Goal: Connect with others: Connect with other users

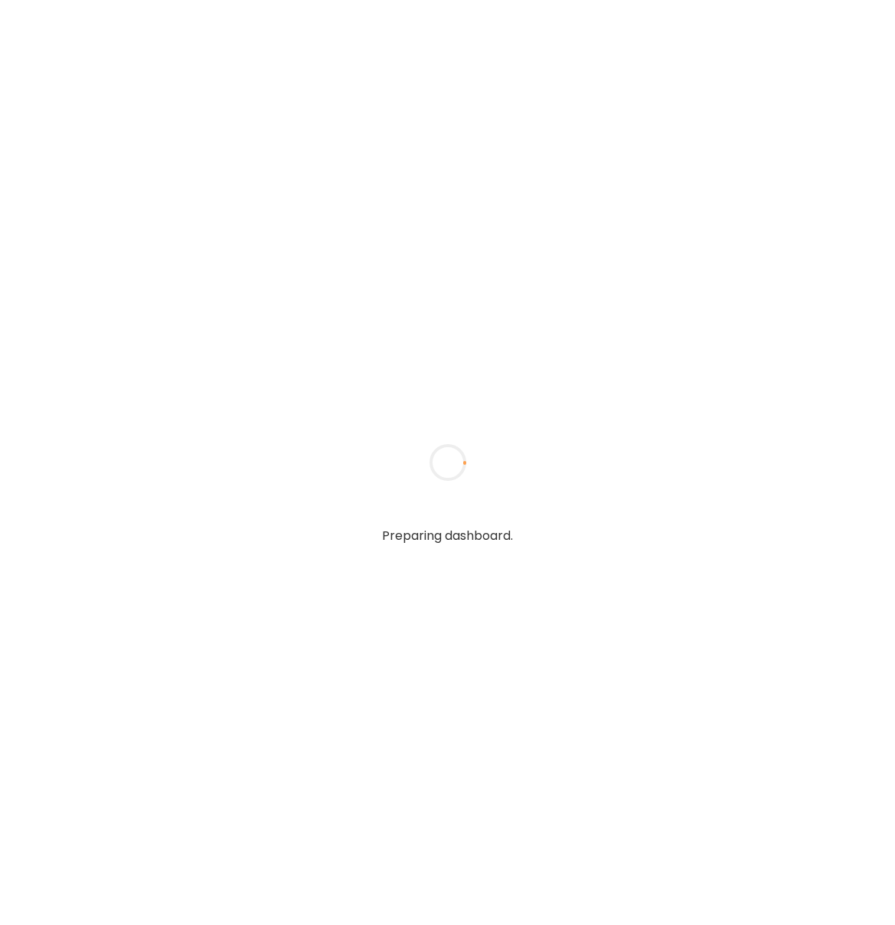
type input "**********"
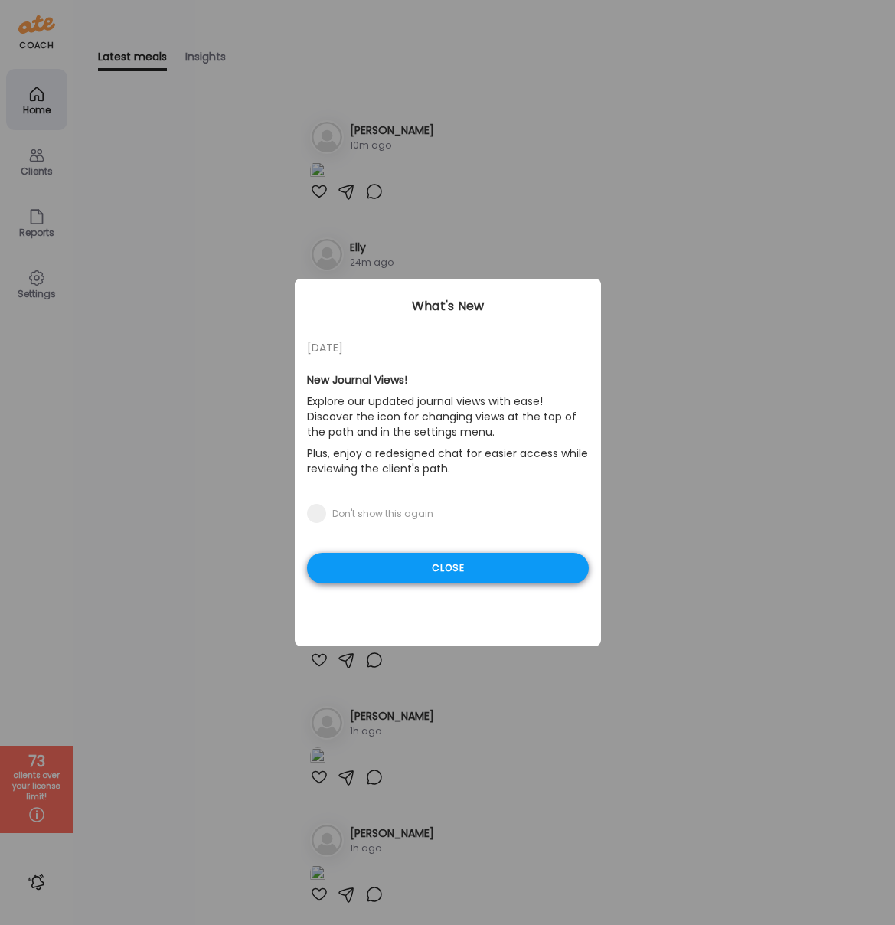
type input "**********"
click at [402, 570] on div "Close" at bounding box center [448, 568] width 282 height 31
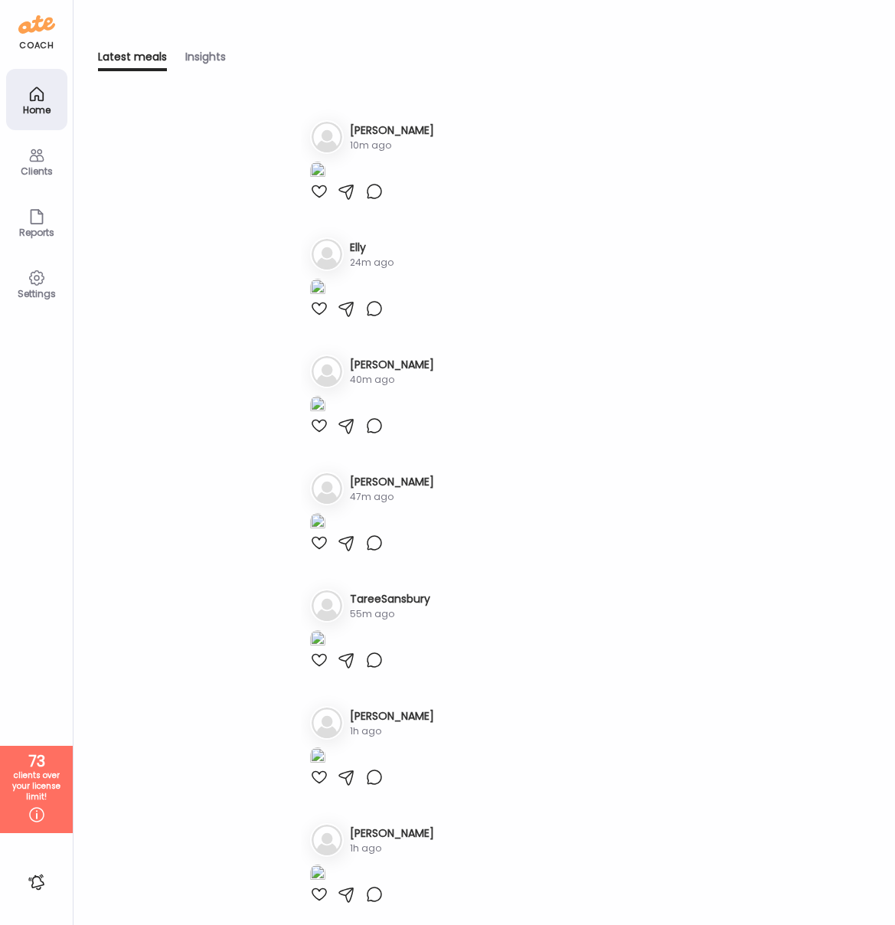
click at [32, 162] on icon at bounding box center [37, 155] width 18 height 18
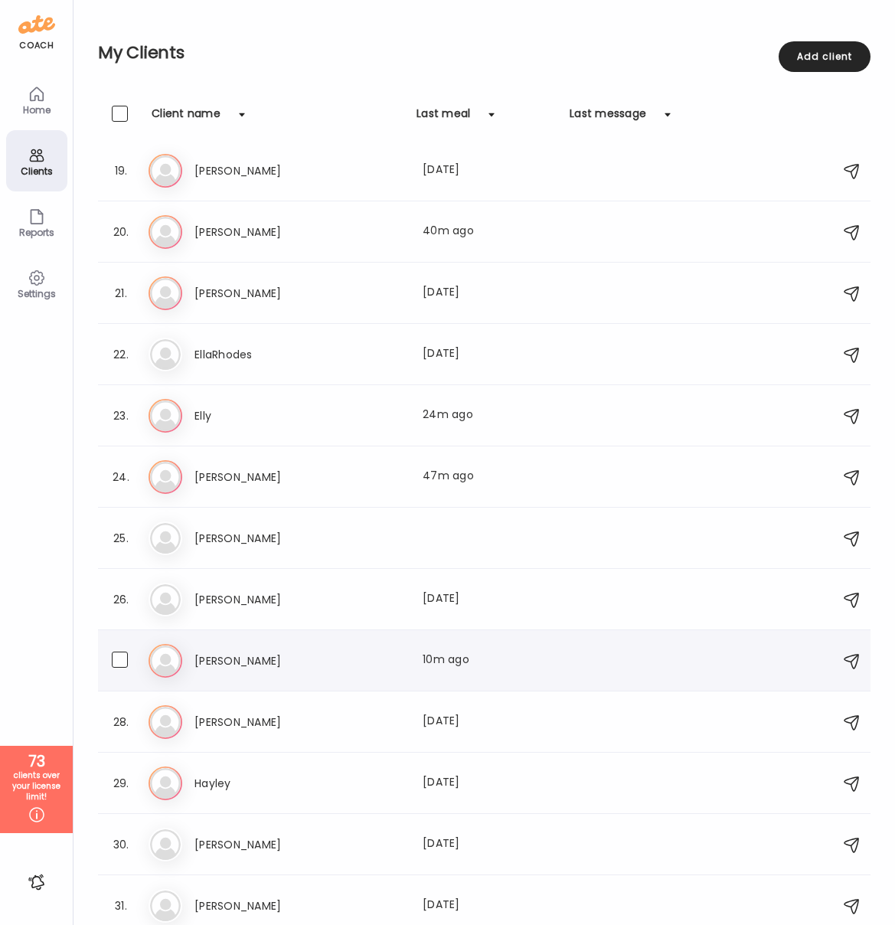
click at [220, 663] on h3 "[PERSON_NAME]" at bounding box center [261, 660] width 135 height 18
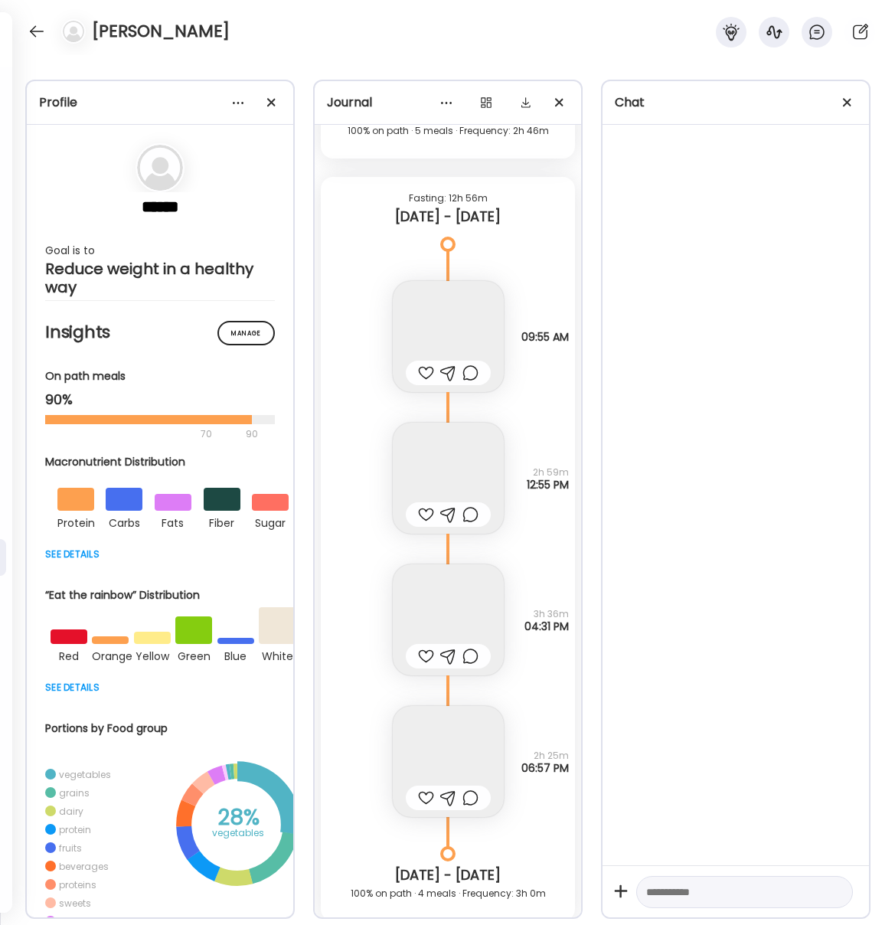
scroll to position [26813, 0]
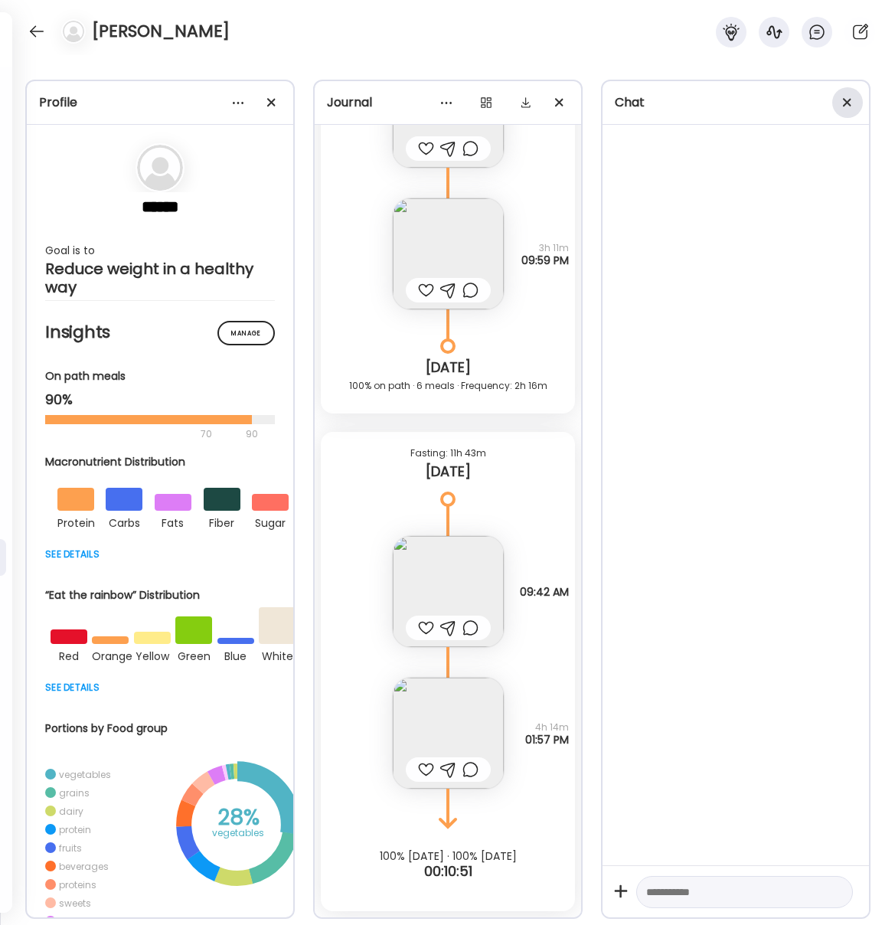
click at [840, 99] on div at bounding box center [847, 102] width 31 height 31
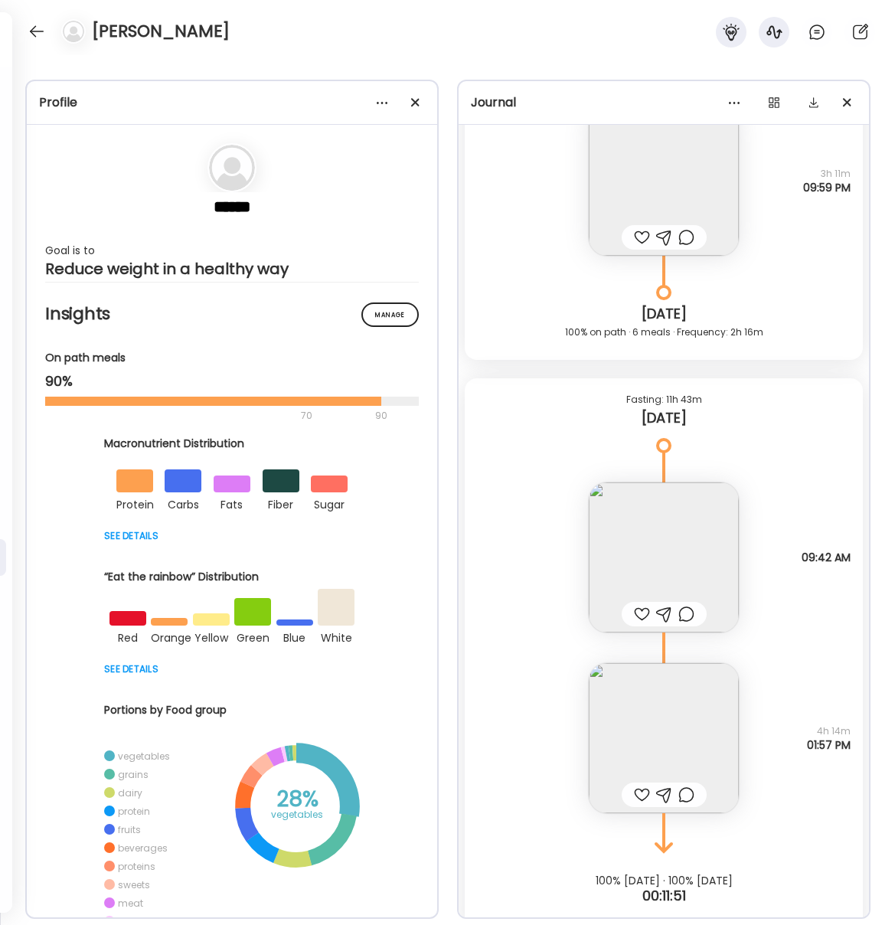
scroll to position [32377, 0]
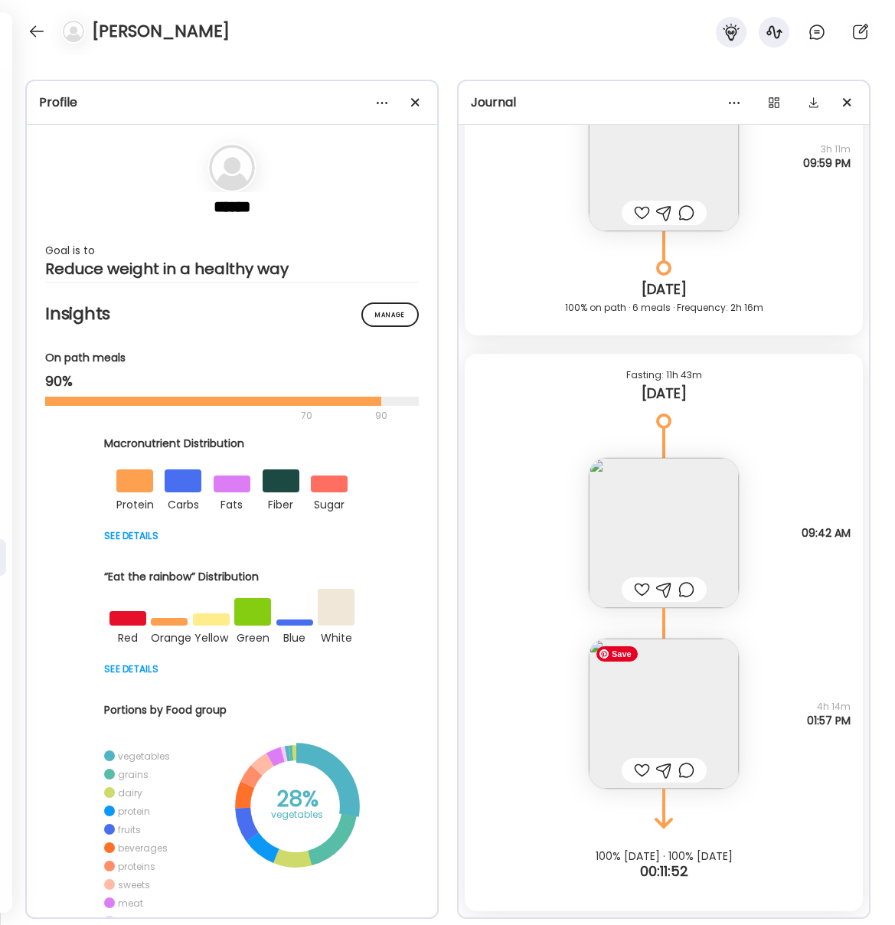
click at [665, 698] on img at bounding box center [664, 713] width 150 height 150
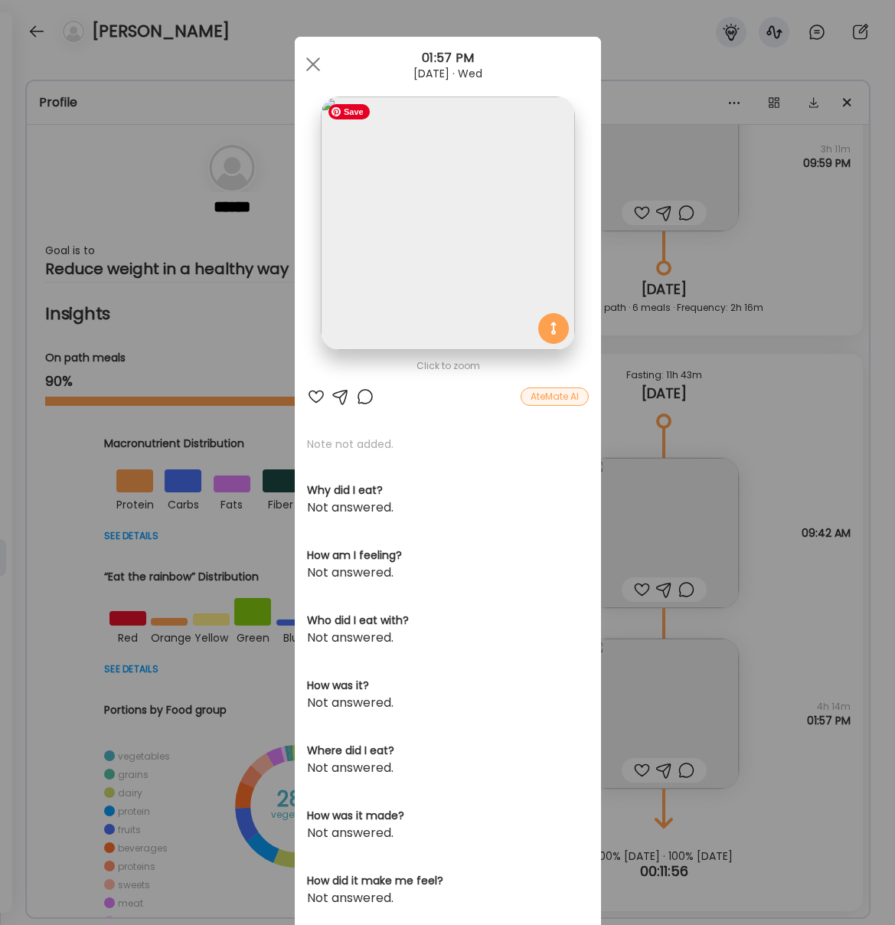
click at [437, 240] on img at bounding box center [447, 222] width 253 height 253
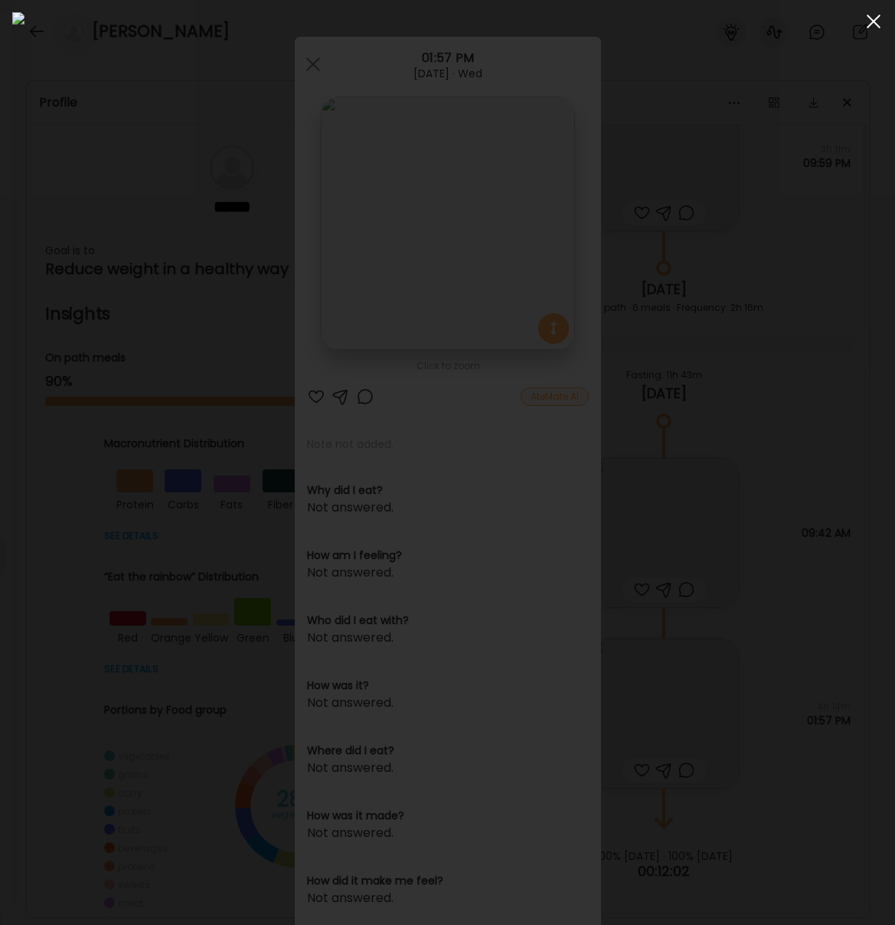
click at [870, 25] on span at bounding box center [874, 22] width 14 height 14
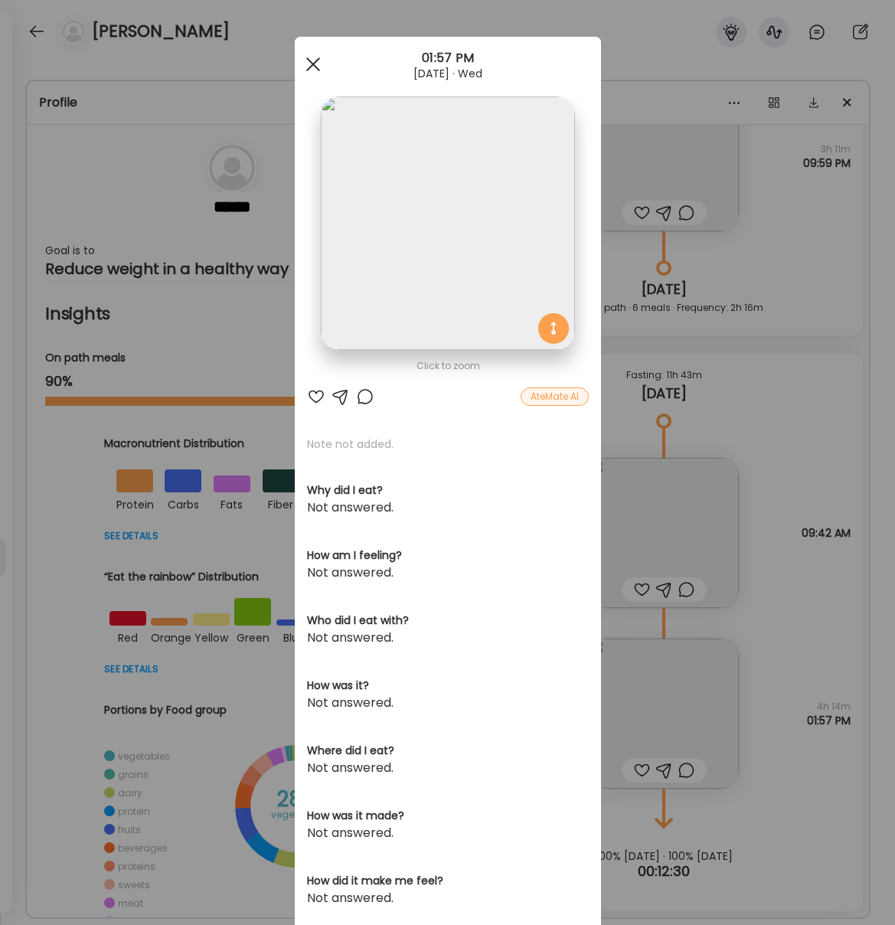
click at [312, 66] on span at bounding box center [312, 64] width 14 height 14
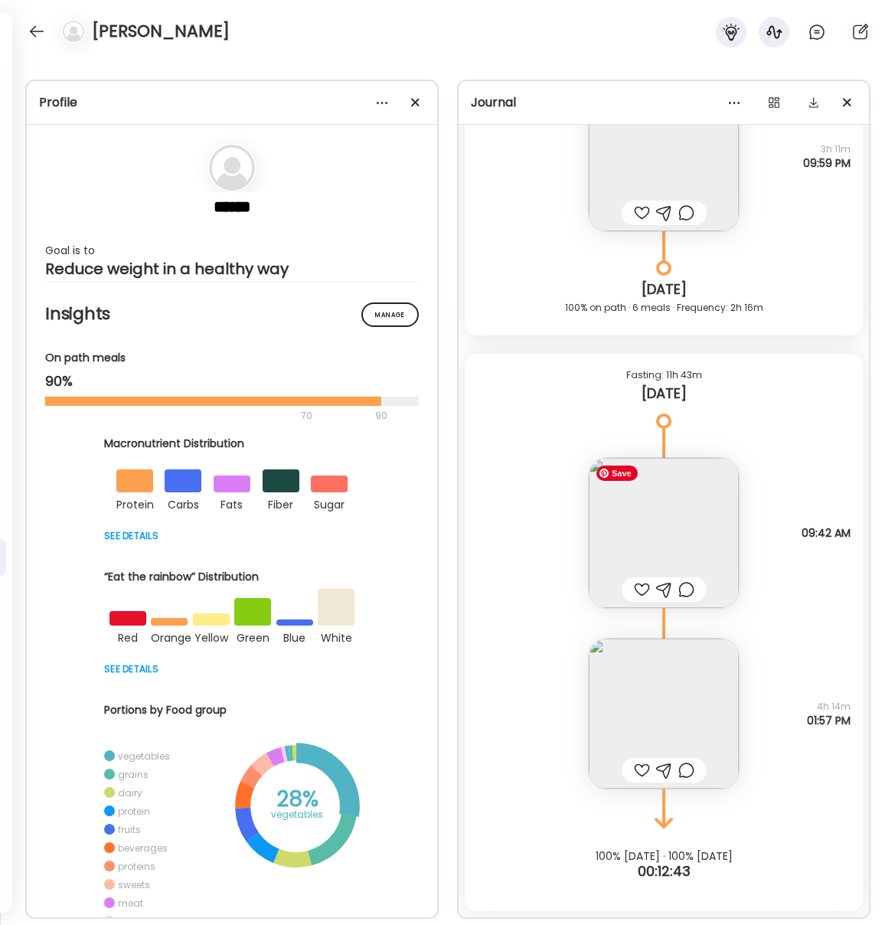
click at [691, 514] on img at bounding box center [664, 533] width 150 height 150
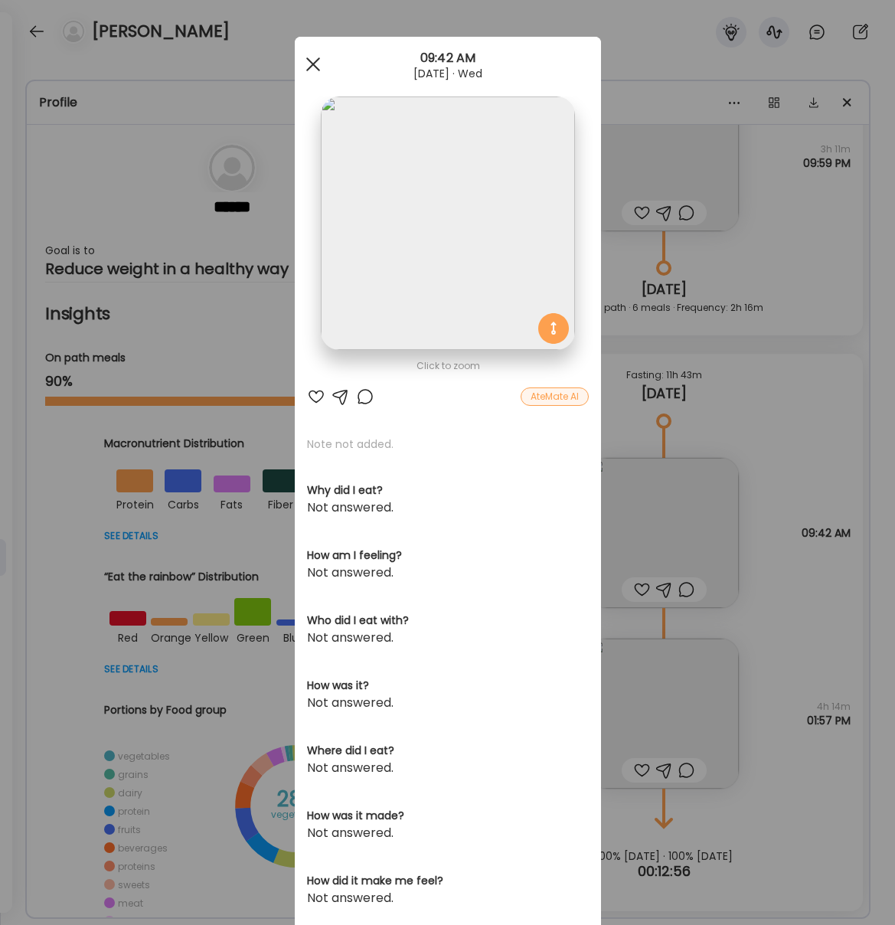
click at [307, 61] on div at bounding box center [313, 64] width 31 height 31
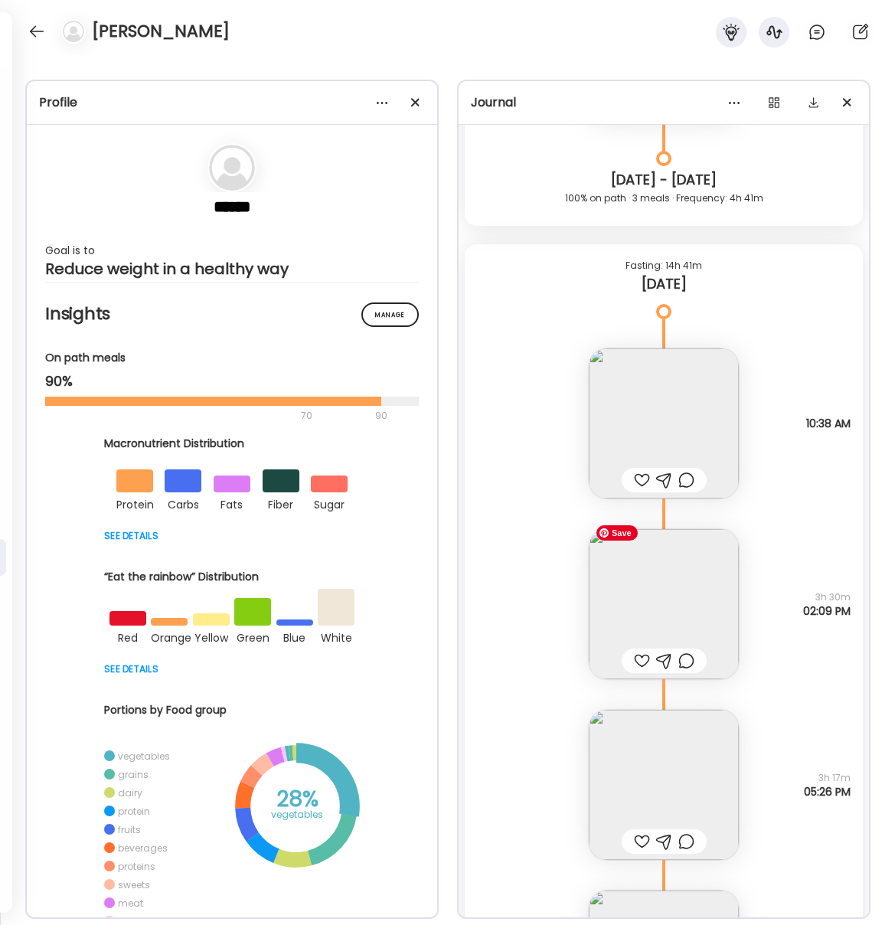
scroll to position [31205, 0]
click at [664, 610] on img at bounding box center [664, 605] width 150 height 150
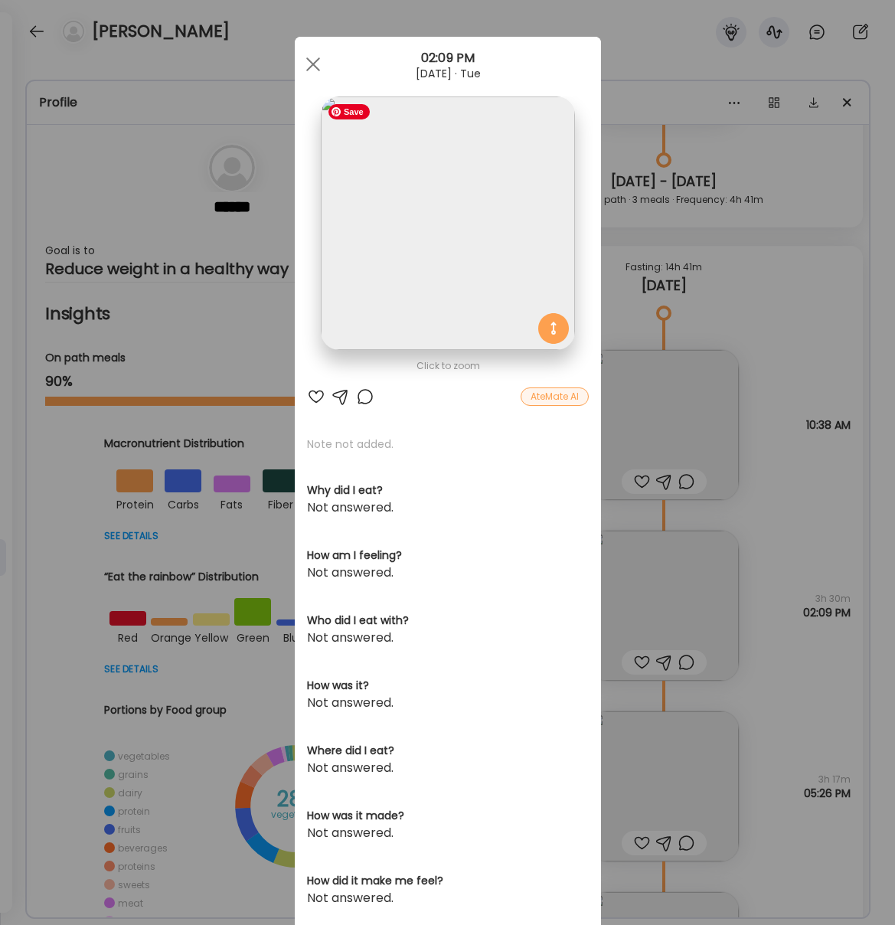
click at [435, 246] on img at bounding box center [447, 222] width 253 height 253
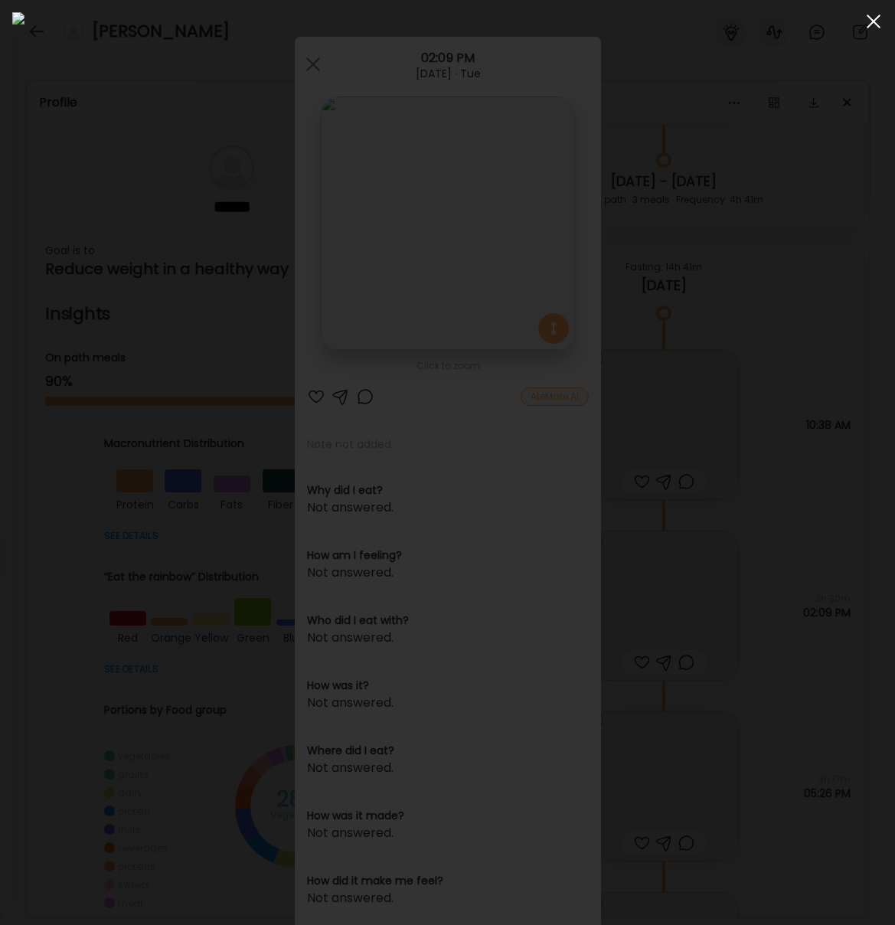
click at [872, 22] on span at bounding box center [874, 22] width 14 height 14
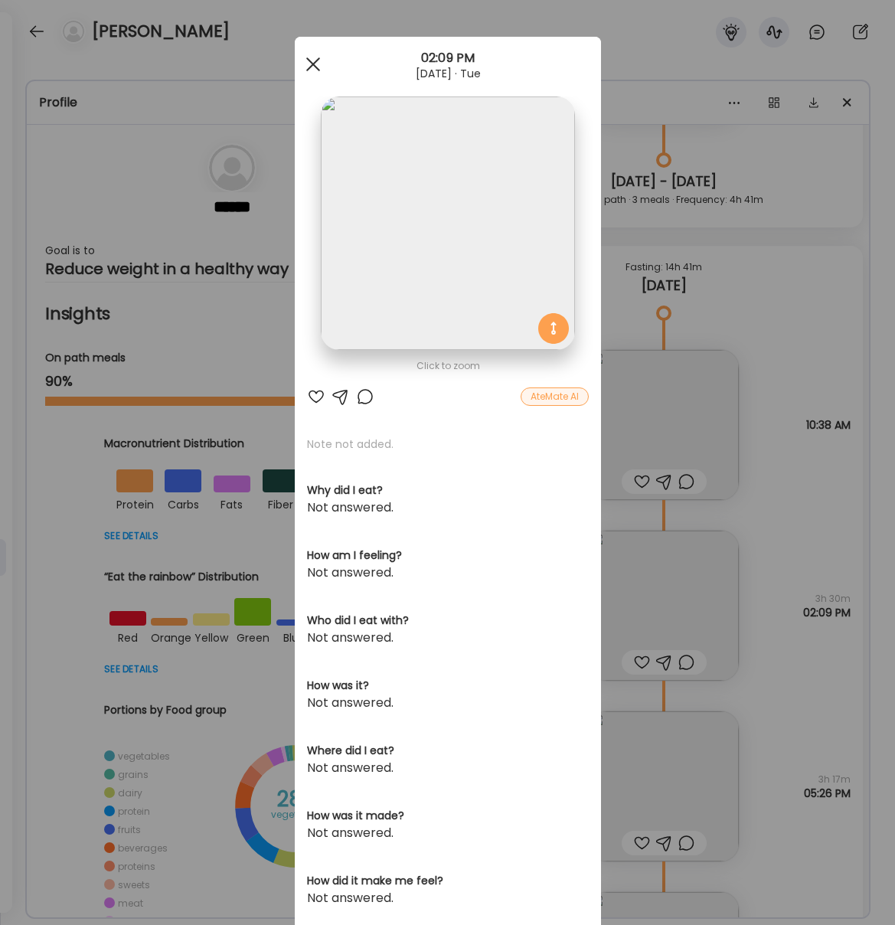
click at [310, 62] on span at bounding box center [312, 64] width 14 height 14
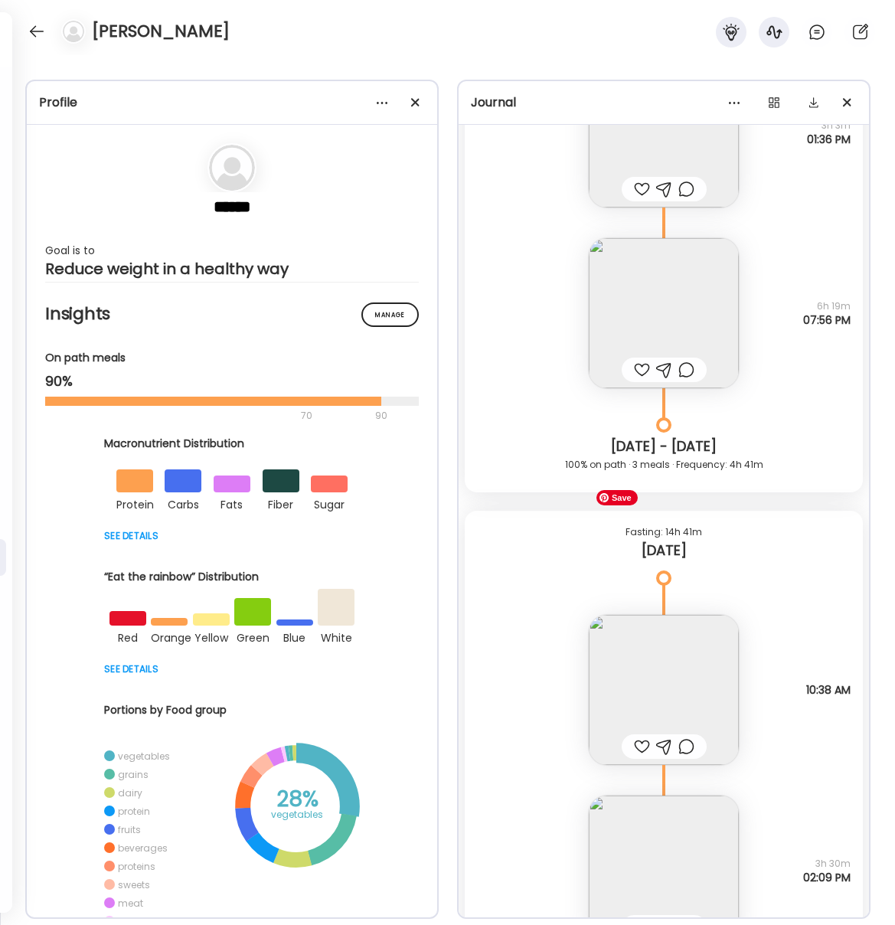
scroll to position [30921, 0]
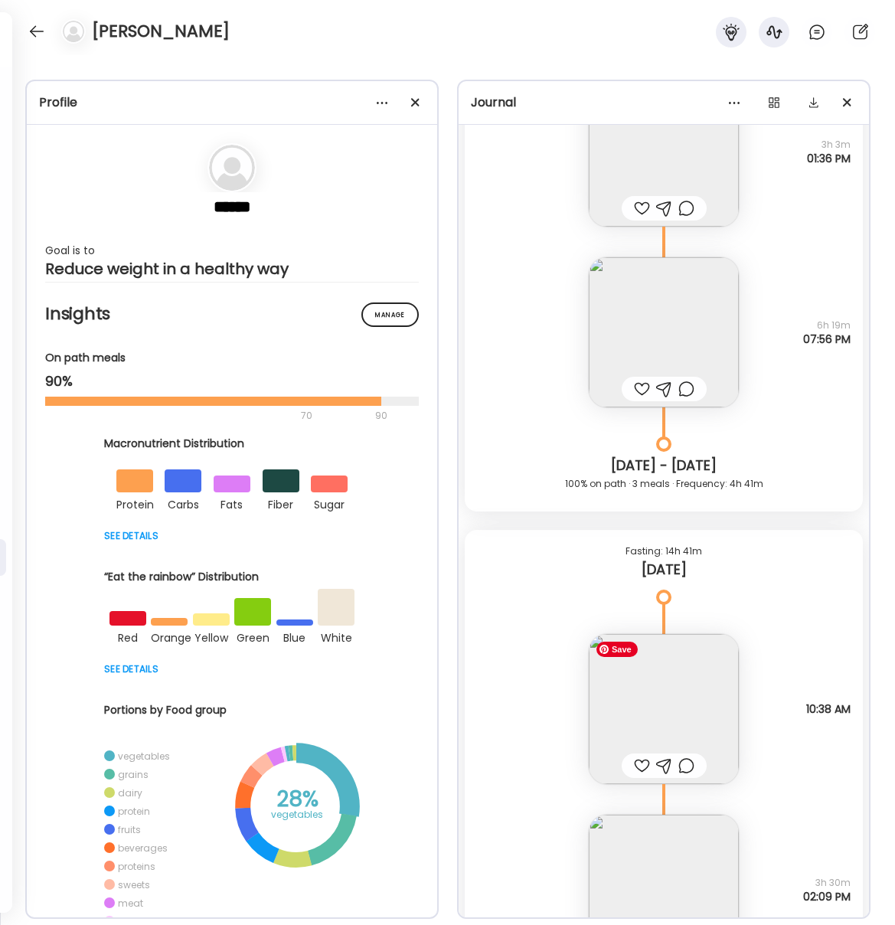
click at [677, 703] on img at bounding box center [664, 709] width 150 height 150
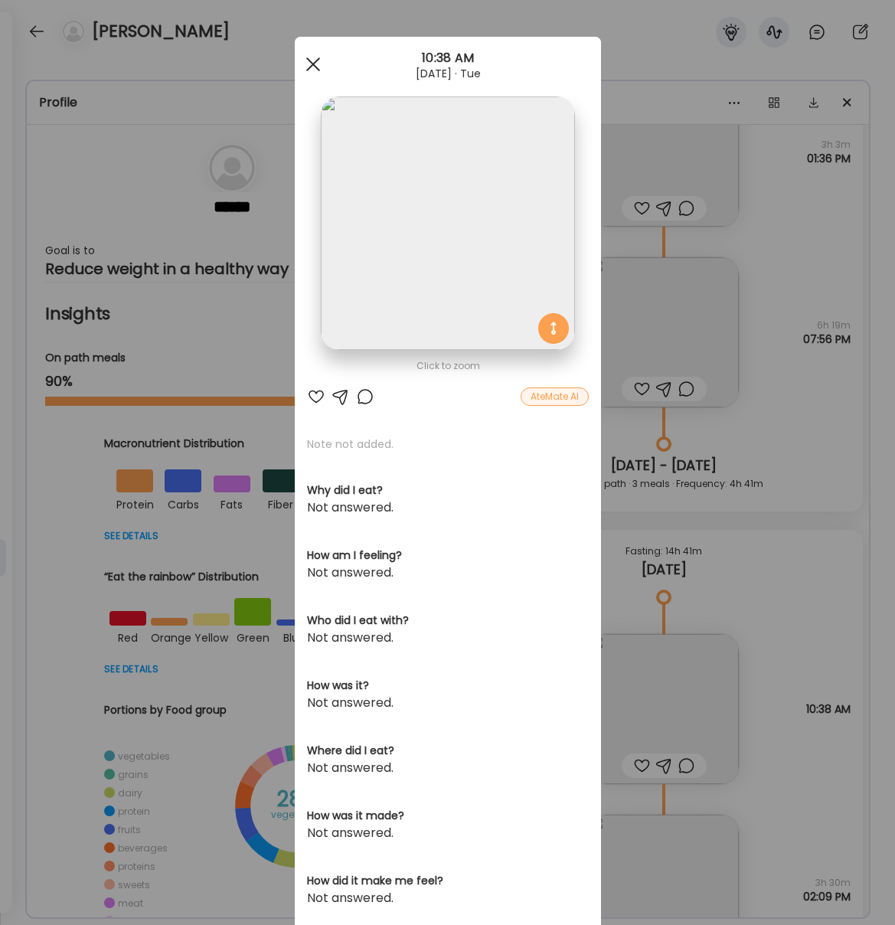
click at [309, 63] on div at bounding box center [313, 64] width 31 height 31
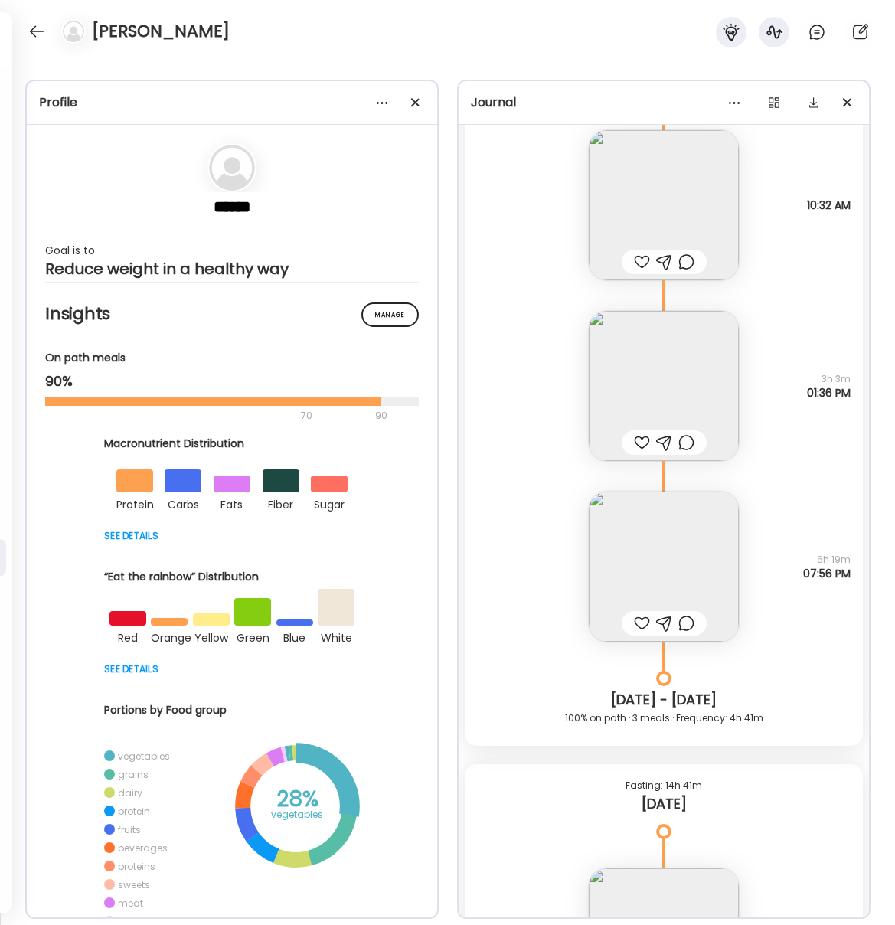
scroll to position [30466, 0]
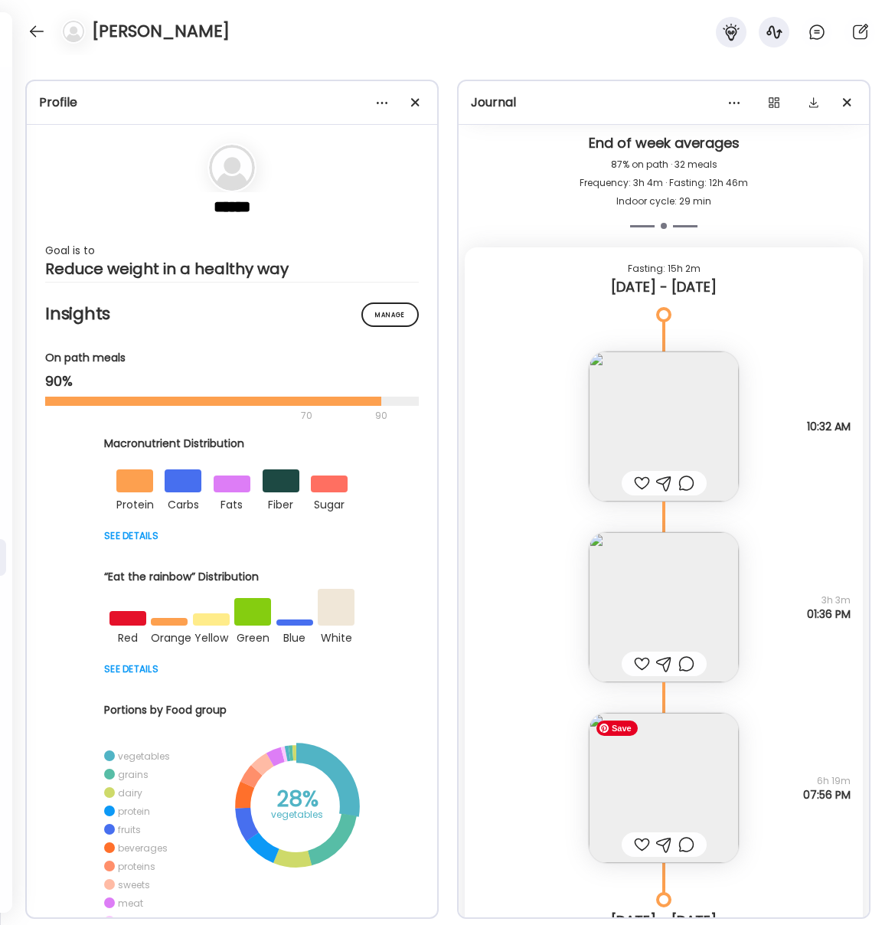
click at [698, 798] on img at bounding box center [664, 788] width 150 height 150
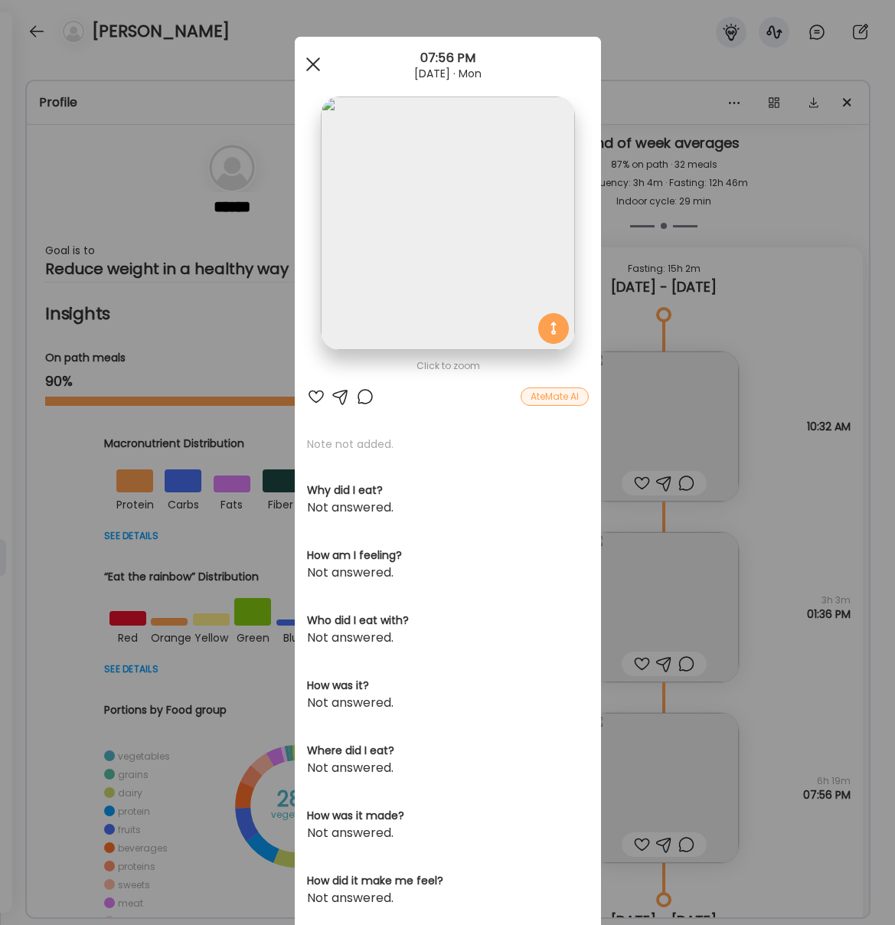
click at [312, 58] on div at bounding box center [313, 64] width 31 height 31
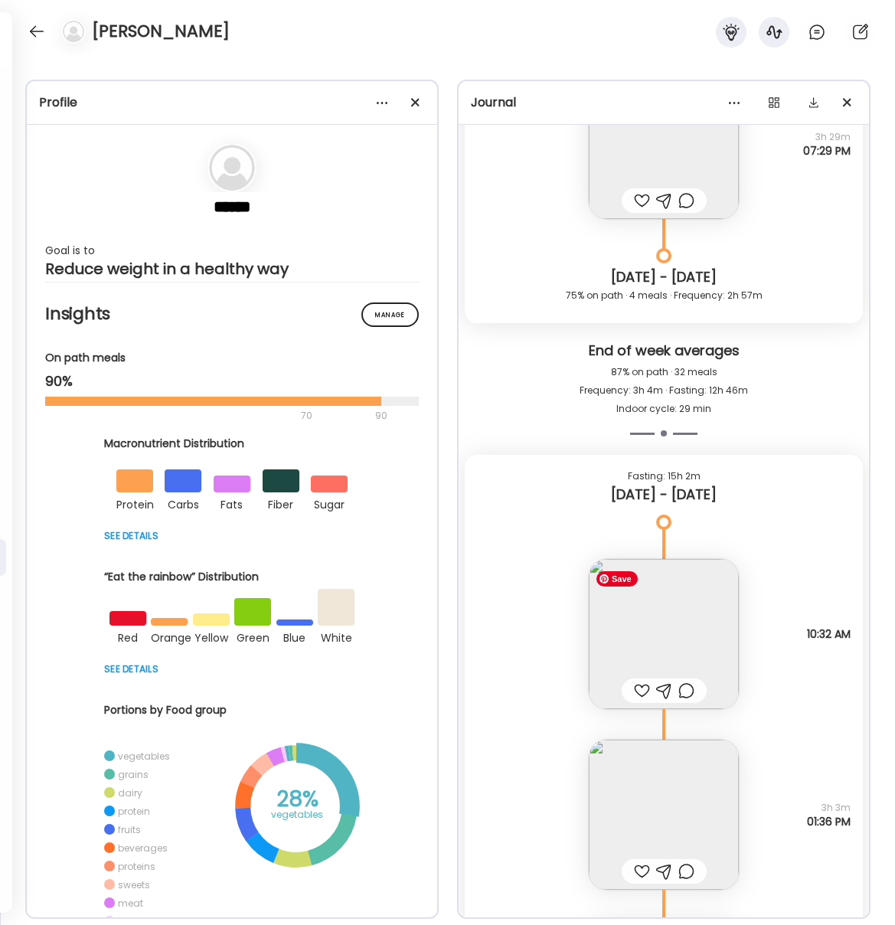
scroll to position [30254, 0]
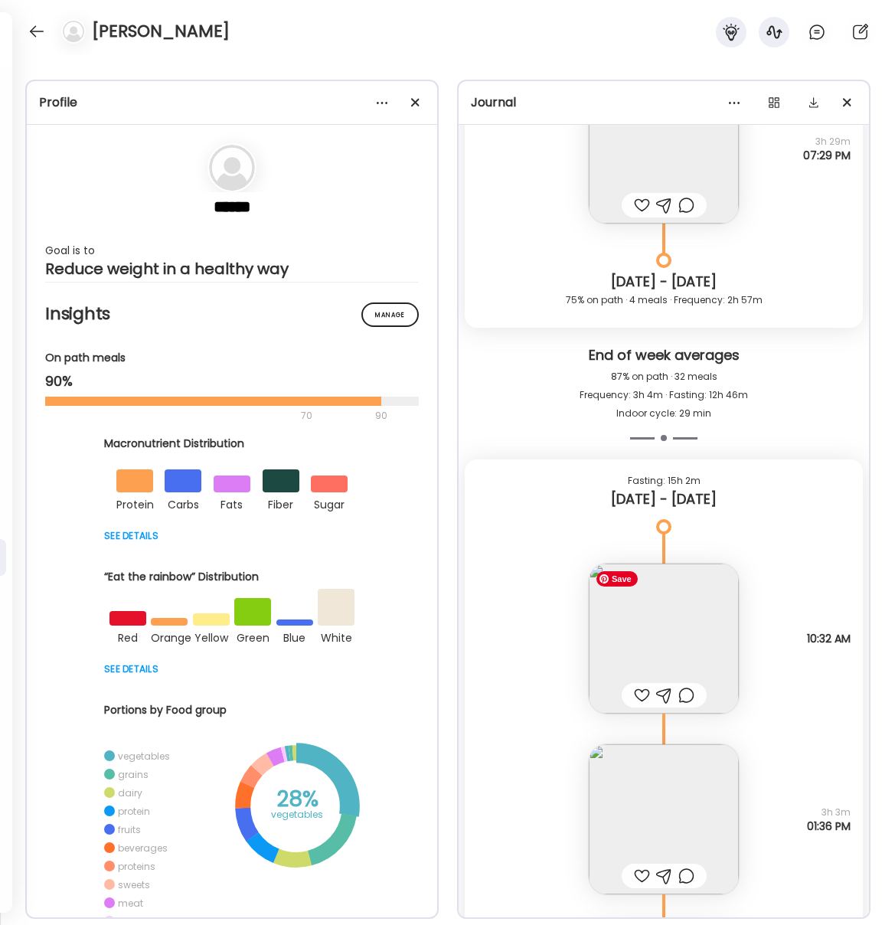
click at [679, 624] on img at bounding box center [664, 638] width 150 height 150
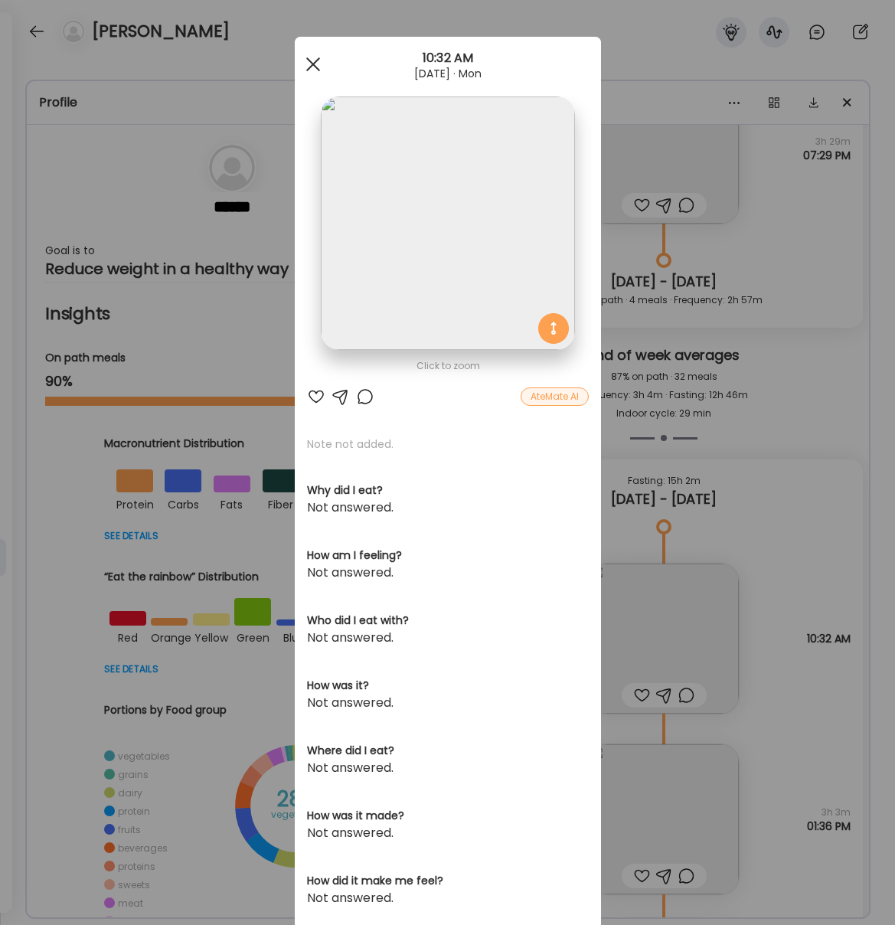
click at [311, 66] on span at bounding box center [312, 64] width 14 height 14
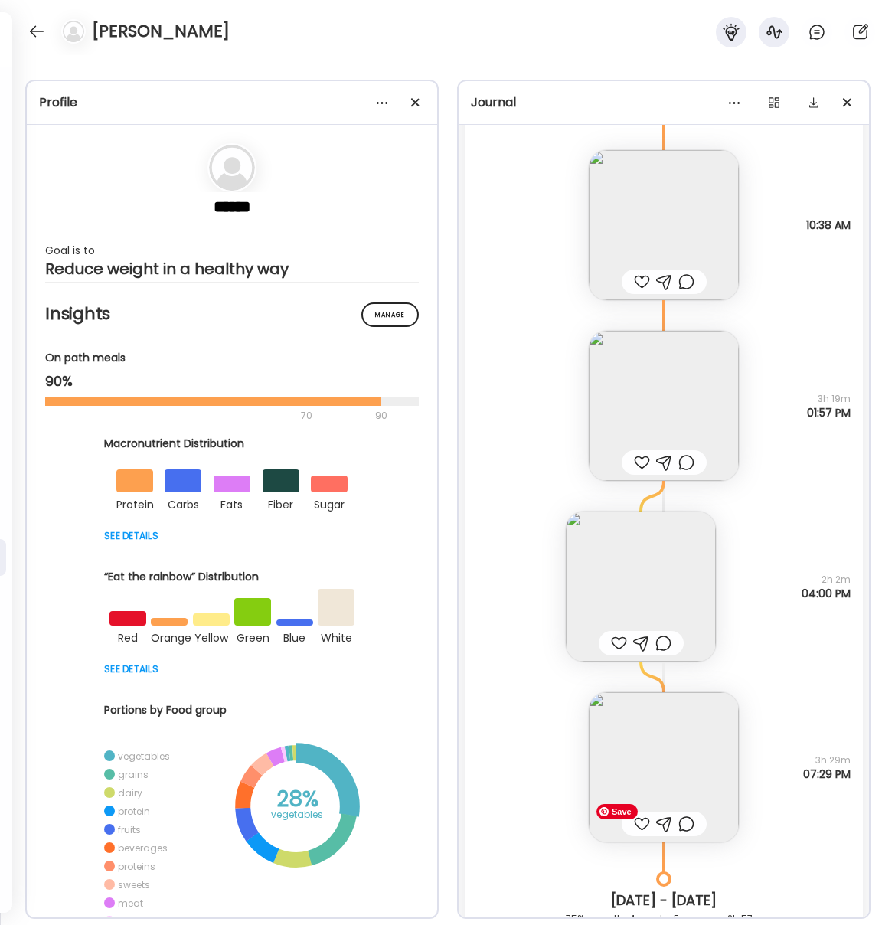
scroll to position [29638, 0]
click at [701, 753] on img at bounding box center [664, 765] width 150 height 150
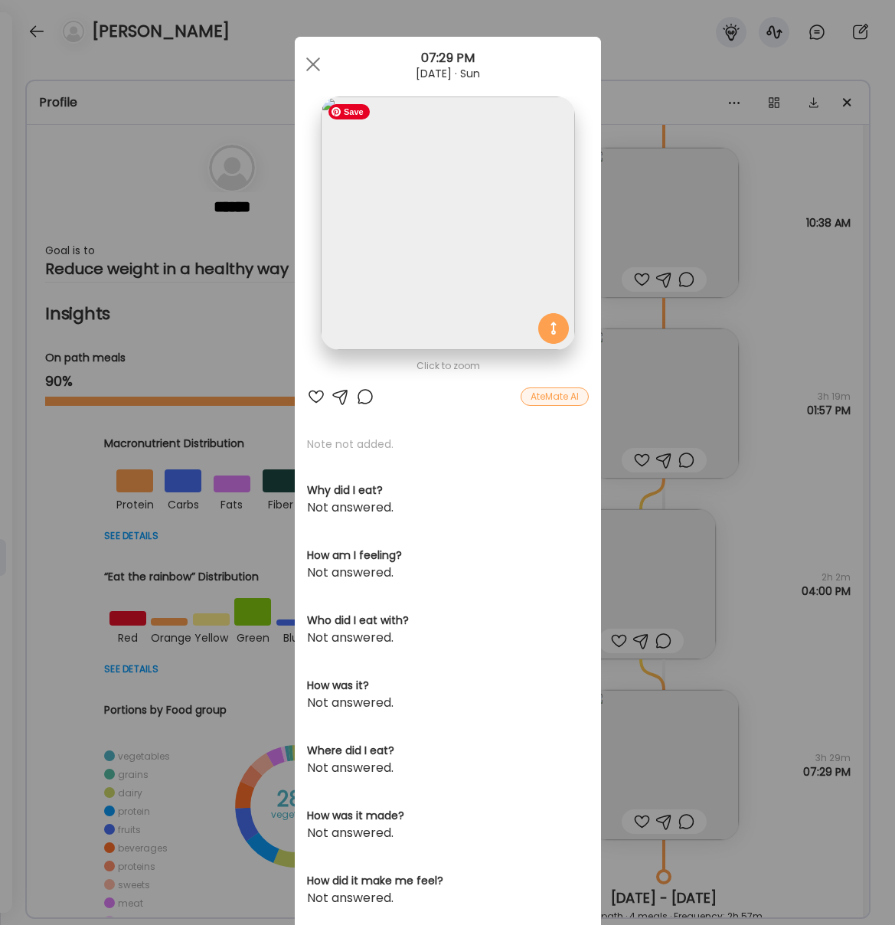
click at [433, 221] on img at bounding box center [447, 222] width 253 height 253
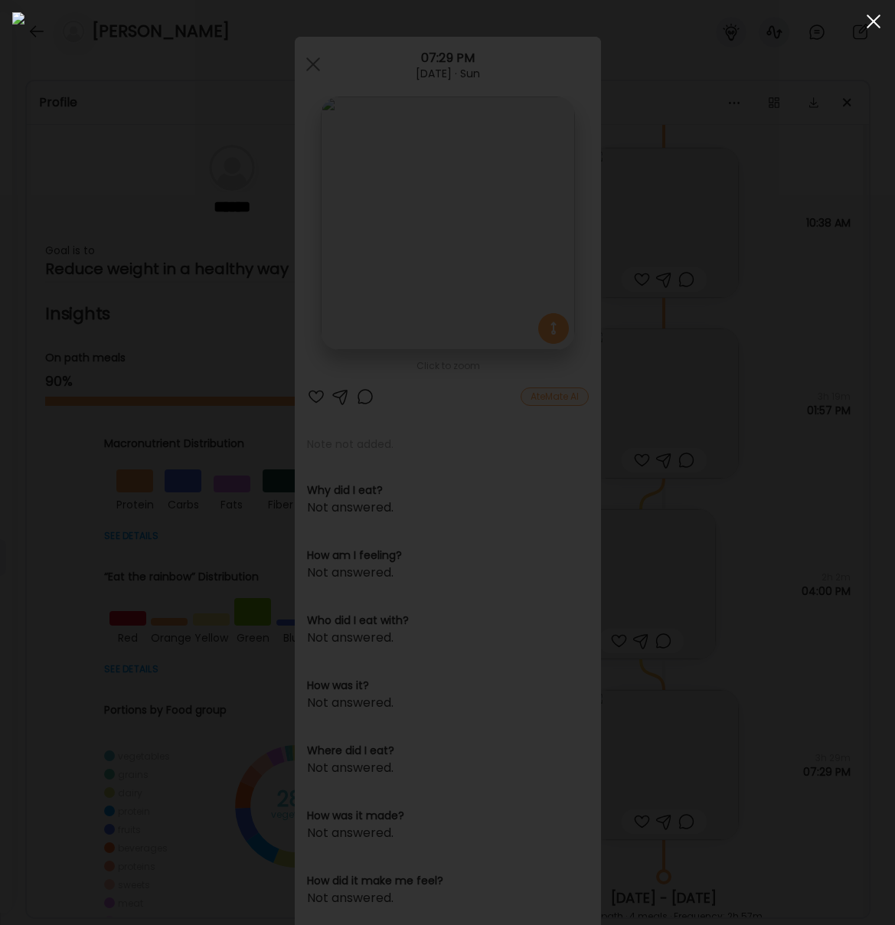
click at [869, 21] on div at bounding box center [873, 21] width 31 height 31
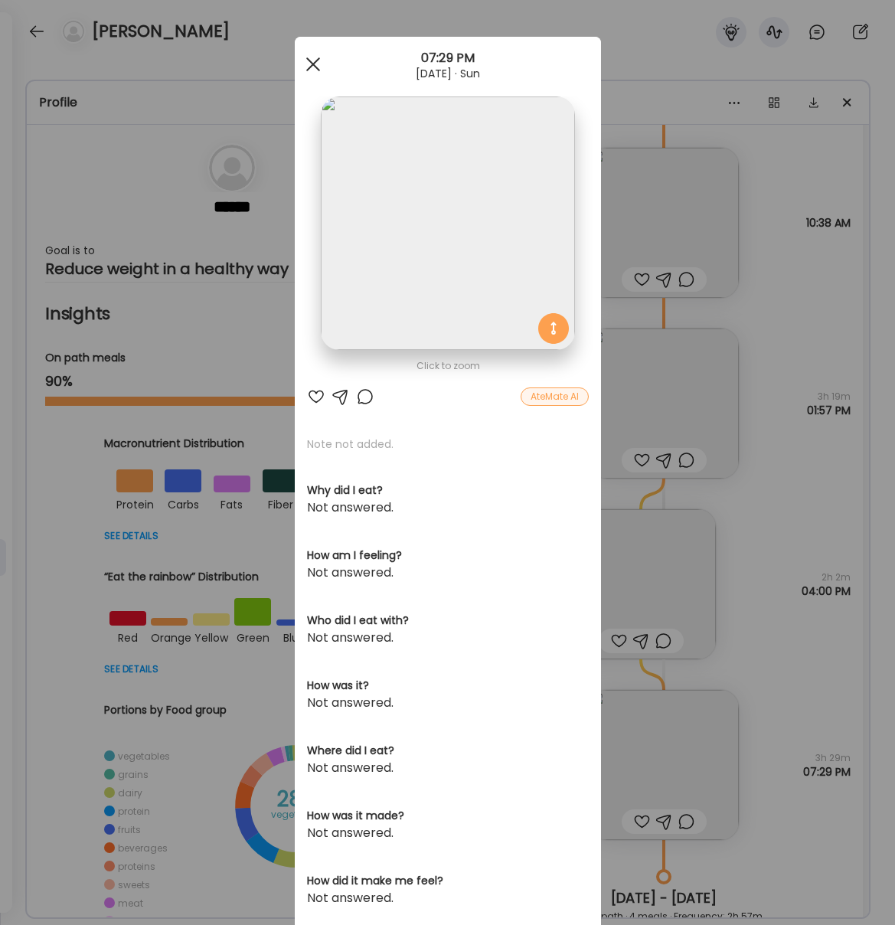
click at [306, 60] on div at bounding box center [313, 64] width 31 height 31
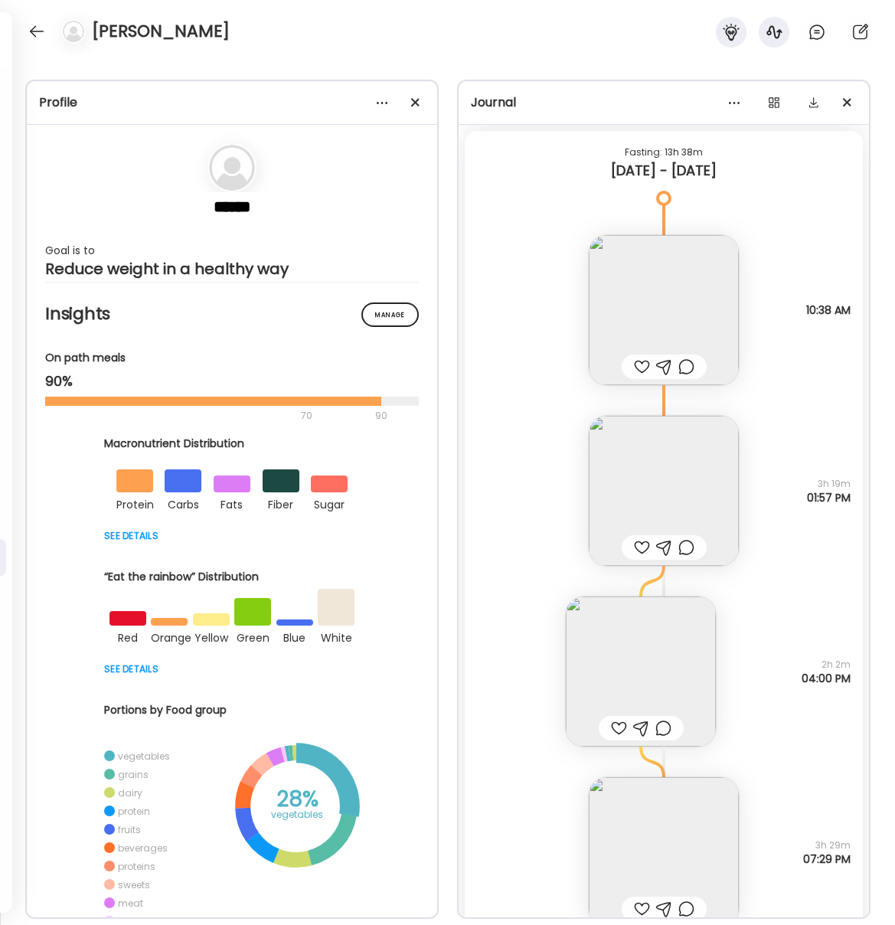
scroll to position [29549, 0]
click at [676, 670] on img at bounding box center [641, 672] width 150 height 150
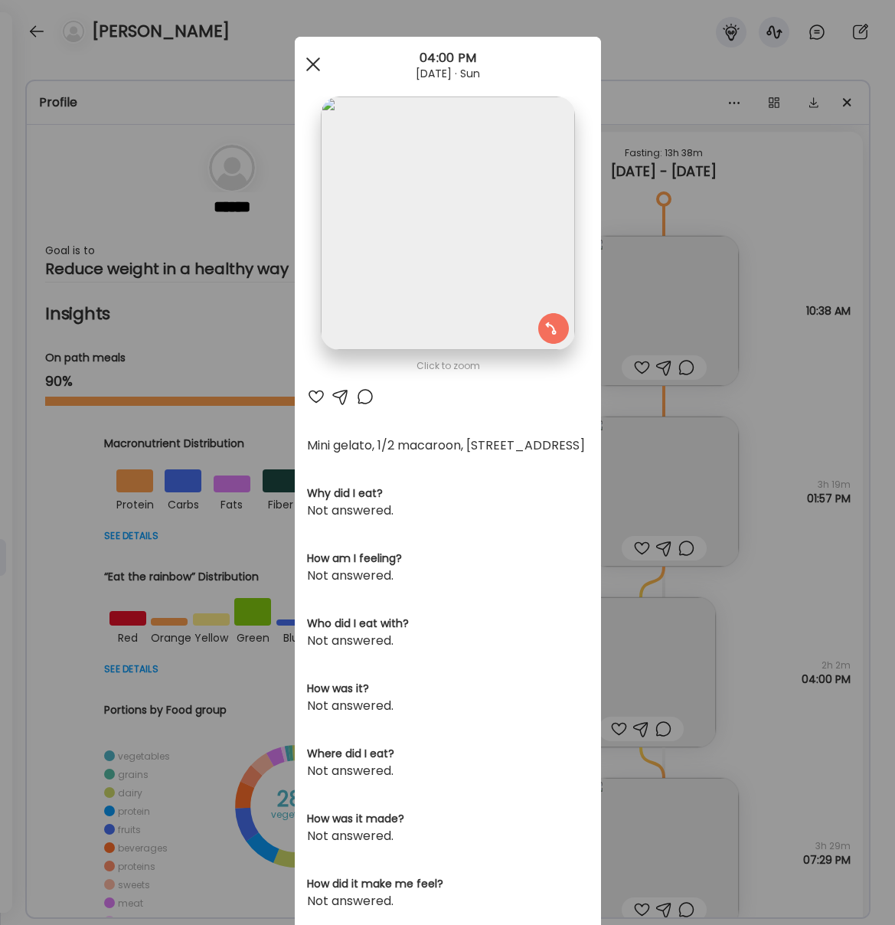
click at [309, 70] on div at bounding box center [313, 64] width 31 height 31
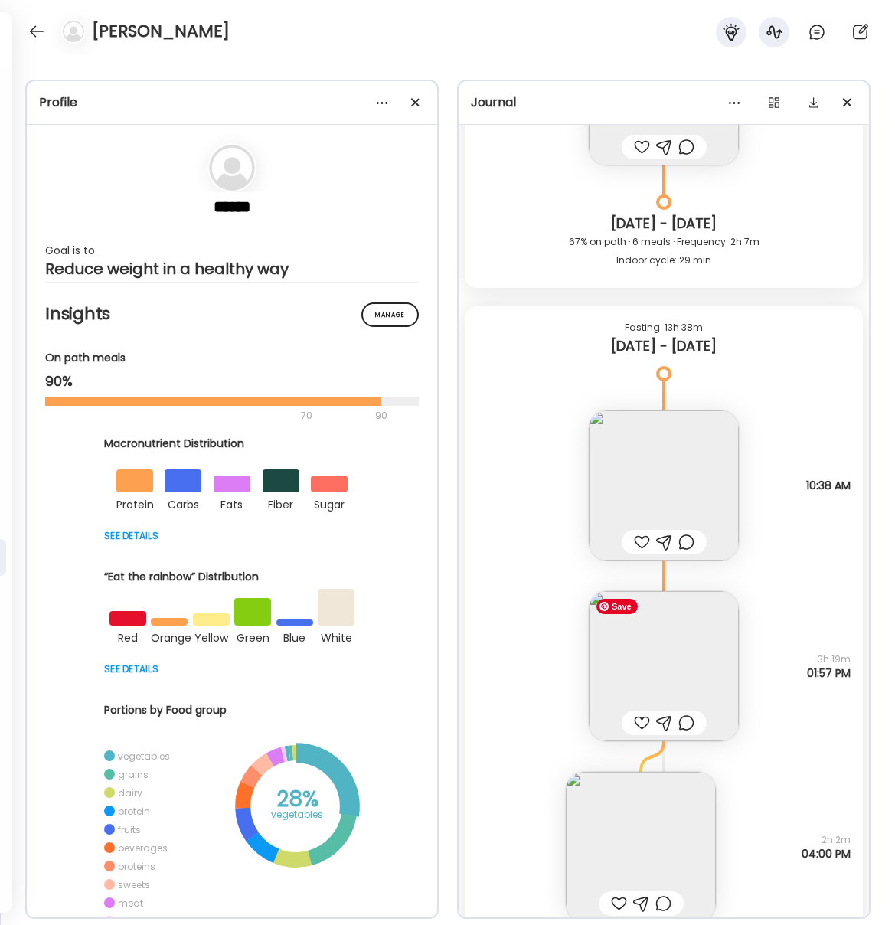
scroll to position [29358, 0]
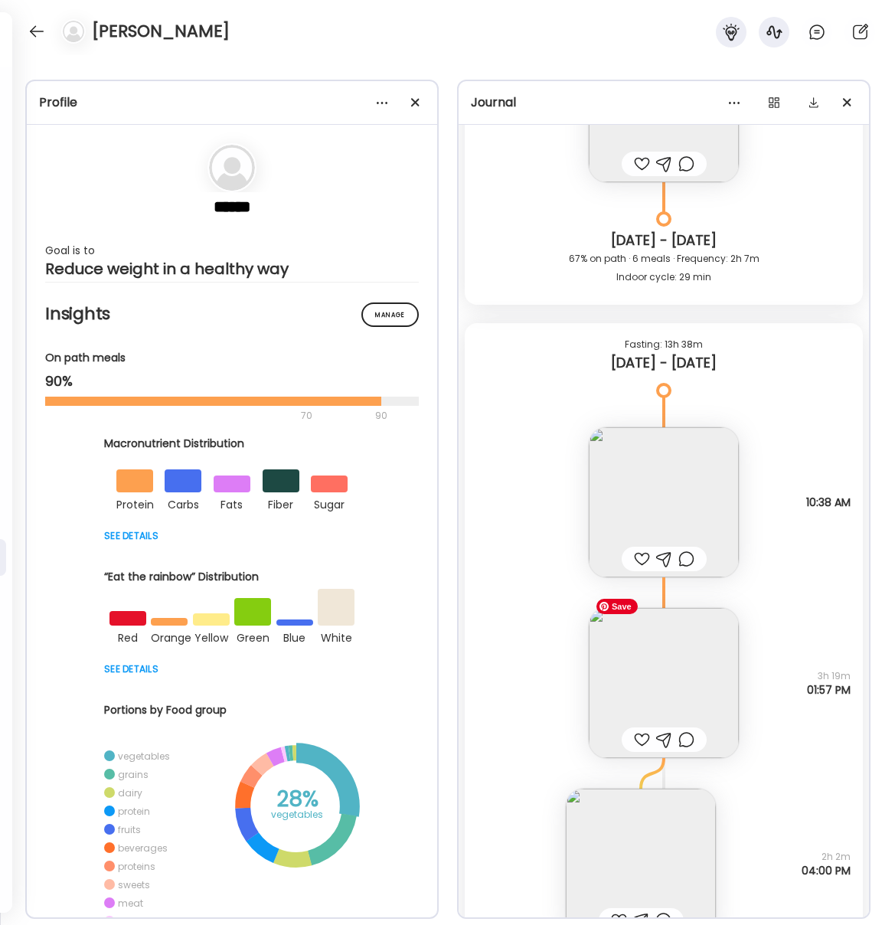
click at [696, 697] on img at bounding box center [664, 683] width 150 height 150
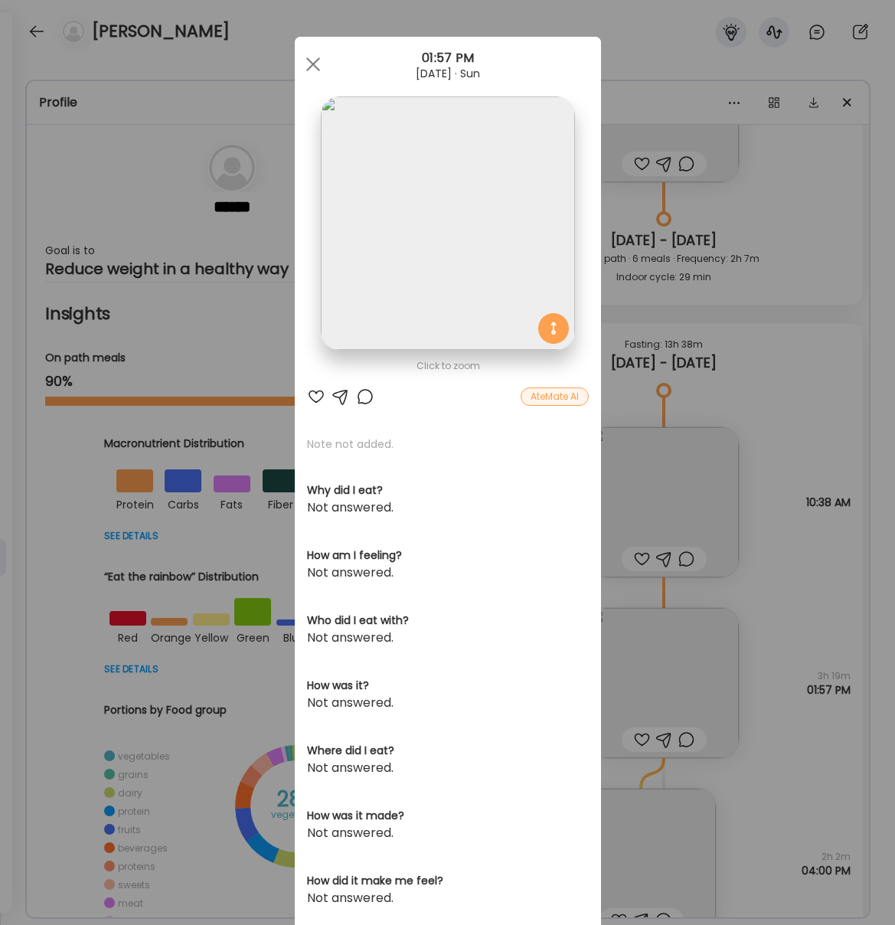
click at [457, 222] on img at bounding box center [447, 222] width 253 height 253
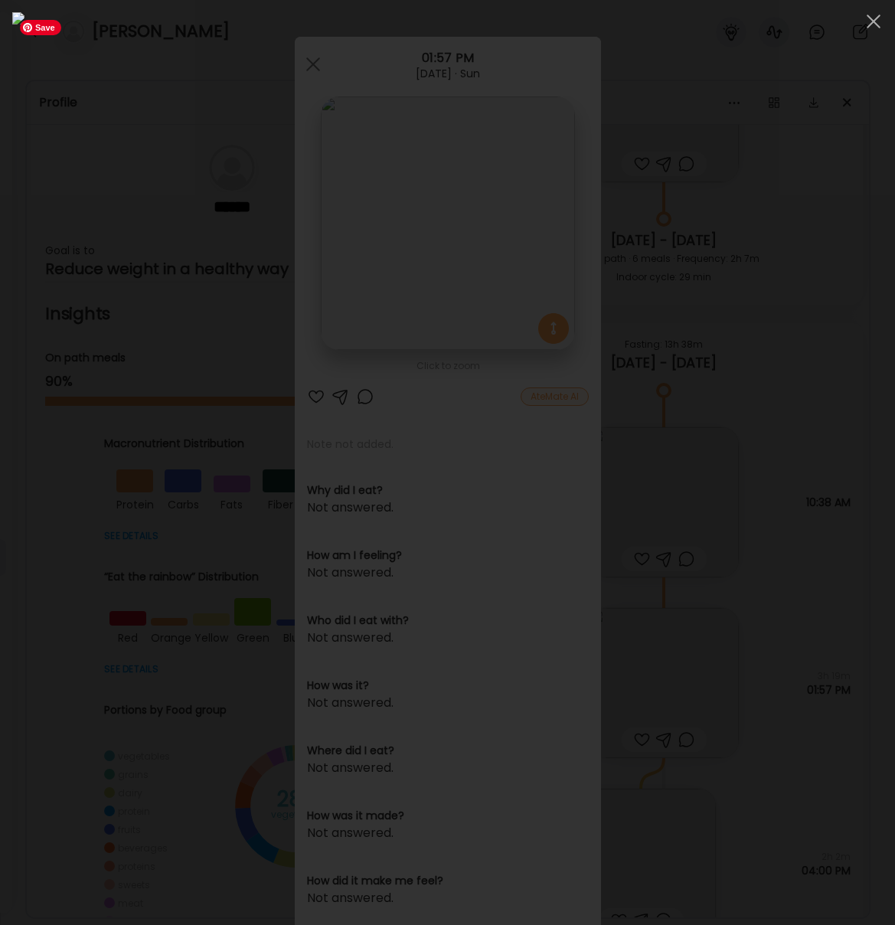
click at [543, 357] on img at bounding box center [447, 462] width 870 height 900
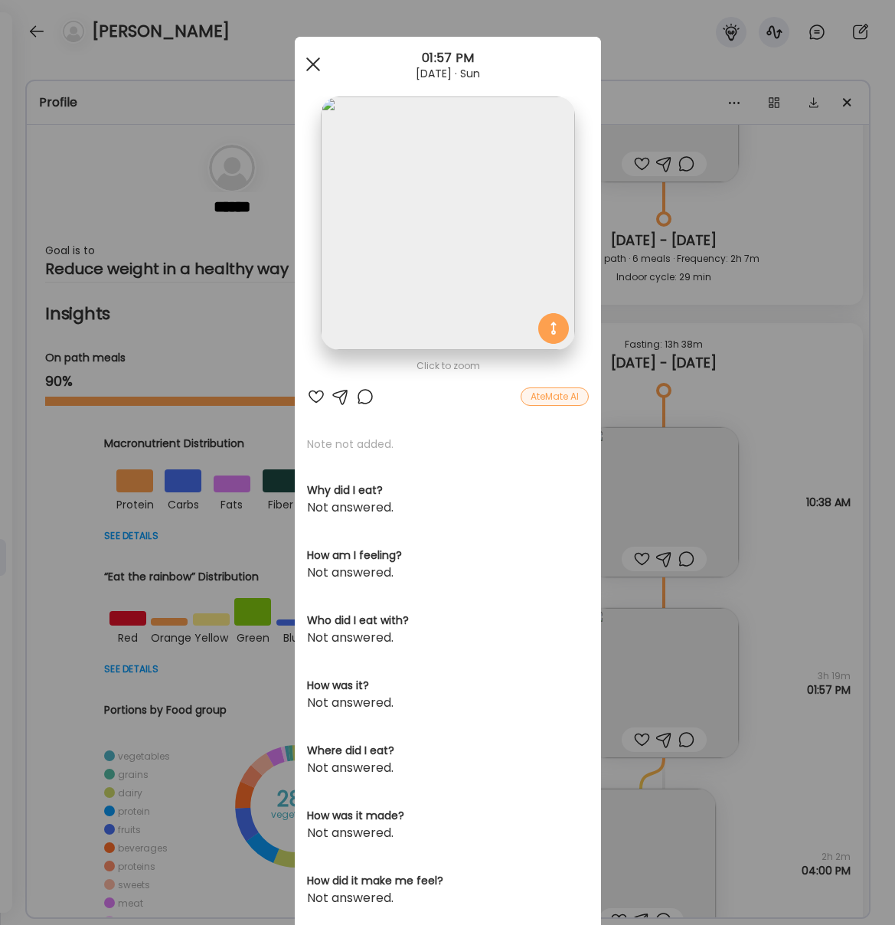
click at [310, 56] on div at bounding box center [313, 64] width 31 height 31
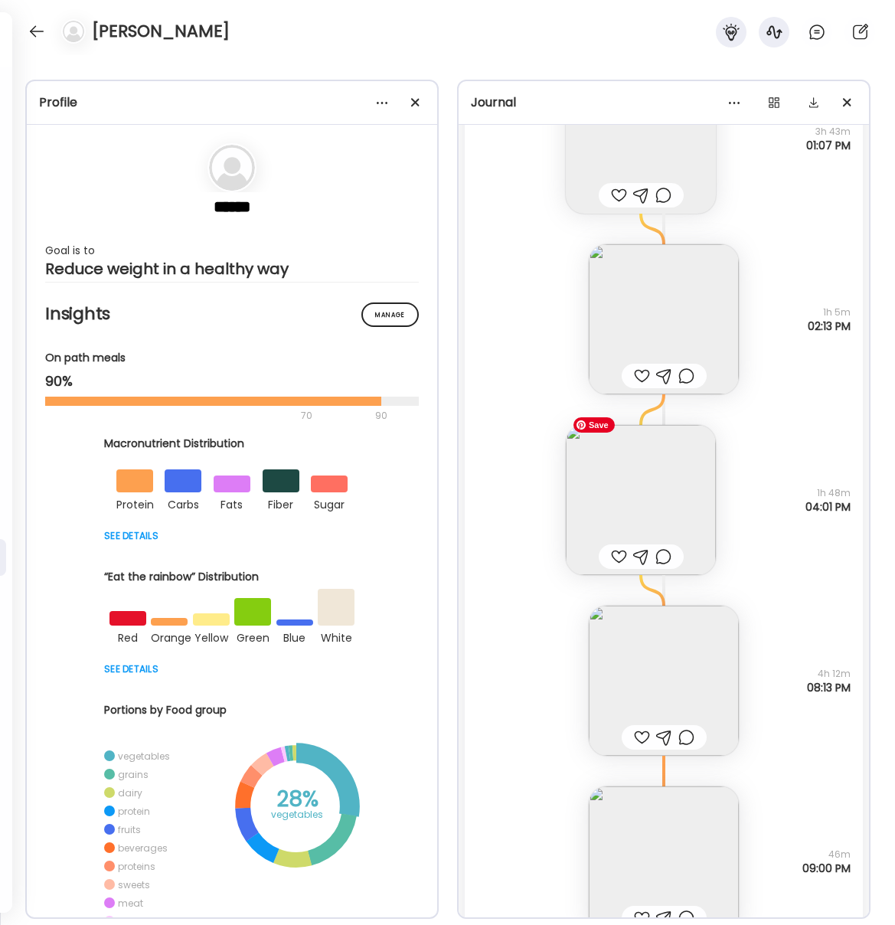
scroll to position [28603, 0]
click at [678, 688] on img at bounding box center [664, 682] width 150 height 150
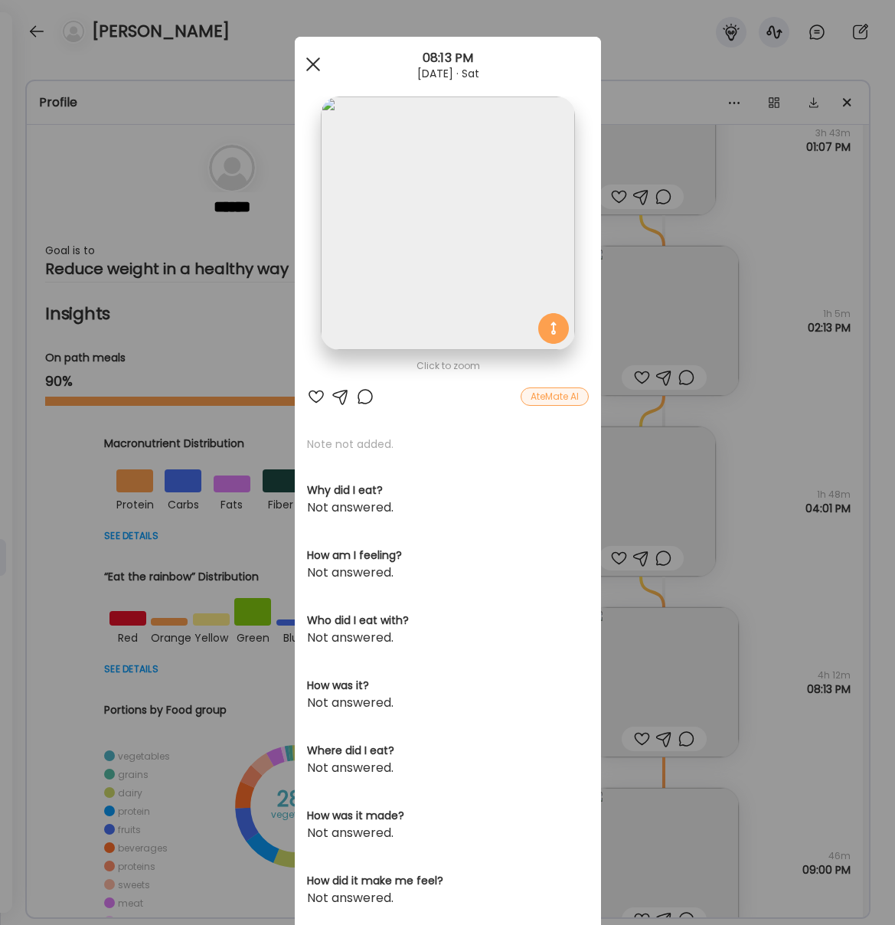
click at [312, 64] on span at bounding box center [312, 64] width 14 height 14
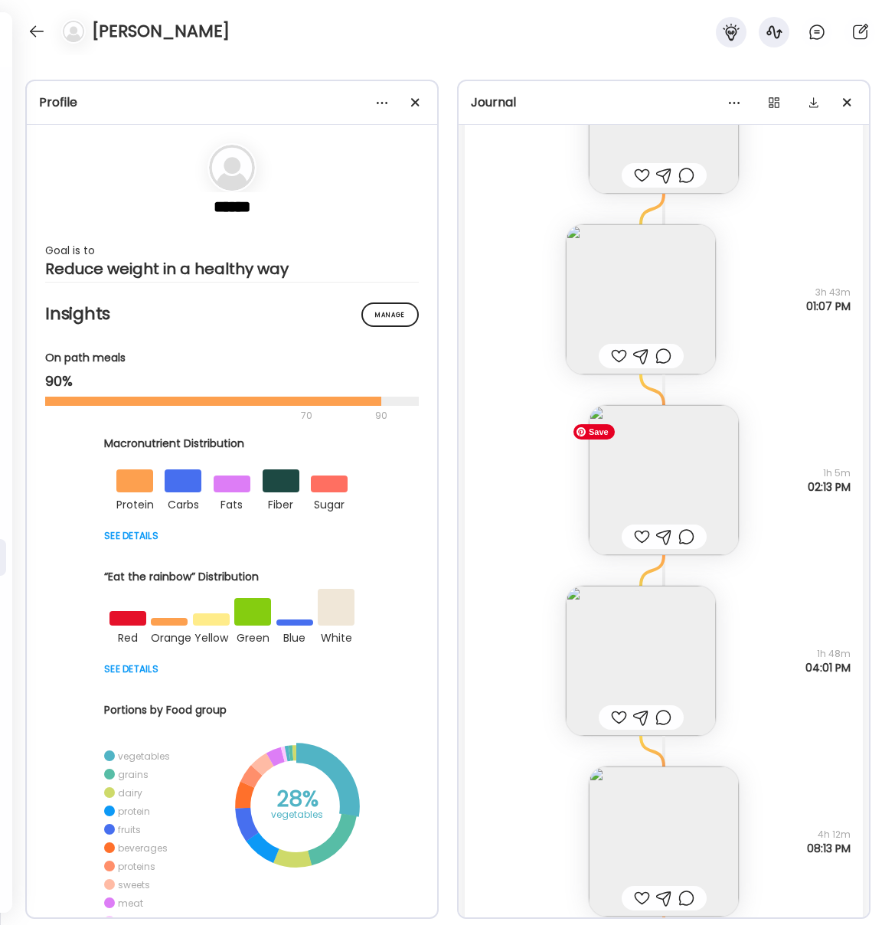
scroll to position [28411, 0]
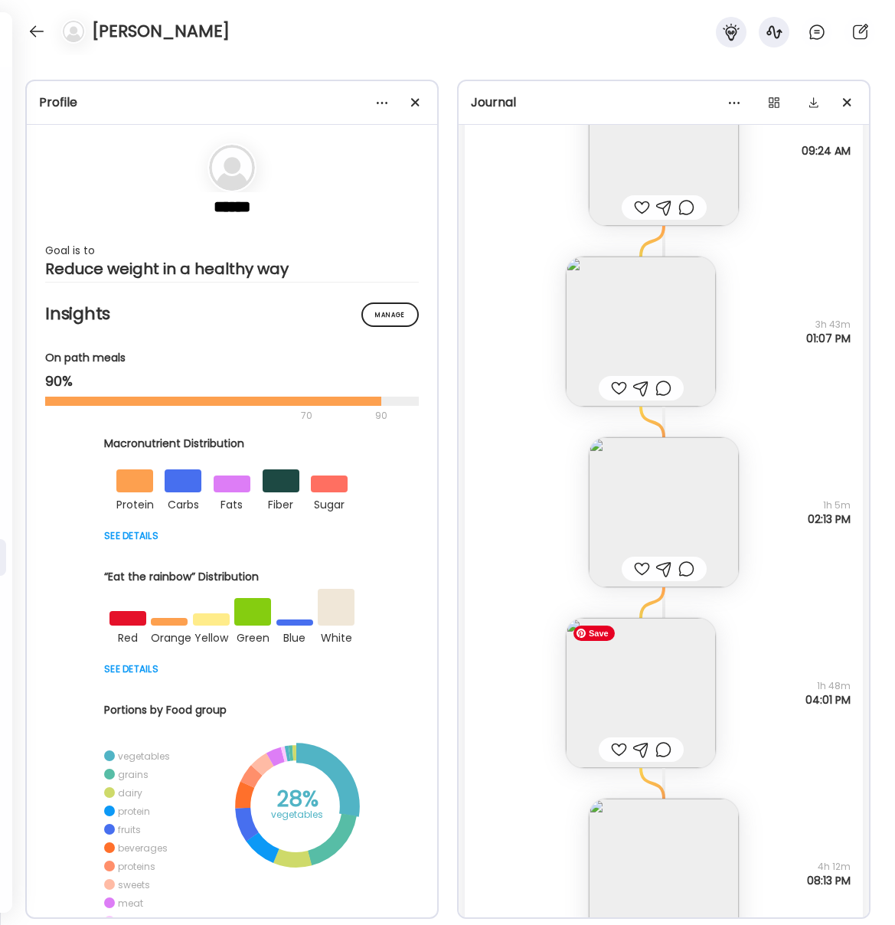
click at [662, 687] on img at bounding box center [641, 693] width 150 height 150
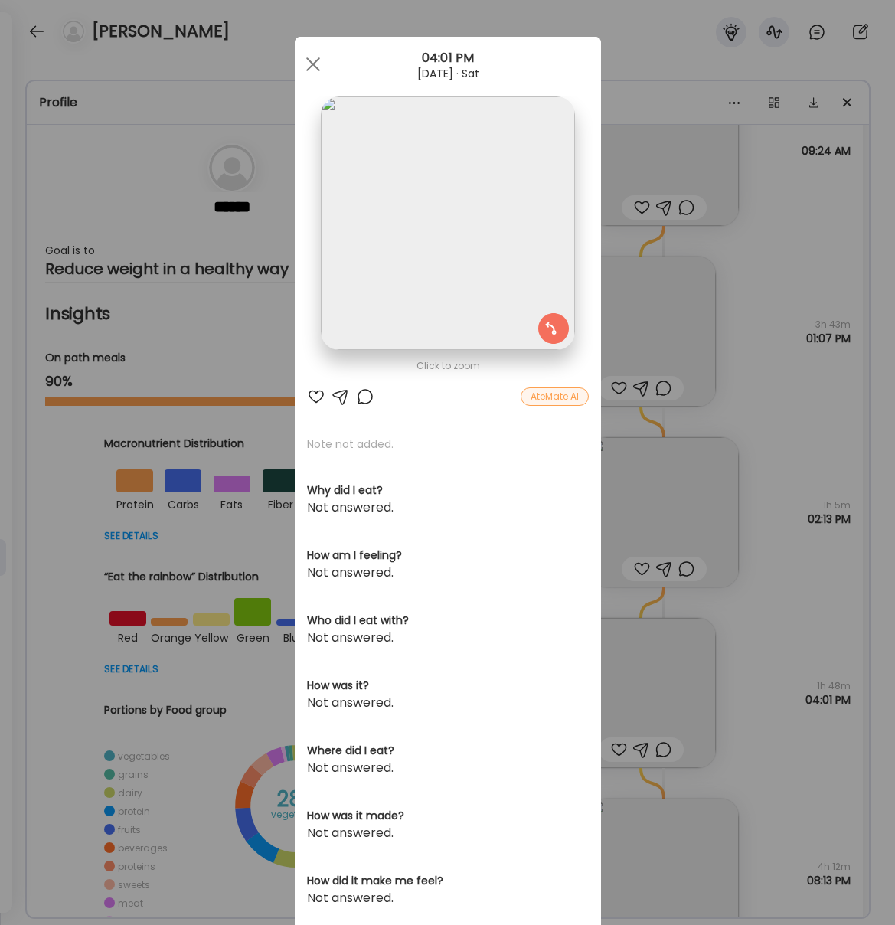
click at [306, 67] on div at bounding box center [313, 64] width 31 height 31
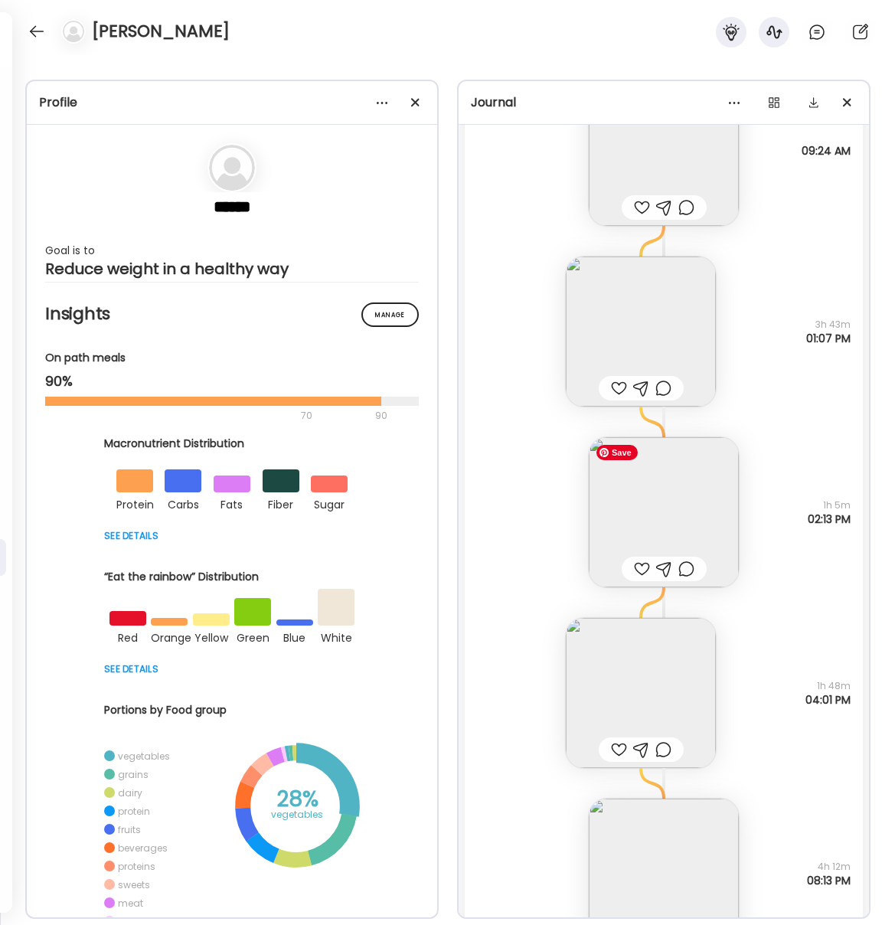
click at [646, 497] on img at bounding box center [664, 512] width 150 height 150
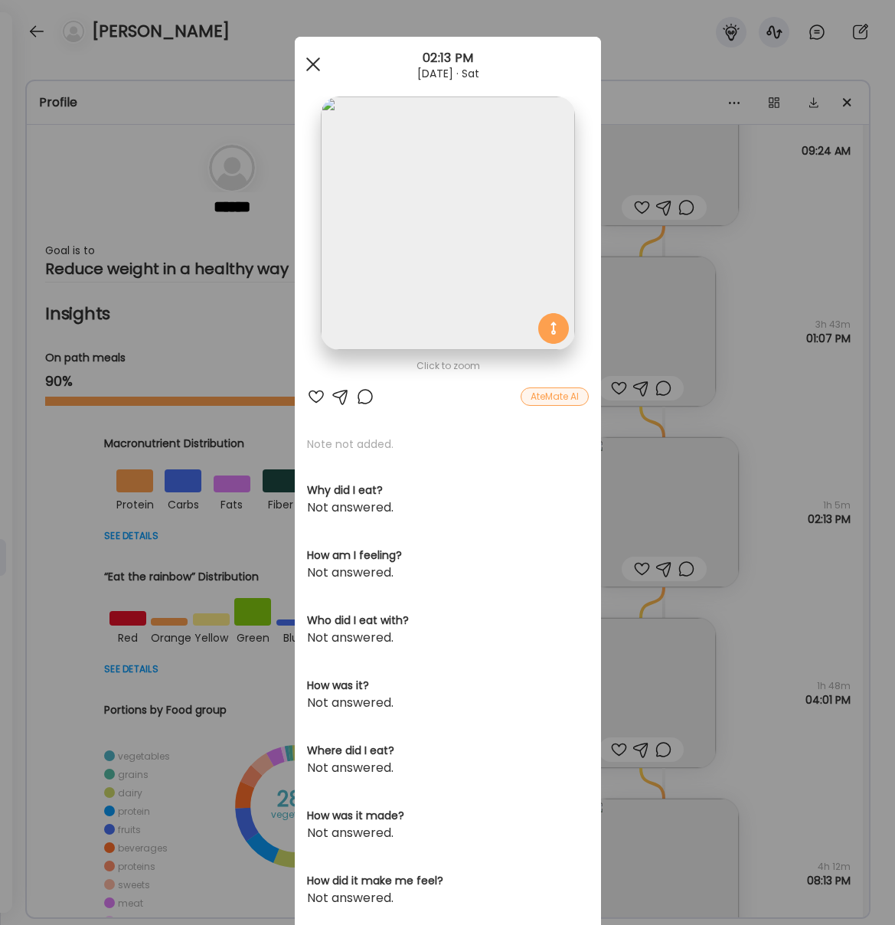
click at [307, 58] on span at bounding box center [312, 64] width 14 height 14
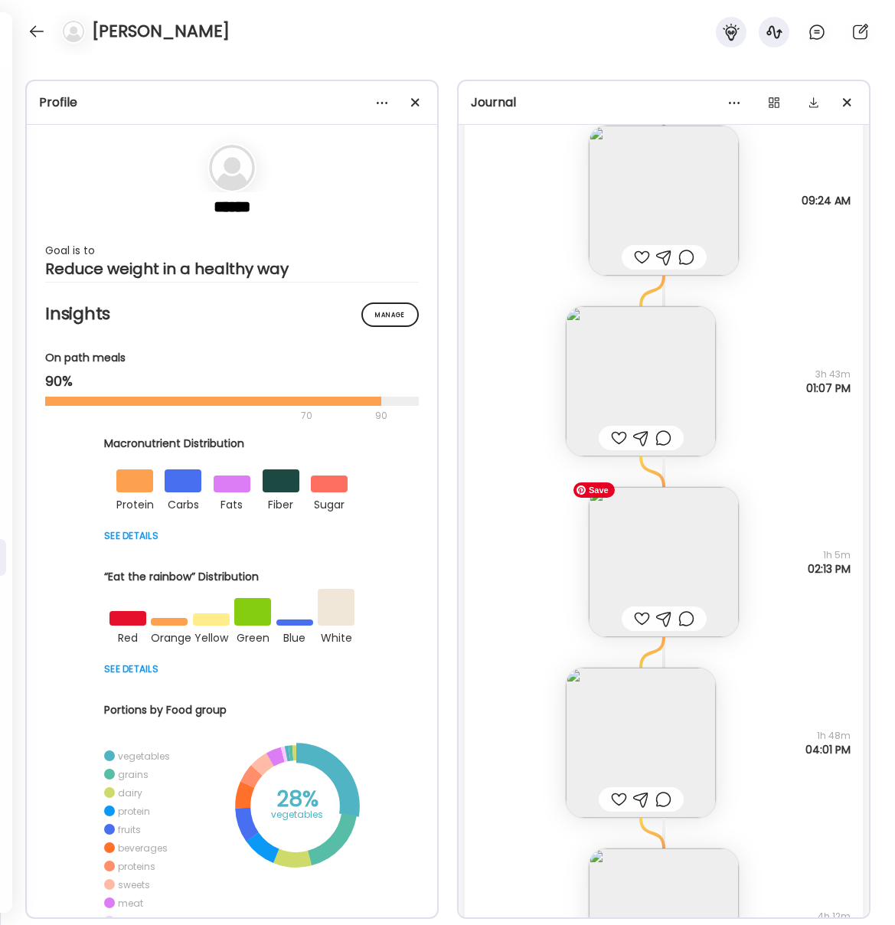
scroll to position [28363, 0]
click at [645, 561] on img at bounding box center [664, 560] width 150 height 150
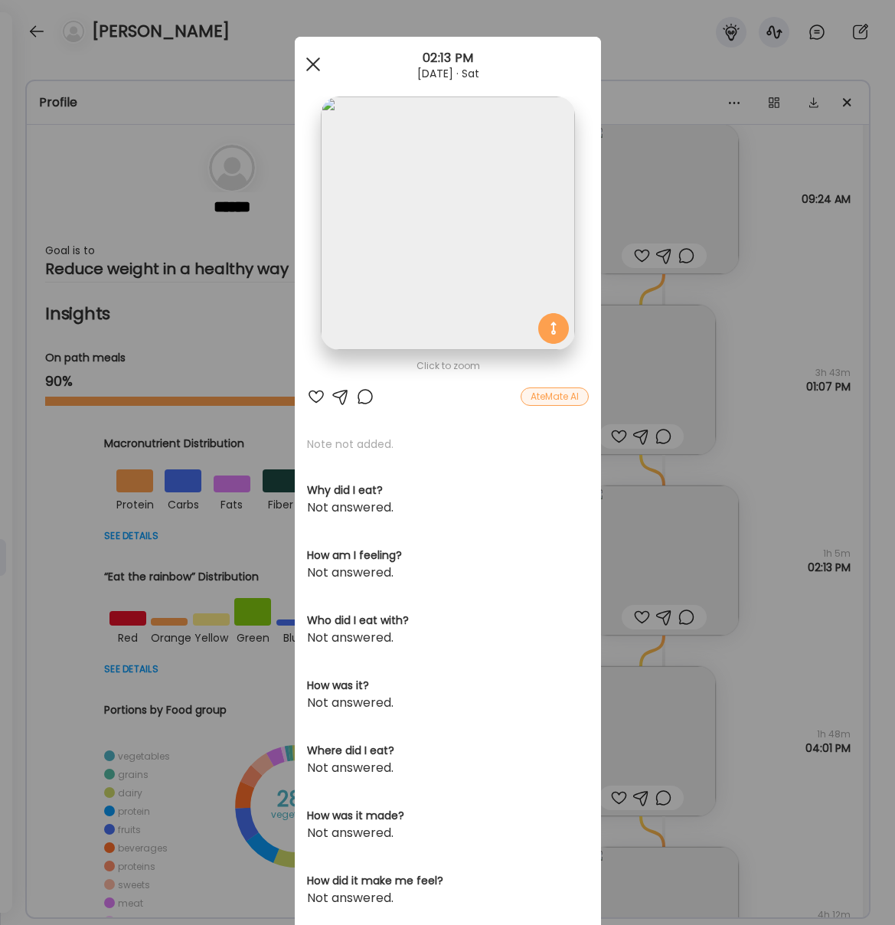
click at [312, 73] on div at bounding box center [313, 64] width 31 height 31
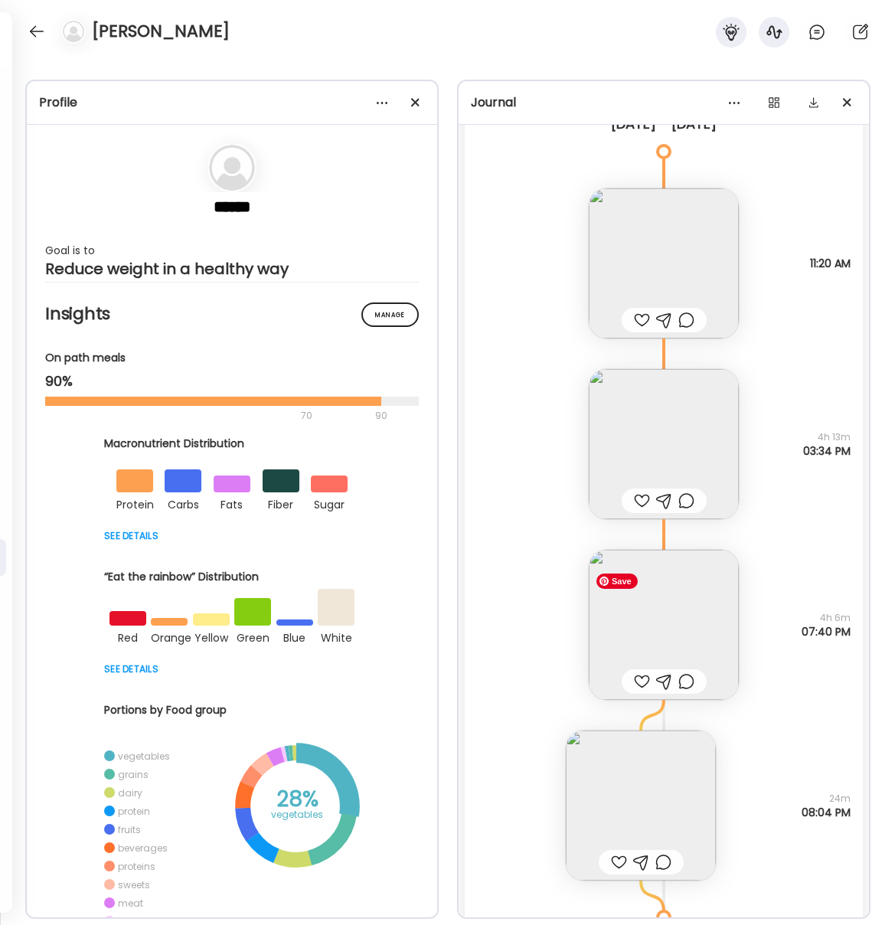
scroll to position [27301, 0]
click at [639, 616] on img at bounding box center [664, 624] width 150 height 150
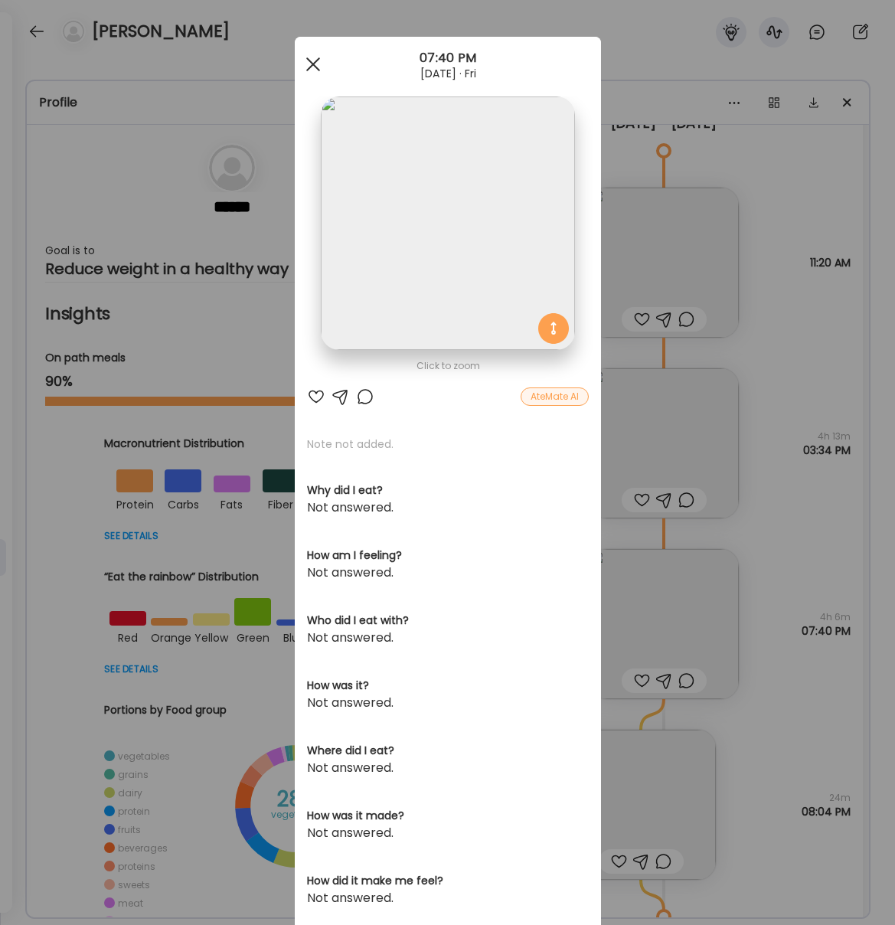
click at [304, 70] on div at bounding box center [313, 64] width 31 height 31
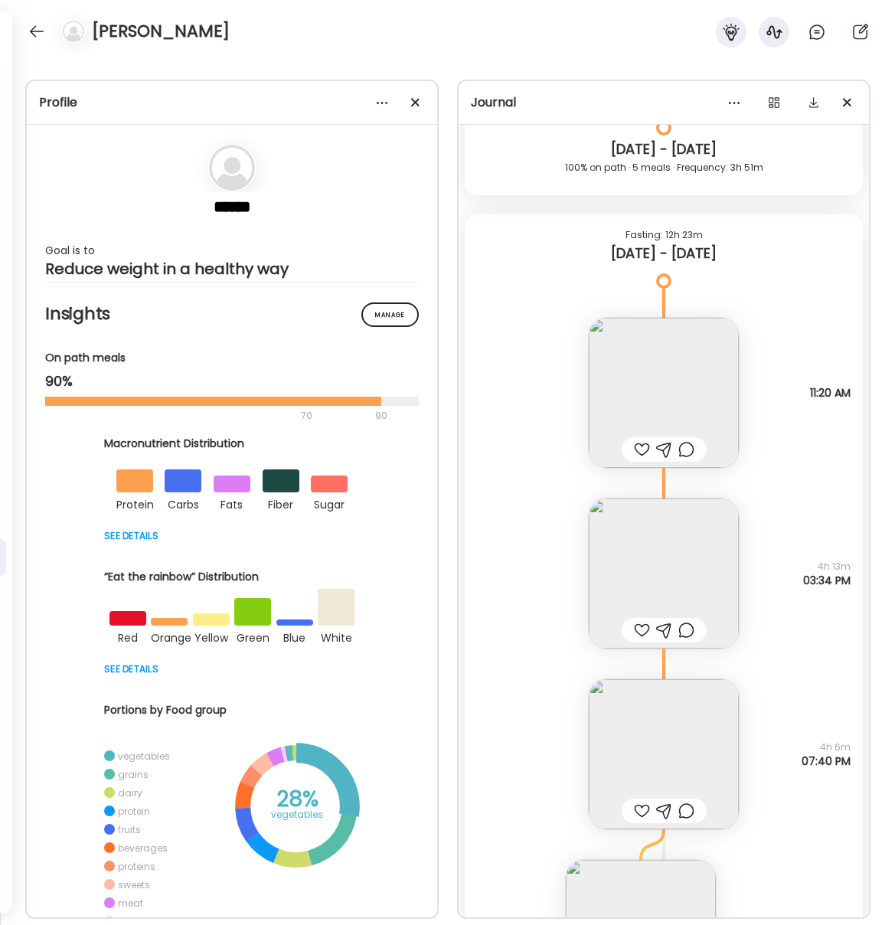
scroll to position [27168, 0]
click at [658, 585] on img at bounding box center [664, 576] width 150 height 150
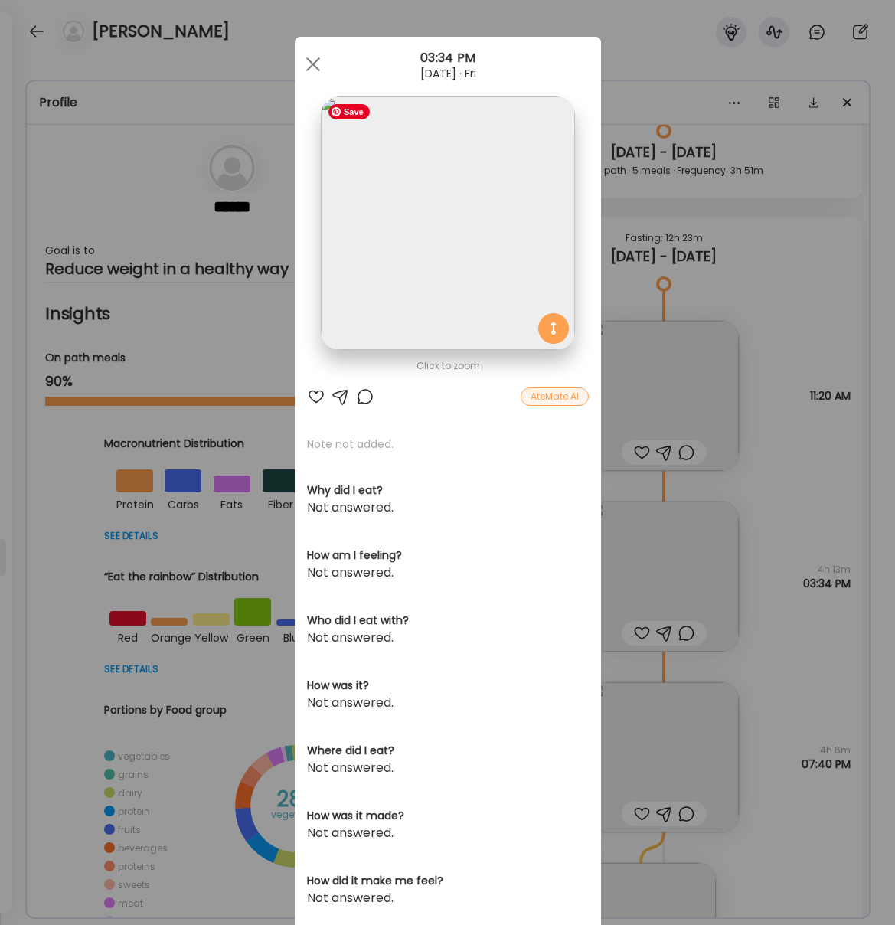
click at [414, 196] on img at bounding box center [447, 222] width 253 height 253
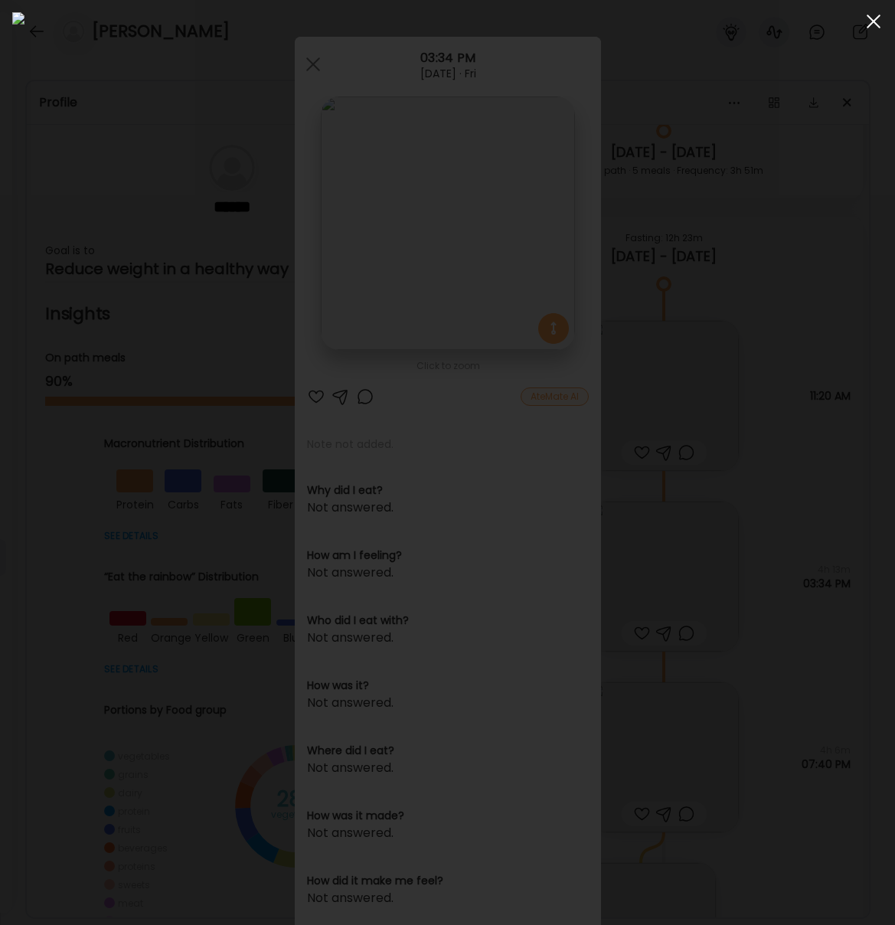
click at [877, 17] on span at bounding box center [874, 22] width 14 height 14
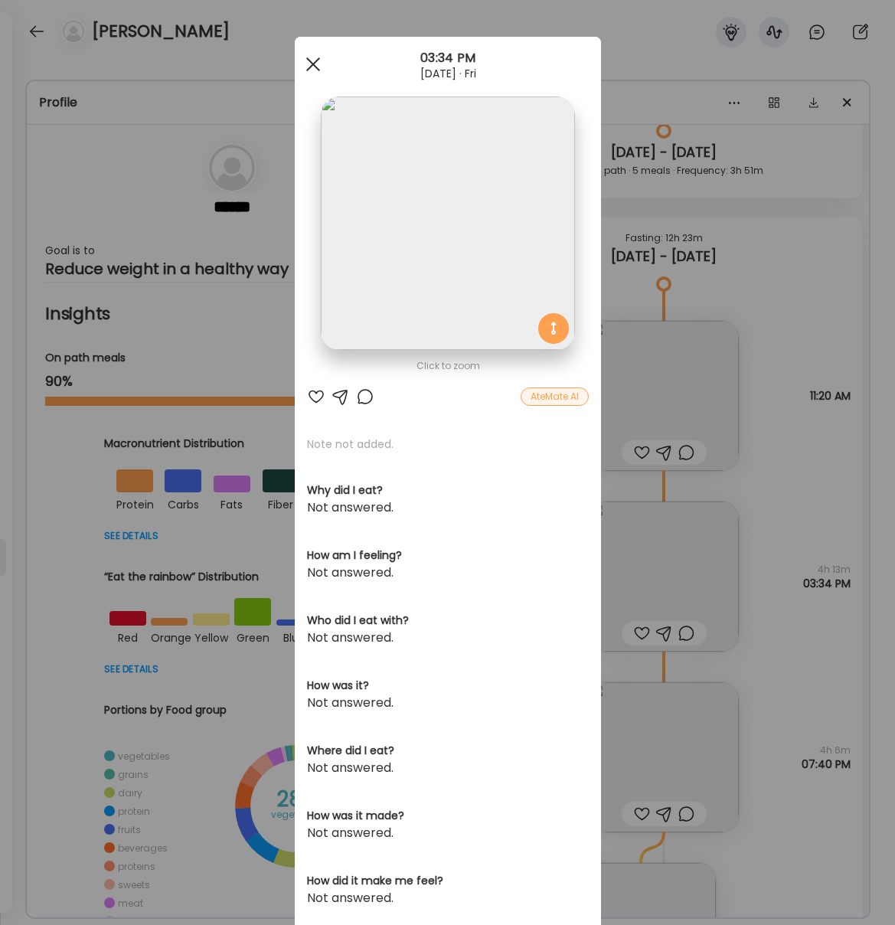
click at [313, 70] on div at bounding box center [313, 64] width 31 height 31
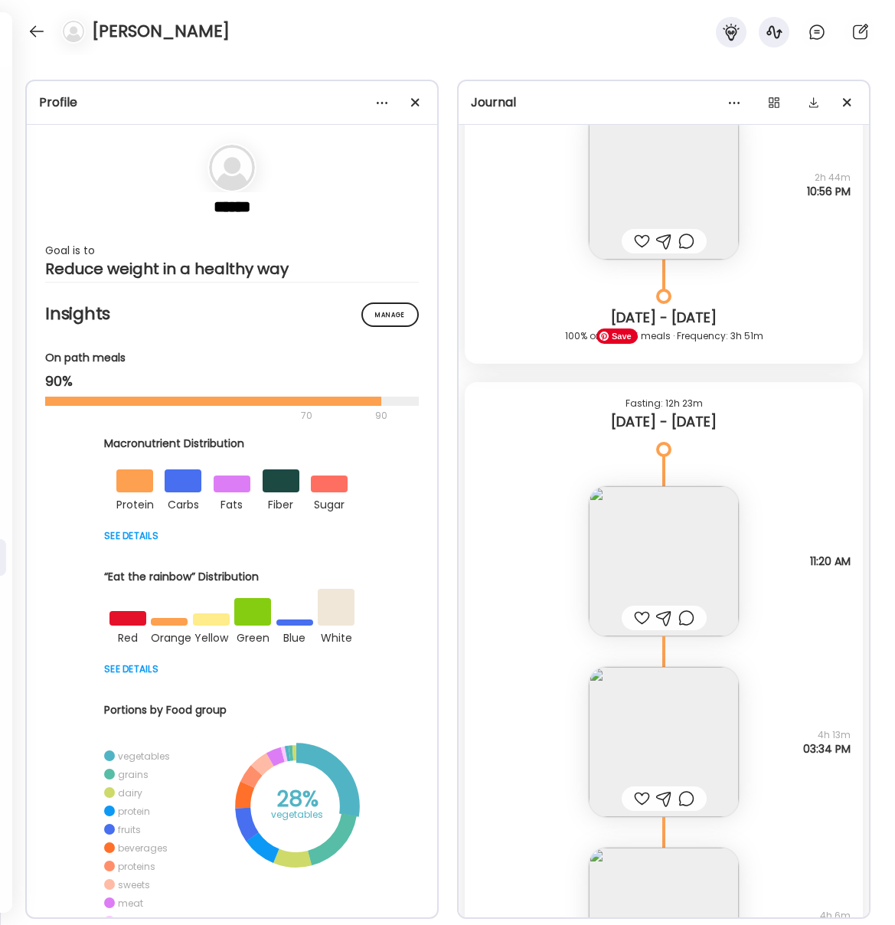
scroll to position [26979, 0]
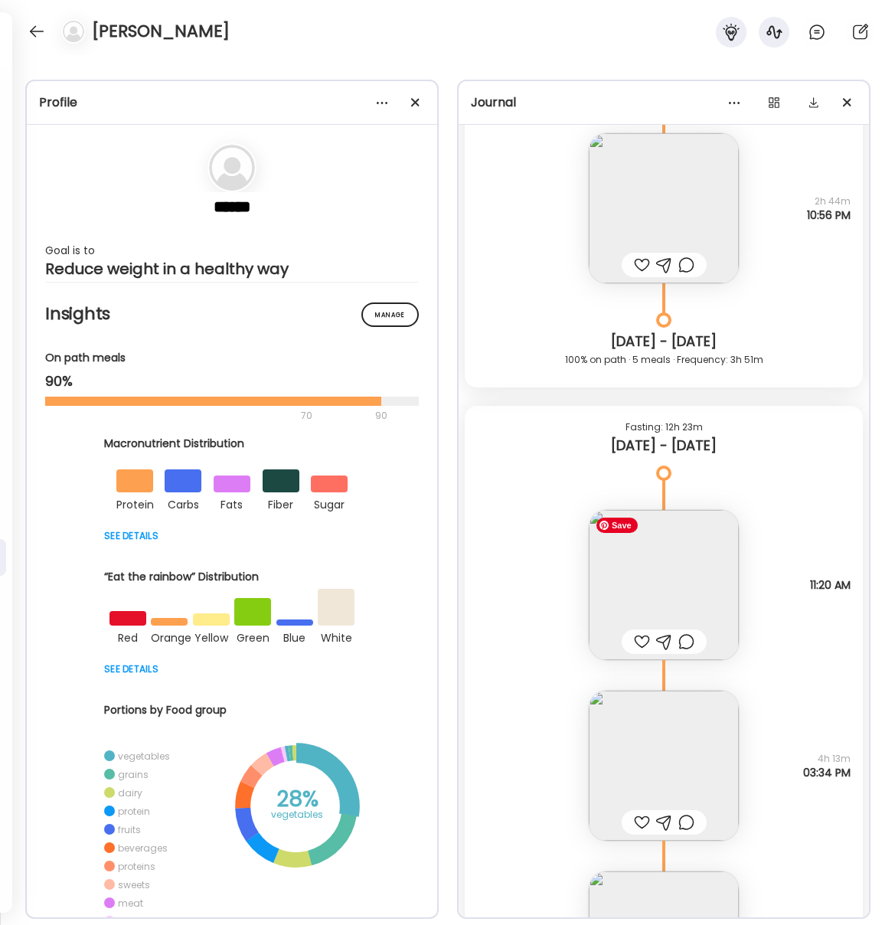
click at [710, 567] on img at bounding box center [664, 585] width 150 height 150
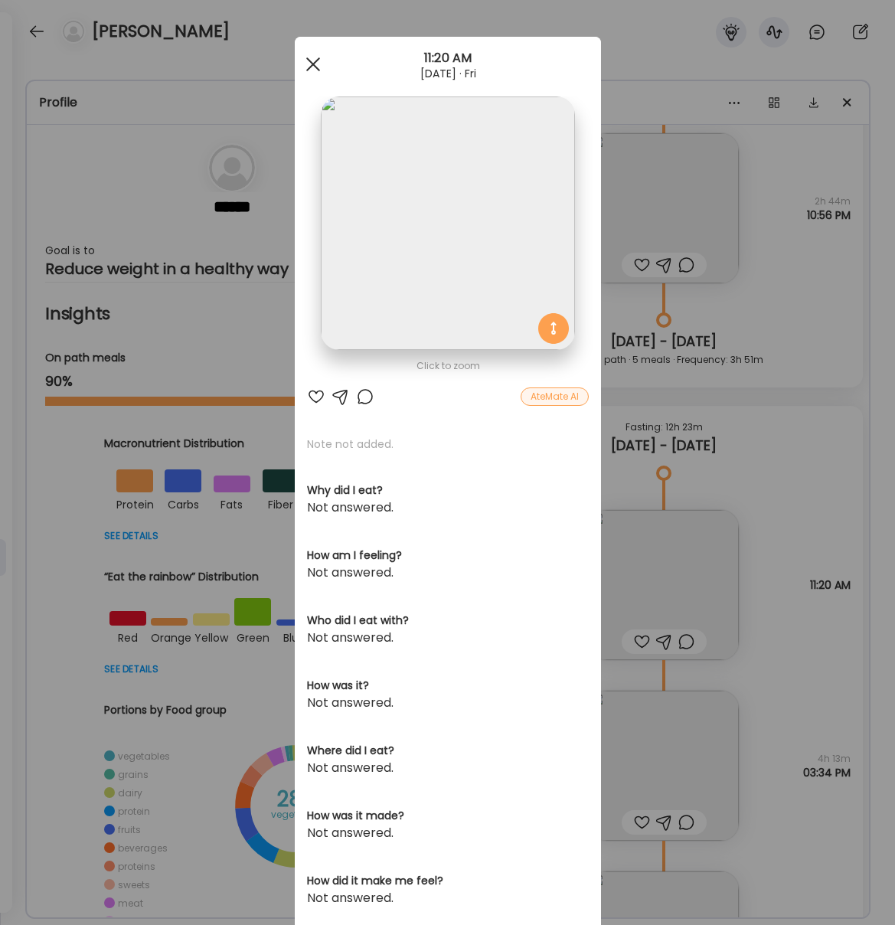
click at [318, 61] on div at bounding box center [313, 64] width 31 height 31
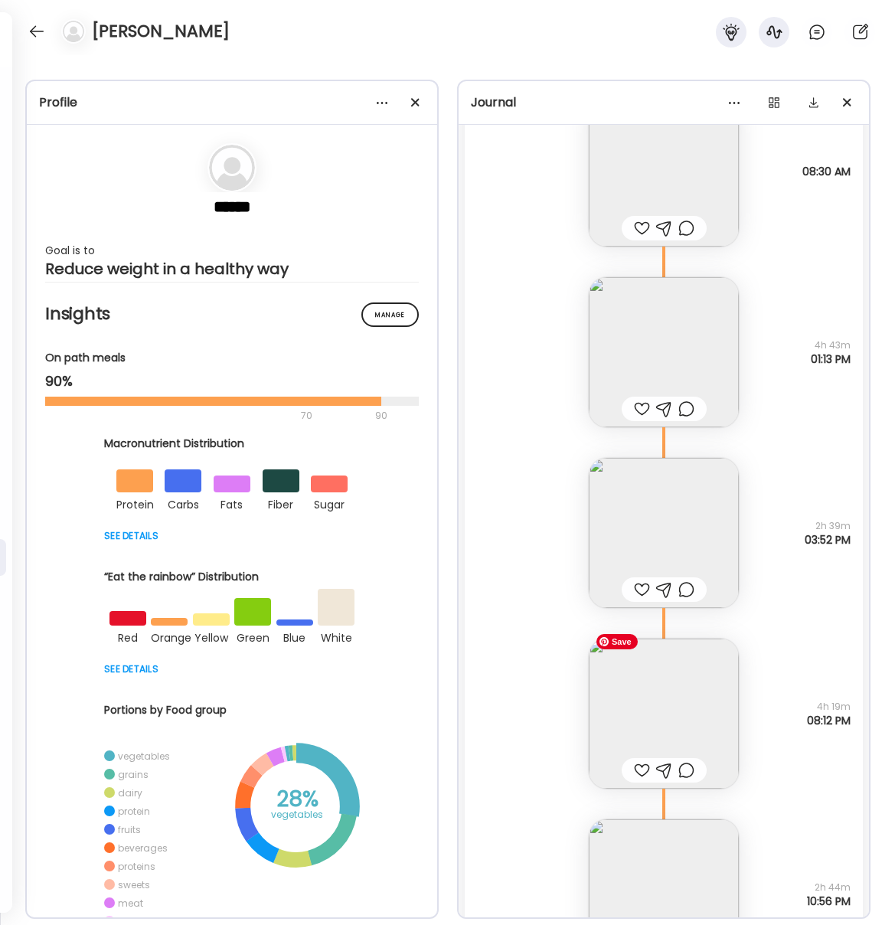
scroll to position [26284, 0]
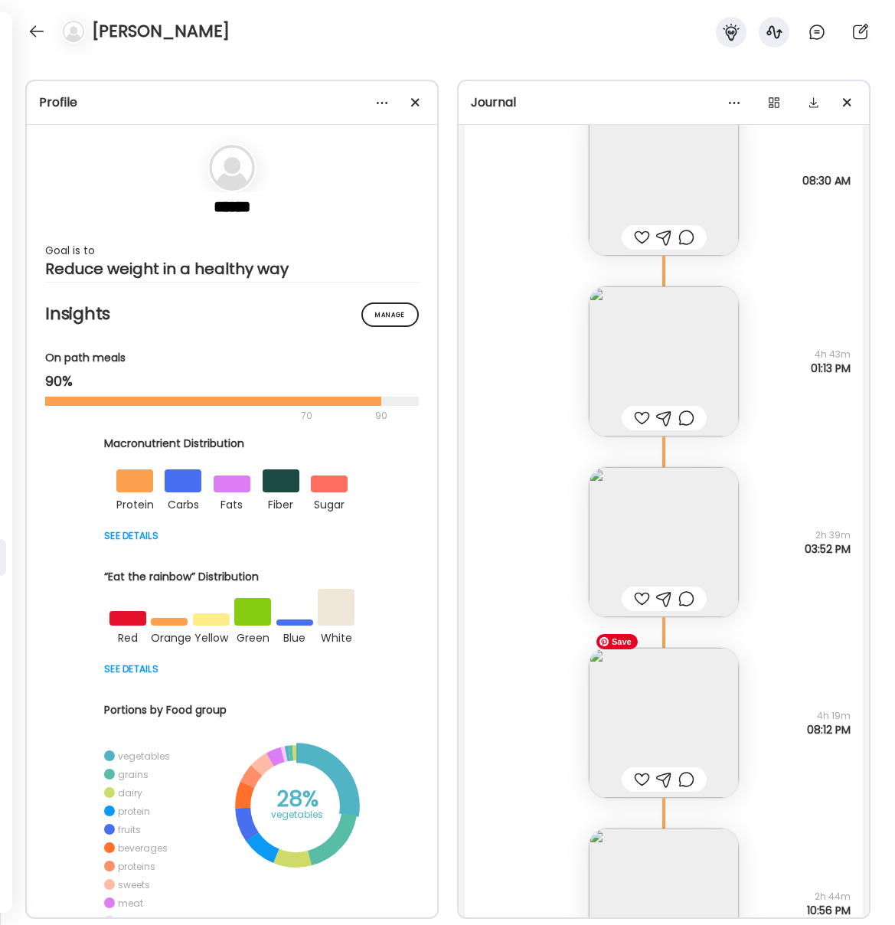
click at [710, 735] on img at bounding box center [664, 723] width 150 height 150
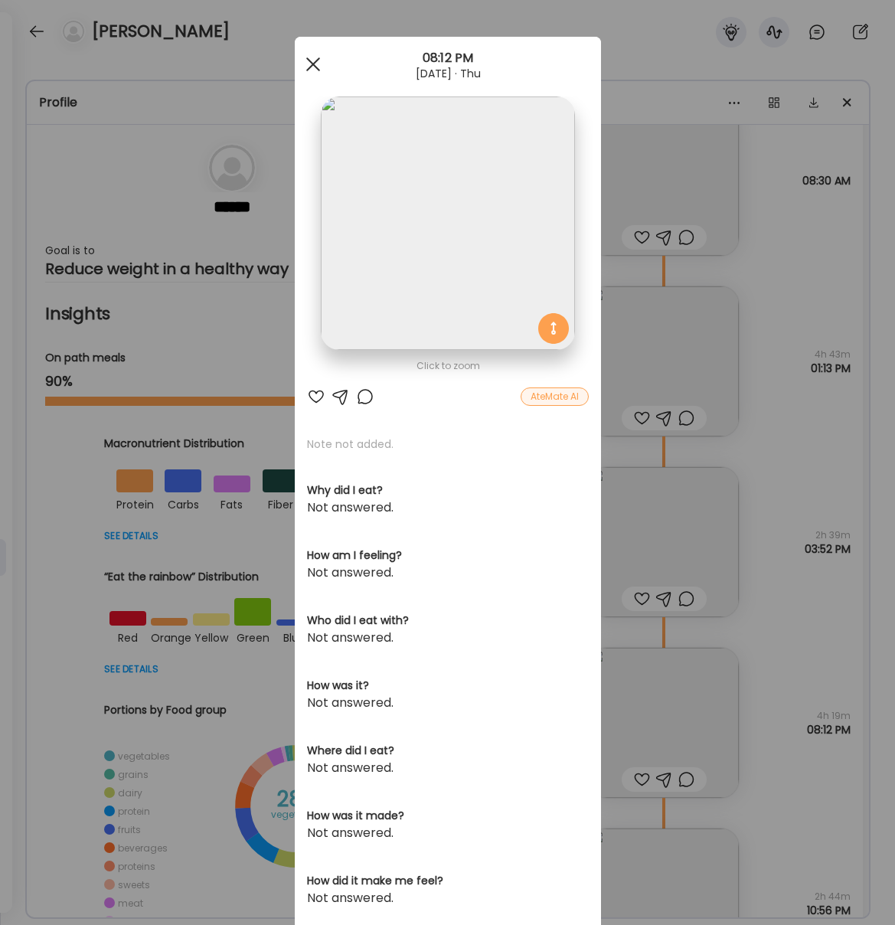
click at [305, 59] on div at bounding box center [313, 64] width 31 height 31
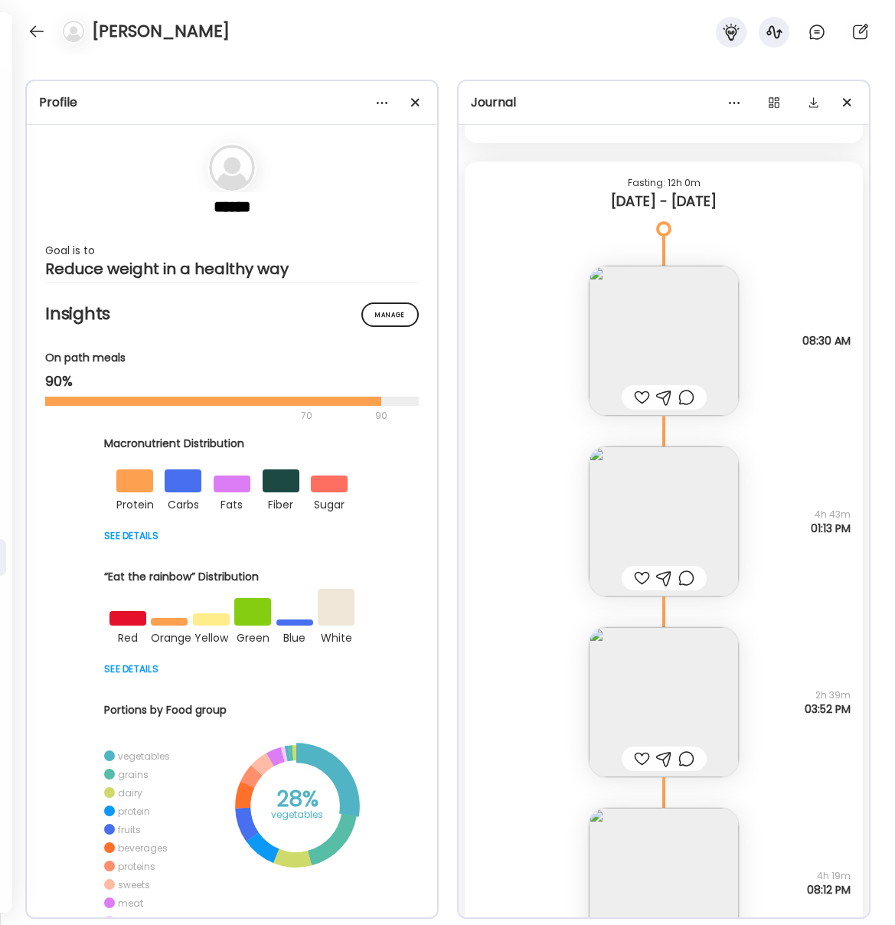
scroll to position [26119, 0]
click at [695, 325] on img at bounding box center [664, 345] width 150 height 150
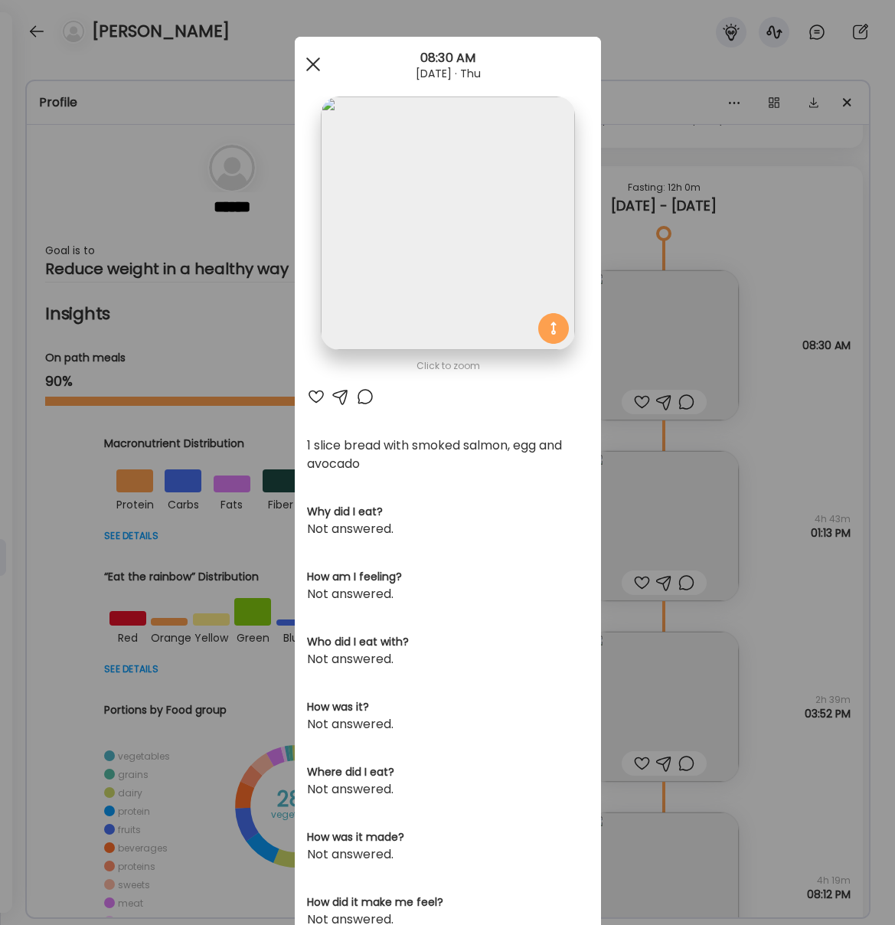
click at [309, 64] on div at bounding box center [313, 64] width 31 height 31
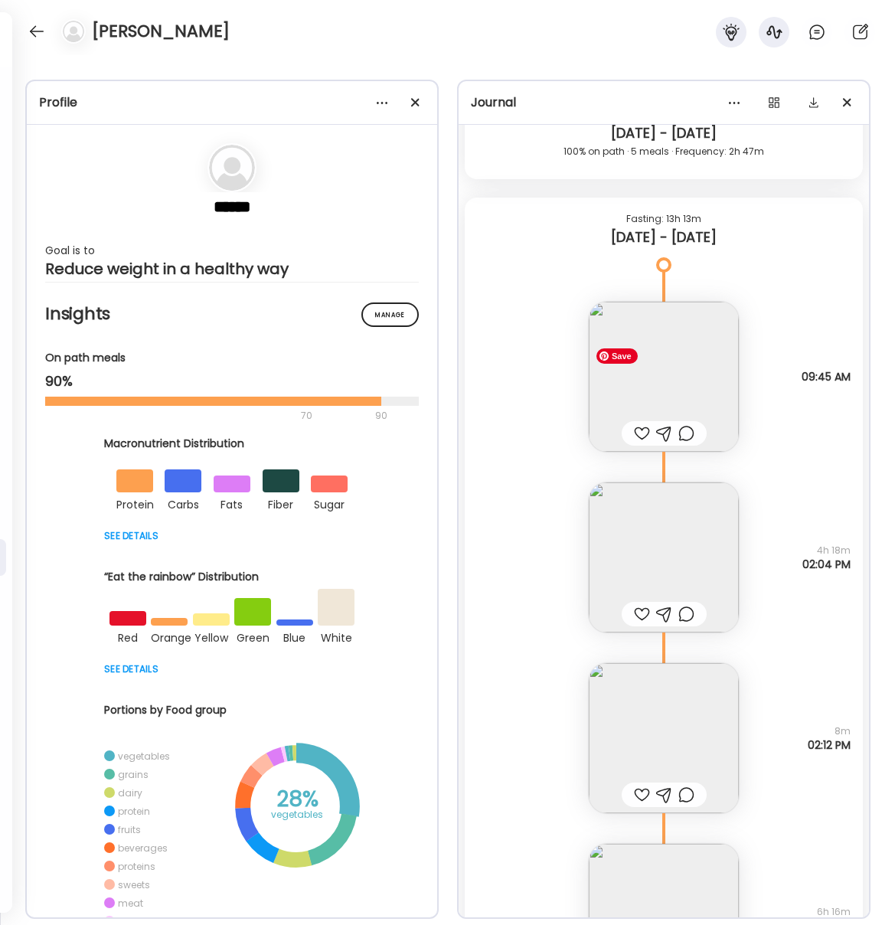
scroll to position [25171, 0]
click at [655, 370] on img at bounding box center [664, 375] width 150 height 150
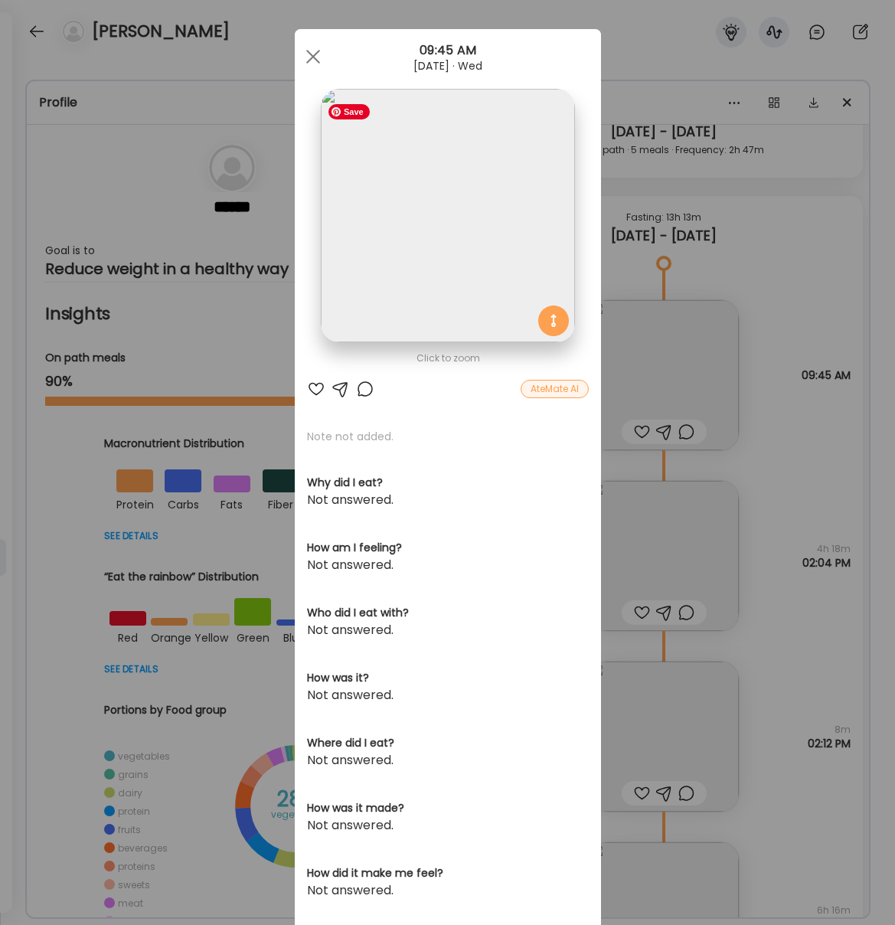
scroll to position [8, 0]
click at [305, 60] on div at bounding box center [313, 56] width 31 height 31
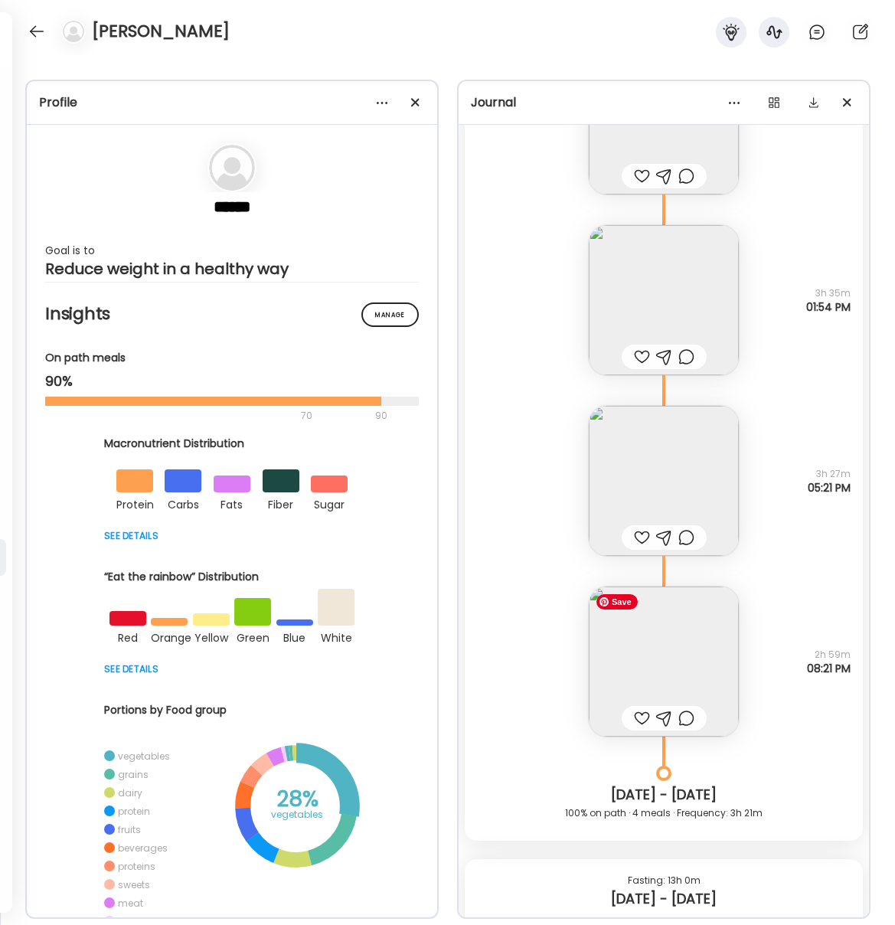
scroll to position [23403, 0]
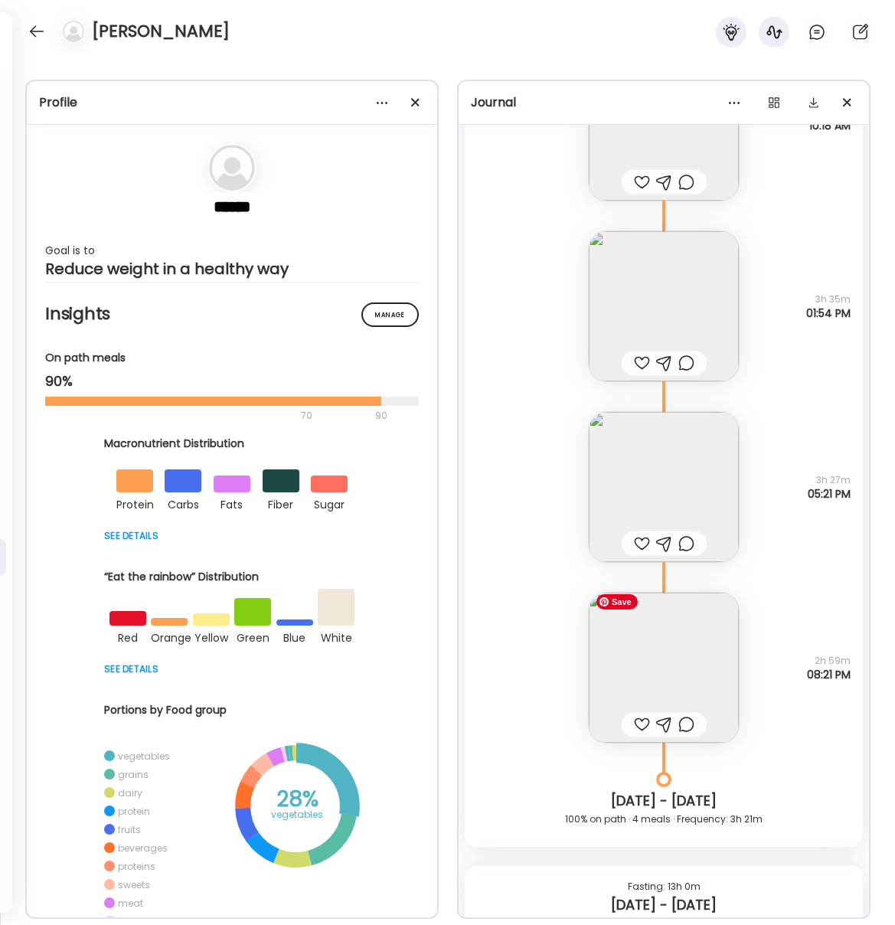
click at [651, 610] on img at bounding box center [664, 667] width 150 height 150
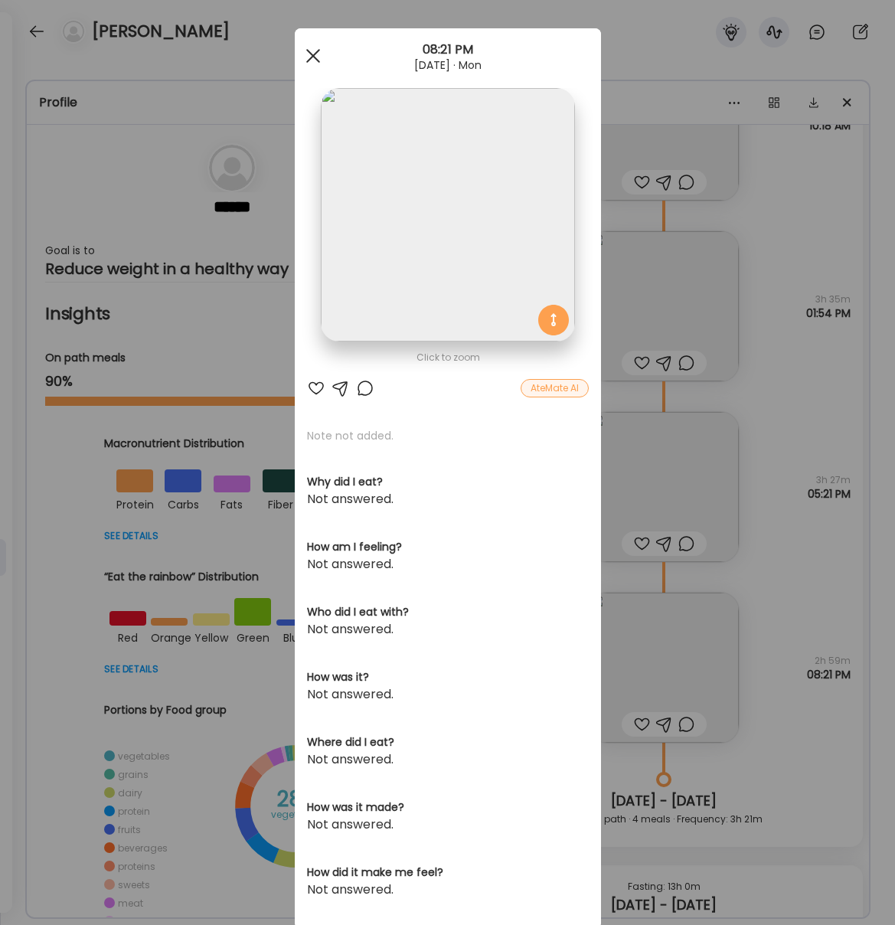
click at [312, 54] on span at bounding box center [312, 56] width 14 height 14
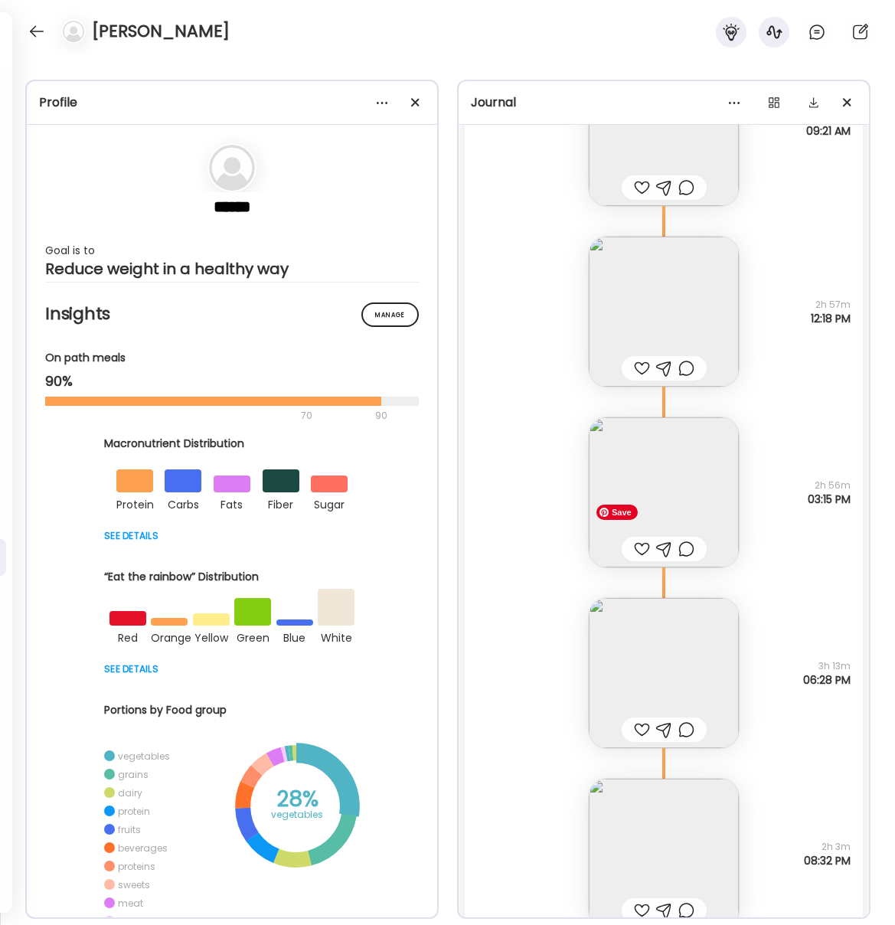
scroll to position [24337, 0]
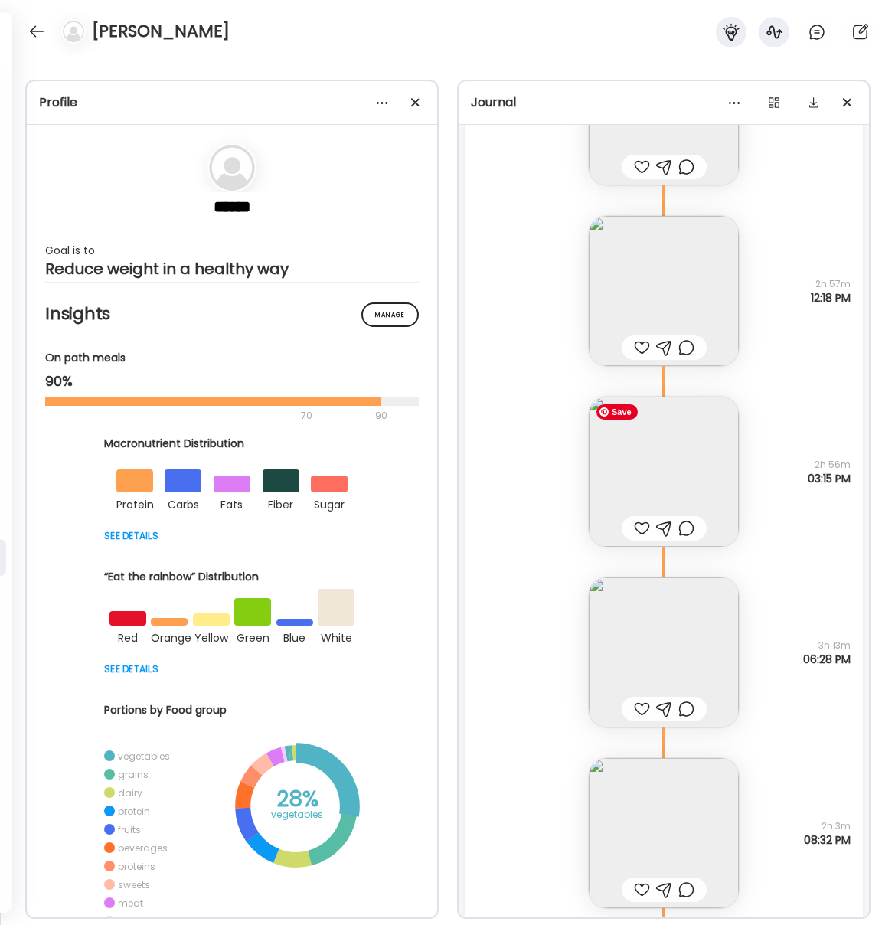
click at [674, 452] on img at bounding box center [664, 472] width 150 height 150
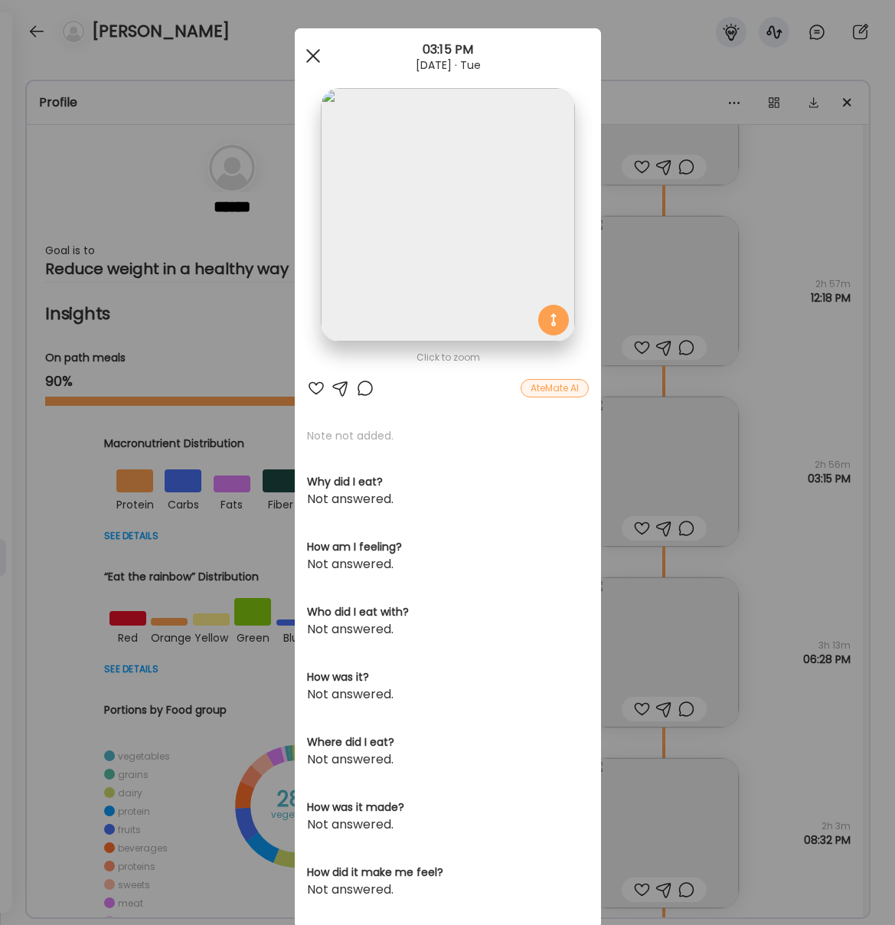
click at [312, 53] on div at bounding box center [313, 56] width 31 height 31
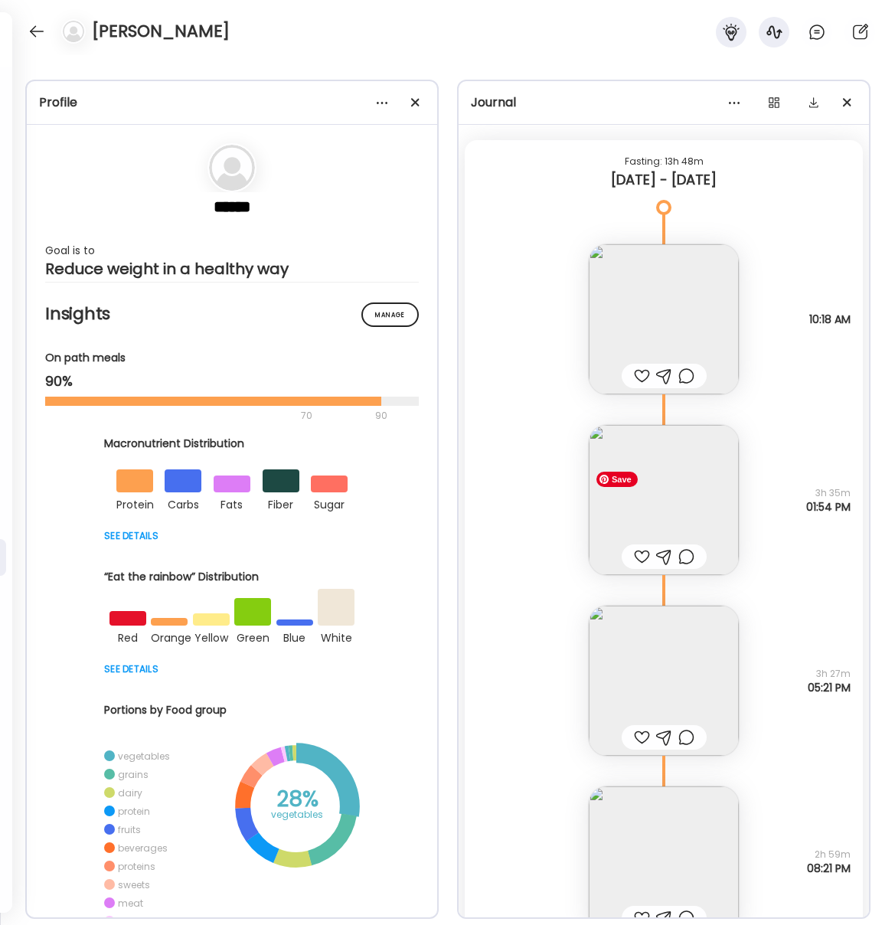
scroll to position [23211, 0]
click at [663, 835] on img at bounding box center [664, 860] width 150 height 150
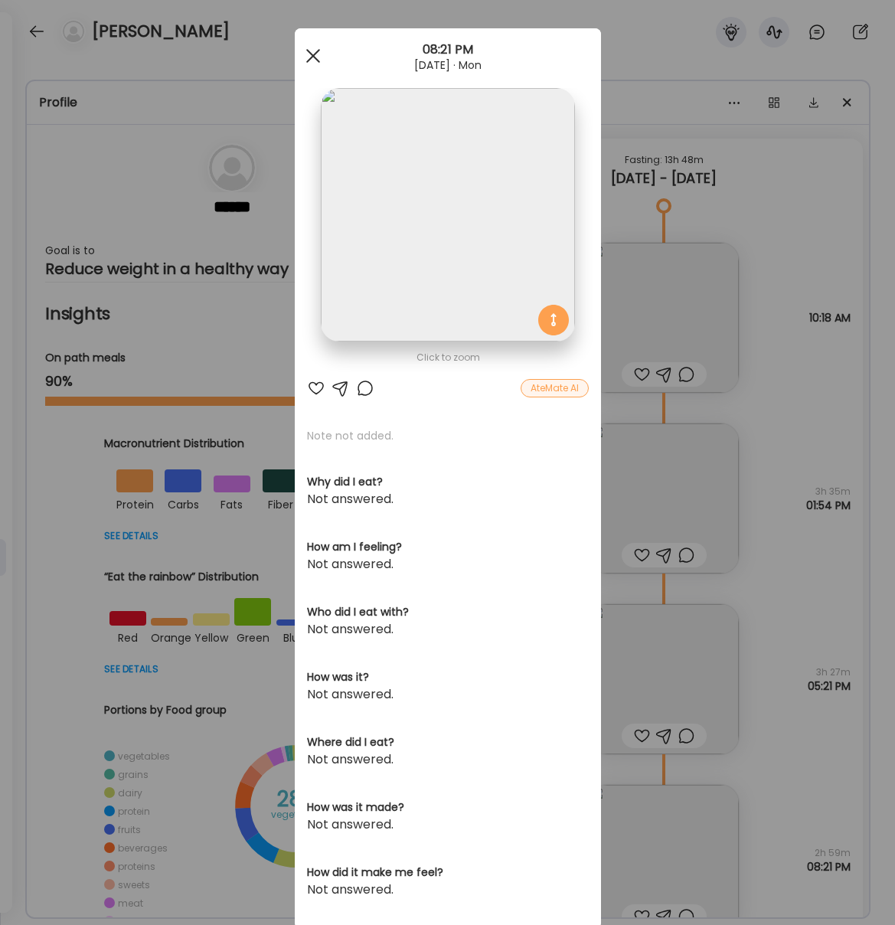
click at [310, 56] on div at bounding box center [313, 56] width 31 height 31
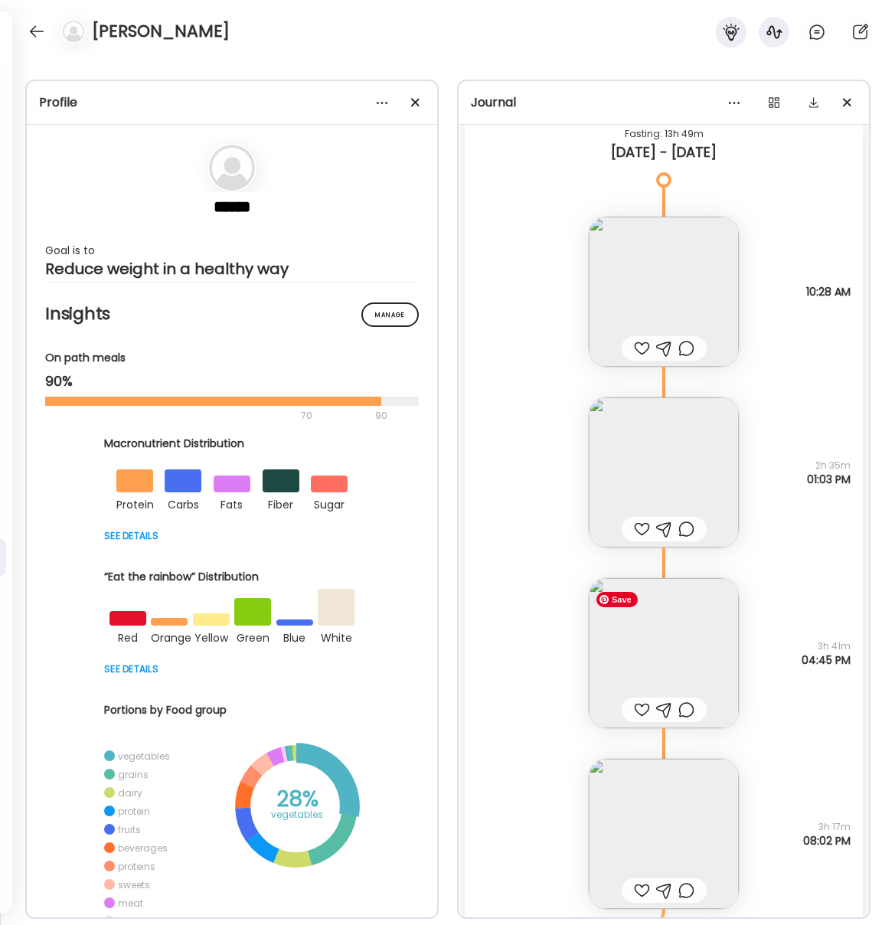
scroll to position [22033, 0]
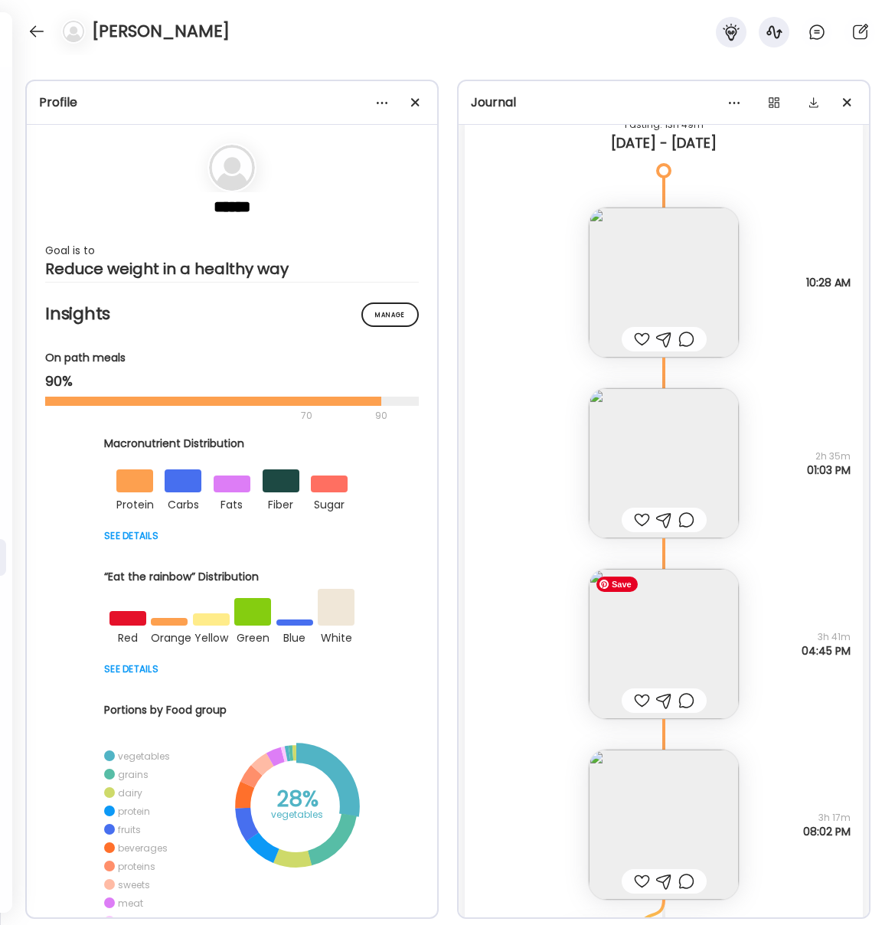
click at [681, 644] on img at bounding box center [664, 644] width 150 height 150
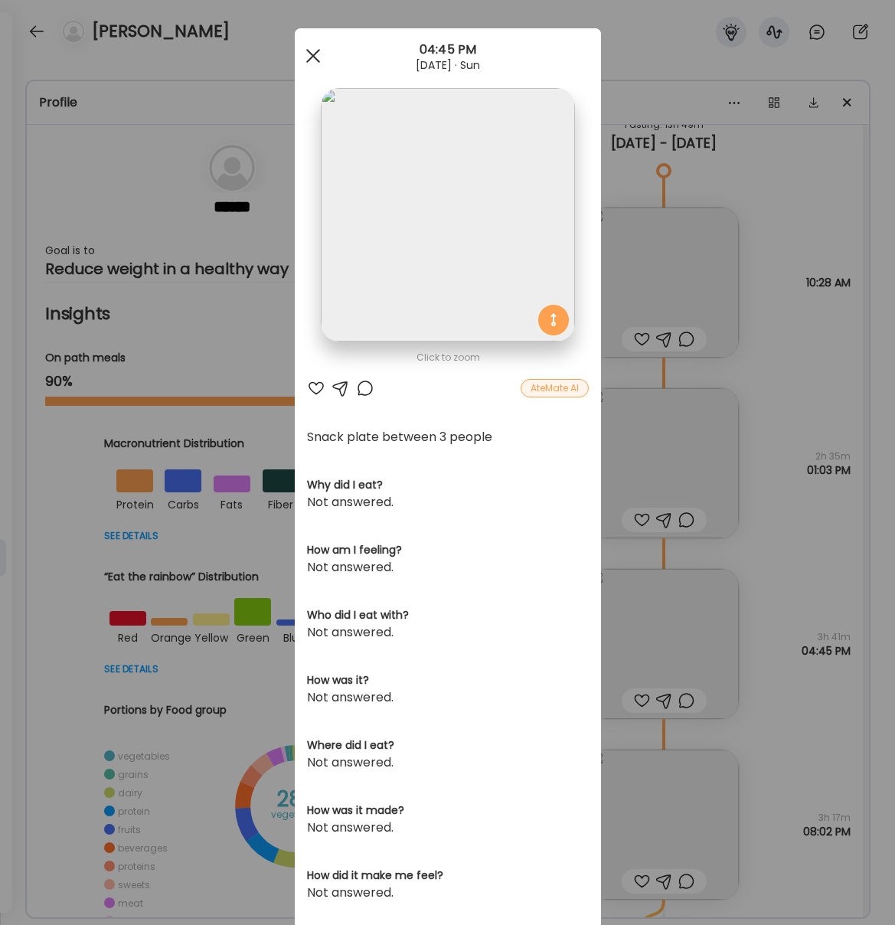
click at [307, 53] on div at bounding box center [313, 56] width 31 height 31
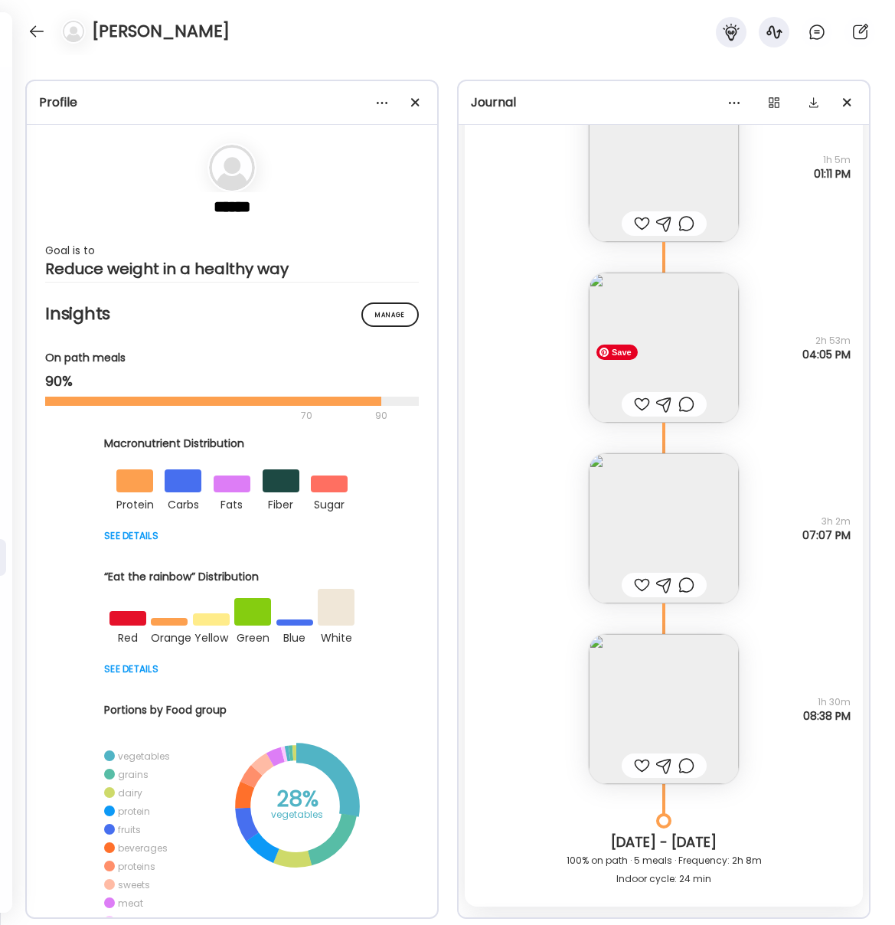
scroll to position [21108, 0]
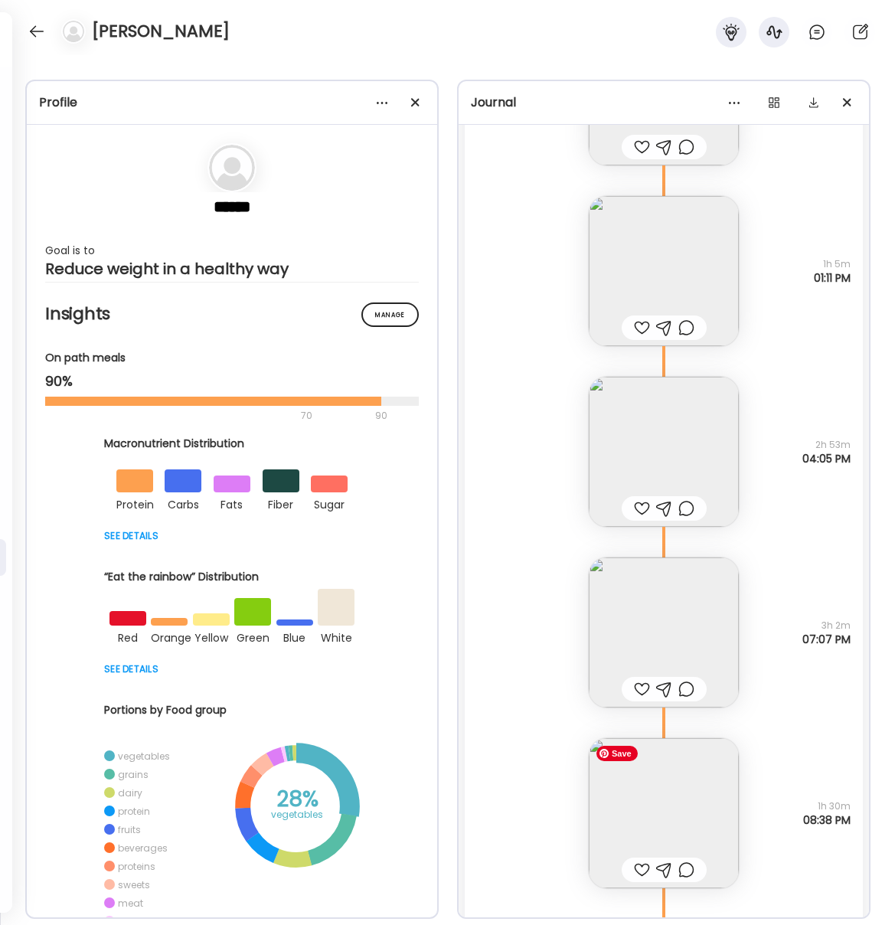
click at [674, 786] on img at bounding box center [664, 813] width 150 height 150
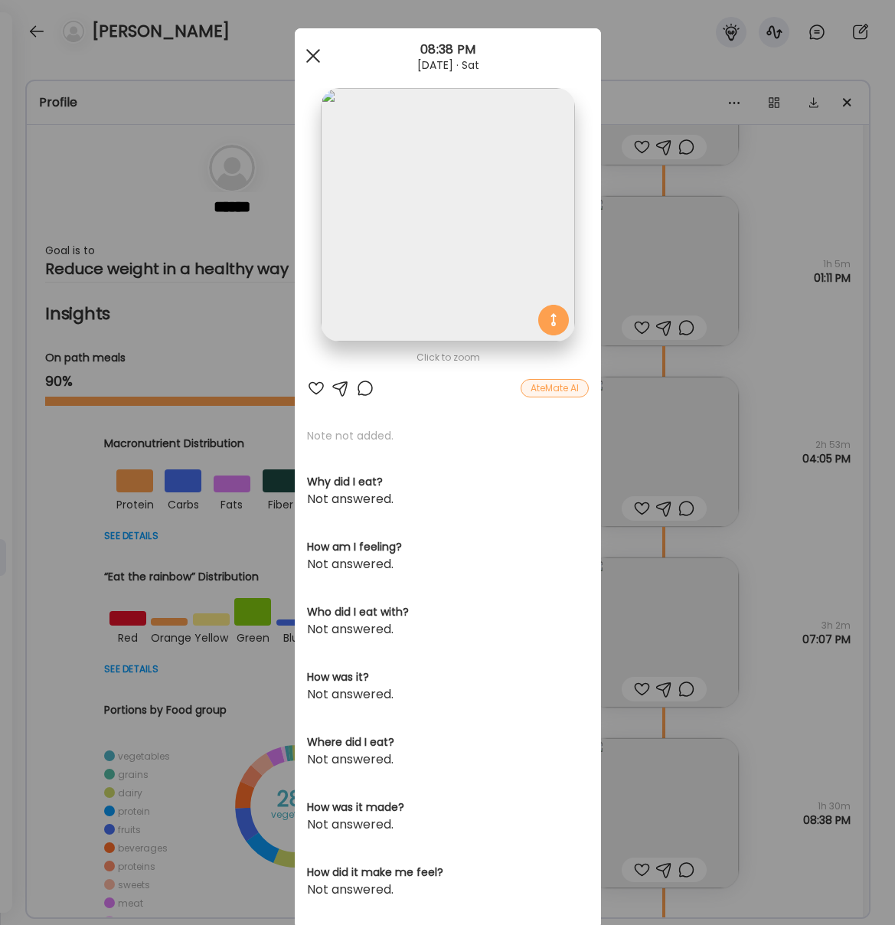
click at [311, 59] on div at bounding box center [313, 56] width 31 height 31
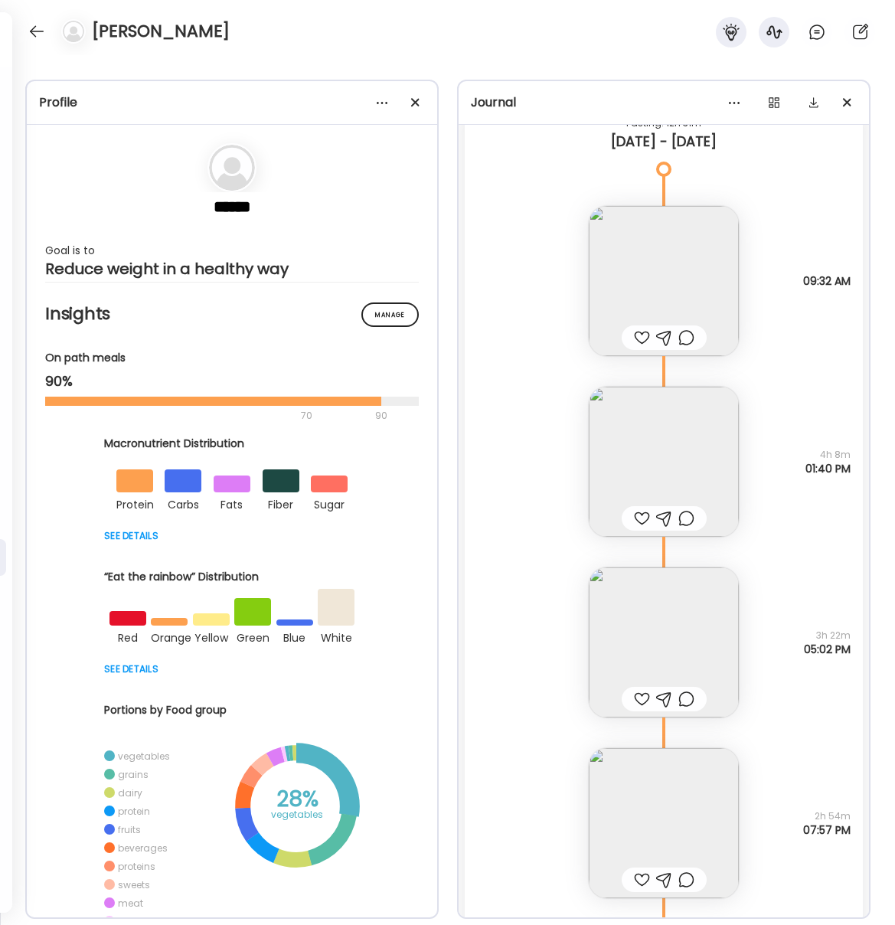
scroll to position [19895, 0]
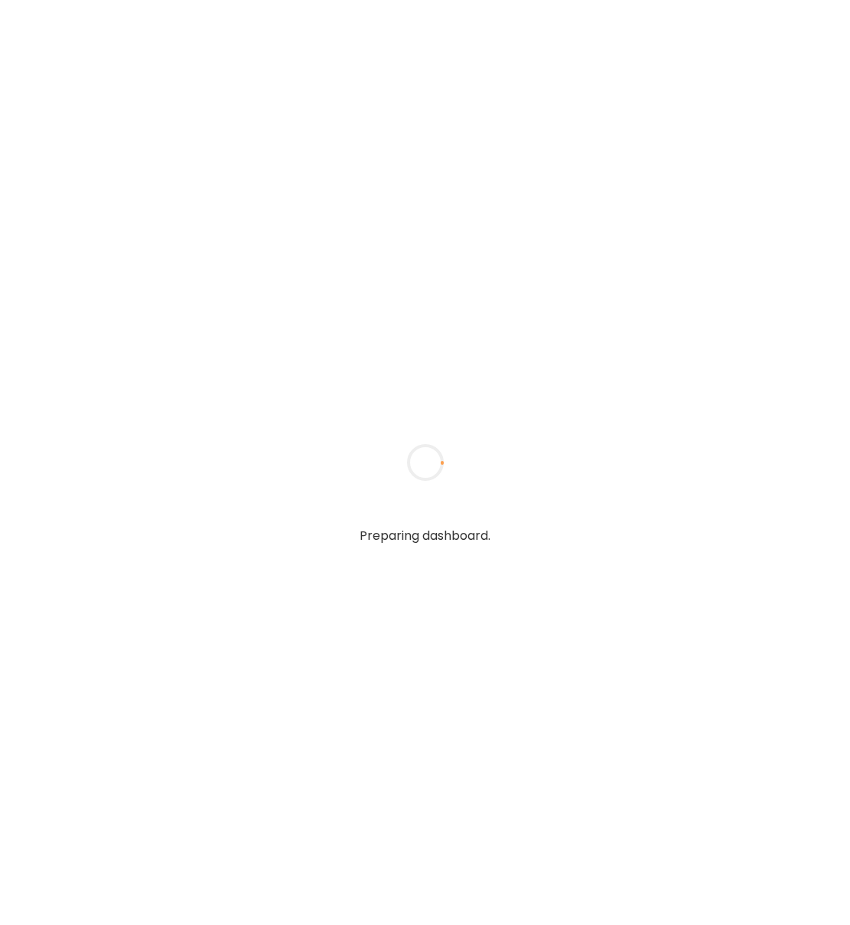
type input "**********"
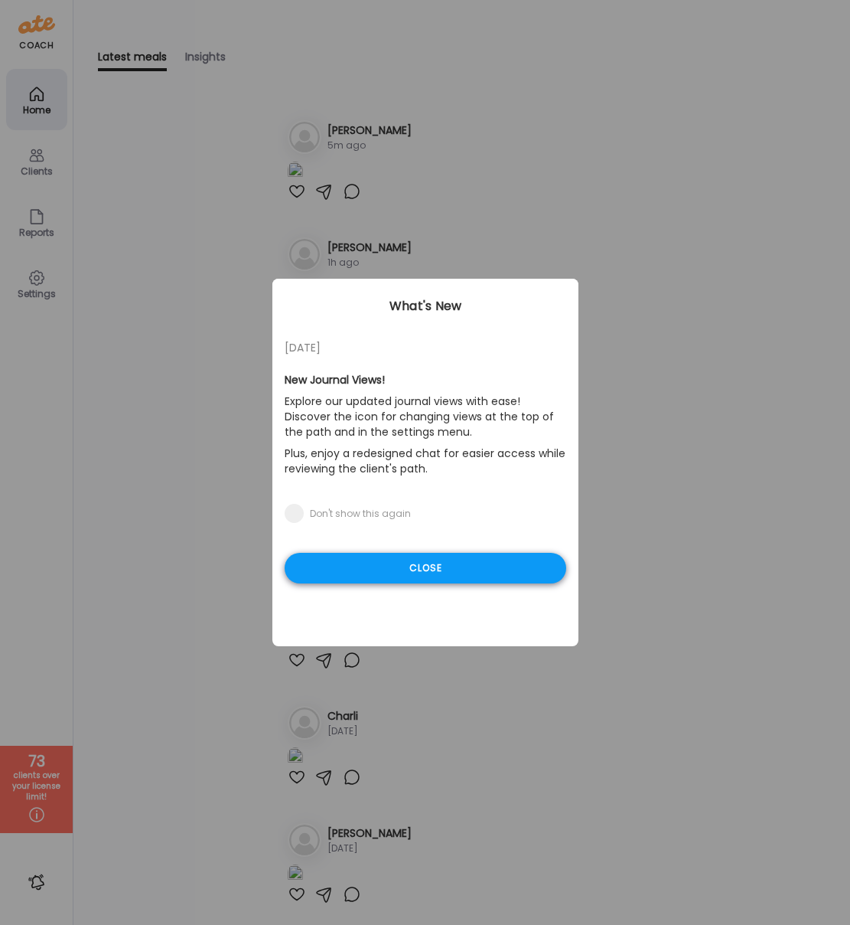
type input "**********"
click at [344, 562] on div "Close" at bounding box center [426, 568] width 282 height 31
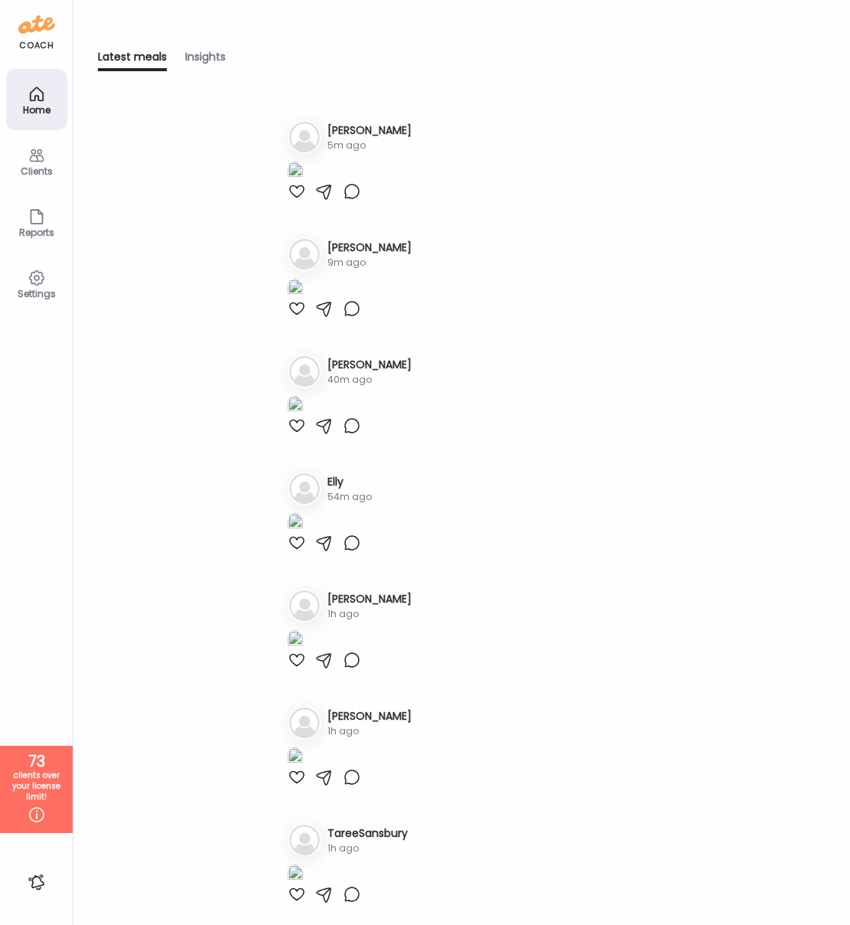
click at [44, 158] on icon at bounding box center [37, 155] width 18 height 18
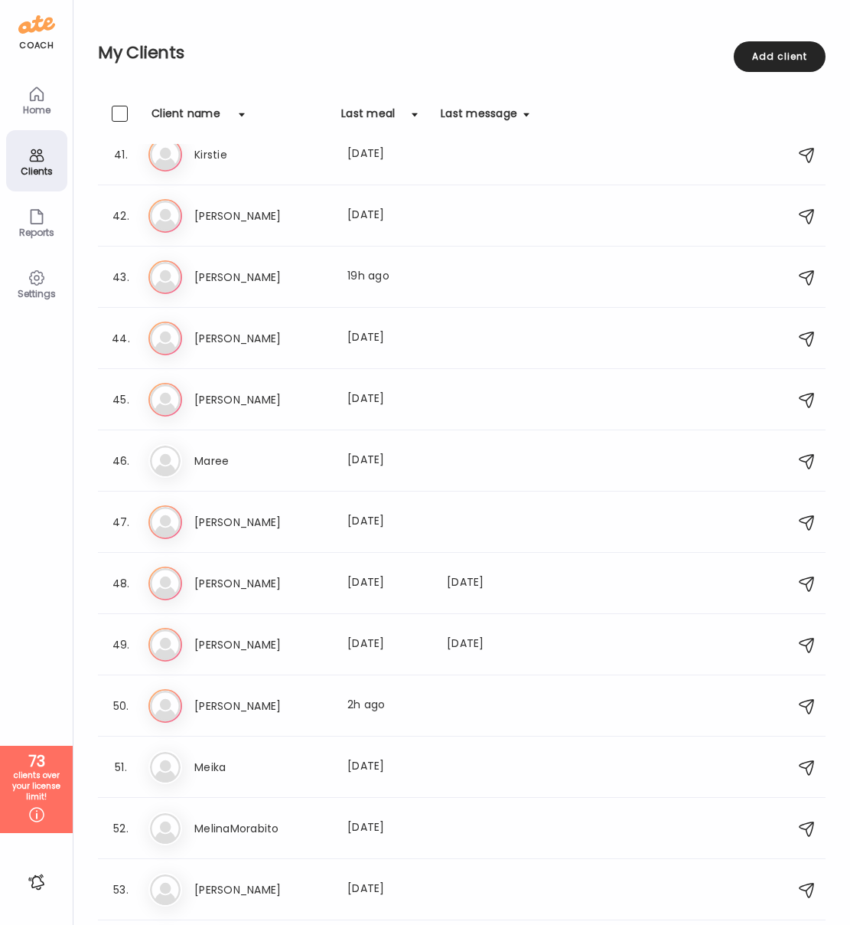
scroll to position [2538, 0]
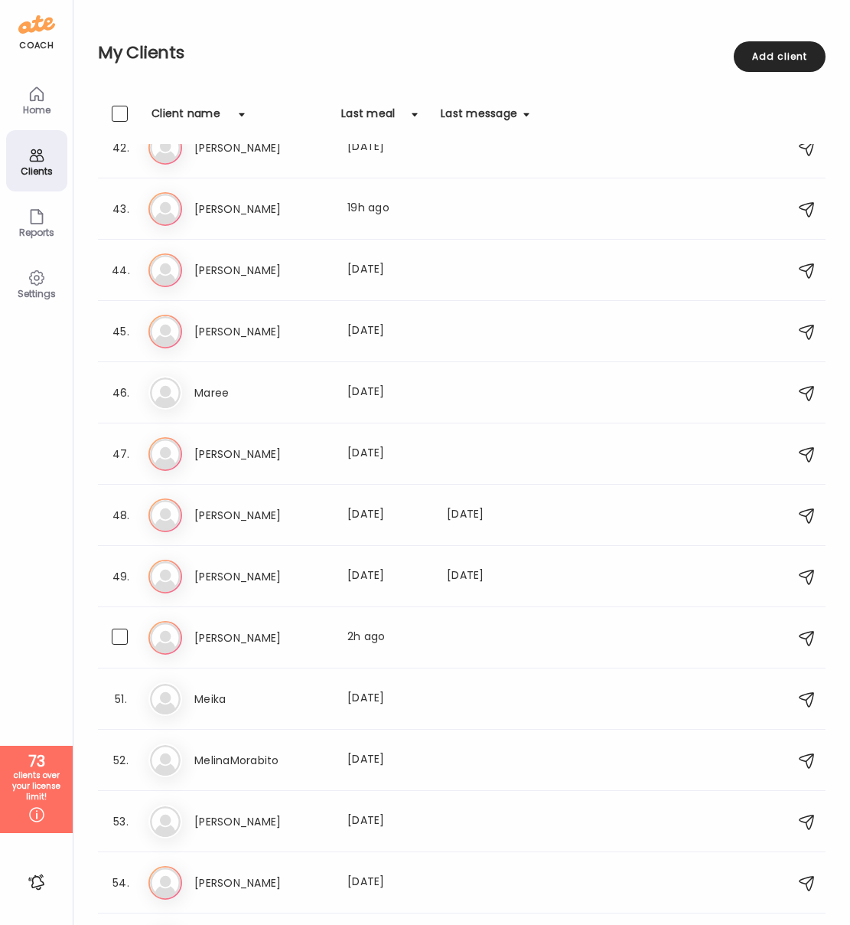
click at [245, 637] on h3 "[PERSON_NAME]" at bounding box center [261, 637] width 135 height 18
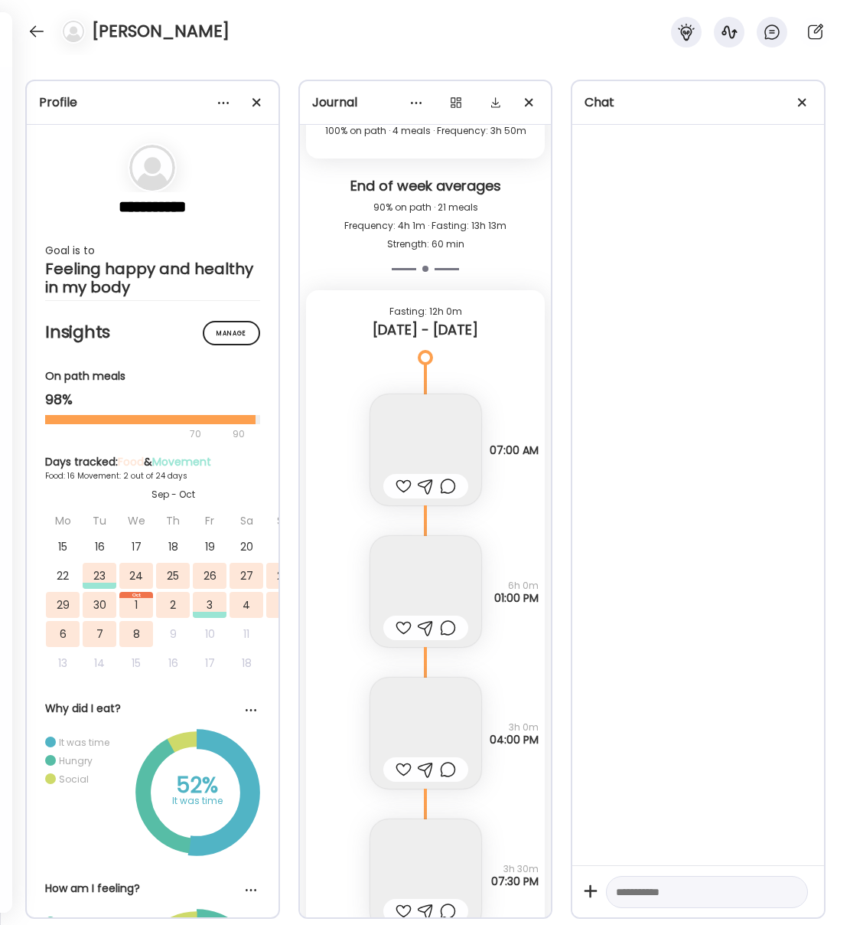
scroll to position [11164, 0]
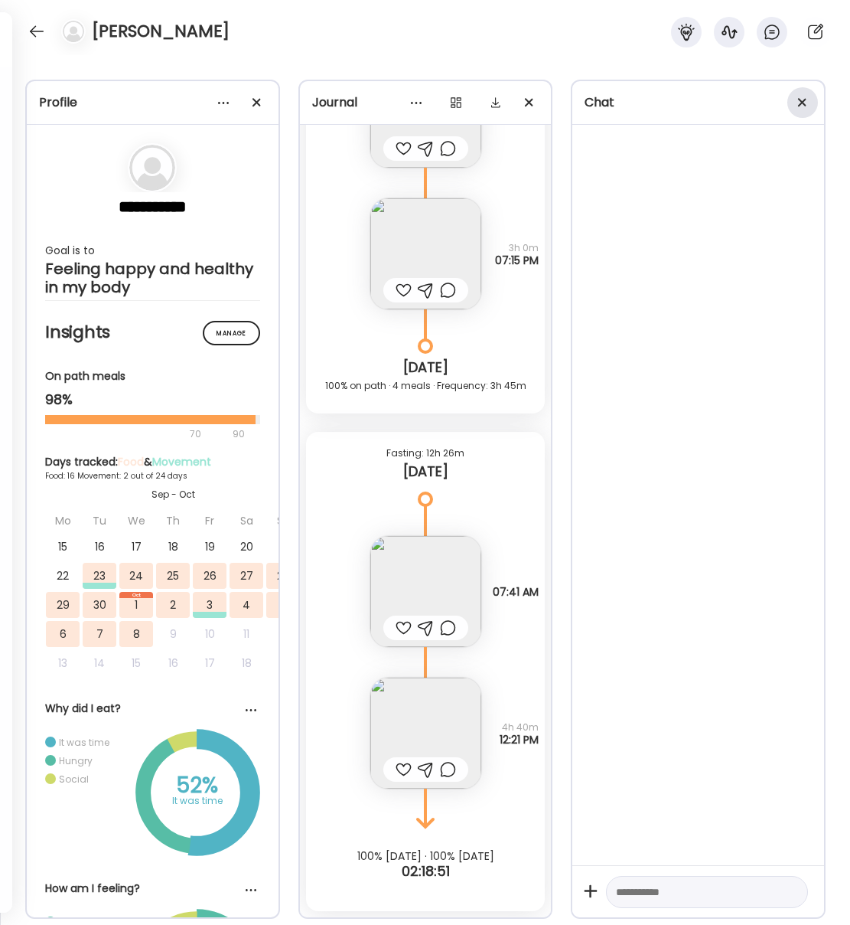
click at [802, 104] on div at bounding box center [803, 102] width 31 height 31
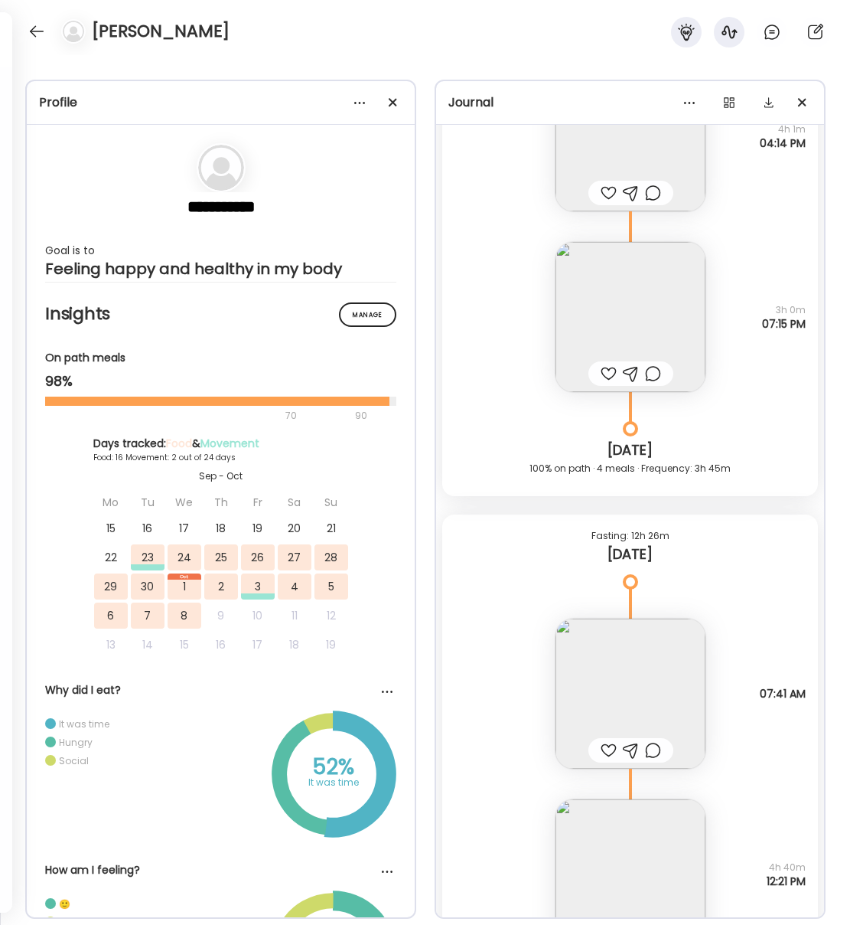
scroll to position [13467, 0]
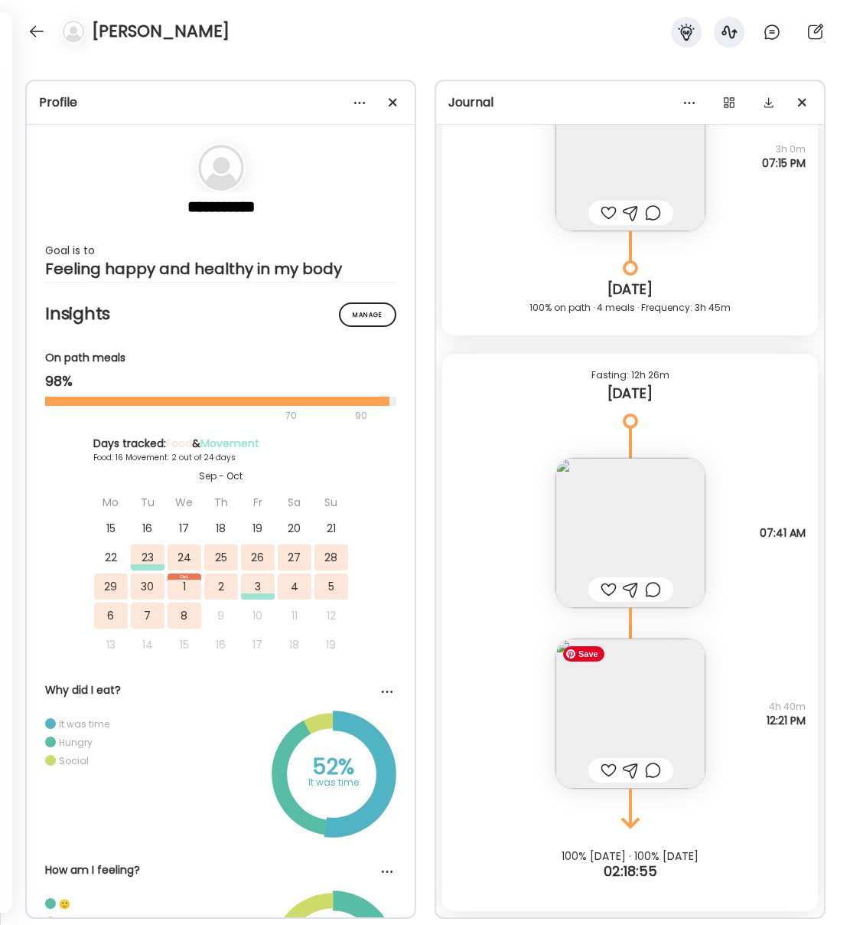
click at [634, 712] on img at bounding box center [631, 713] width 150 height 150
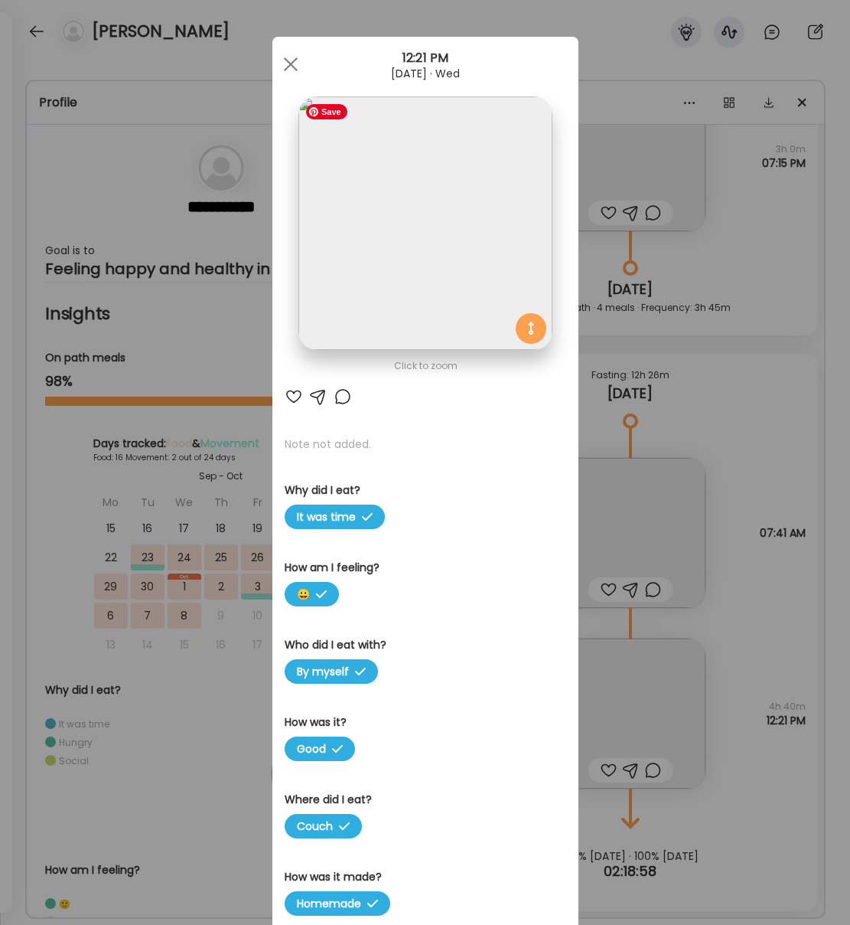
click at [424, 253] on img at bounding box center [425, 222] width 253 height 253
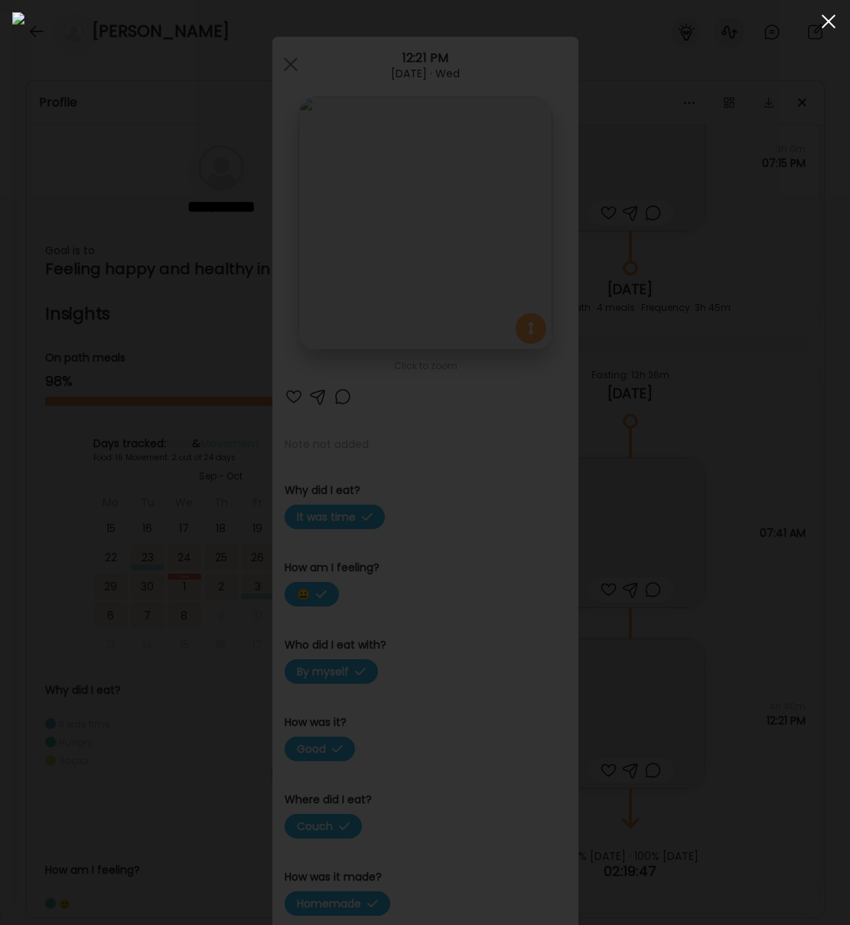
click at [825, 28] on div at bounding box center [829, 21] width 31 height 31
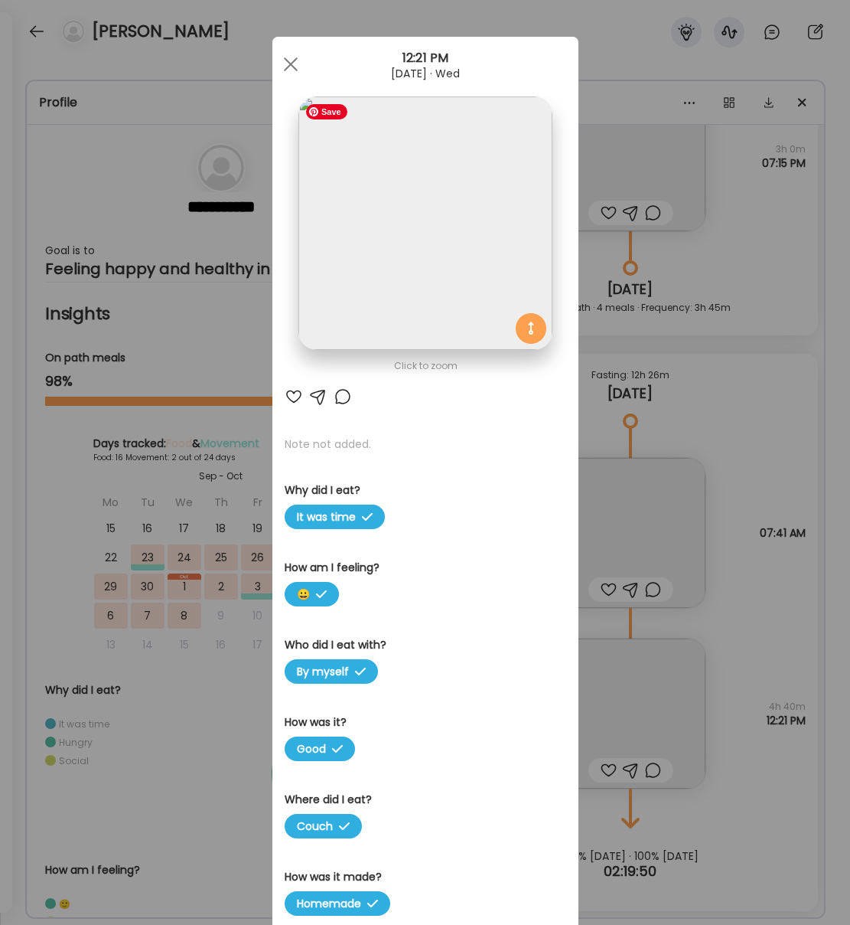
click at [453, 183] on img at bounding box center [425, 222] width 253 height 253
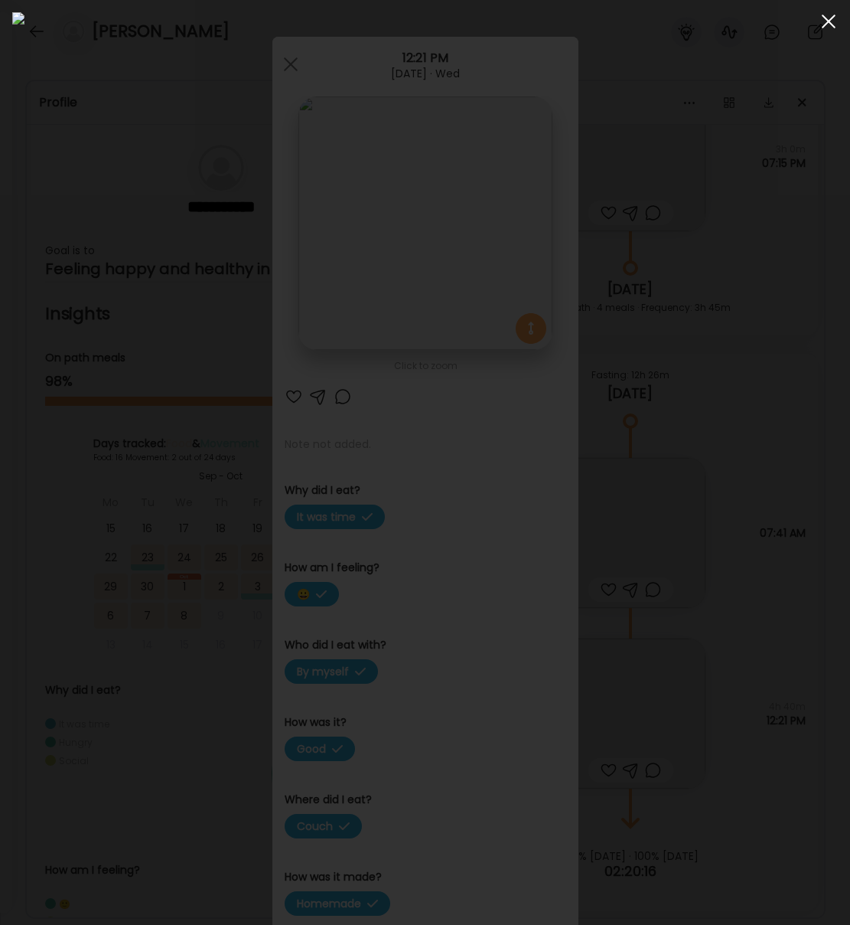
click at [826, 21] on div at bounding box center [829, 21] width 31 height 31
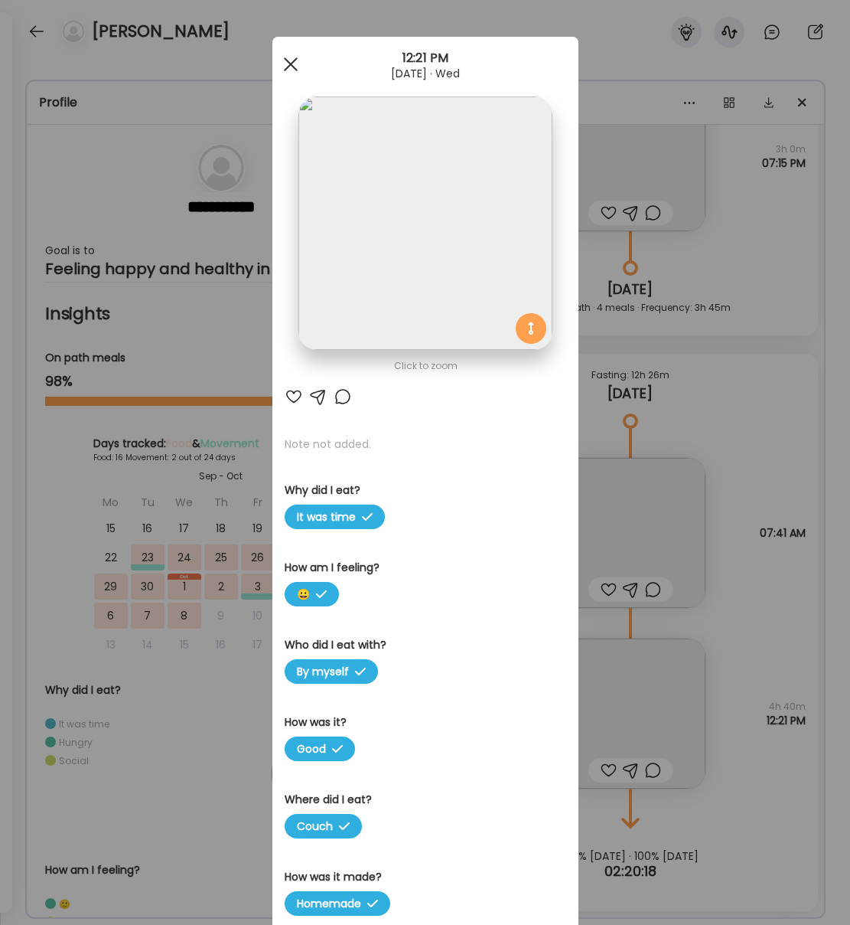
click at [294, 67] on div at bounding box center [291, 64] width 31 height 31
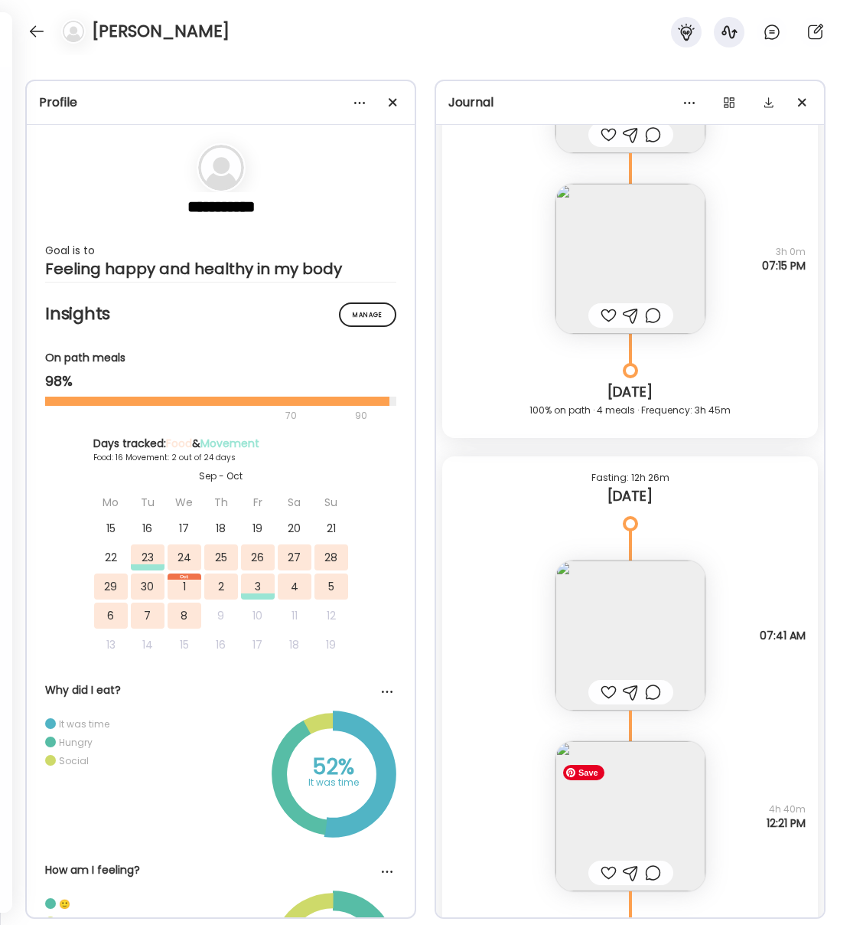
scroll to position [13348, 0]
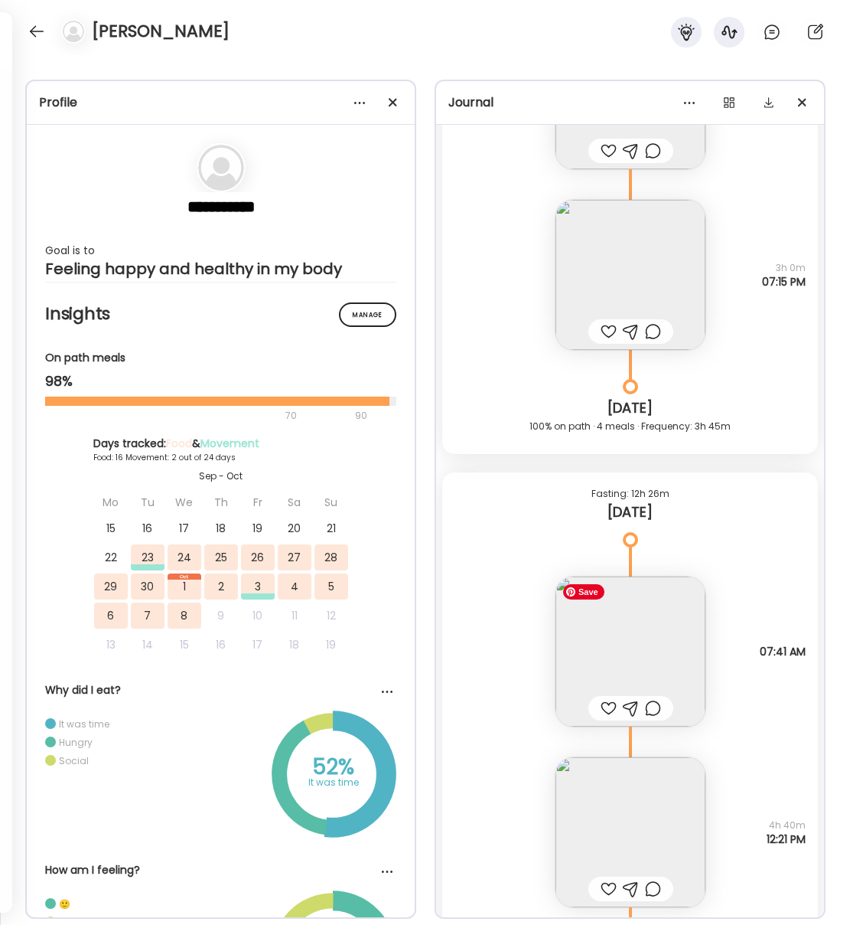
click at [654, 651] on img at bounding box center [631, 651] width 150 height 150
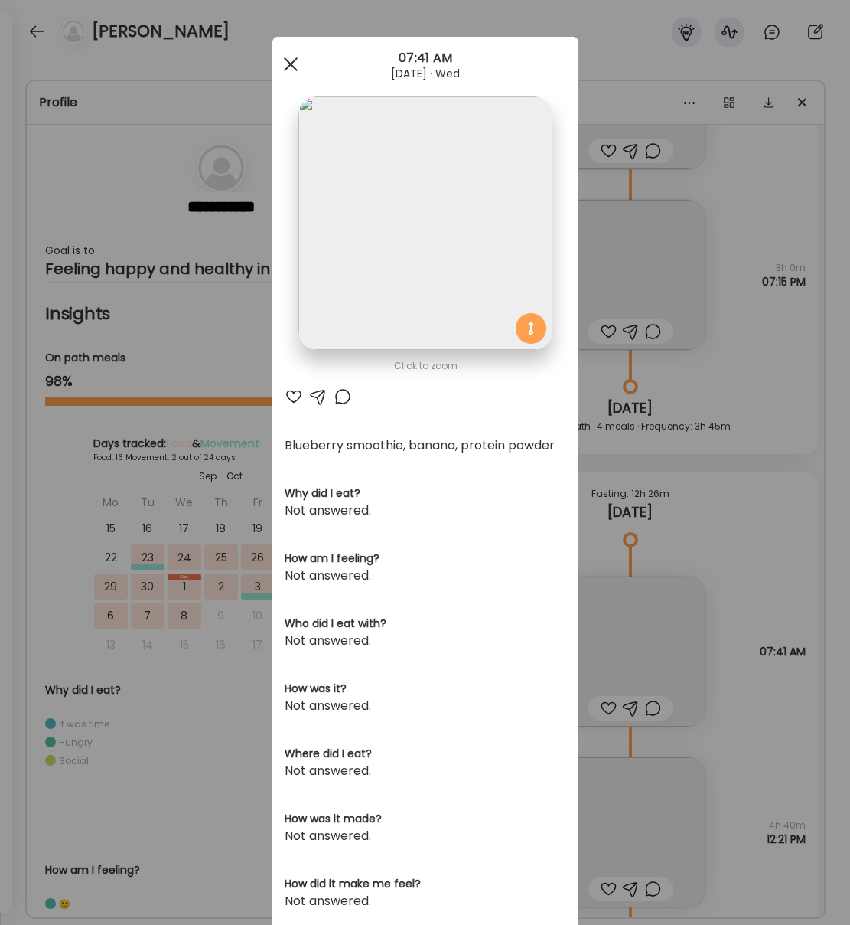
click at [288, 67] on div at bounding box center [291, 64] width 31 height 31
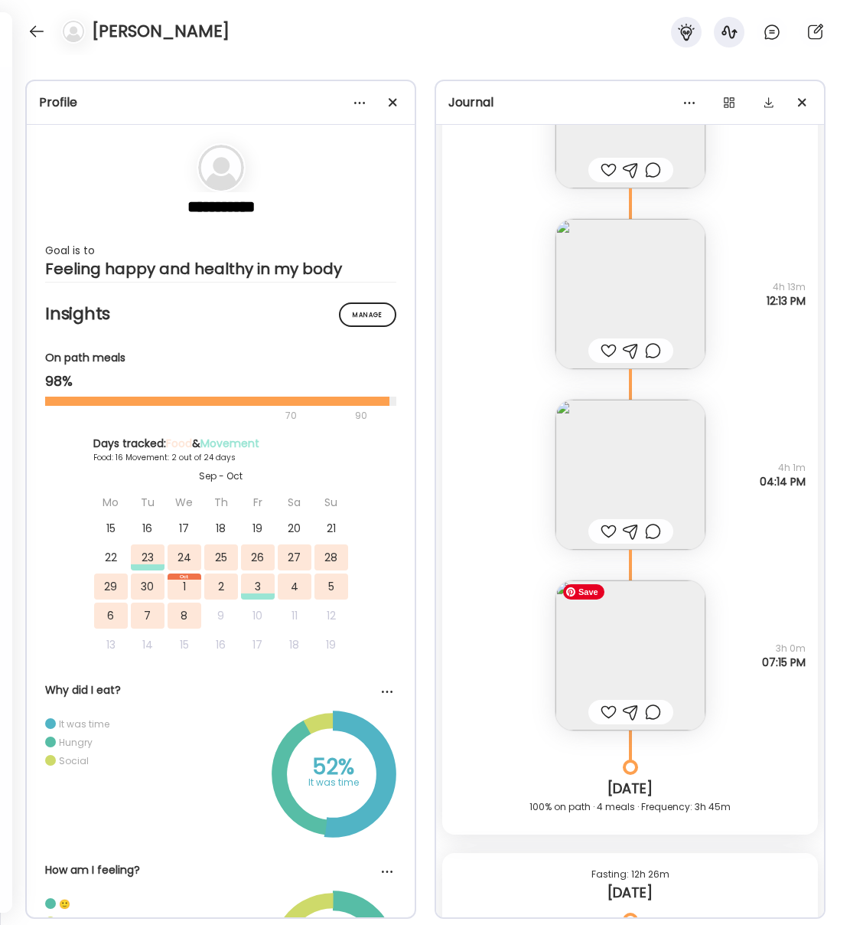
scroll to position [12935, 0]
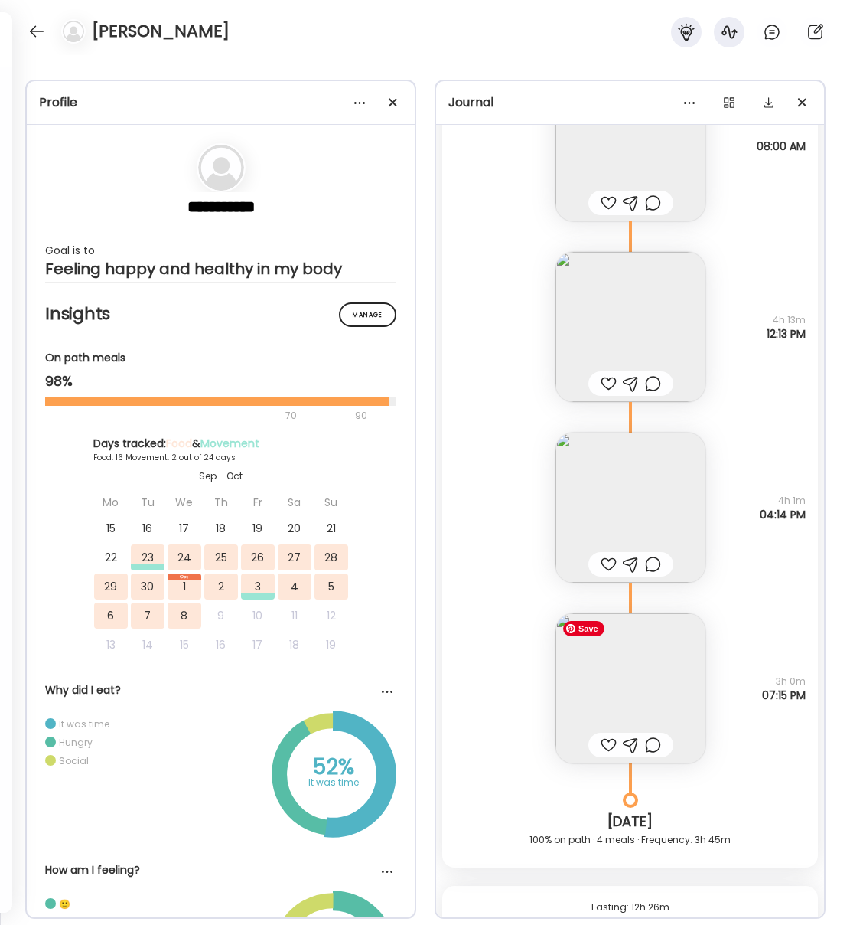
click at [632, 688] on img at bounding box center [631, 688] width 150 height 150
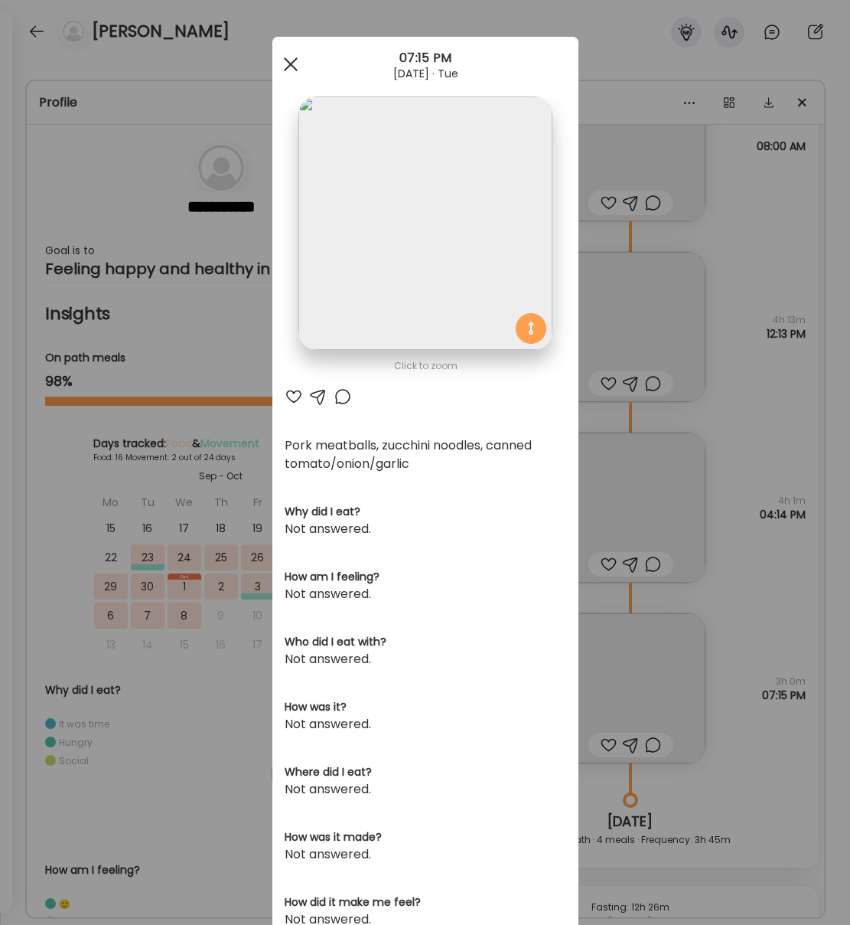
click at [288, 66] on span at bounding box center [290, 64] width 14 height 14
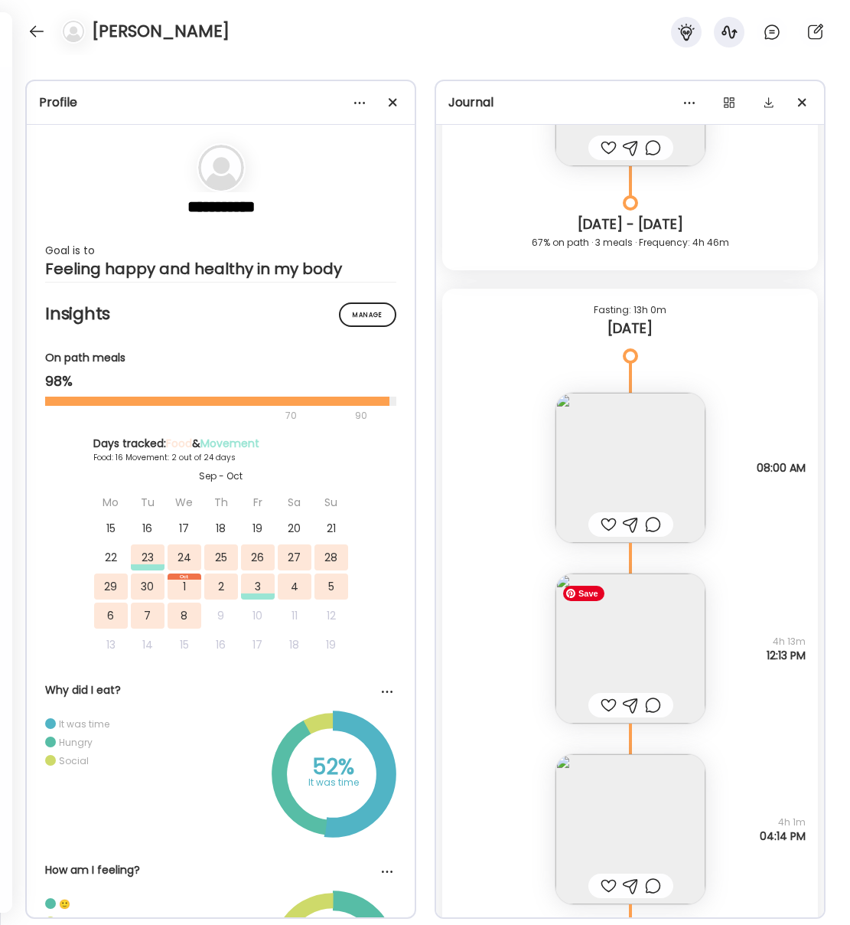
scroll to position [12594, 0]
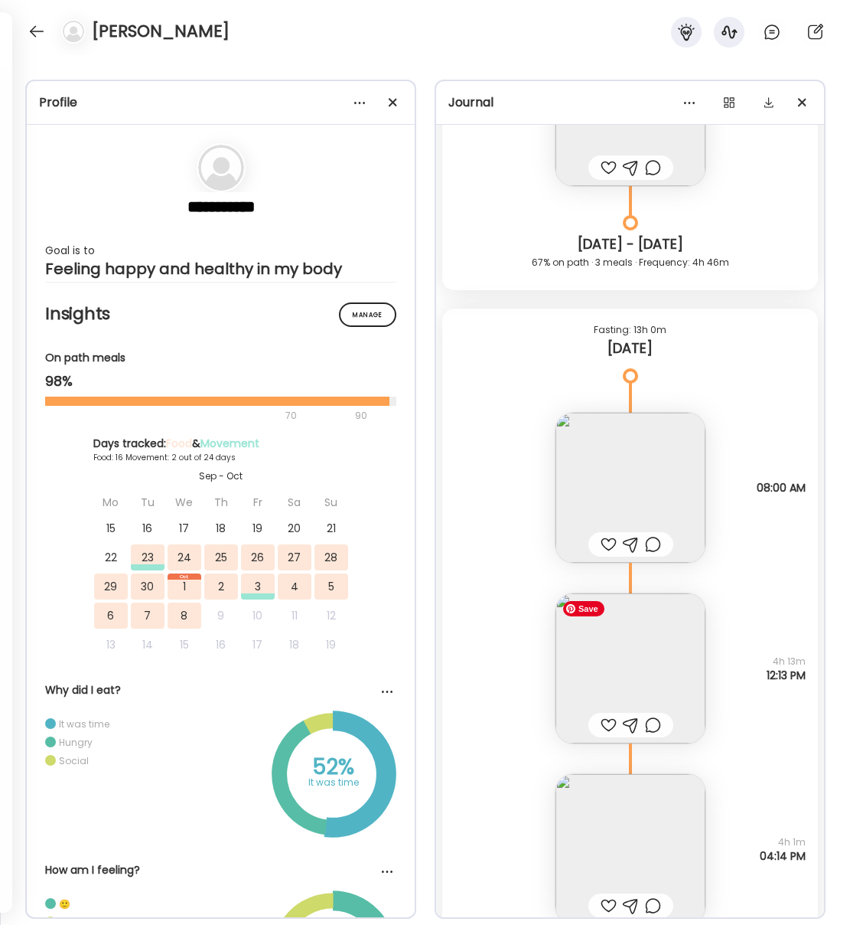
click at [626, 649] on img at bounding box center [631, 668] width 150 height 150
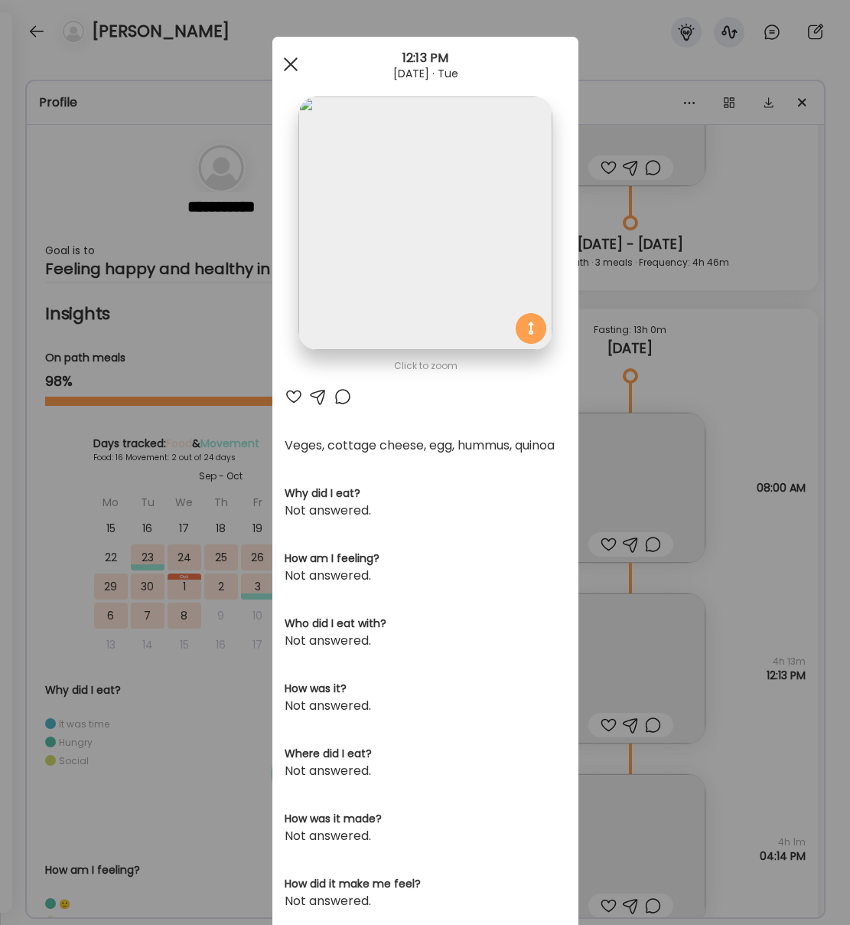
click at [289, 66] on span at bounding box center [290, 64] width 14 height 14
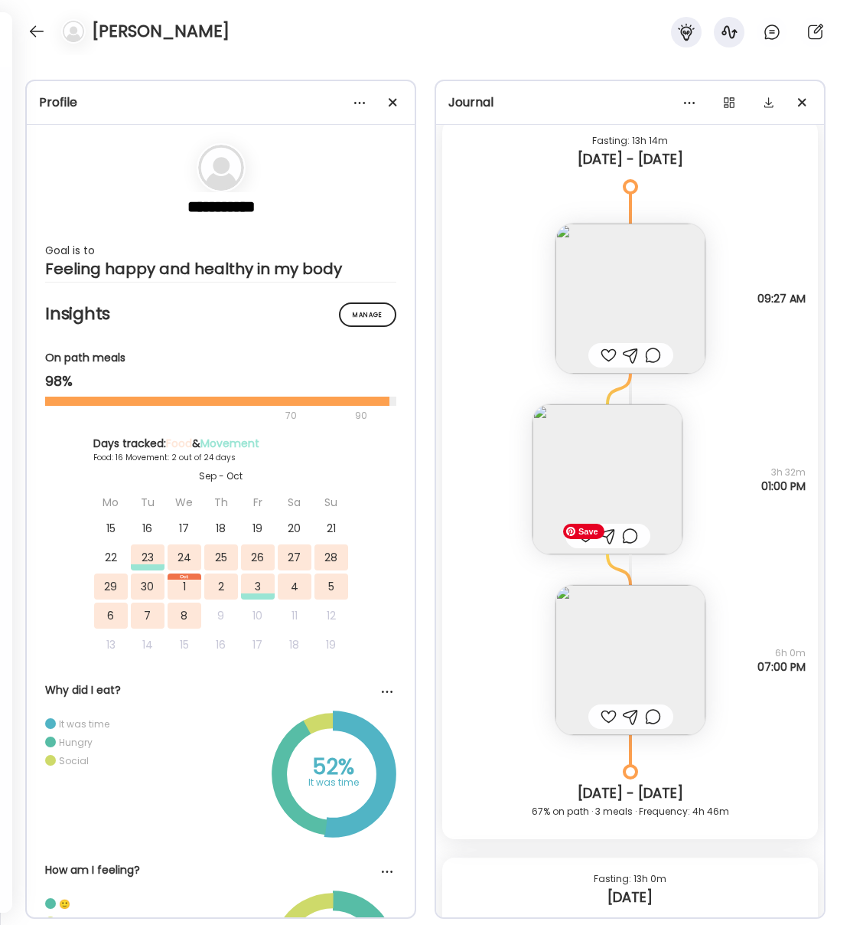
scroll to position [12042, 0]
click at [644, 672] on img at bounding box center [631, 663] width 150 height 150
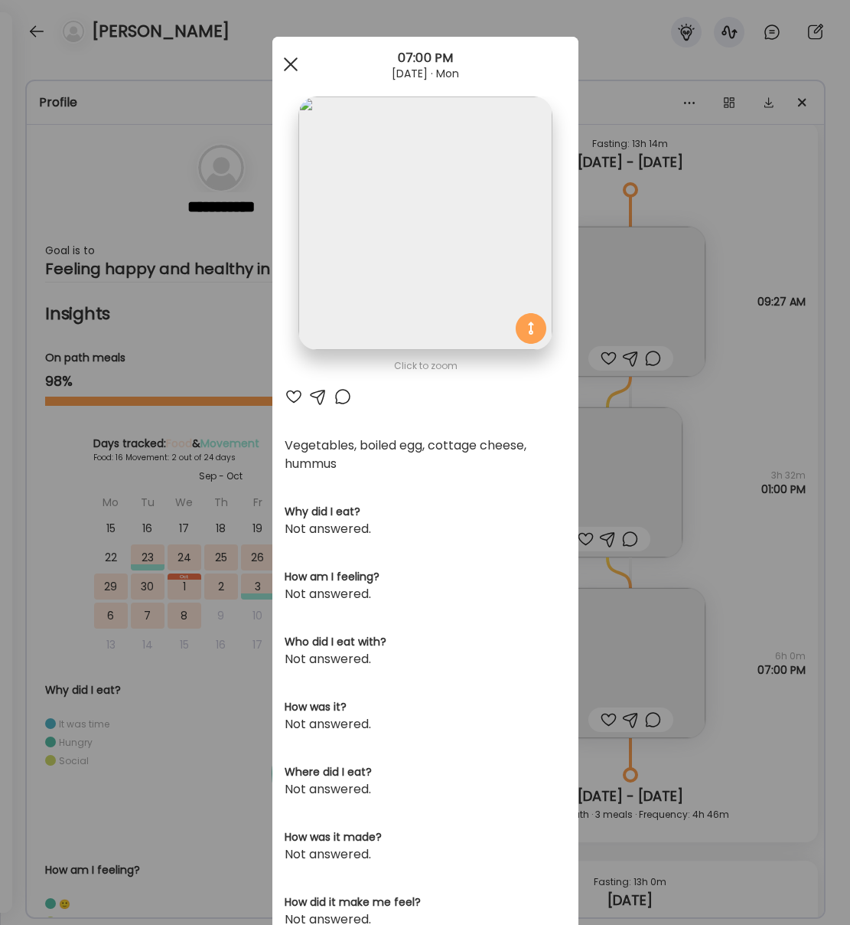
click at [292, 59] on div at bounding box center [291, 64] width 31 height 31
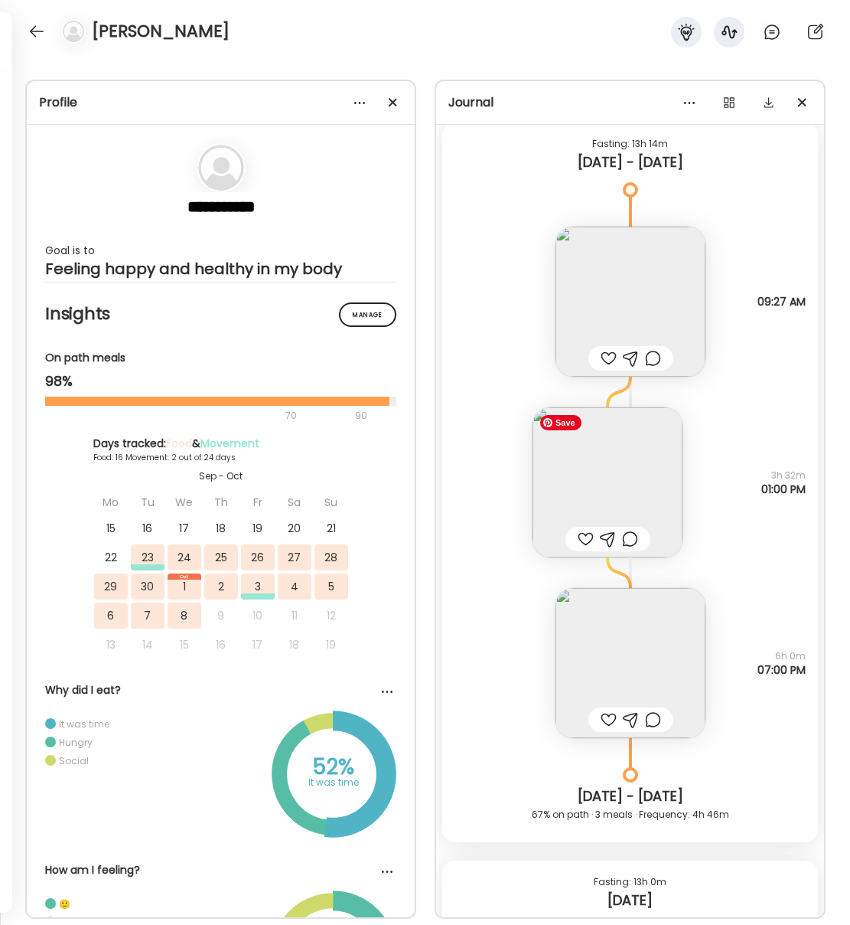
click at [632, 491] on img at bounding box center [608, 482] width 150 height 150
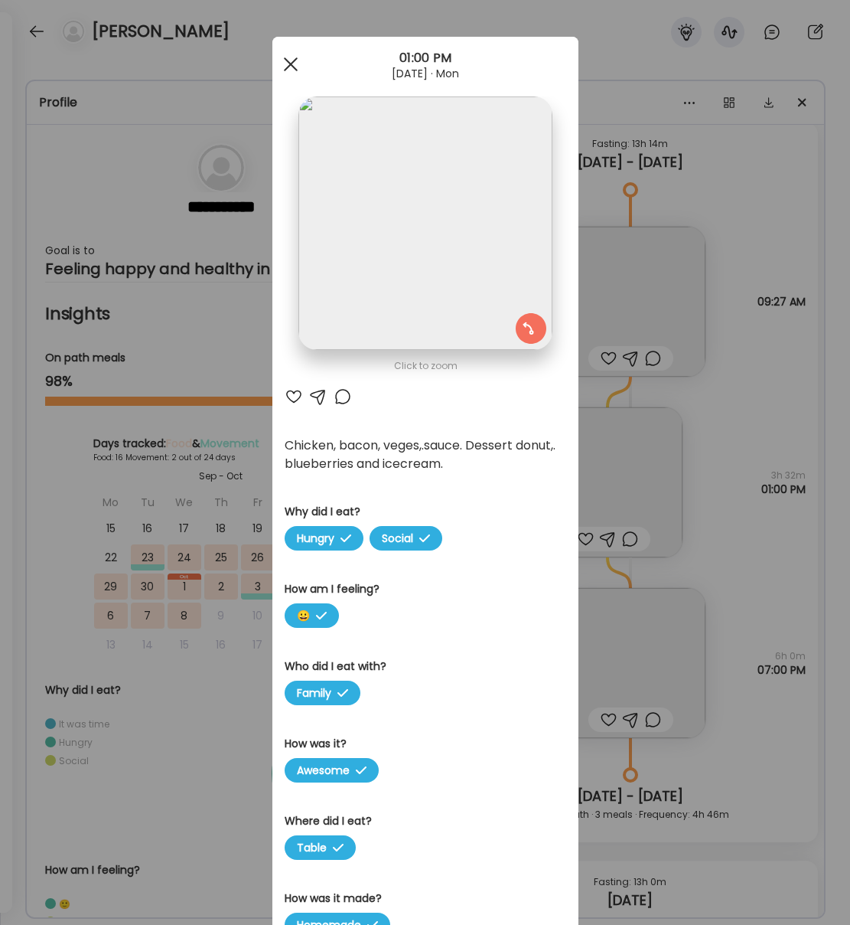
click at [290, 67] on div at bounding box center [291, 64] width 31 height 31
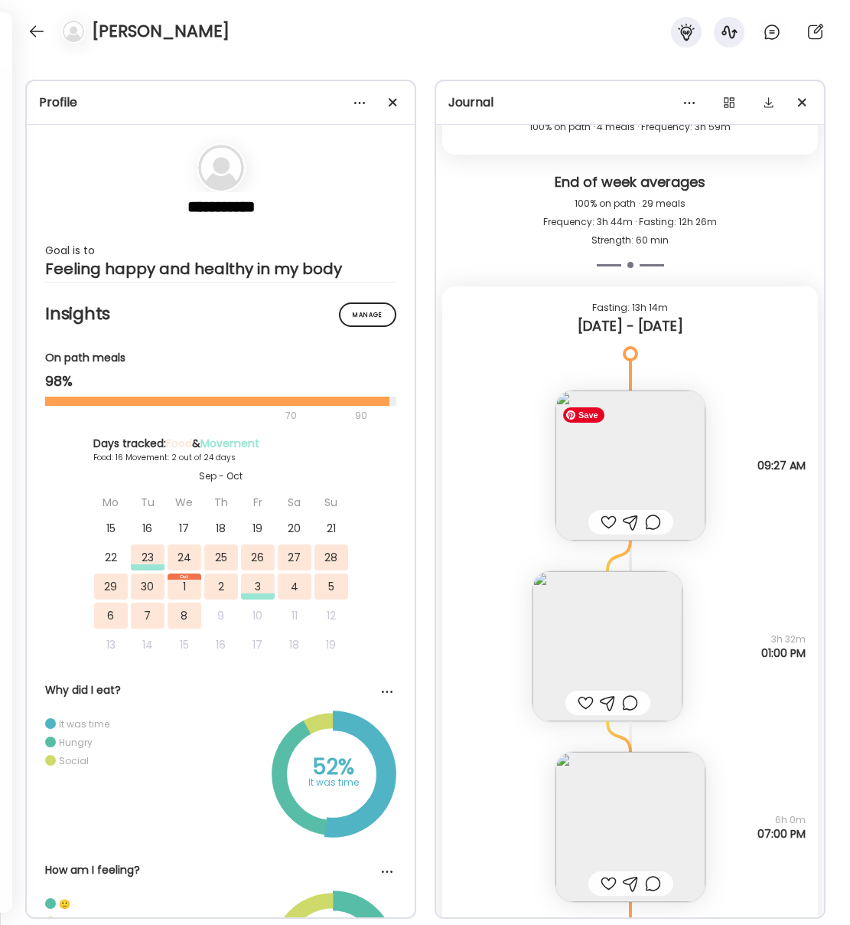
scroll to position [11869, 0]
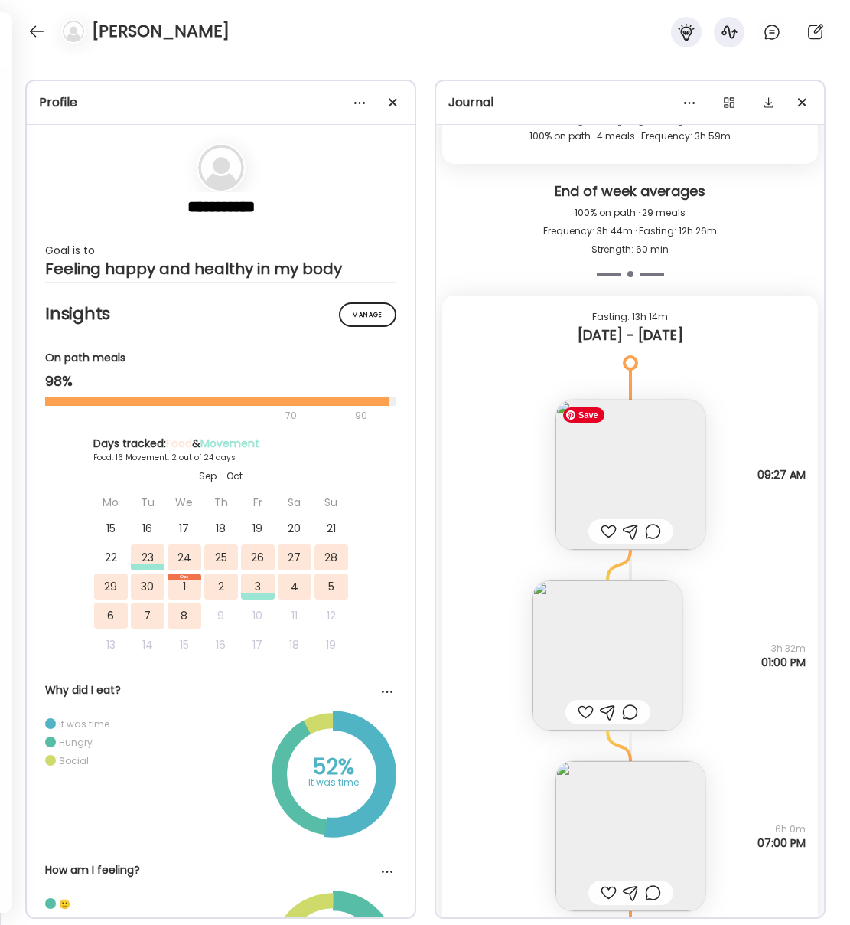
click at [651, 481] on img at bounding box center [631, 475] width 150 height 150
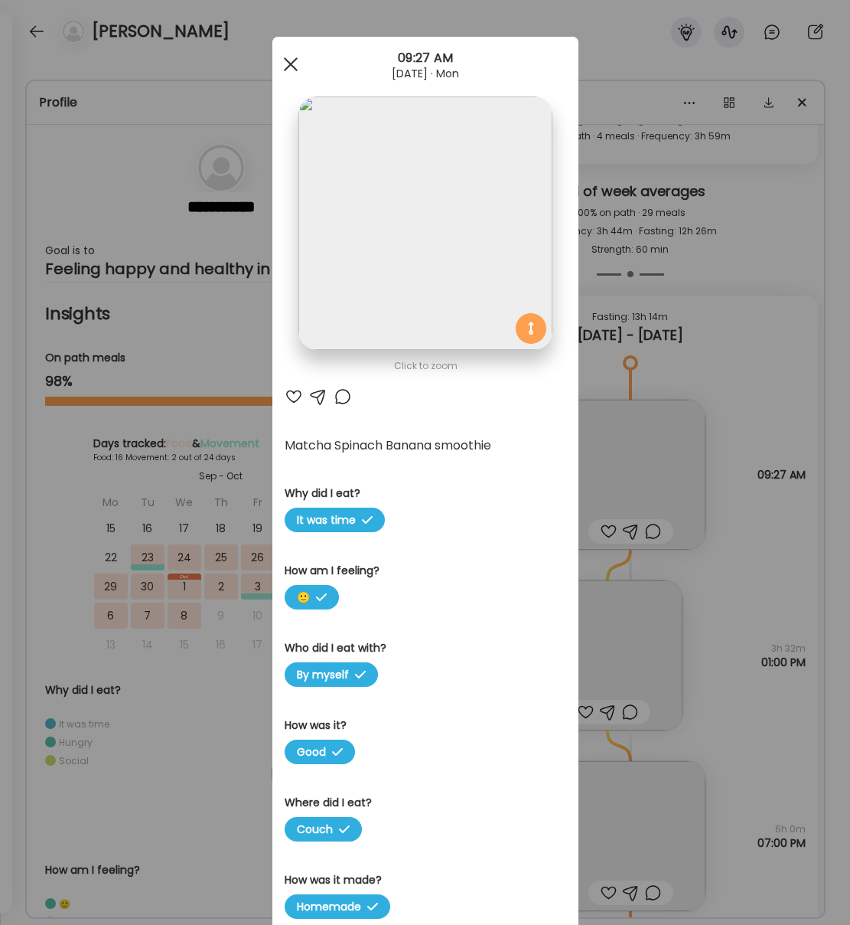
click at [288, 70] on div at bounding box center [291, 64] width 31 height 31
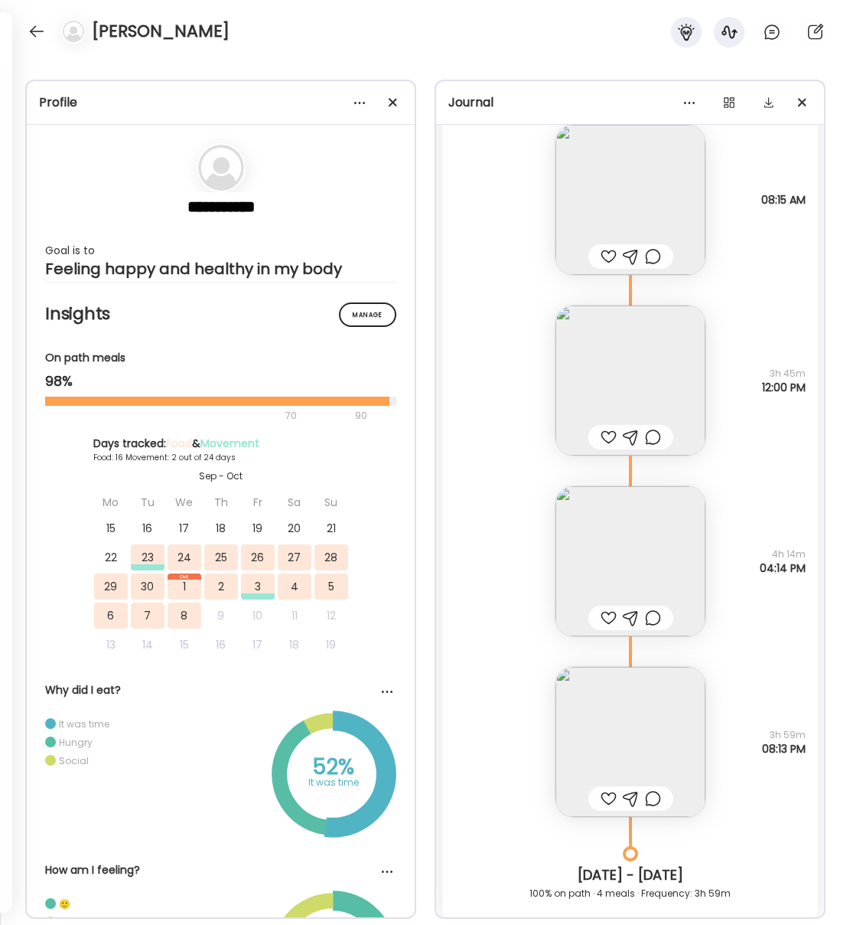
scroll to position [11109, 0]
click at [661, 751] on img at bounding box center [631, 744] width 150 height 150
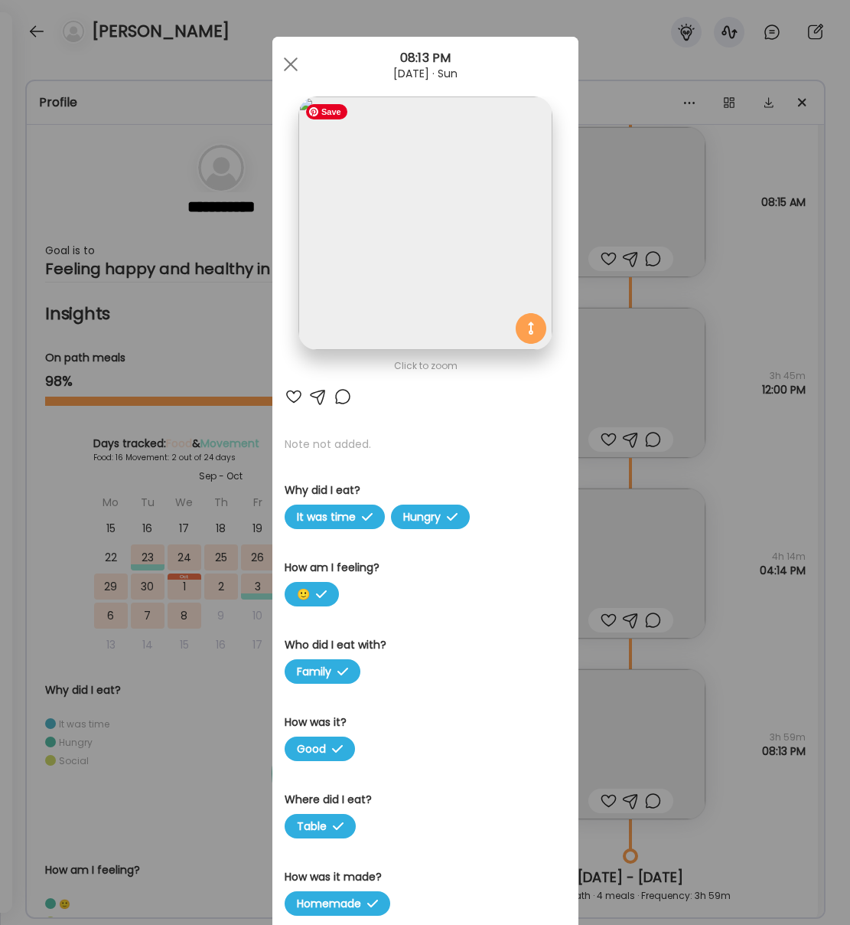
click at [406, 203] on img at bounding box center [425, 222] width 253 height 253
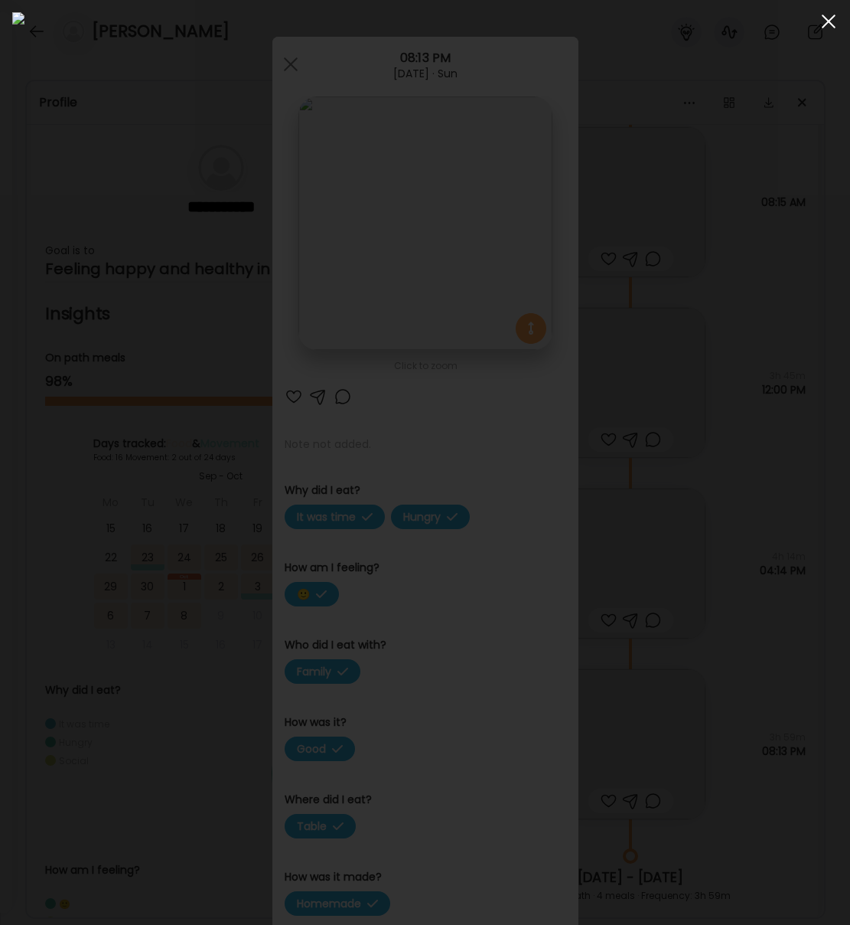
click at [834, 17] on div at bounding box center [829, 21] width 31 height 31
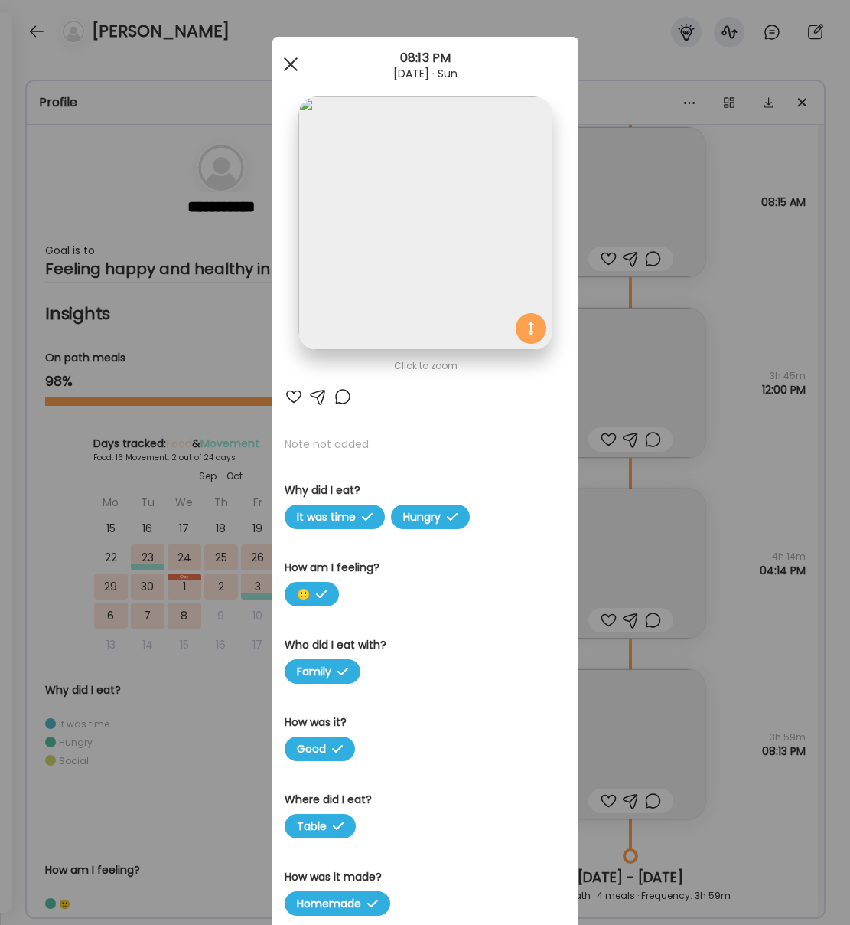
click at [288, 64] on div at bounding box center [291, 64] width 31 height 31
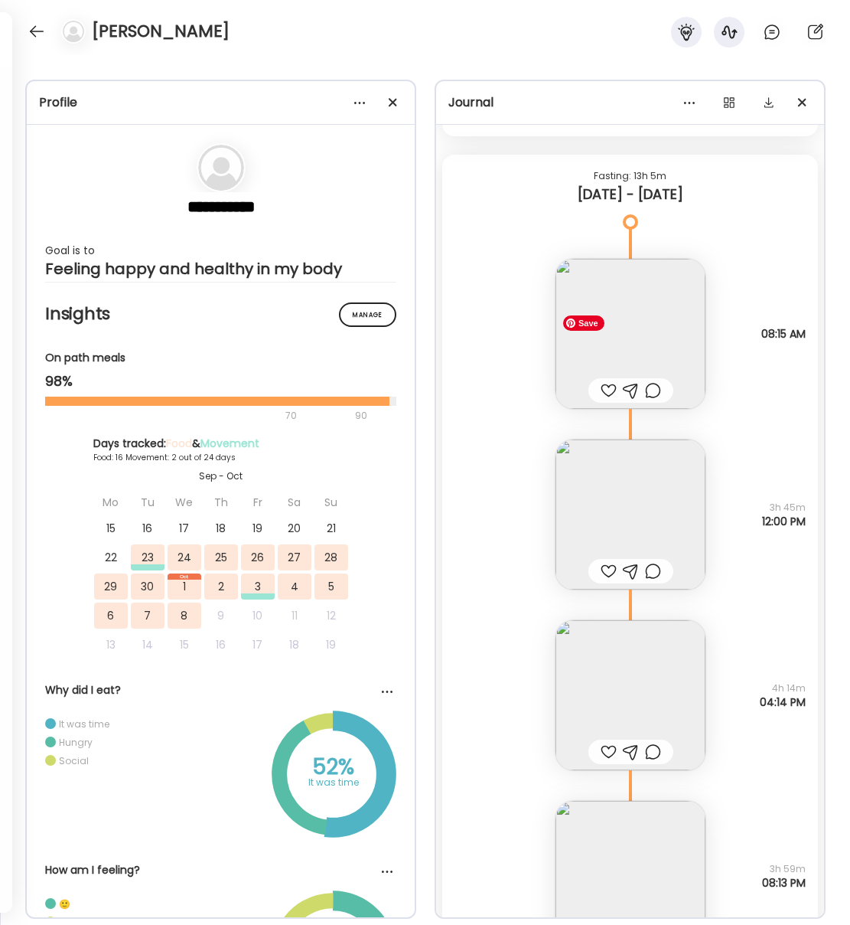
scroll to position [10977, 0]
click at [654, 525] on img at bounding box center [631, 515] width 150 height 150
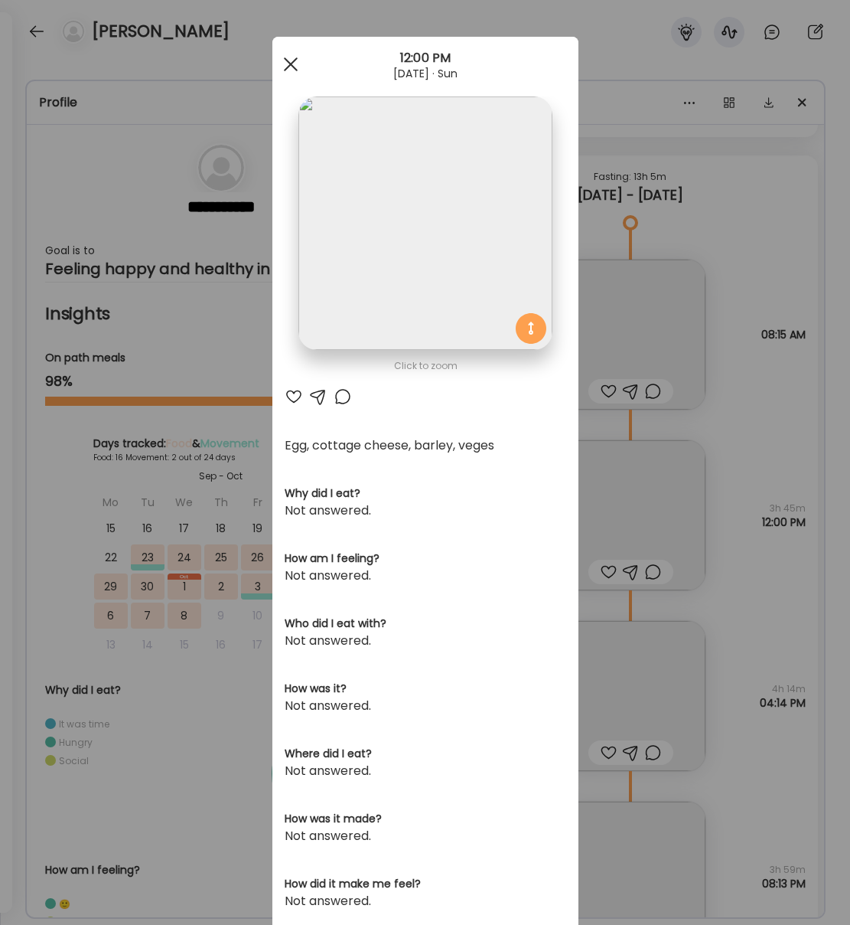
click at [293, 62] on div at bounding box center [291, 64] width 31 height 31
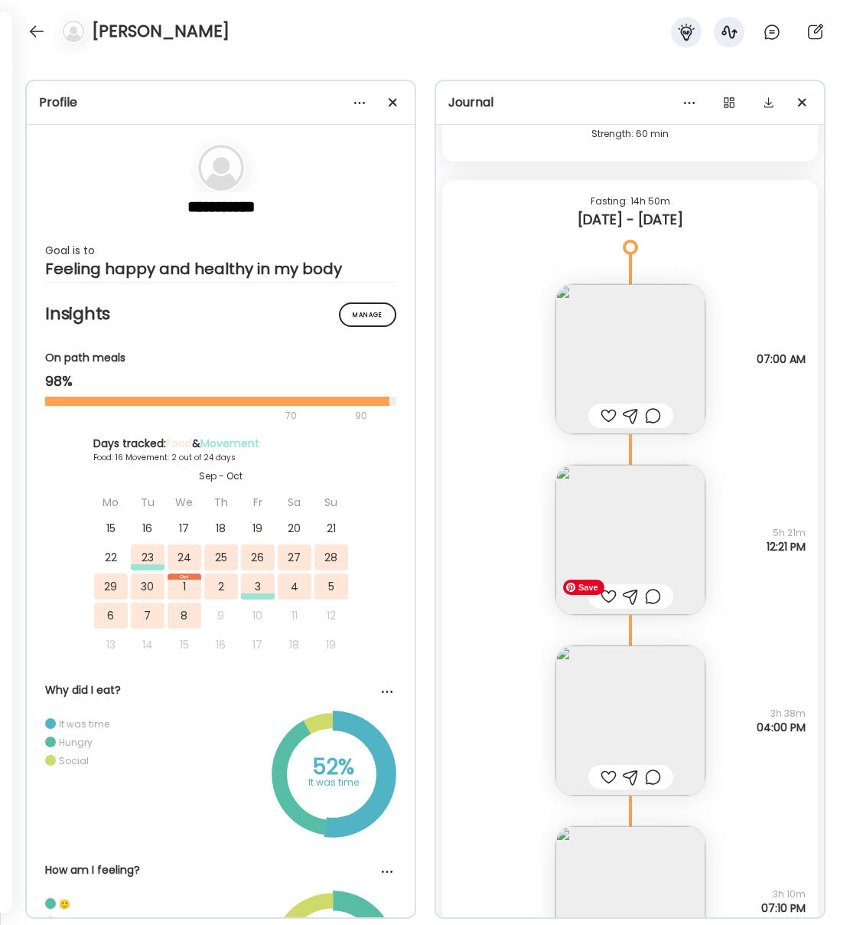
scroll to position [10025, 0]
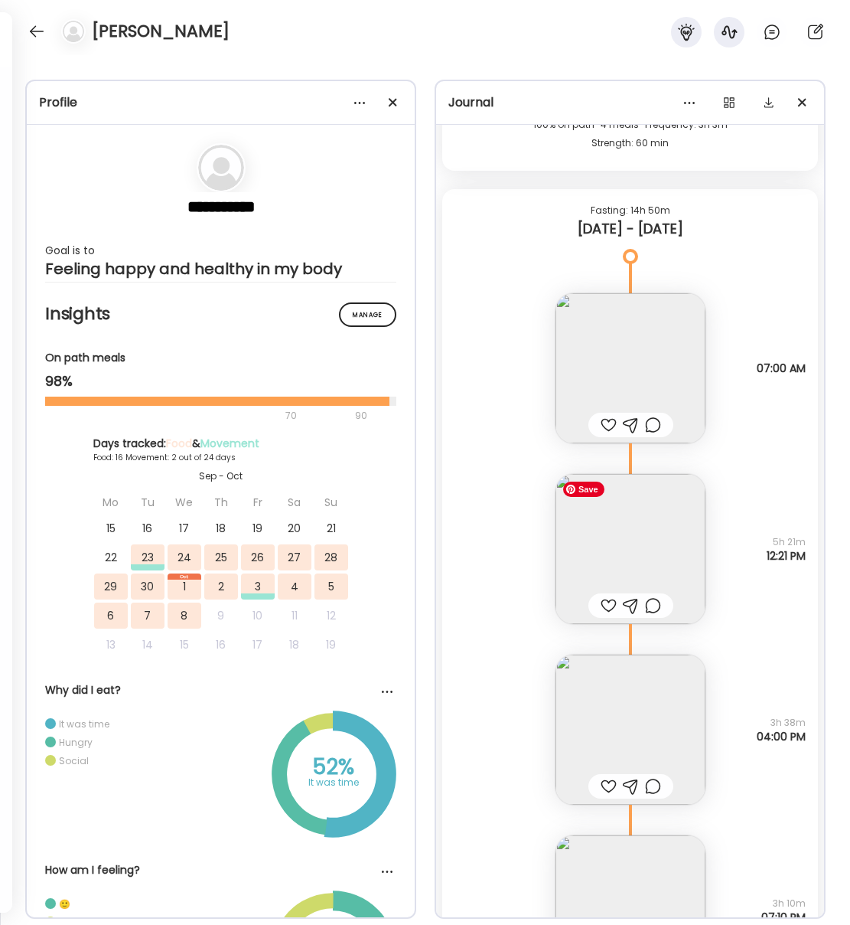
click at [648, 535] on img at bounding box center [631, 549] width 150 height 150
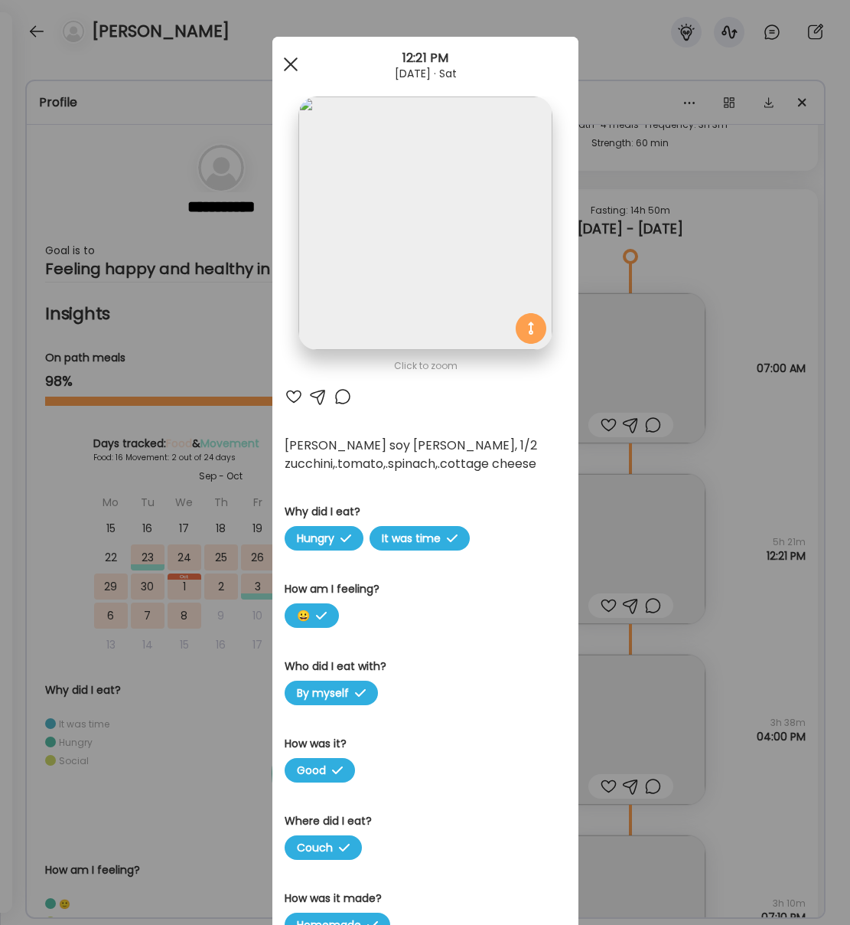
click at [288, 60] on span at bounding box center [290, 64] width 14 height 14
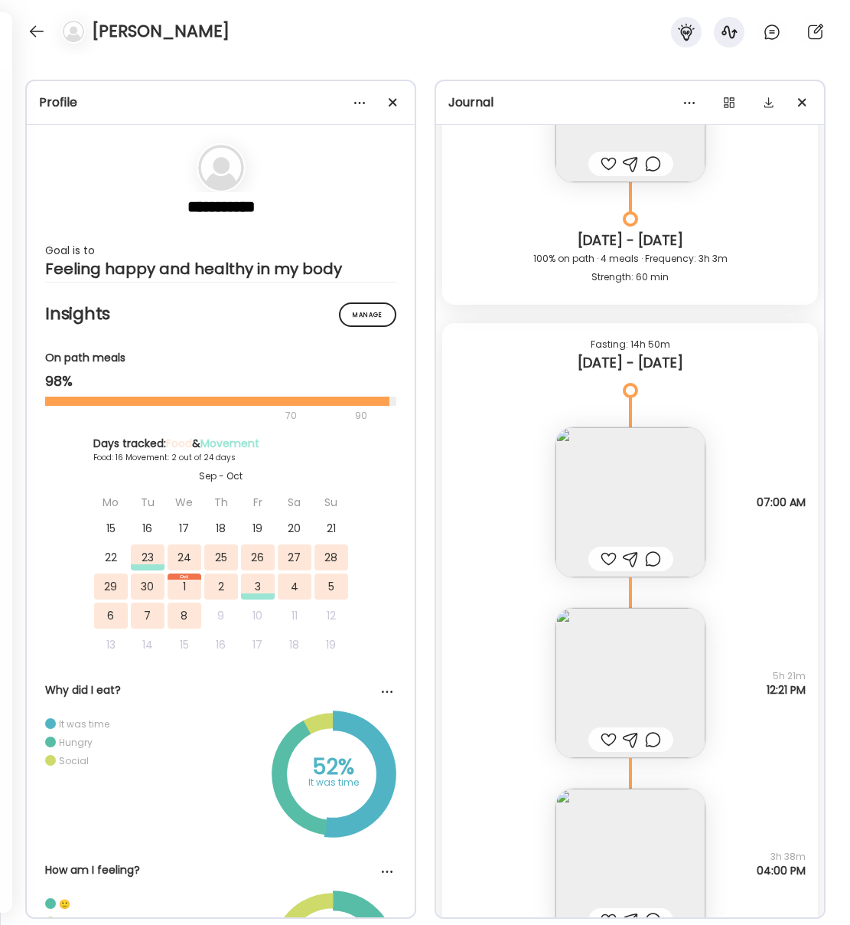
scroll to position [9887, 0]
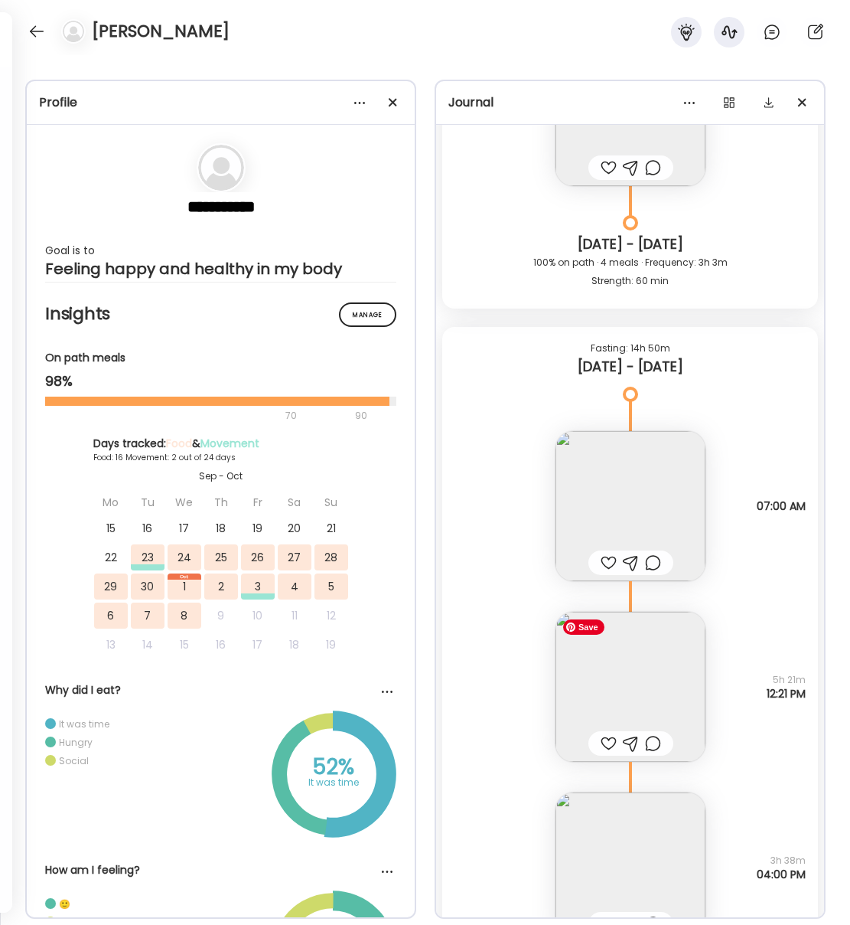
click at [650, 694] on img at bounding box center [631, 687] width 150 height 150
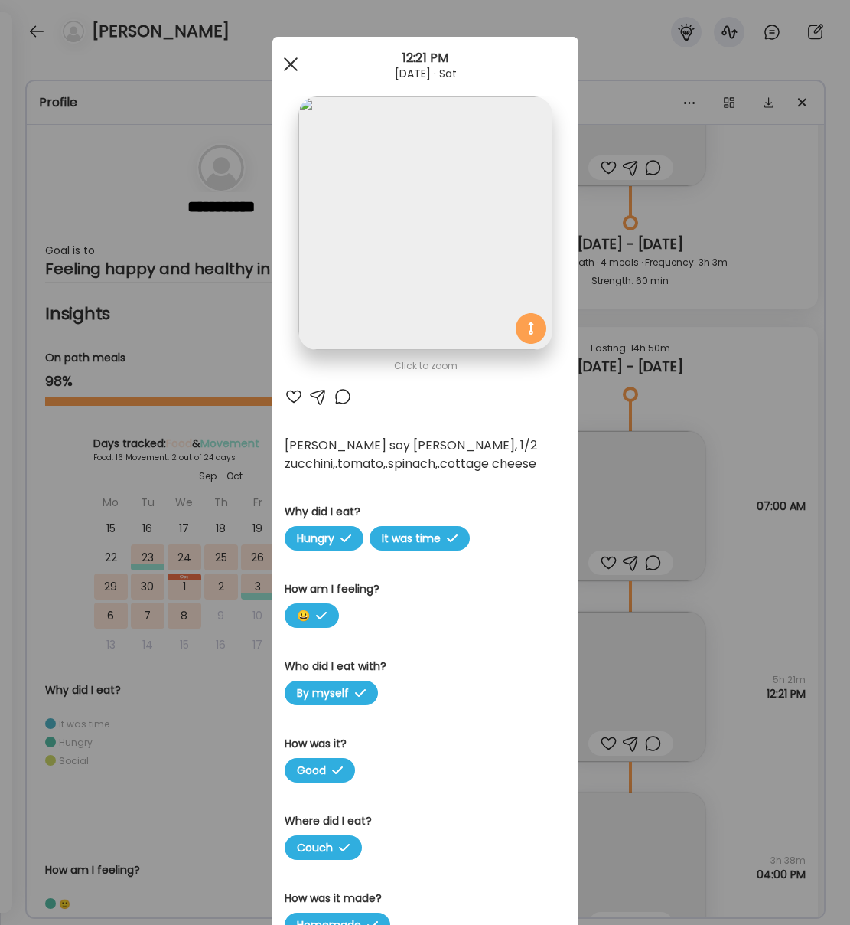
click at [281, 62] on div at bounding box center [291, 64] width 31 height 31
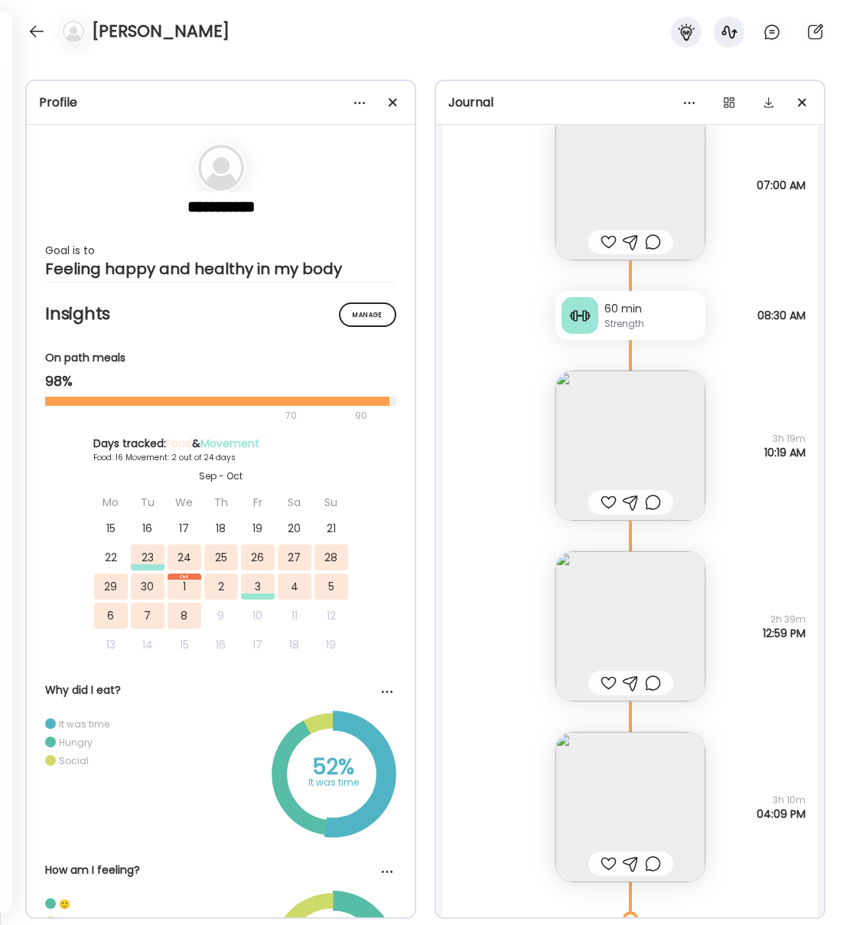
scroll to position [9193, 0]
click at [576, 627] on img at bounding box center [631, 624] width 150 height 150
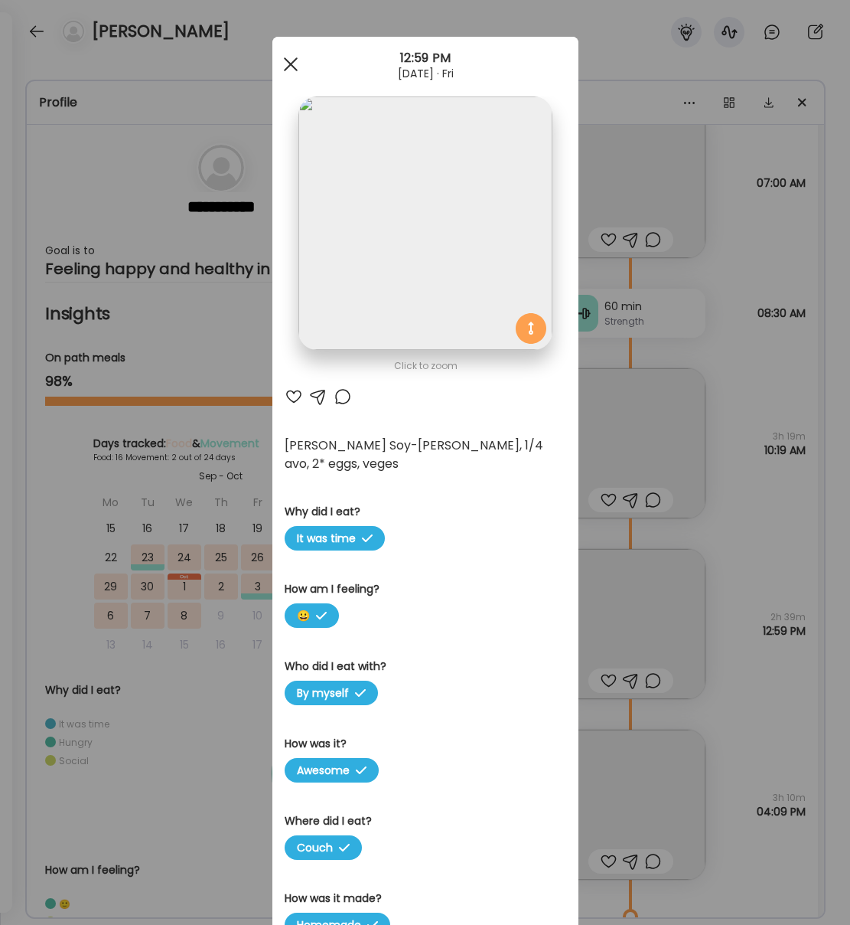
click at [290, 62] on span at bounding box center [290, 64] width 14 height 14
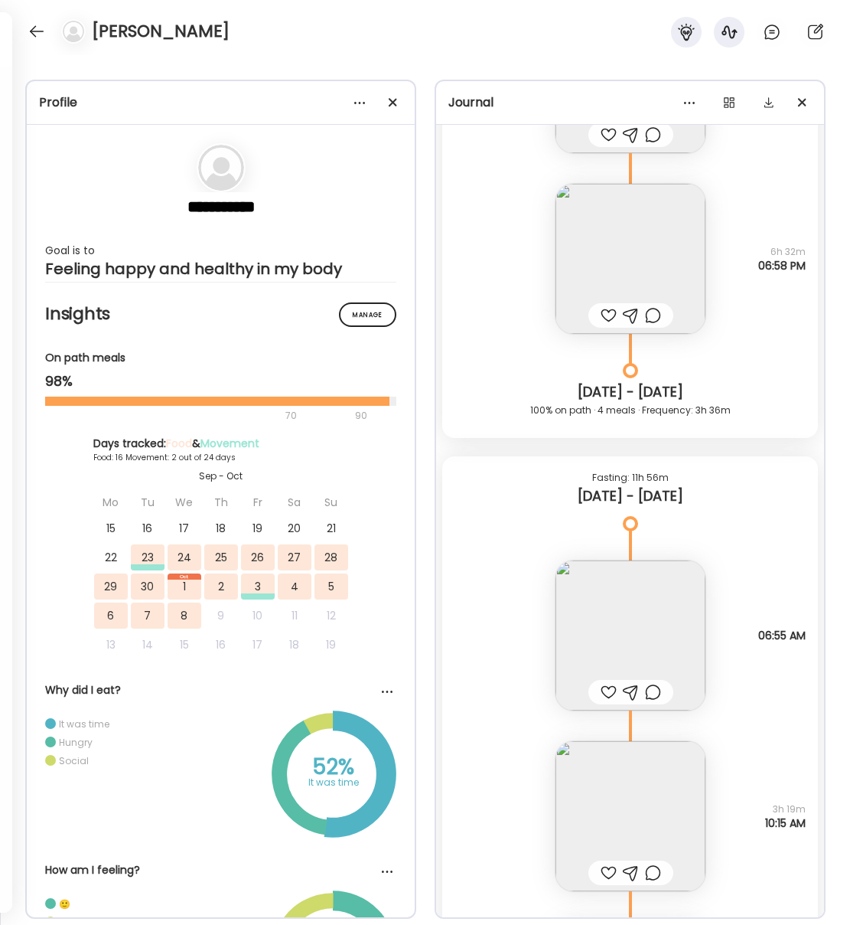
scroll to position [7630, 0]
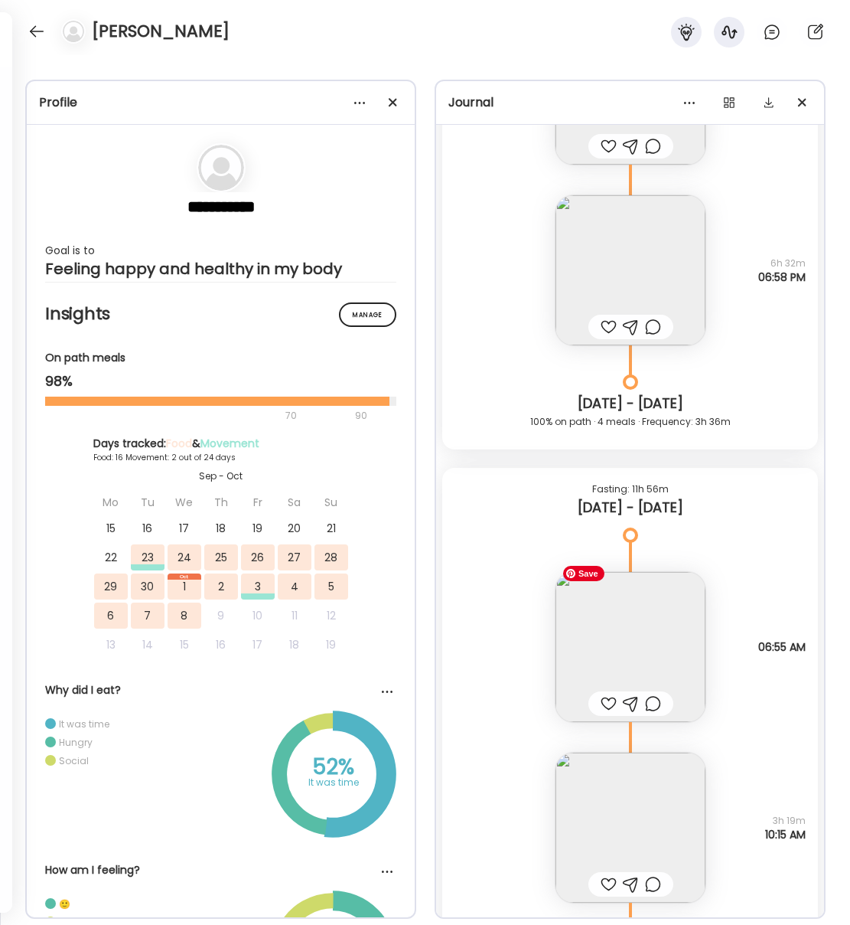
click at [656, 622] on img at bounding box center [631, 647] width 150 height 150
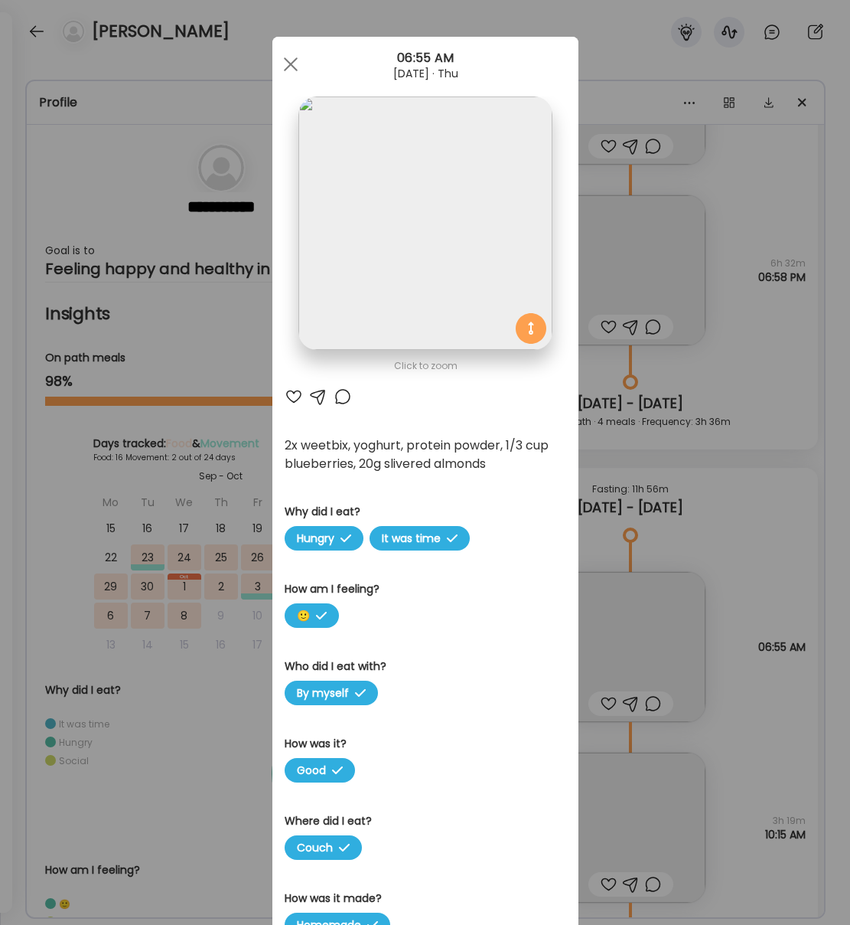
click at [282, 58] on div at bounding box center [291, 64] width 31 height 31
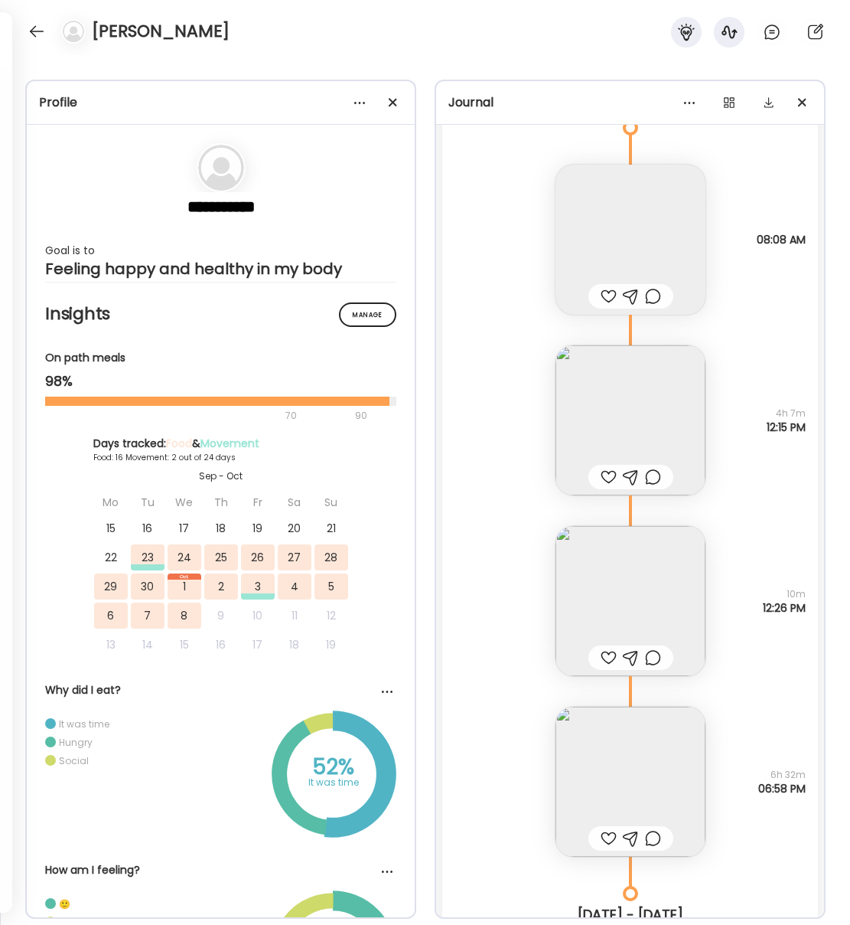
scroll to position [7114, 0]
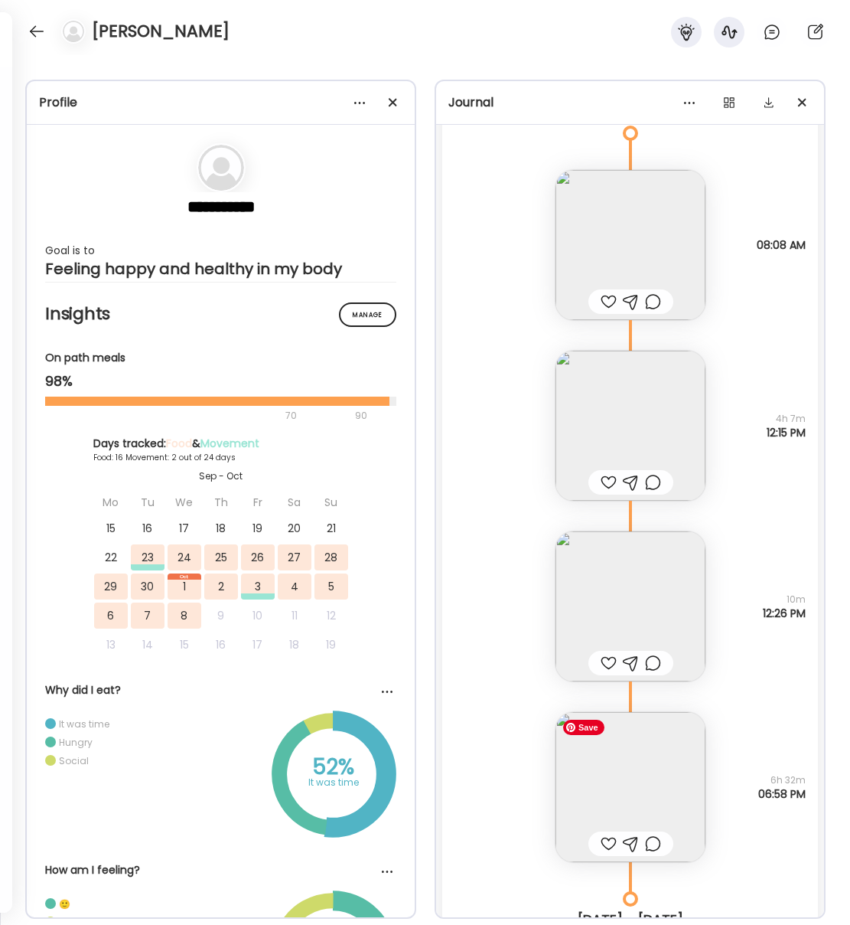
click at [645, 766] on img at bounding box center [631, 787] width 150 height 150
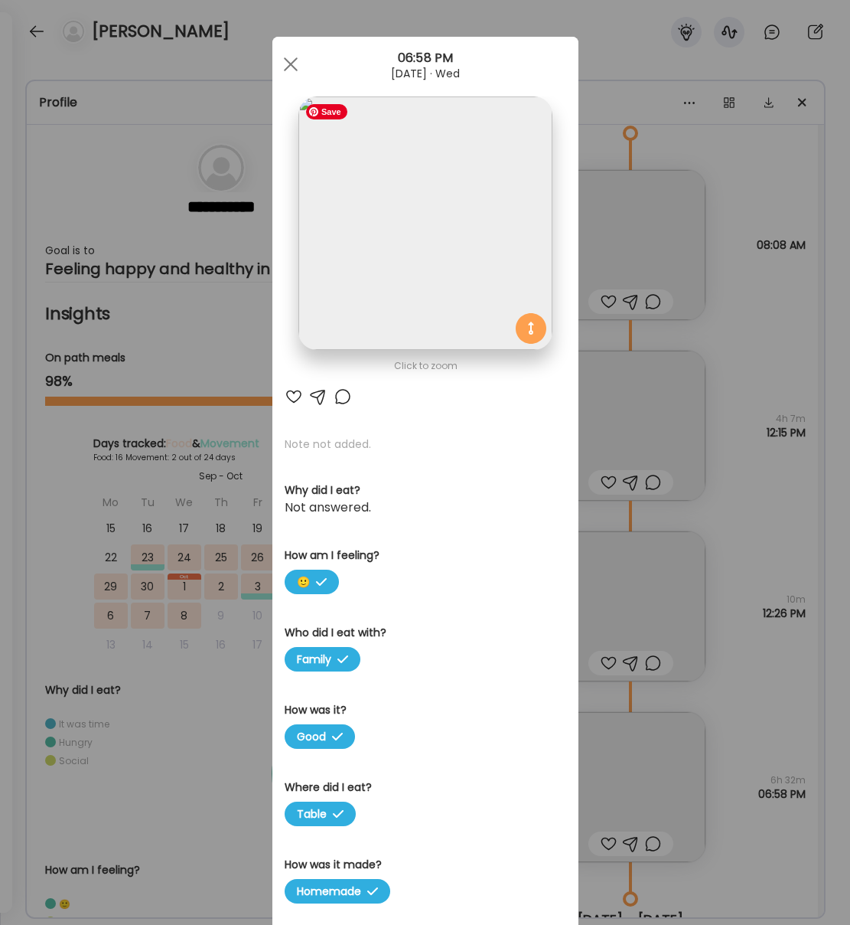
click at [432, 227] on img at bounding box center [425, 222] width 253 height 253
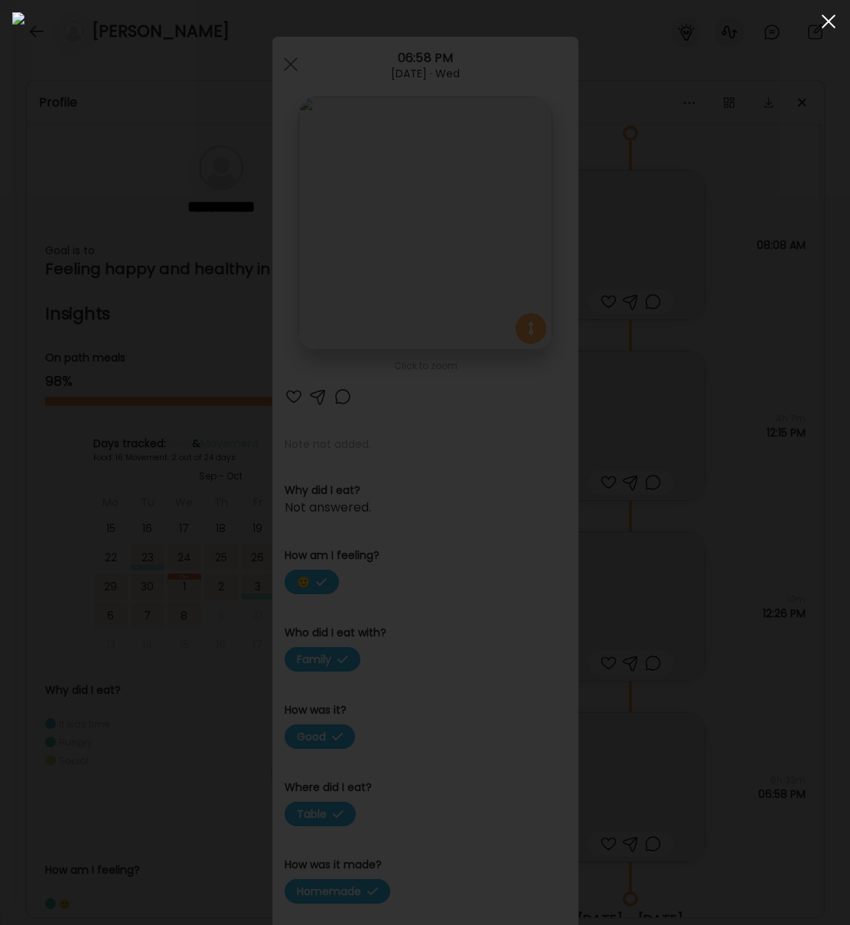
click at [834, 21] on div at bounding box center [829, 21] width 31 height 31
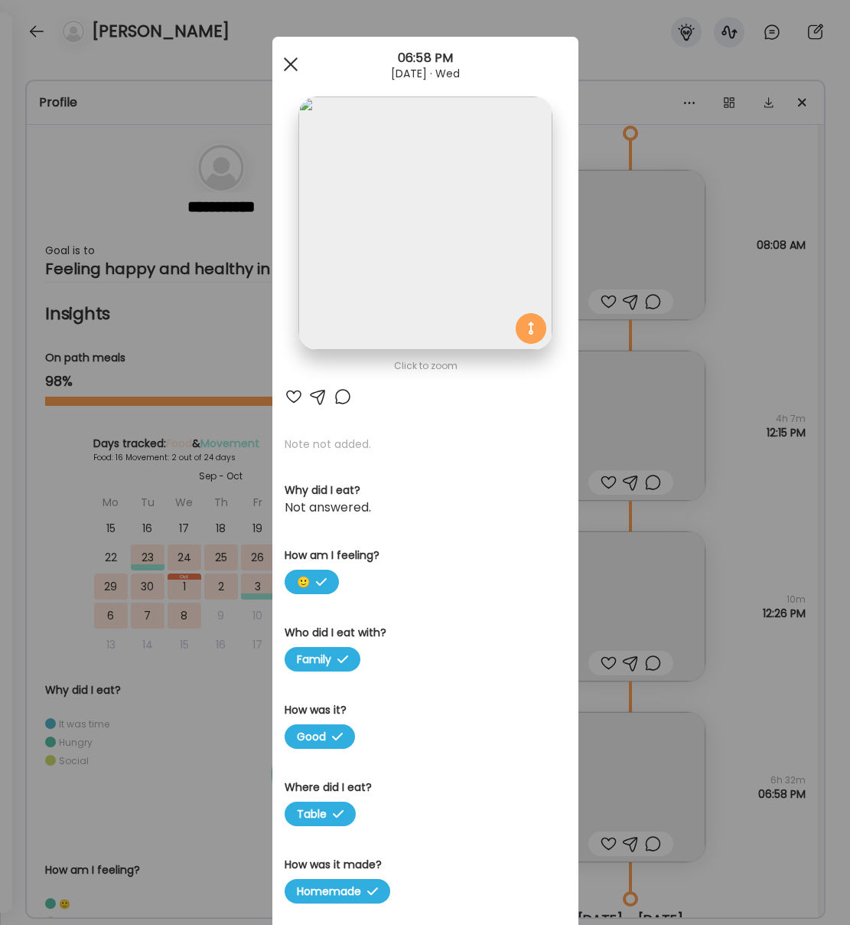
click at [290, 64] on span at bounding box center [290, 64] width 14 height 14
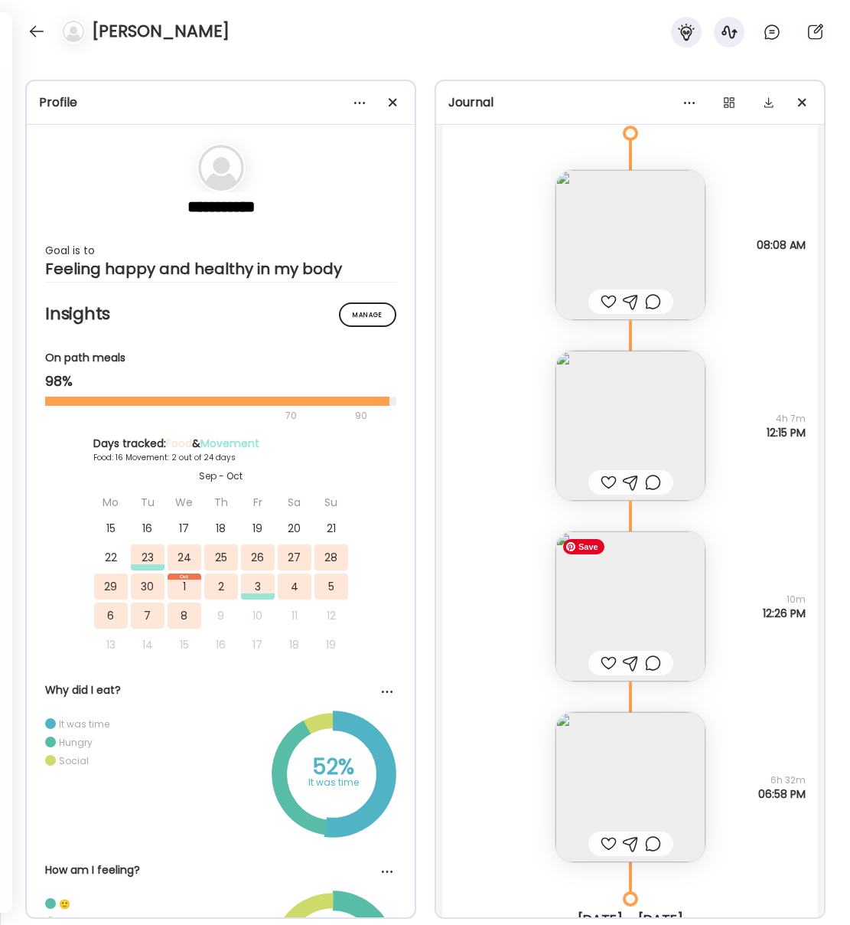
click at [653, 592] on img at bounding box center [631, 606] width 150 height 150
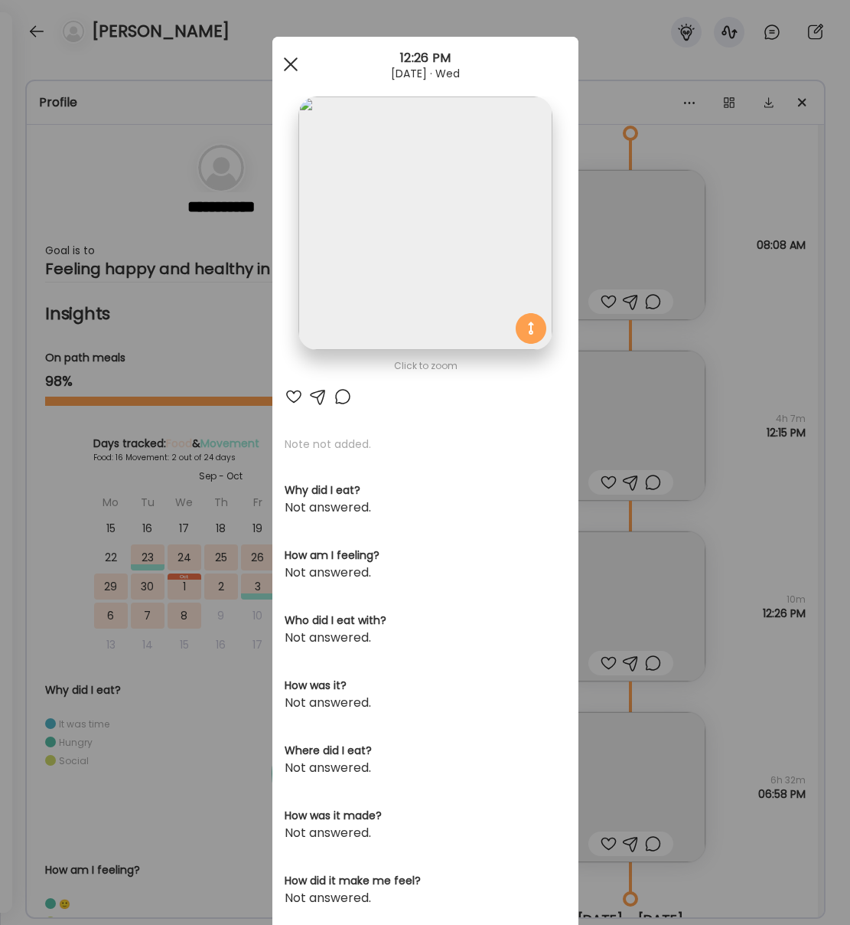
click at [295, 57] on div at bounding box center [291, 64] width 31 height 31
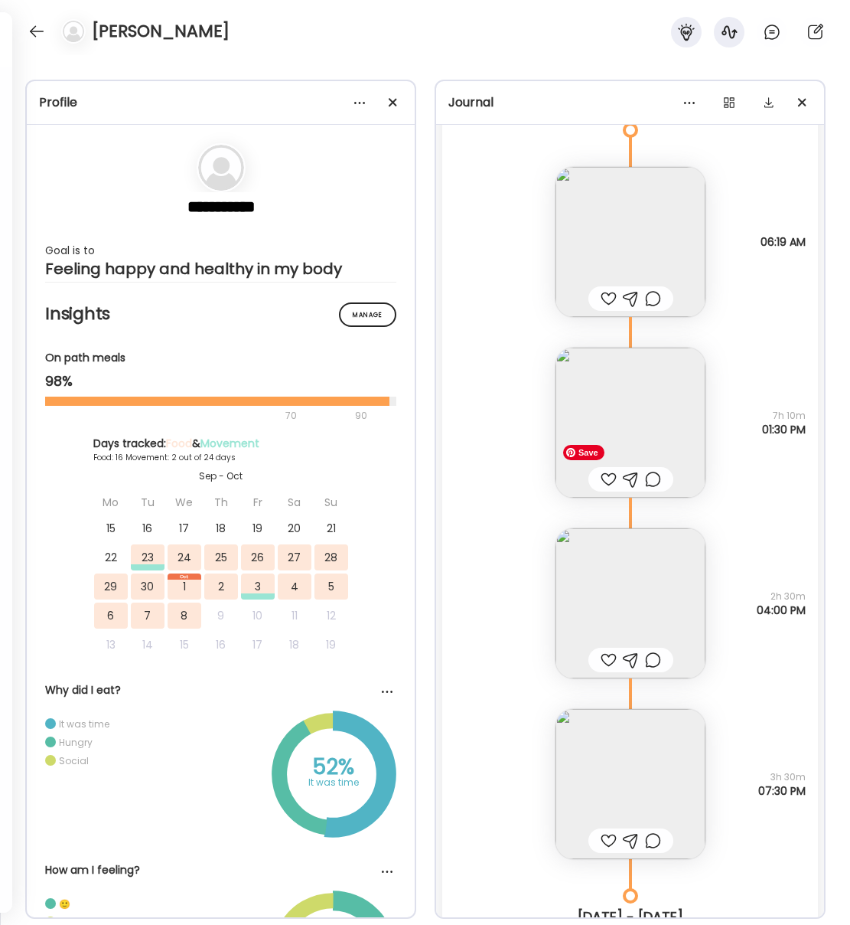
scroll to position [6196, 0]
click at [622, 777] on img at bounding box center [631, 785] width 150 height 150
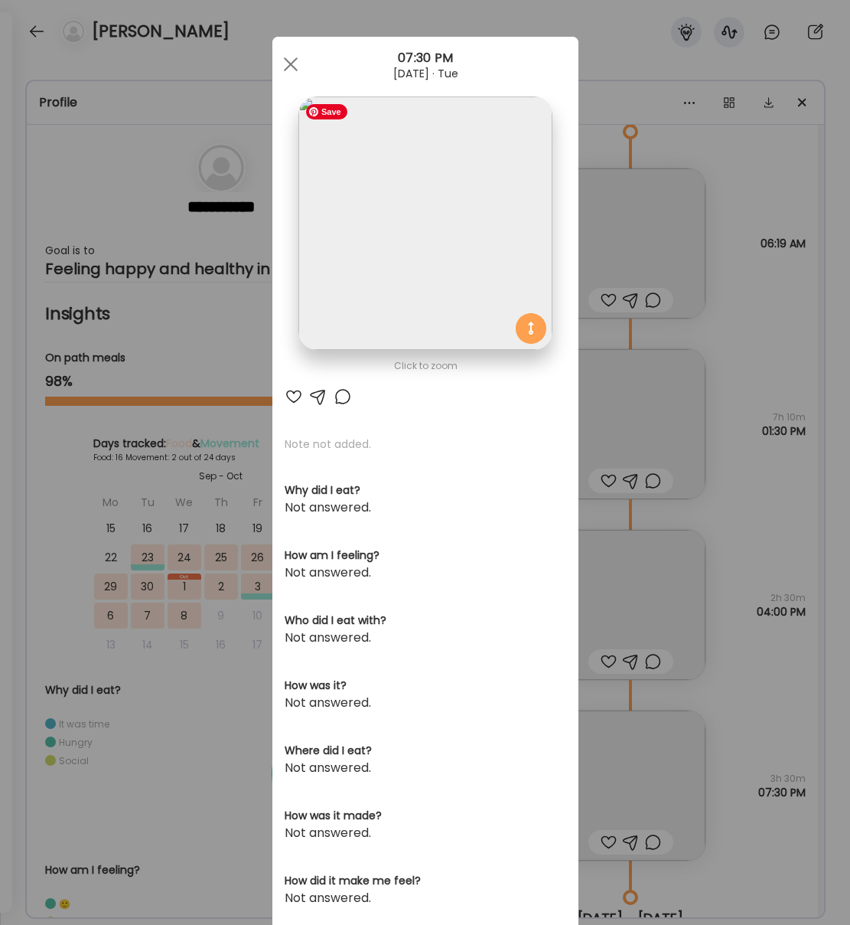
click at [407, 251] on img at bounding box center [425, 222] width 253 height 253
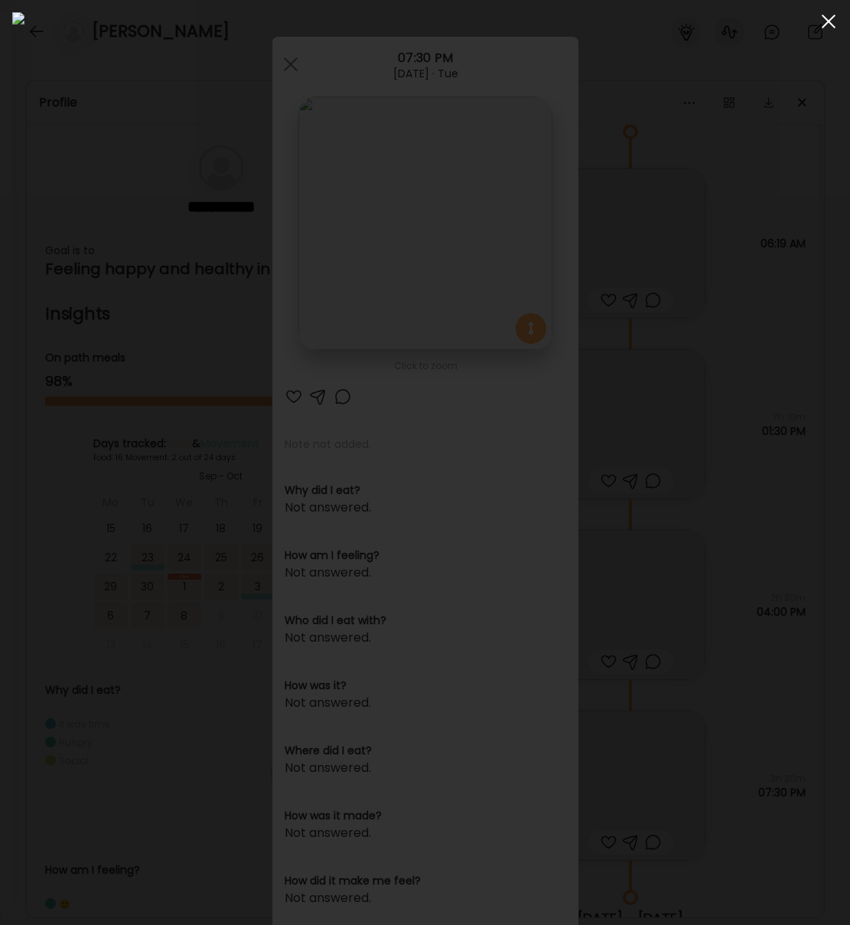
click at [834, 17] on div at bounding box center [829, 21] width 31 height 31
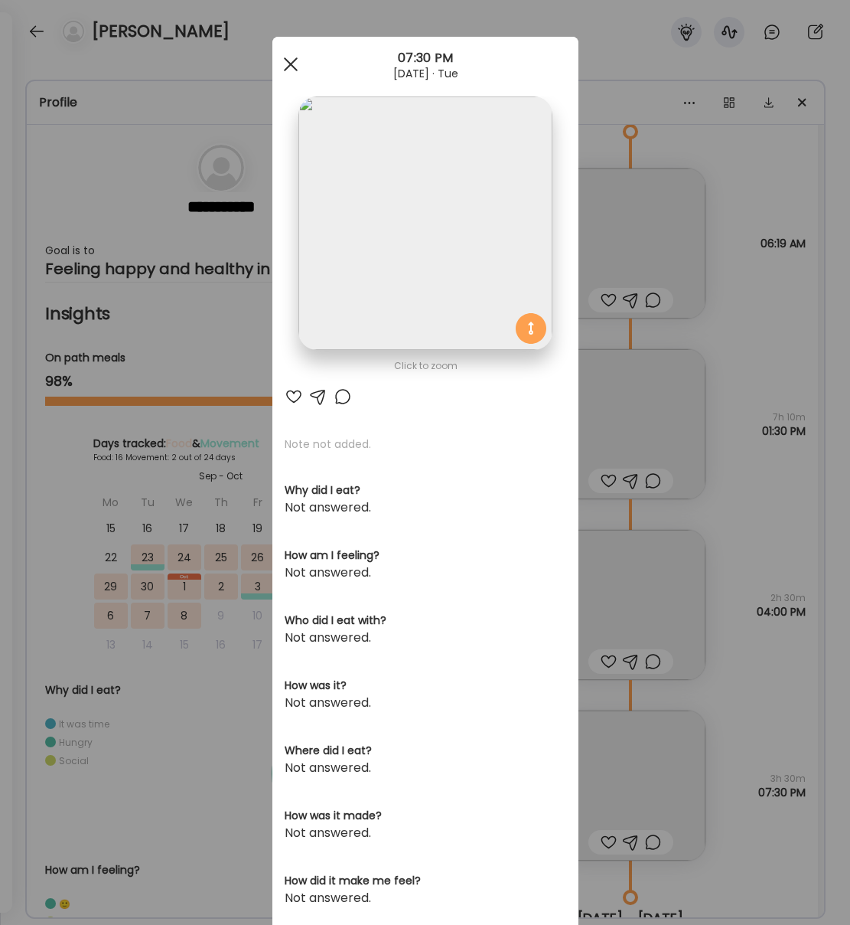
click at [286, 62] on div at bounding box center [291, 64] width 31 height 31
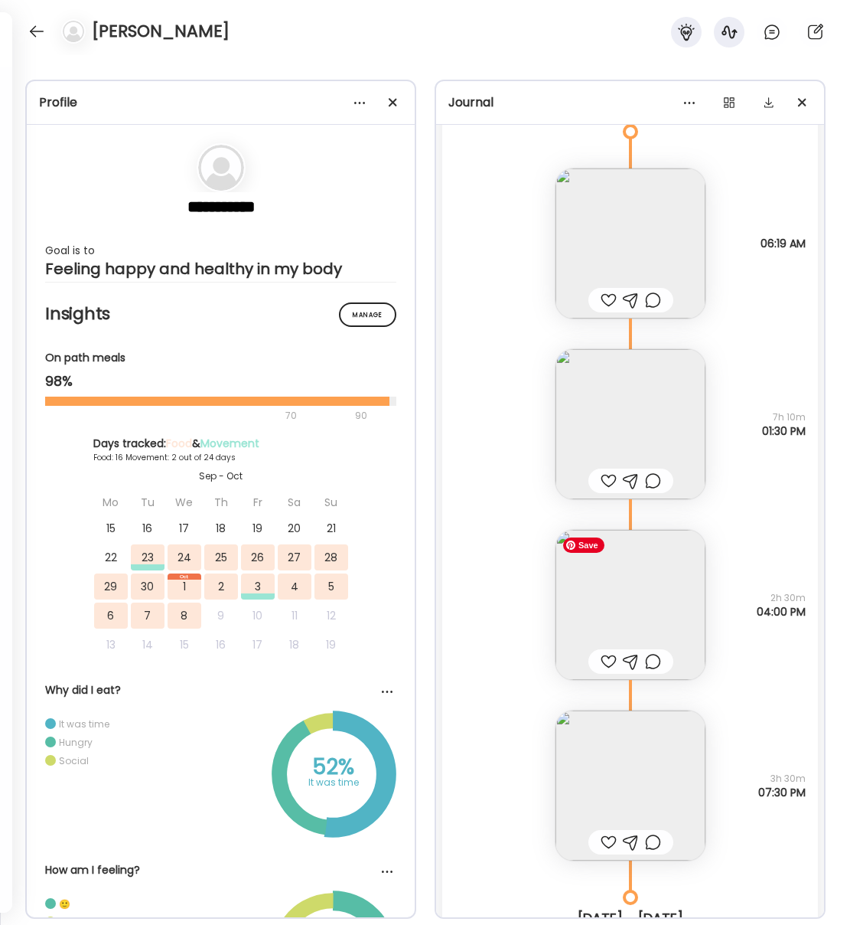
click at [654, 612] on img at bounding box center [631, 605] width 150 height 150
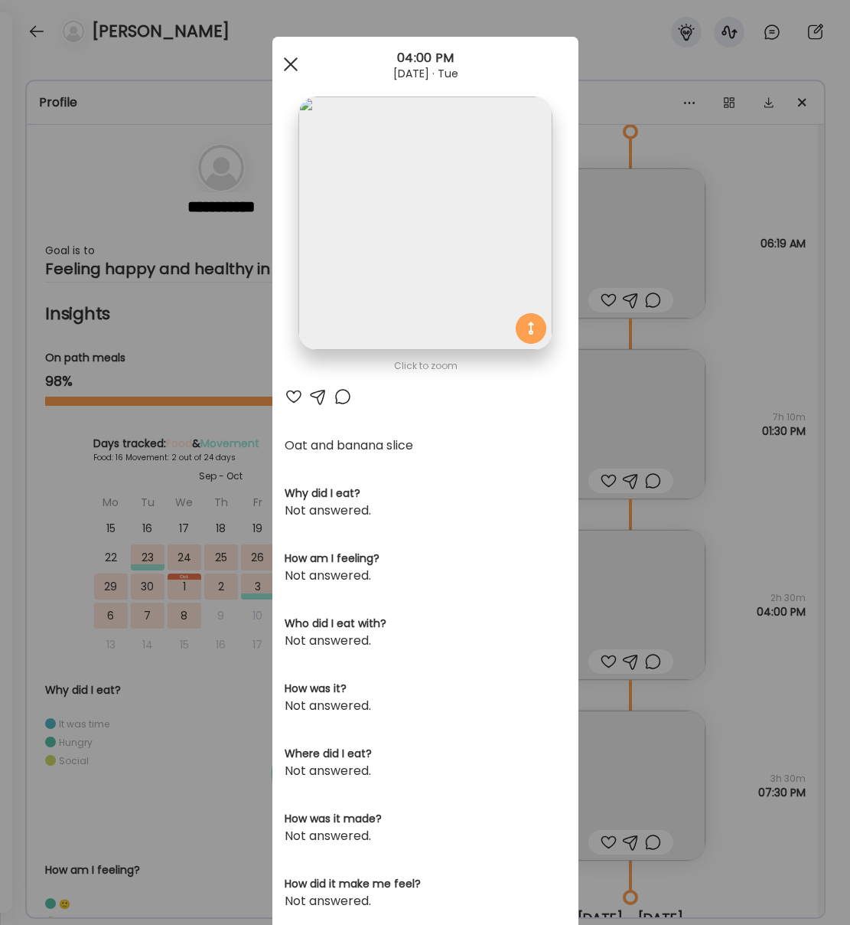
click at [292, 64] on div at bounding box center [291, 64] width 31 height 31
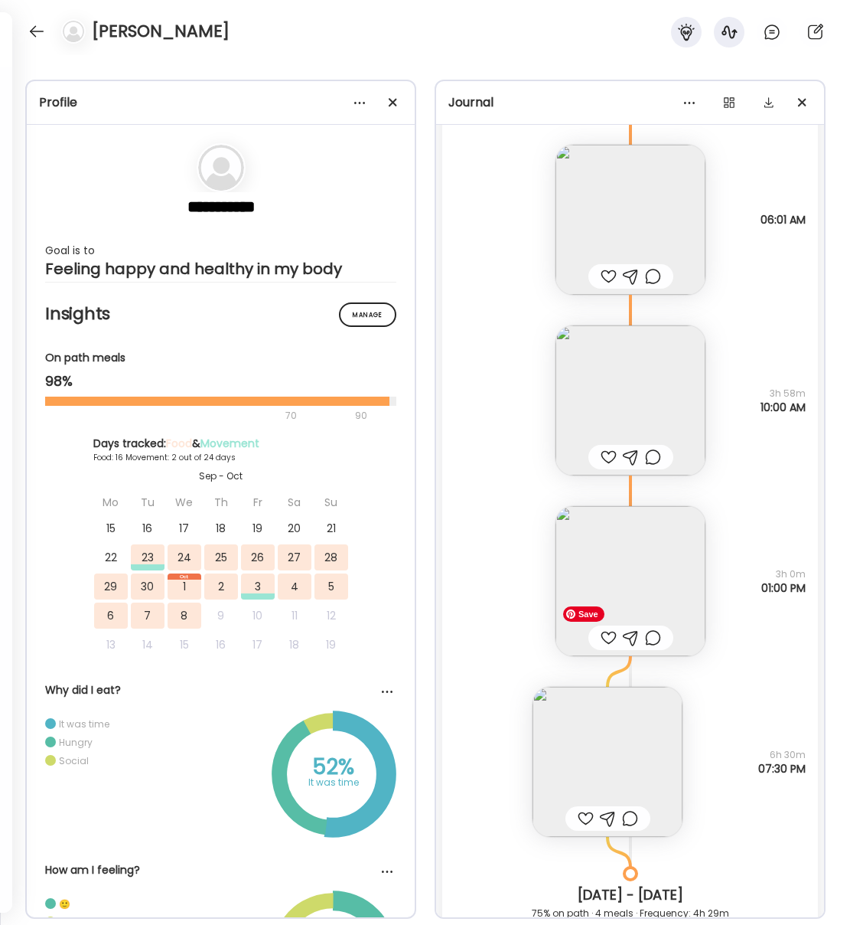
scroll to position [2436, 0]
click at [640, 759] on img at bounding box center [608, 759] width 150 height 150
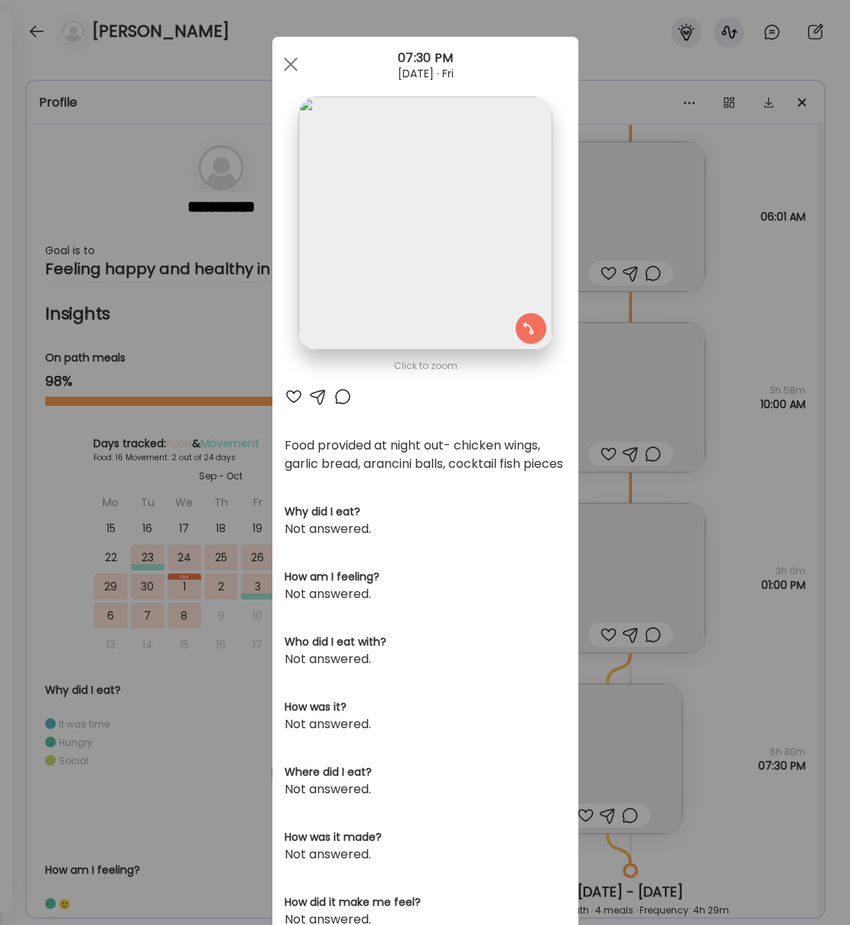
click at [287, 66] on span at bounding box center [290, 64] width 14 height 14
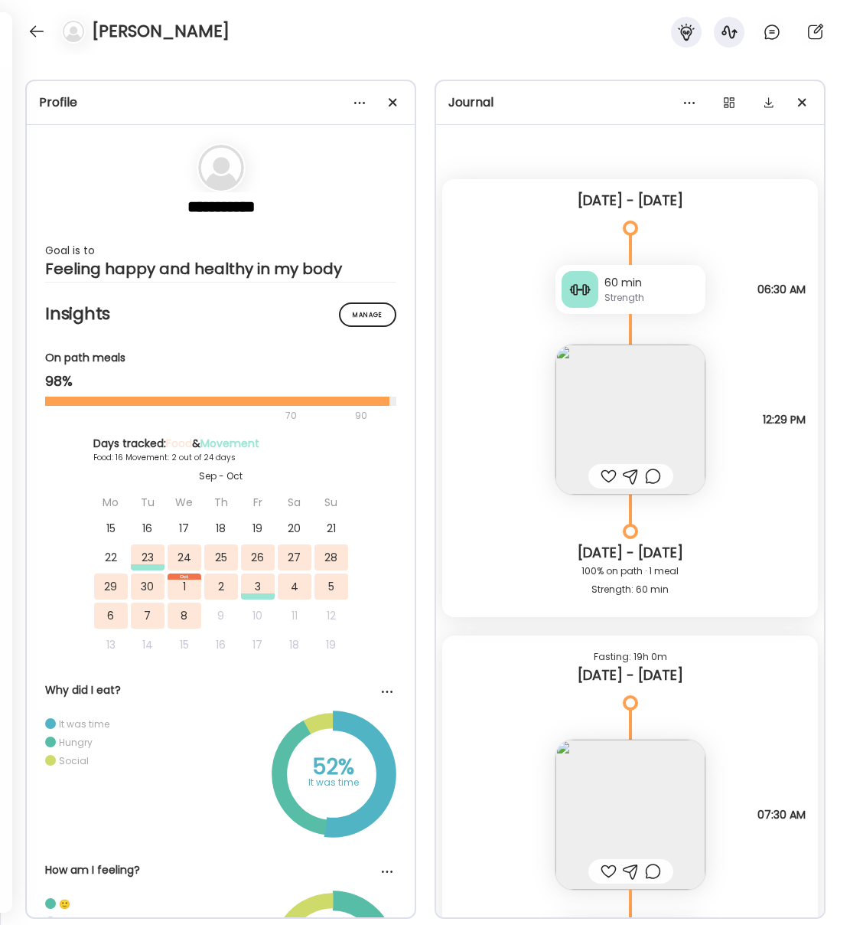
scroll to position [6, 0]
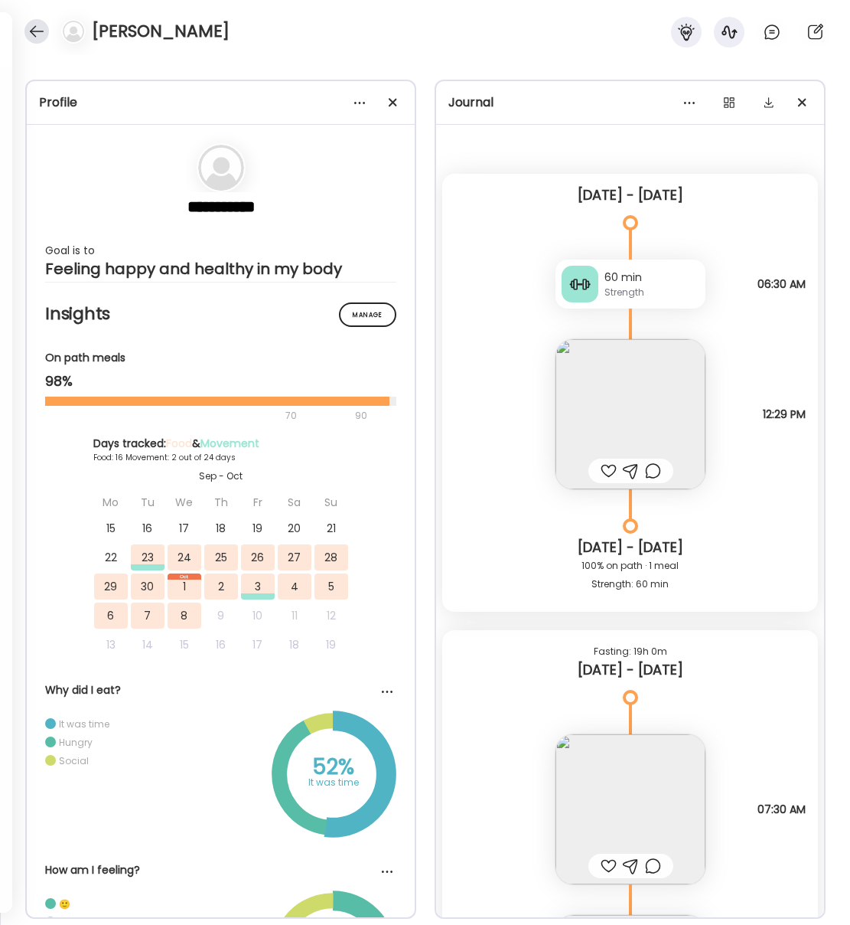
click at [42, 31] on div at bounding box center [36, 31] width 24 height 24
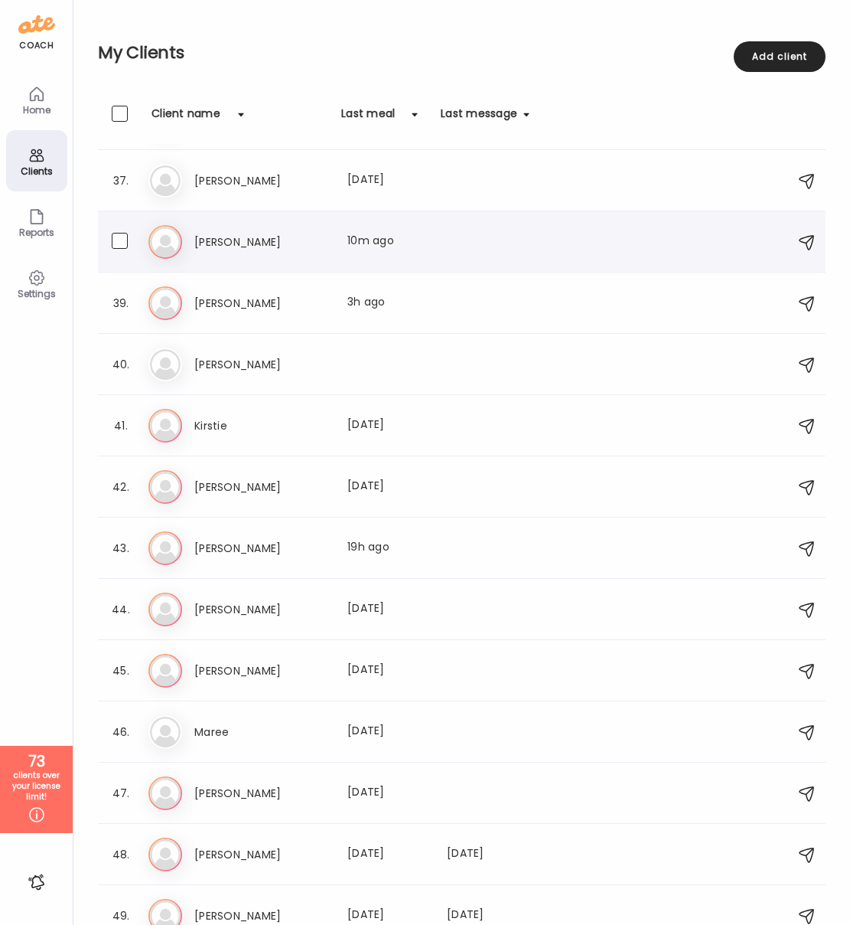
click at [204, 235] on h3 "[PERSON_NAME]" at bounding box center [261, 242] width 135 height 18
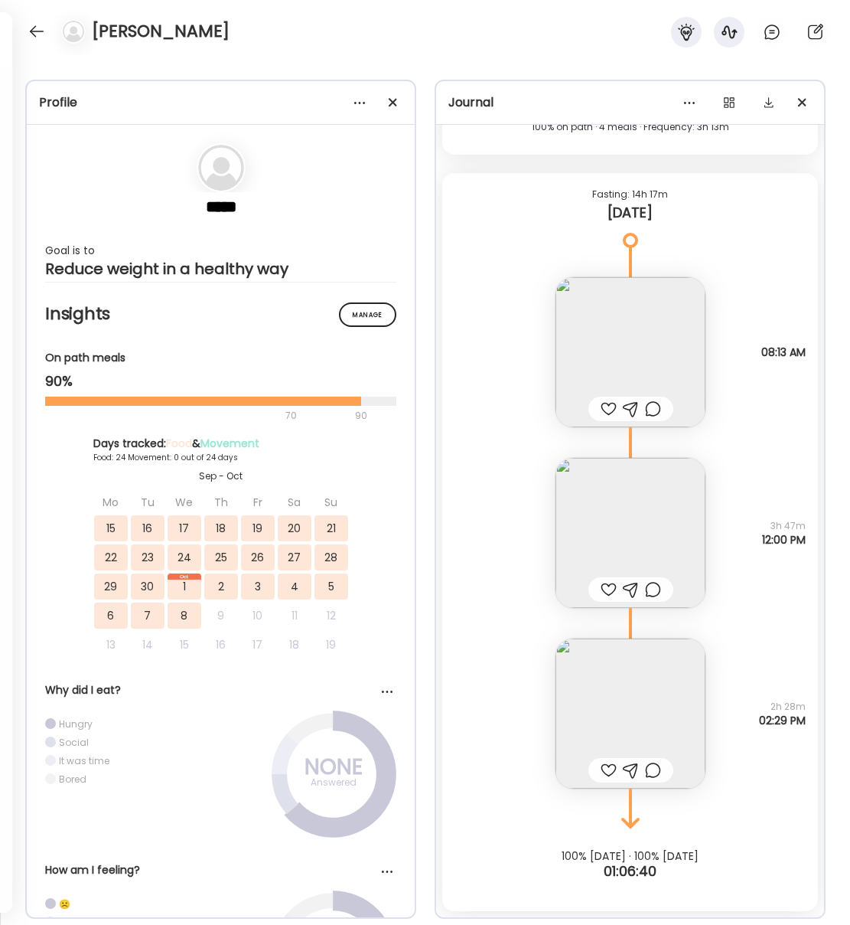
scroll to position [26715, 0]
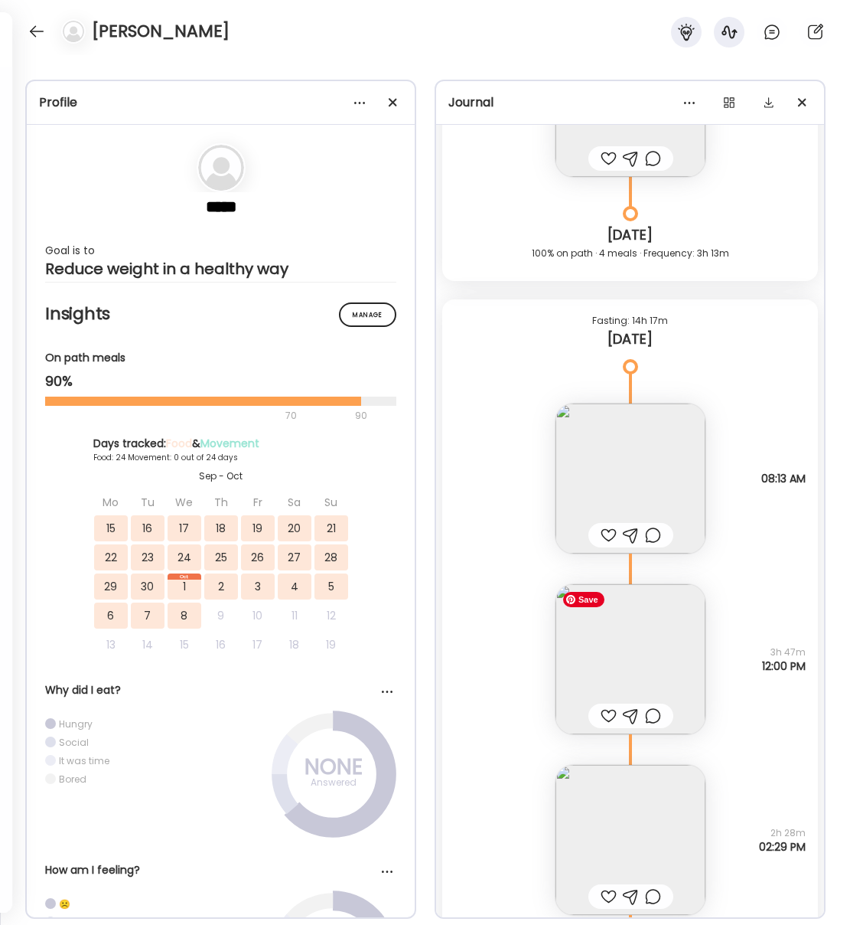
click at [599, 658] on img at bounding box center [631, 659] width 150 height 150
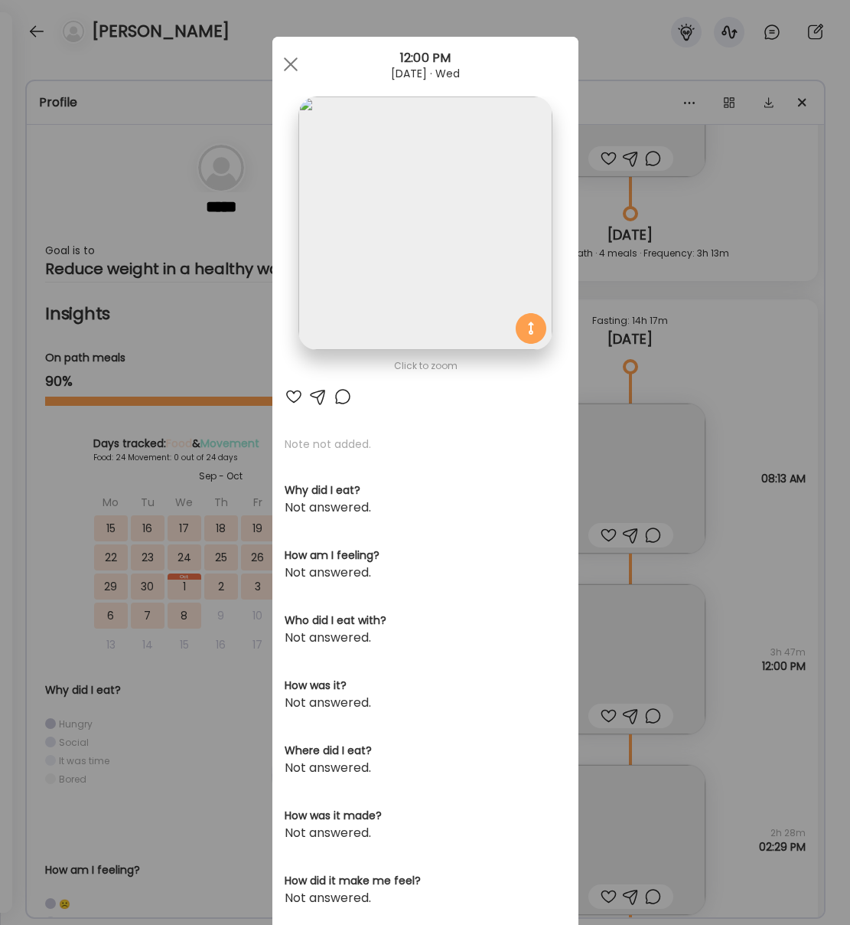
click at [406, 228] on img at bounding box center [425, 222] width 253 height 253
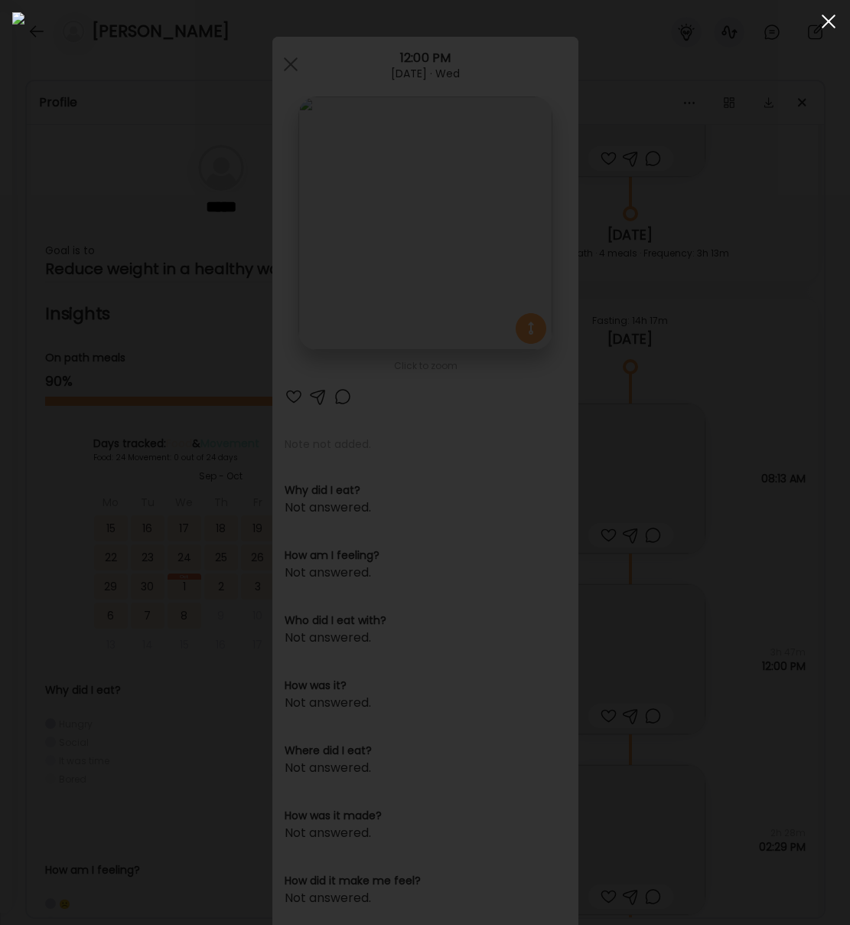
click at [832, 18] on span at bounding box center [829, 22] width 14 height 14
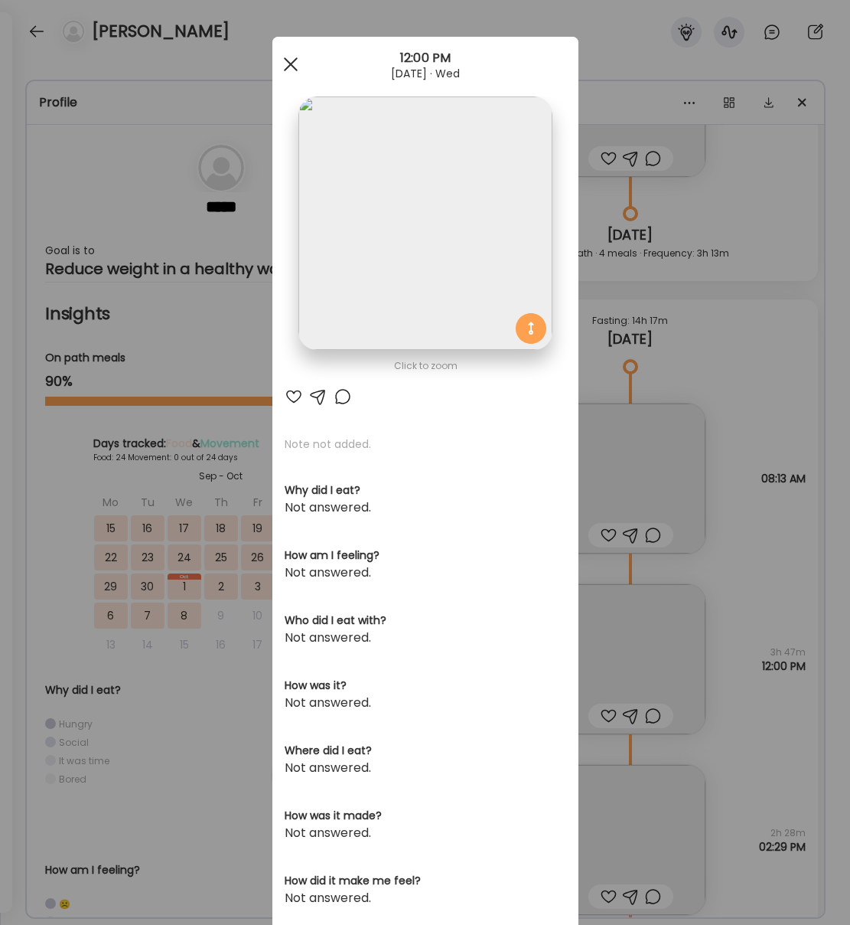
click at [282, 70] on div at bounding box center [291, 64] width 31 height 31
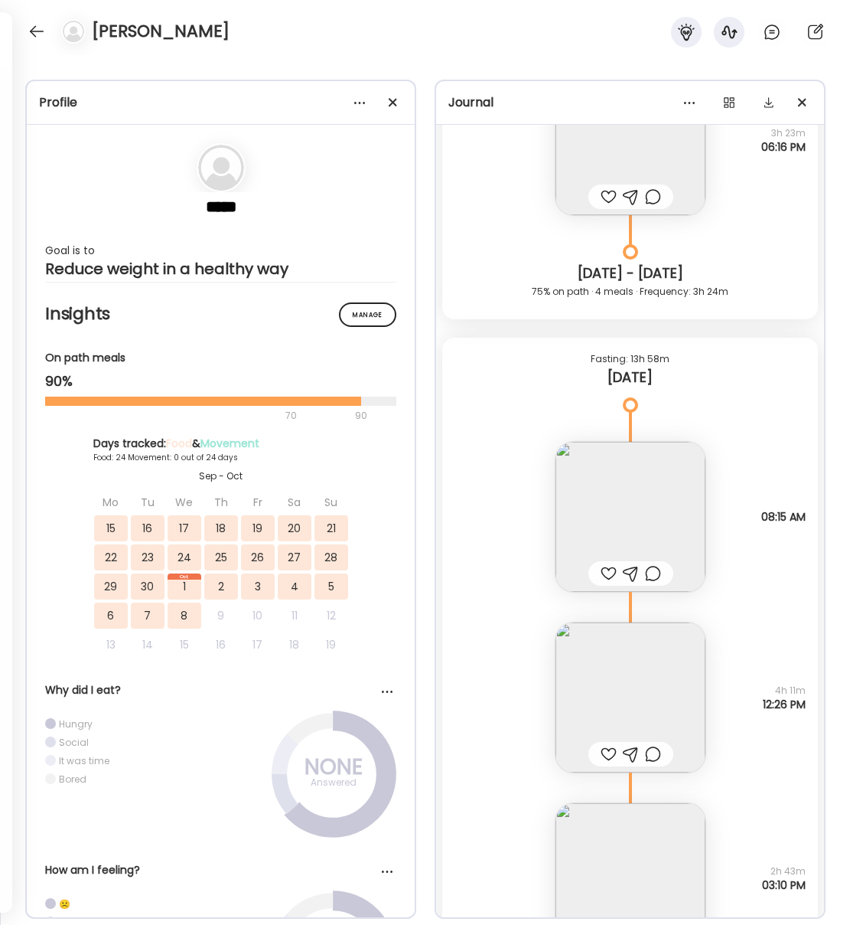
scroll to position [25741, 0]
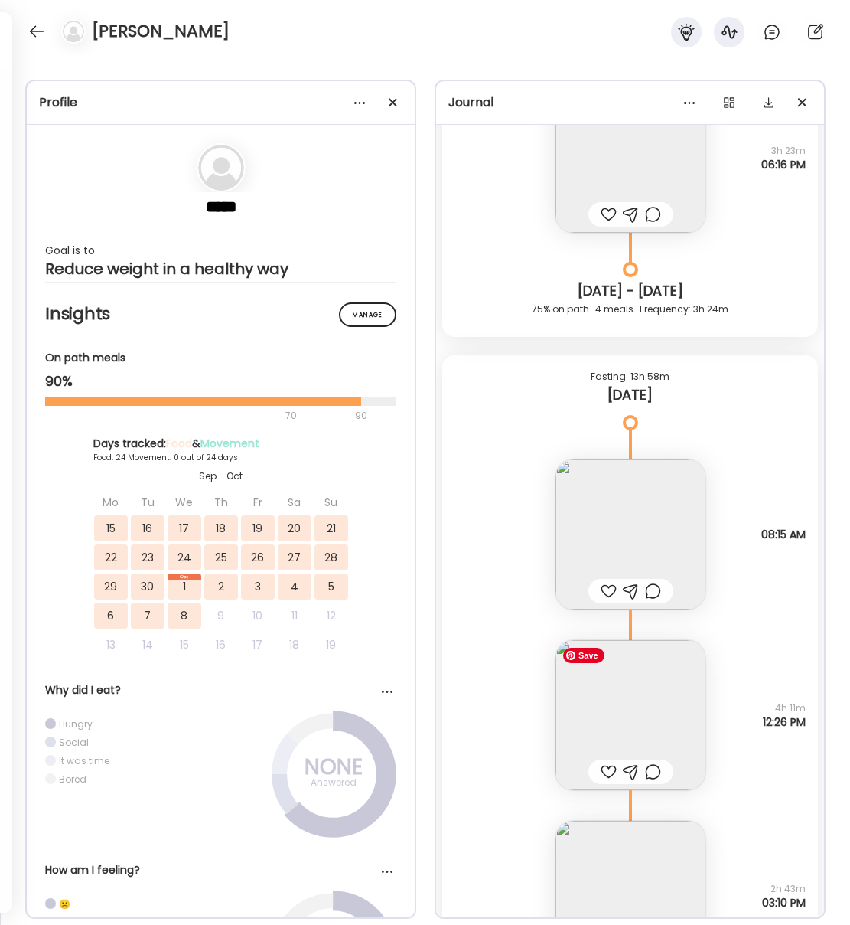
click at [645, 715] on img at bounding box center [631, 715] width 150 height 150
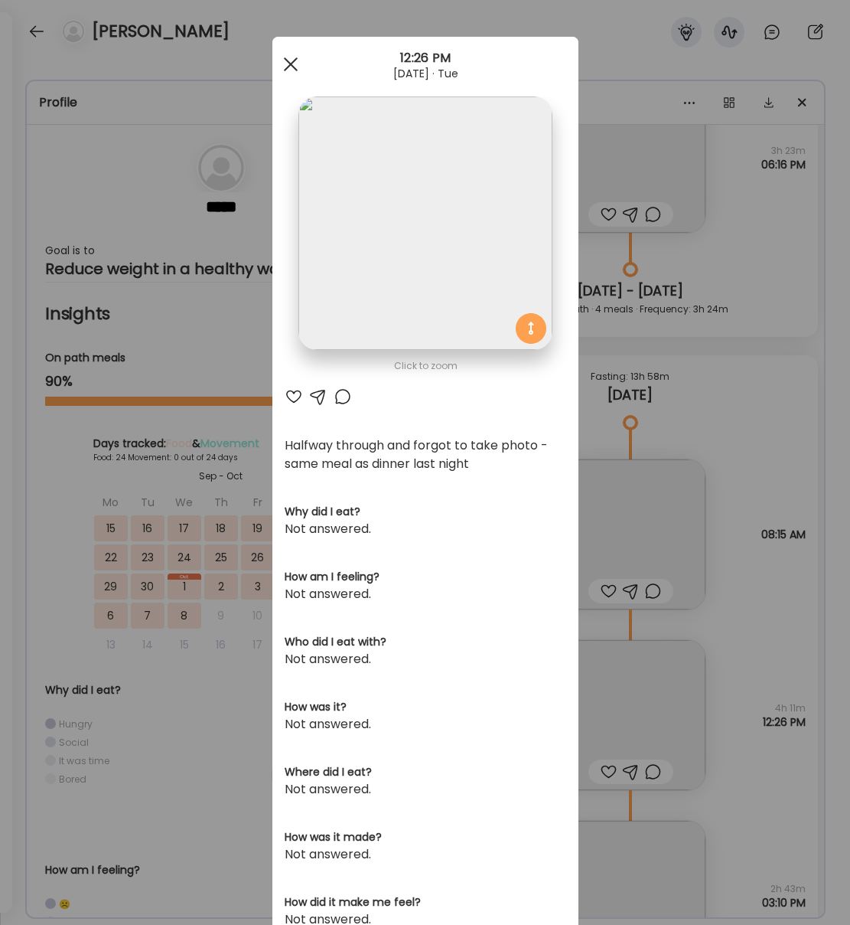
click at [291, 51] on div at bounding box center [291, 64] width 31 height 31
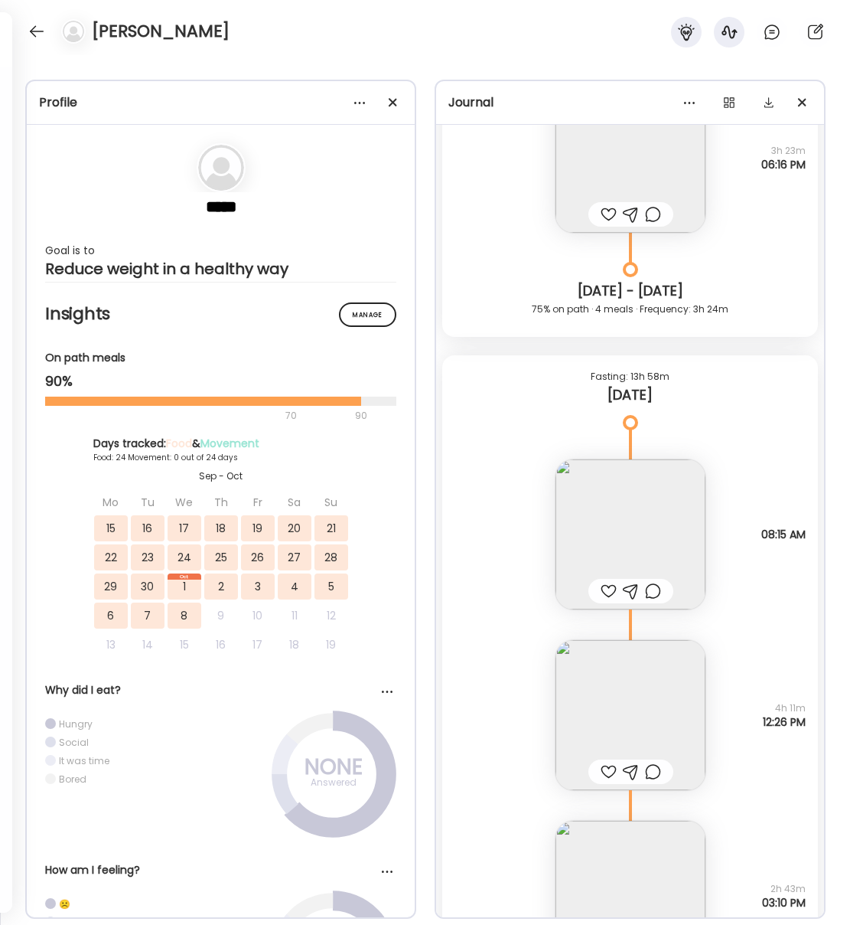
scroll to position [25666, 0]
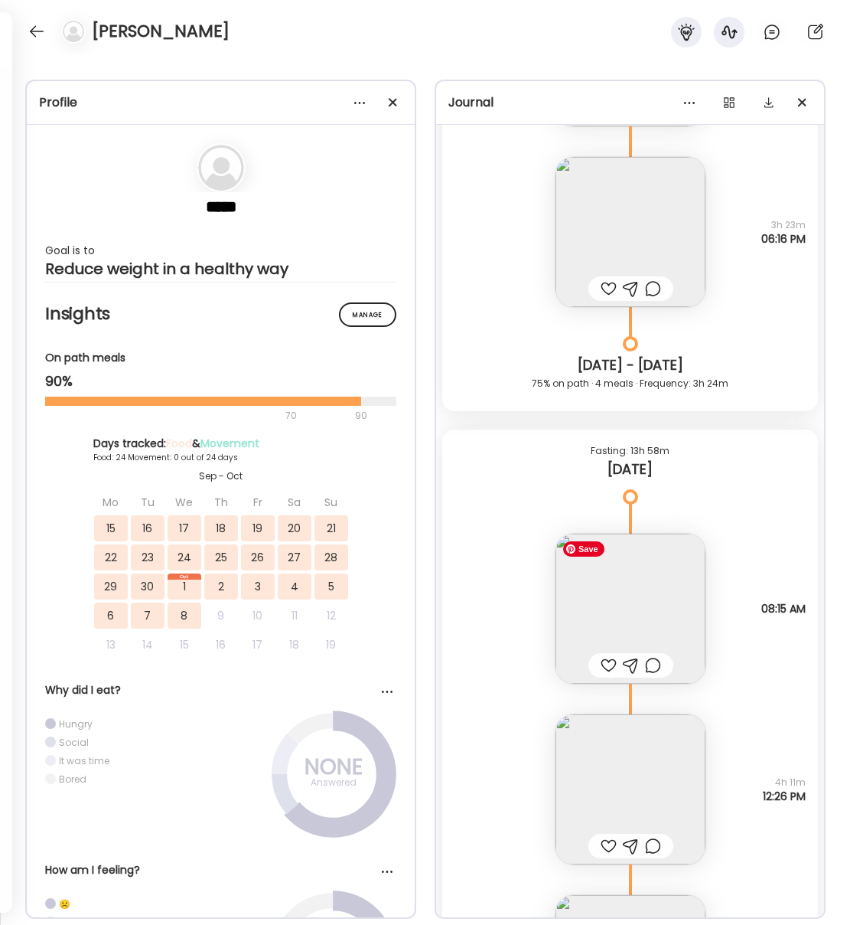
click at [562, 602] on img at bounding box center [631, 609] width 150 height 150
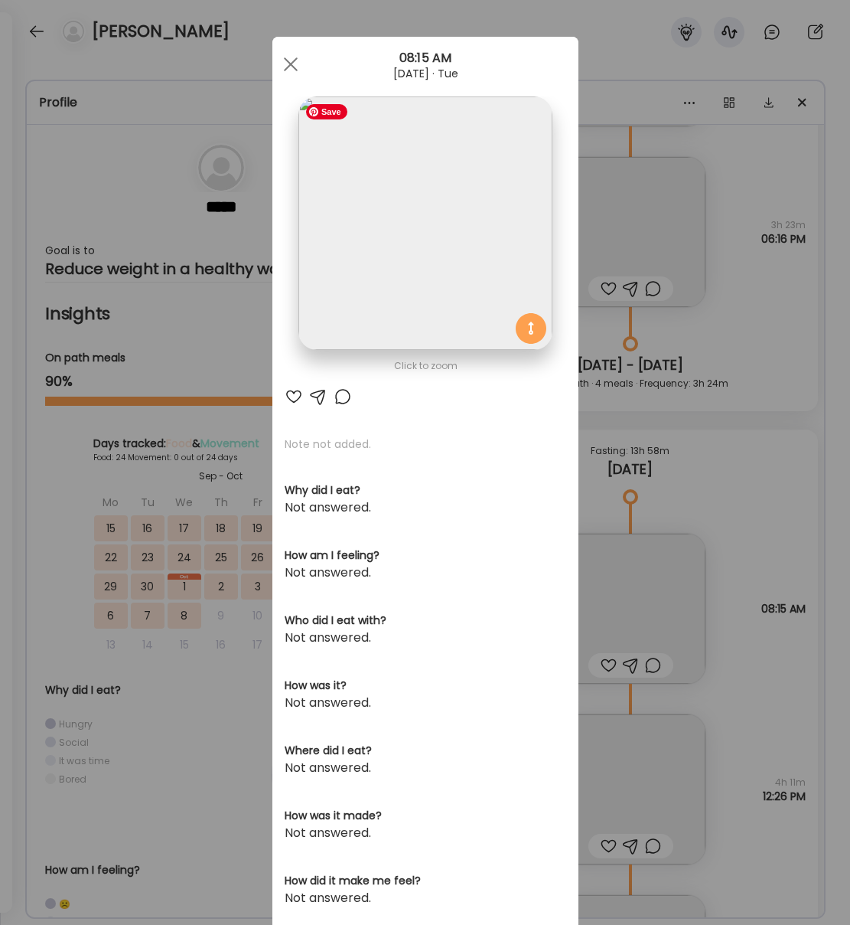
click at [446, 261] on img at bounding box center [425, 222] width 253 height 253
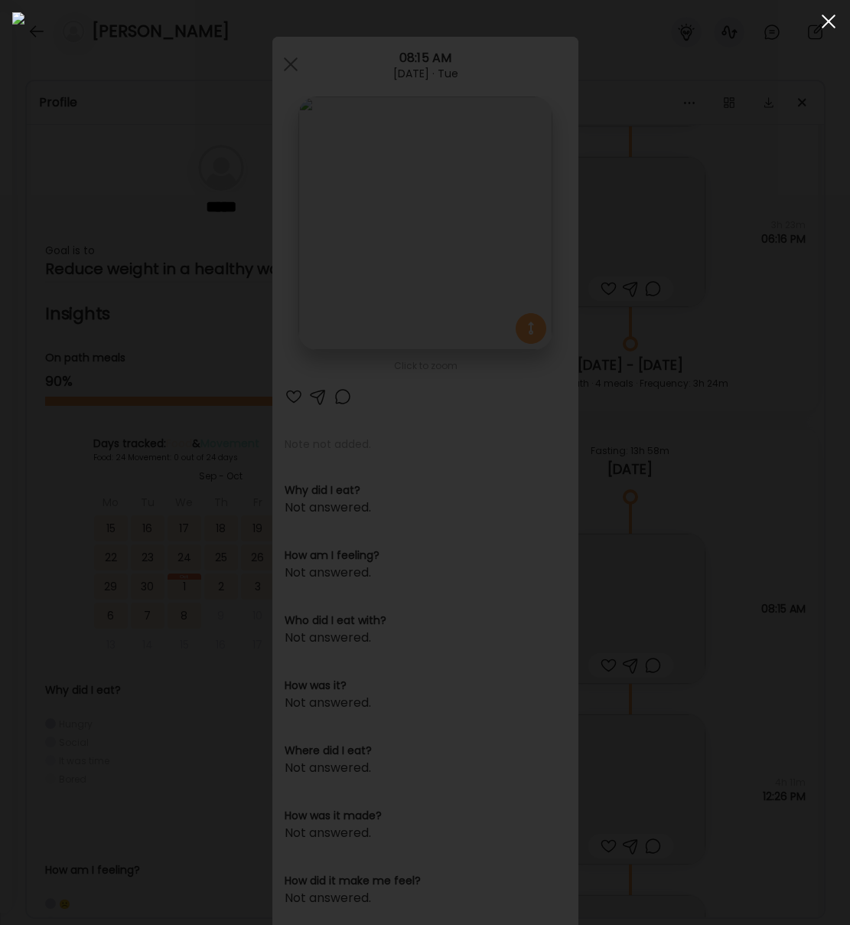
click at [826, 21] on div at bounding box center [829, 21] width 31 height 31
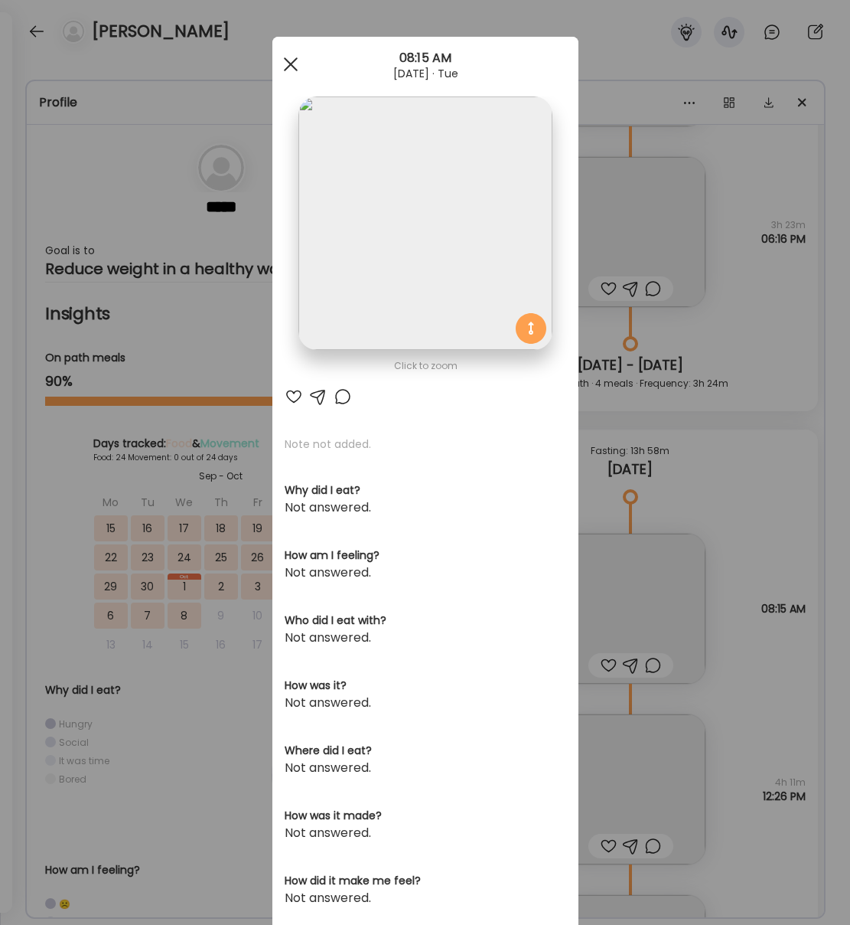
click at [290, 57] on div at bounding box center [291, 64] width 31 height 31
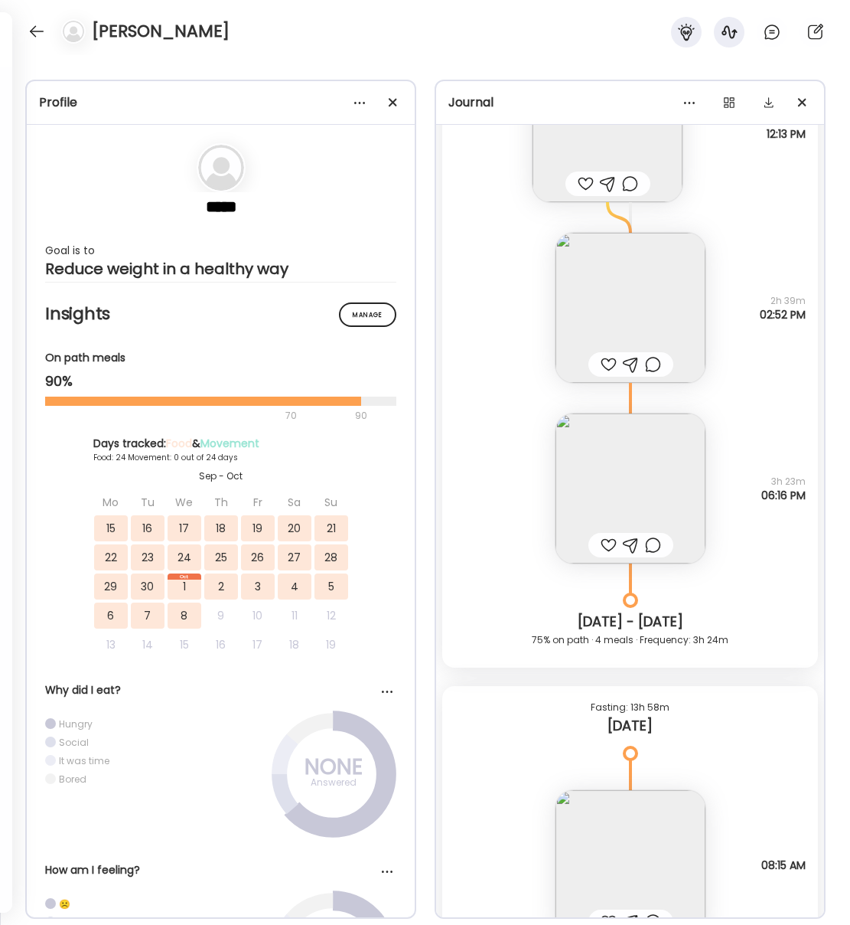
scroll to position [25405, 0]
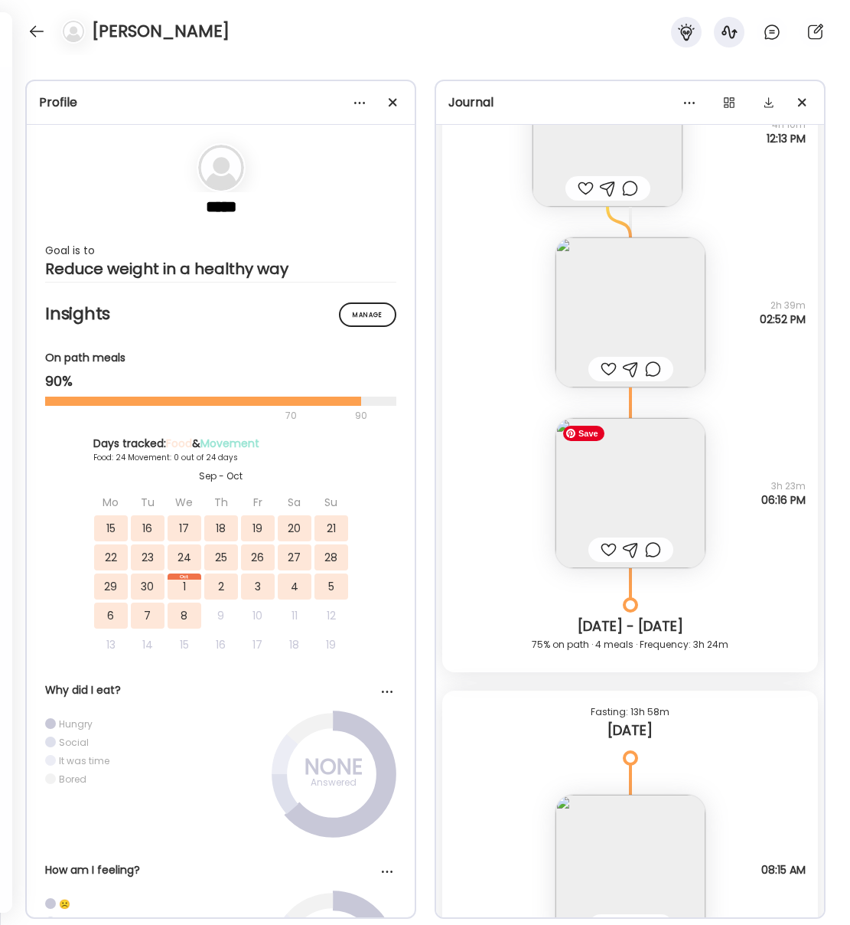
click at [642, 495] on img at bounding box center [631, 493] width 150 height 150
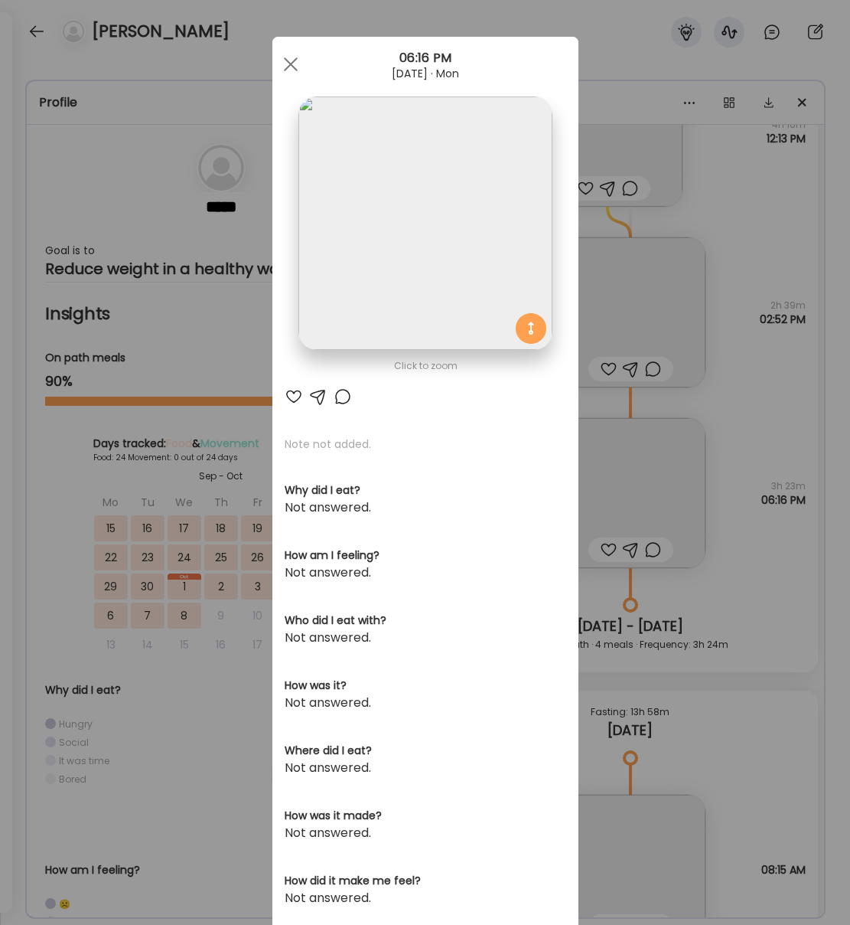
click at [419, 228] on img at bounding box center [425, 222] width 253 height 253
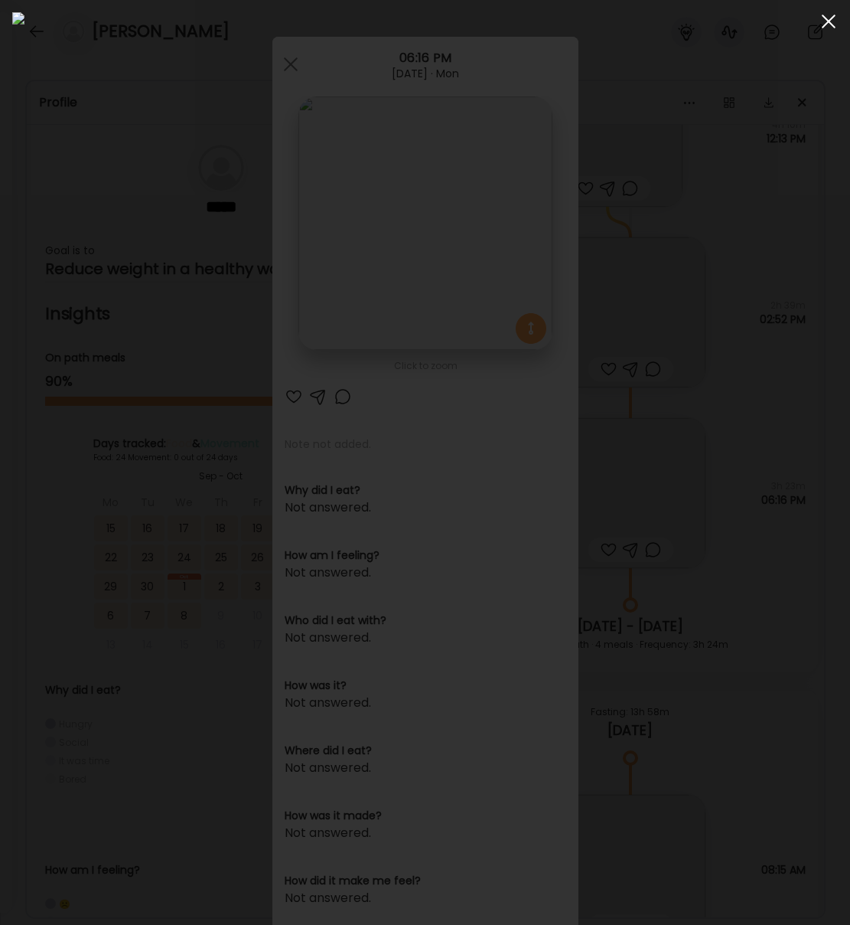
click at [834, 18] on div at bounding box center [829, 21] width 31 height 31
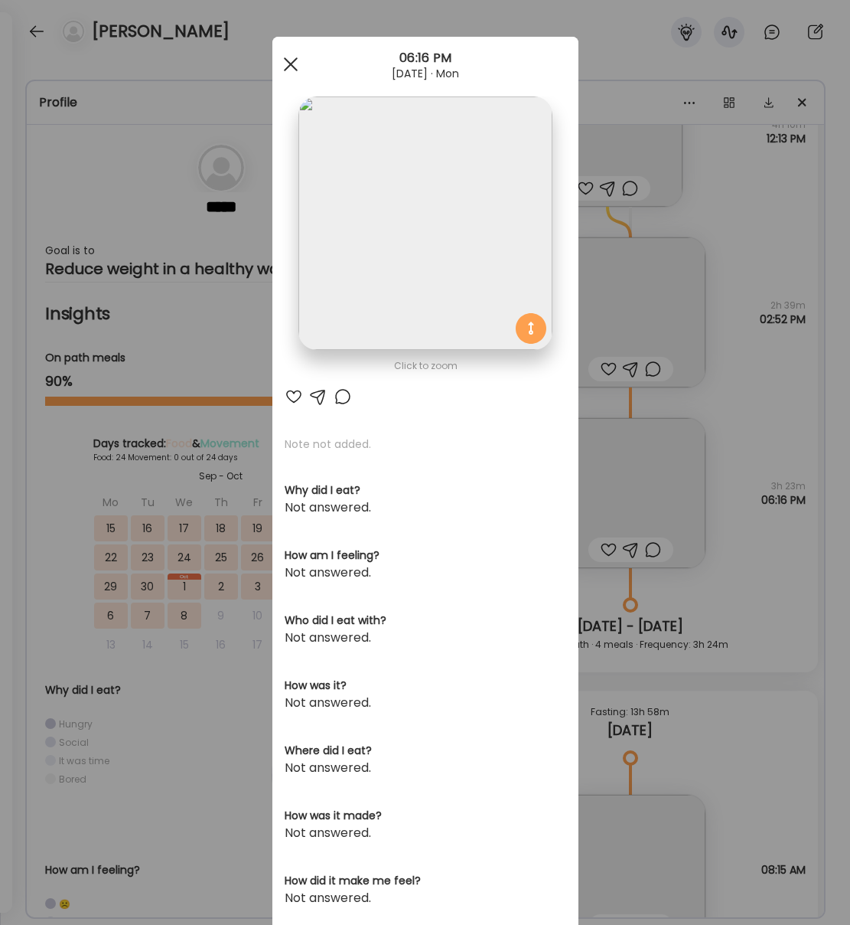
click at [292, 70] on div at bounding box center [291, 64] width 31 height 31
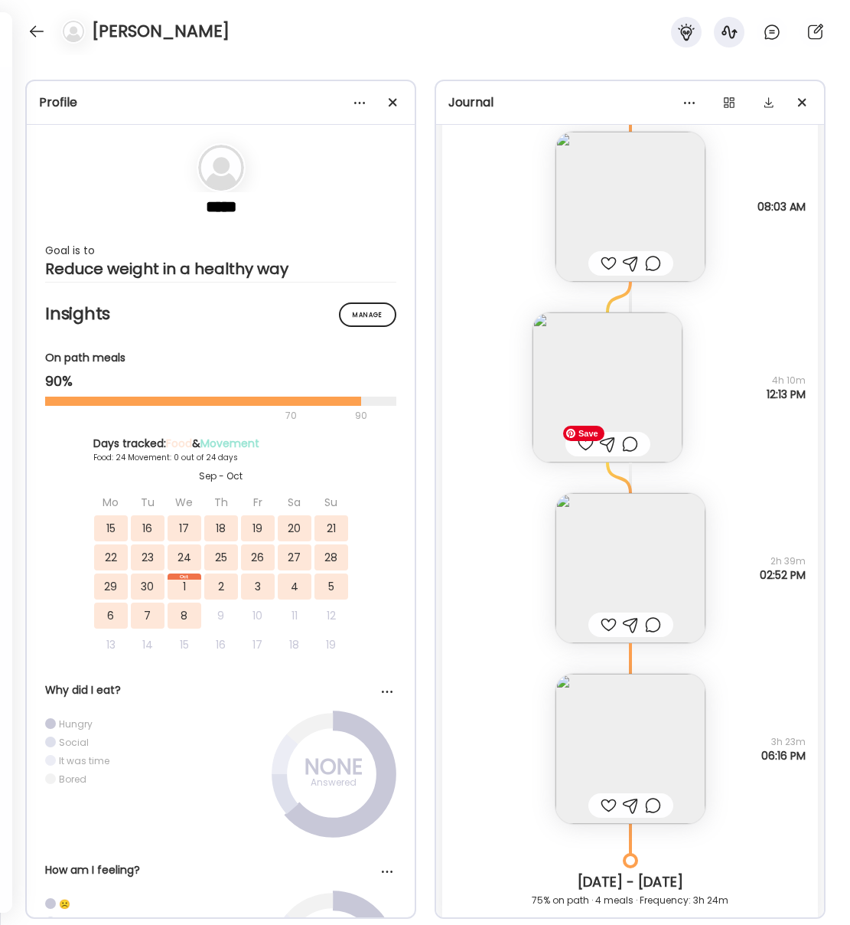
scroll to position [25110, 0]
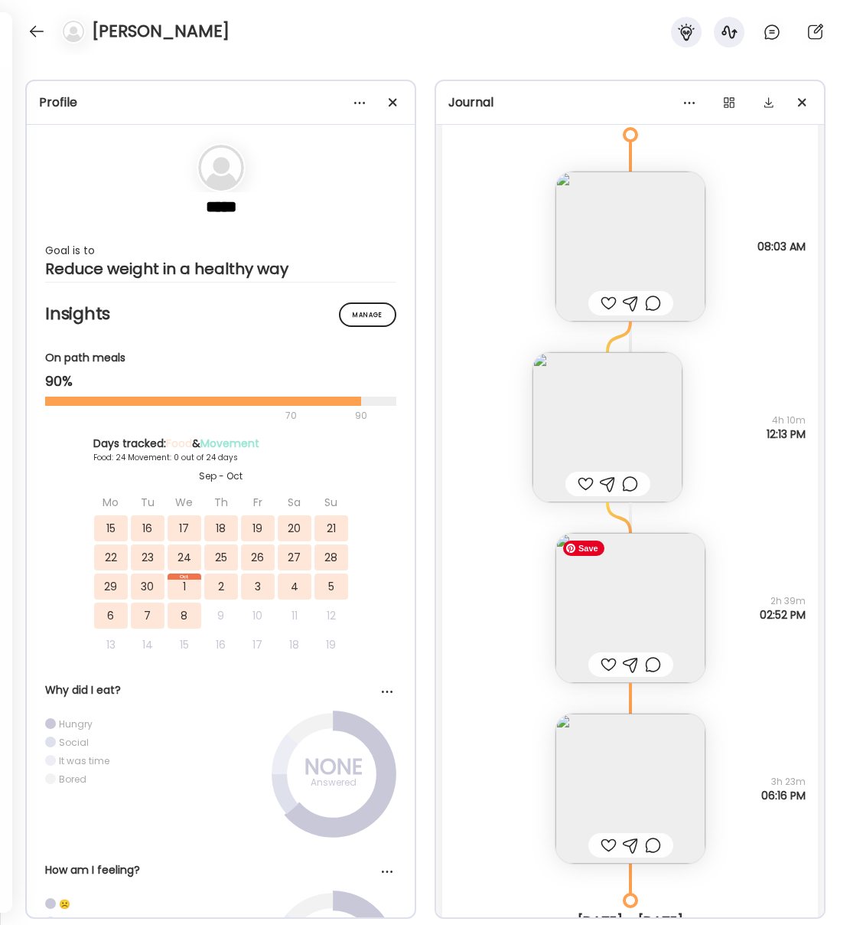
click at [625, 605] on img at bounding box center [631, 608] width 150 height 150
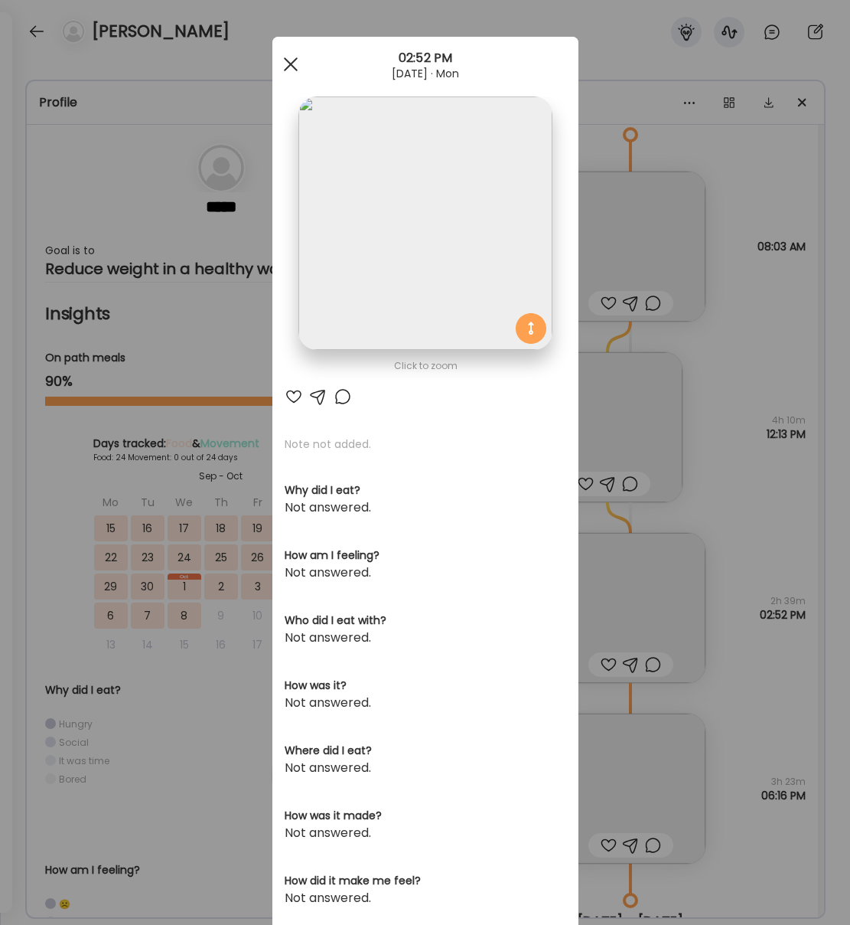
click at [291, 60] on div at bounding box center [291, 64] width 31 height 31
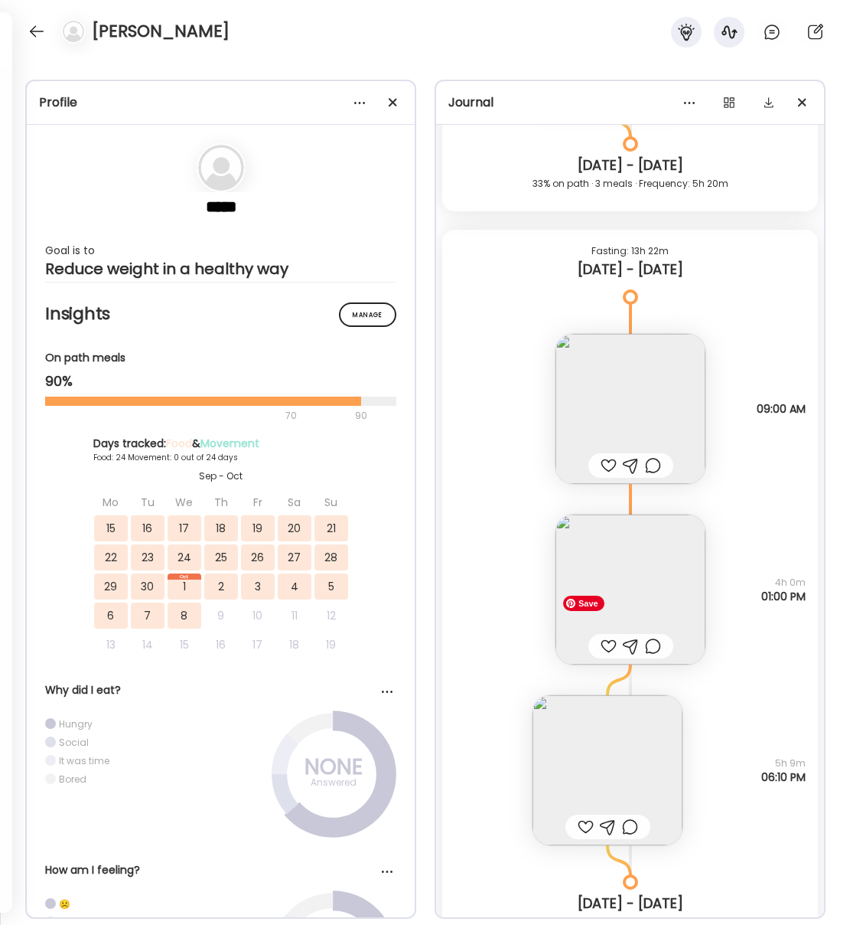
scroll to position [24129, 0]
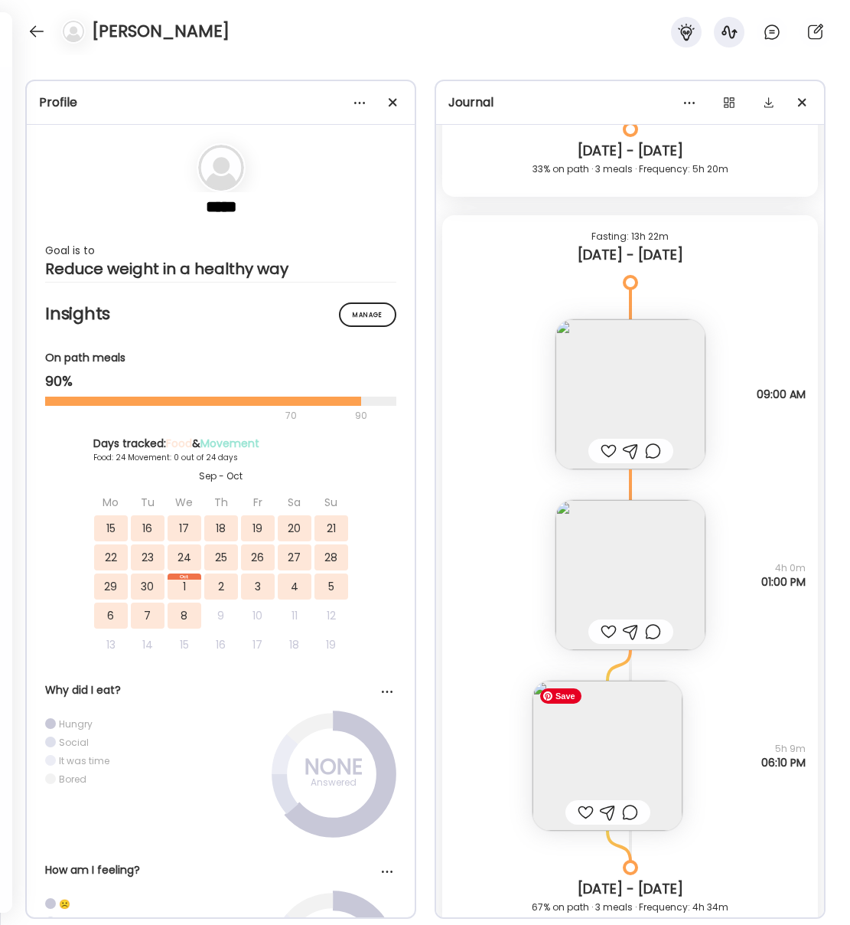
click at [625, 739] on img at bounding box center [608, 756] width 150 height 150
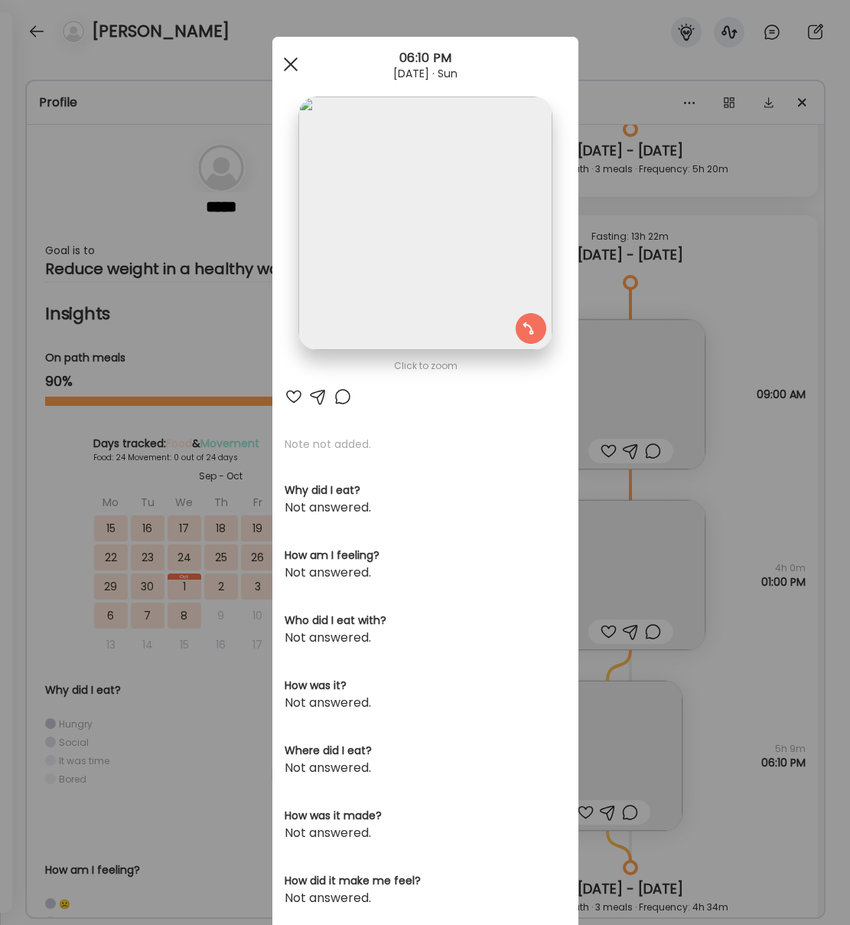
click at [290, 65] on span at bounding box center [290, 64] width 14 height 14
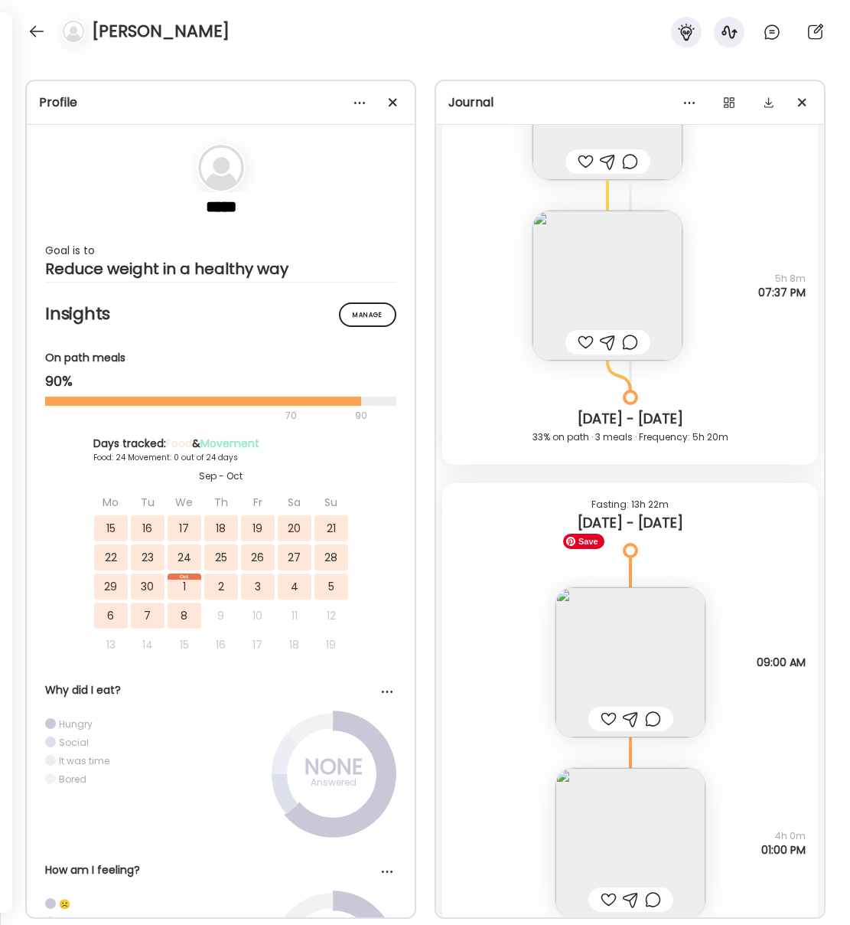
scroll to position [23857, 0]
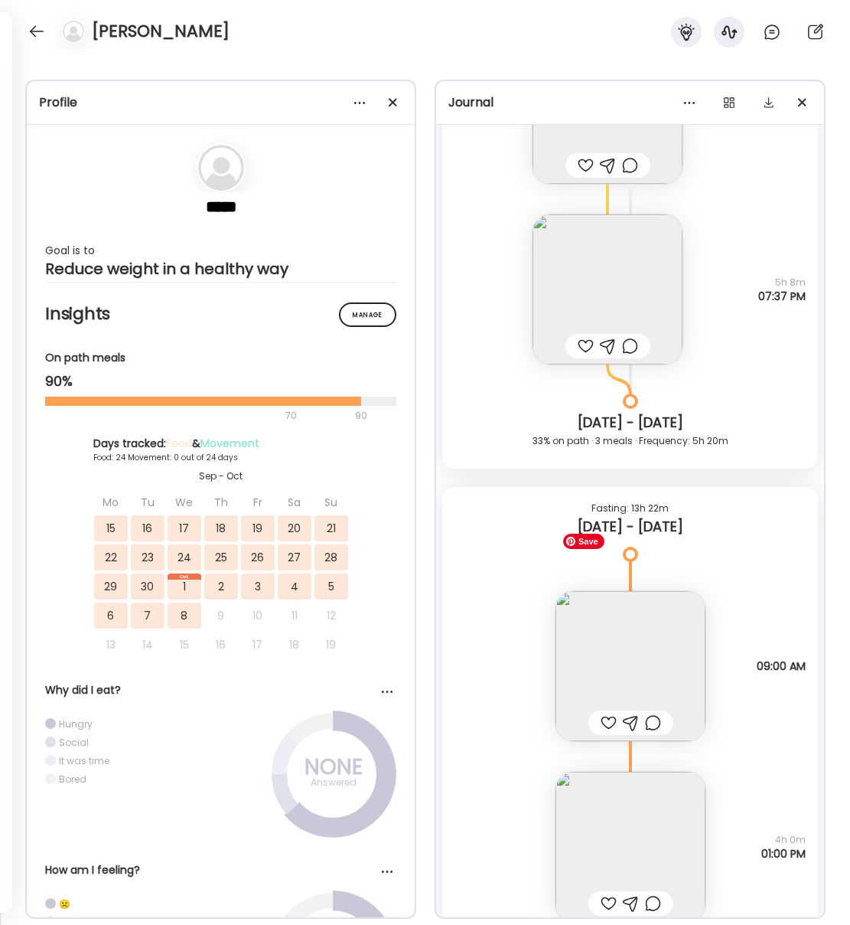
click at [613, 668] on img at bounding box center [631, 666] width 150 height 150
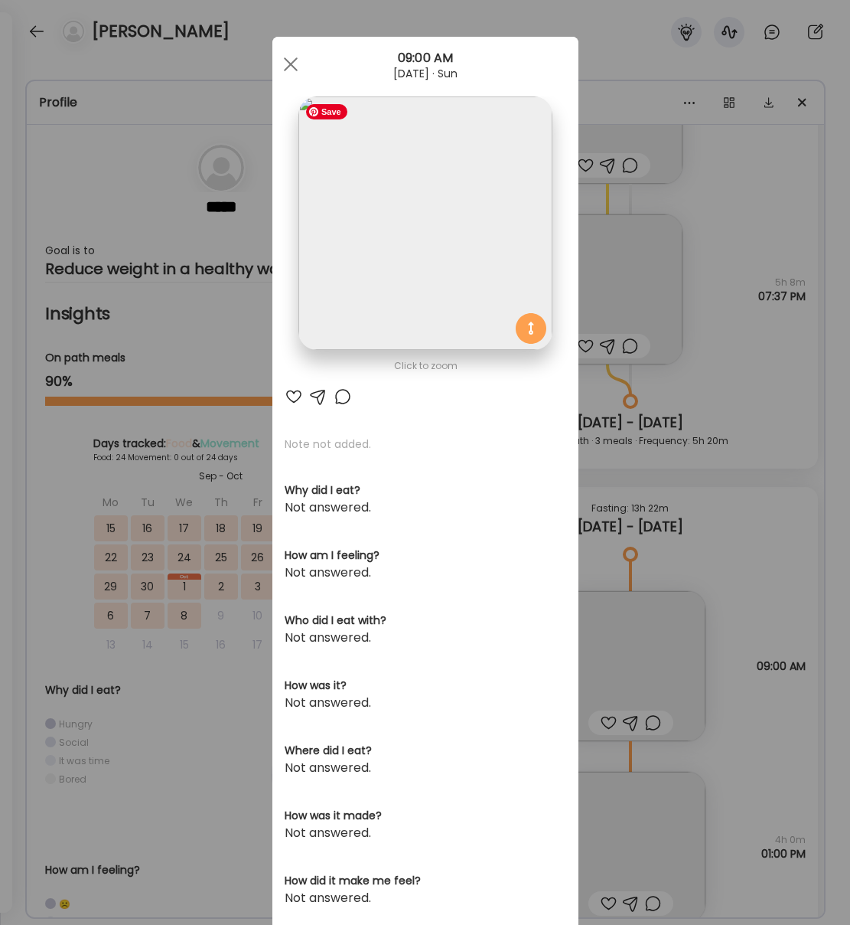
click at [420, 259] on img at bounding box center [425, 222] width 253 height 253
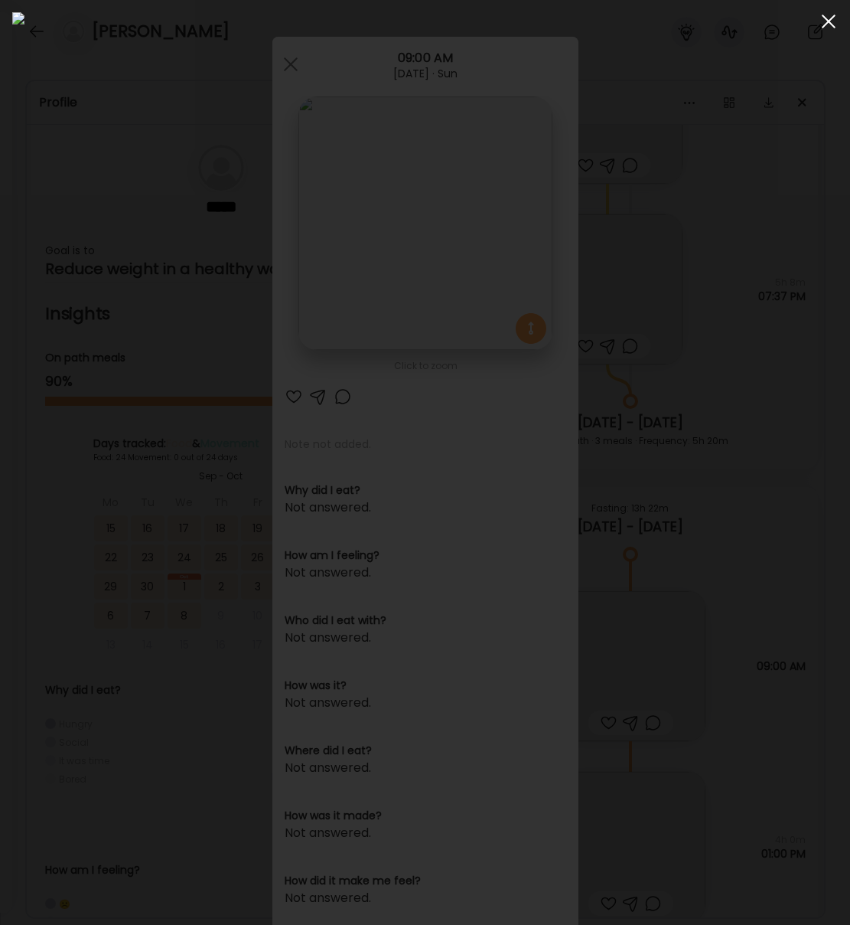
click at [822, 24] on div at bounding box center [829, 21] width 31 height 31
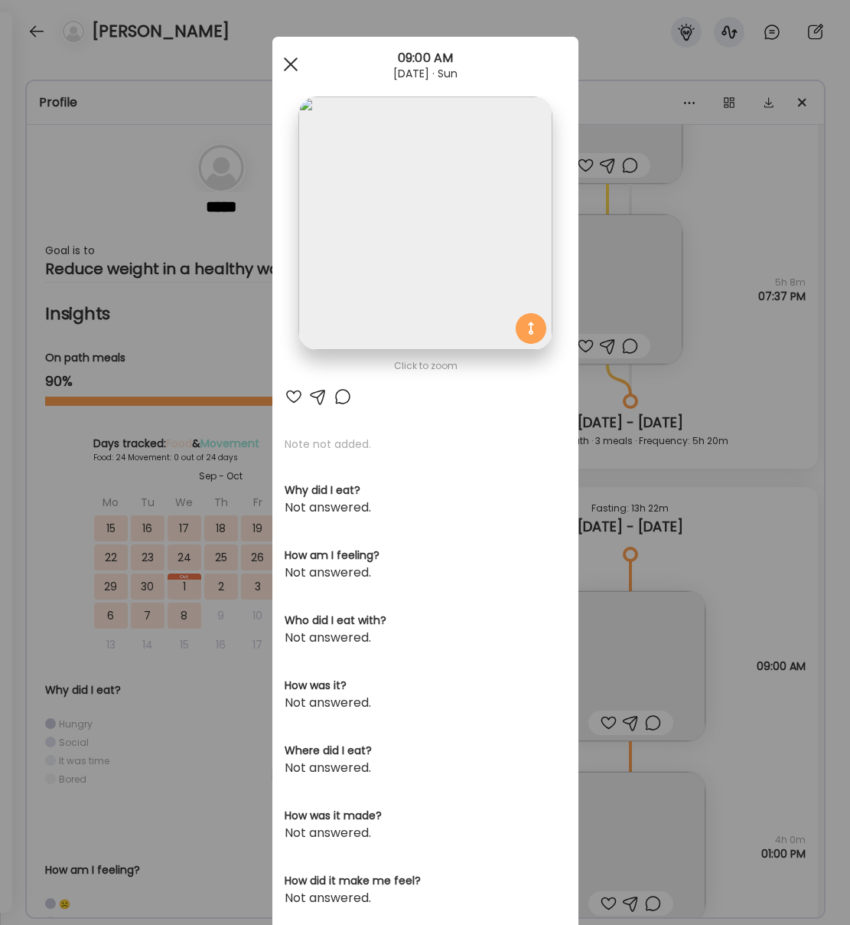
click at [281, 65] on div at bounding box center [291, 64] width 31 height 31
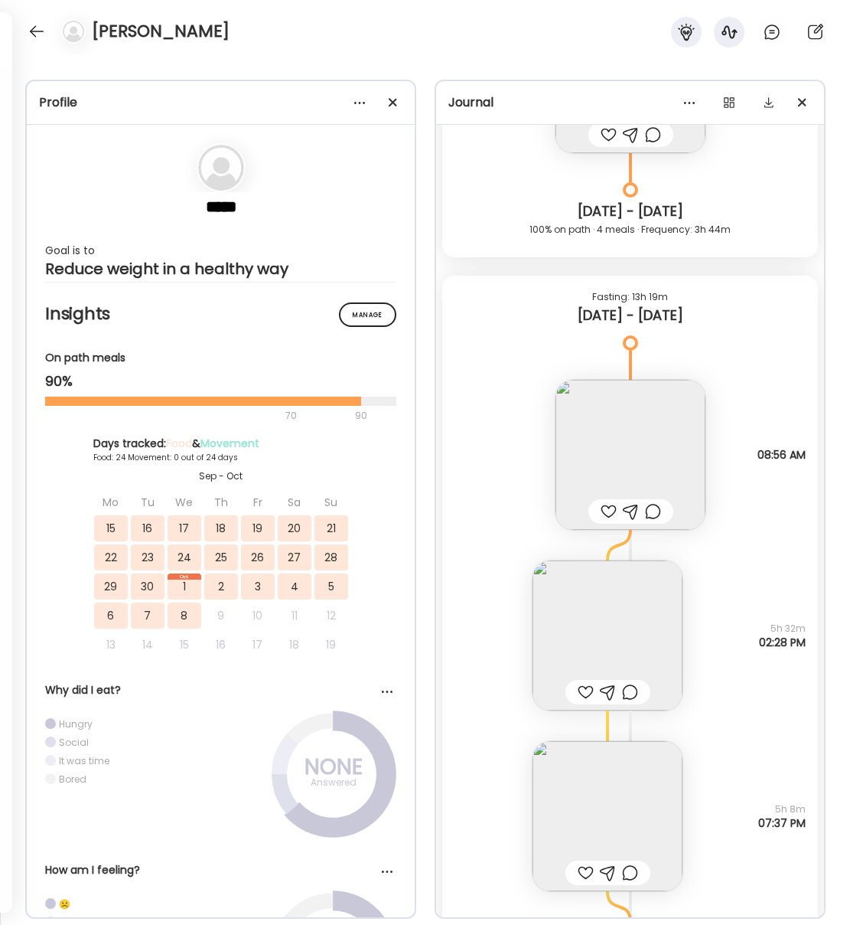
scroll to position [23330, 0]
click at [604, 612] on img at bounding box center [608, 636] width 150 height 150
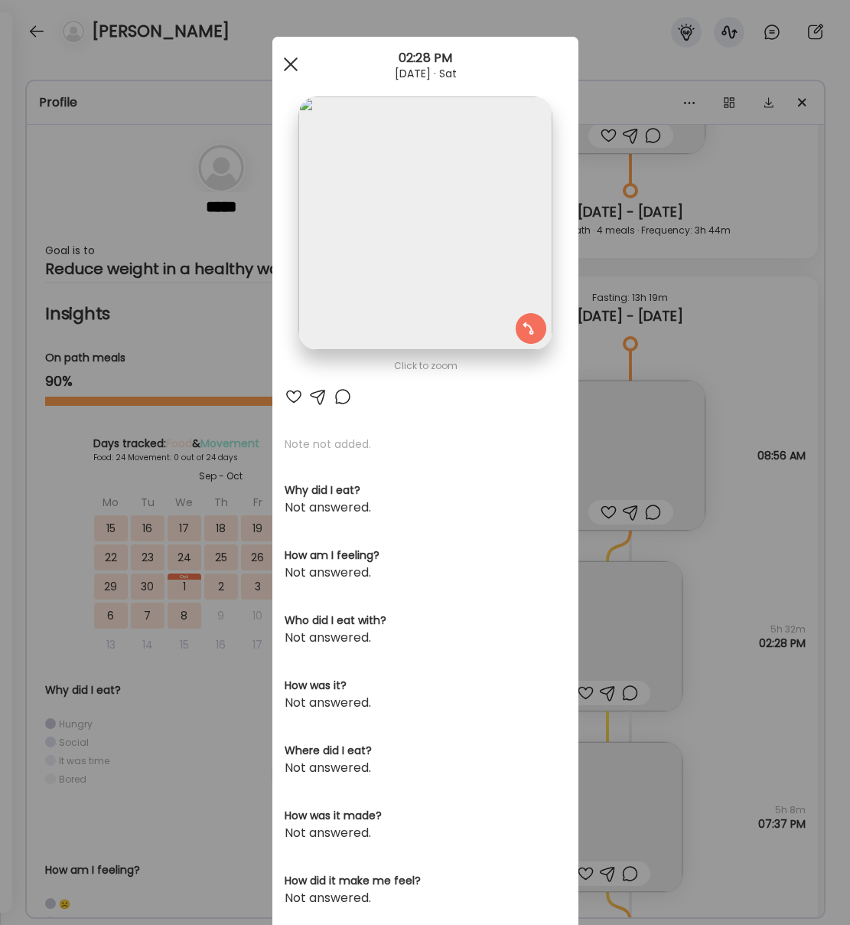
click at [293, 60] on span at bounding box center [290, 64] width 14 height 14
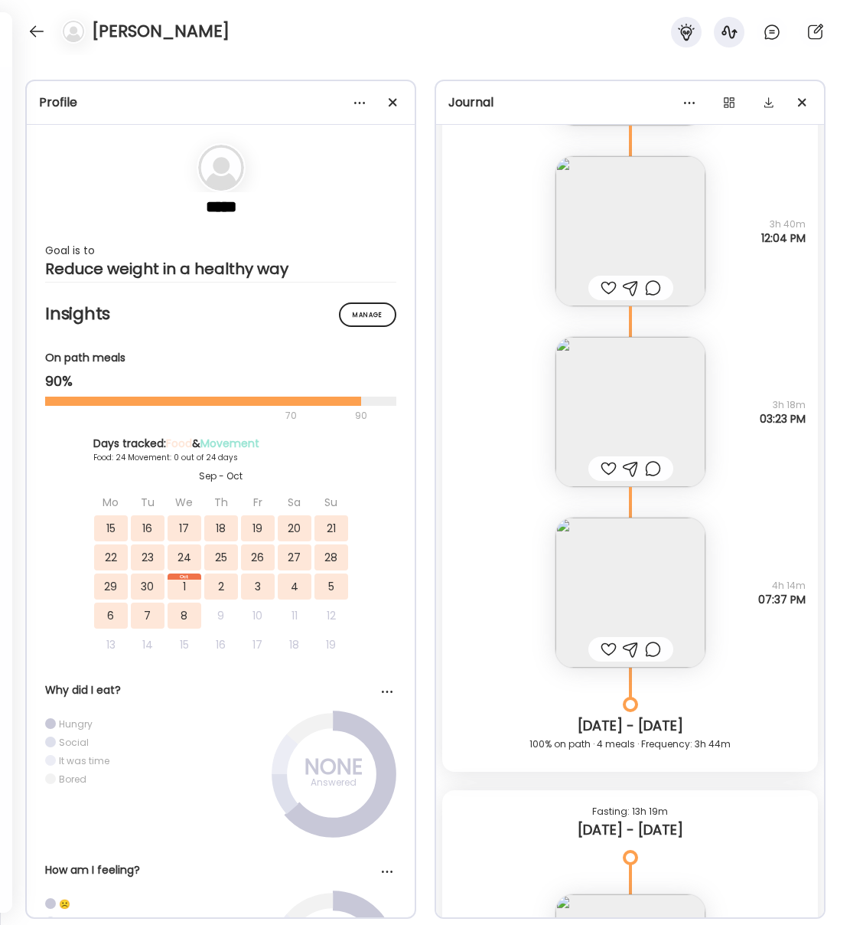
scroll to position [22814, 0]
click at [645, 592] on img at bounding box center [631, 595] width 150 height 150
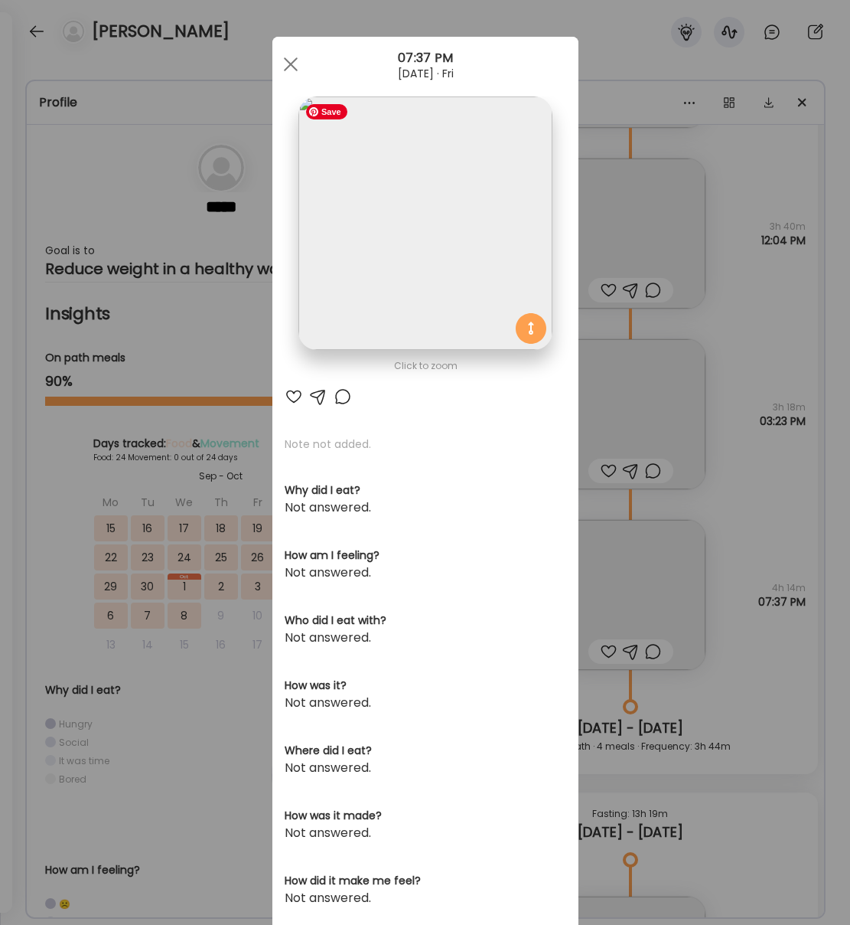
click at [416, 267] on img at bounding box center [425, 222] width 253 height 253
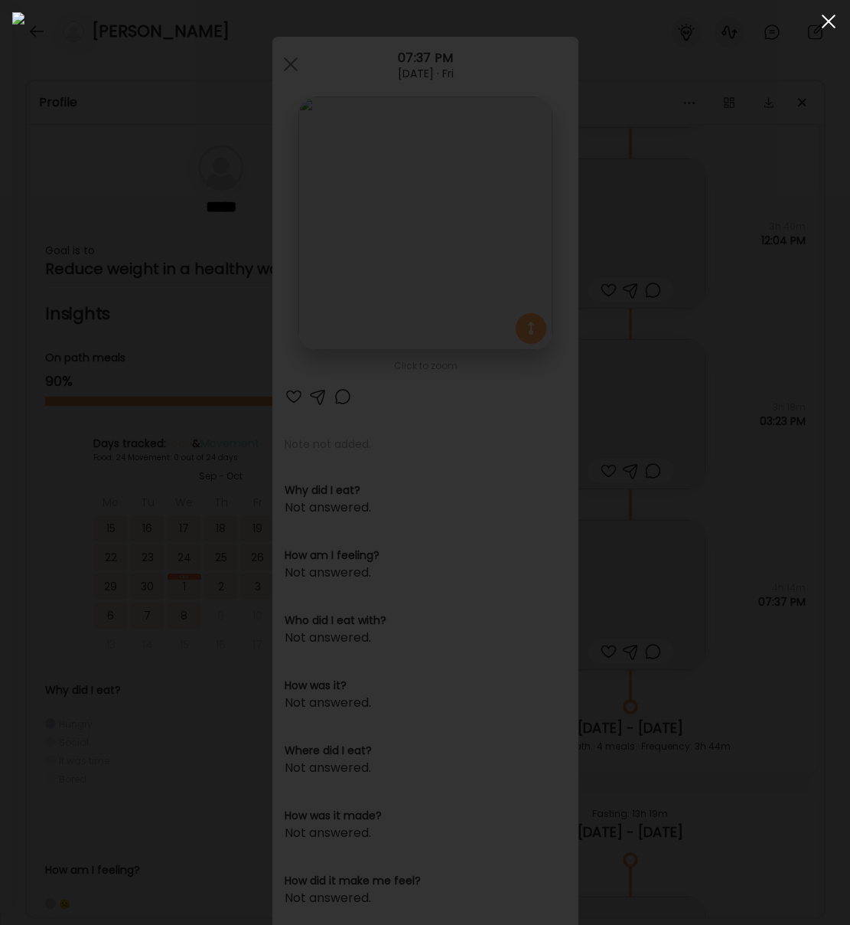
click at [825, 20] on div at bounding box center [829, 21] width 31 height 31
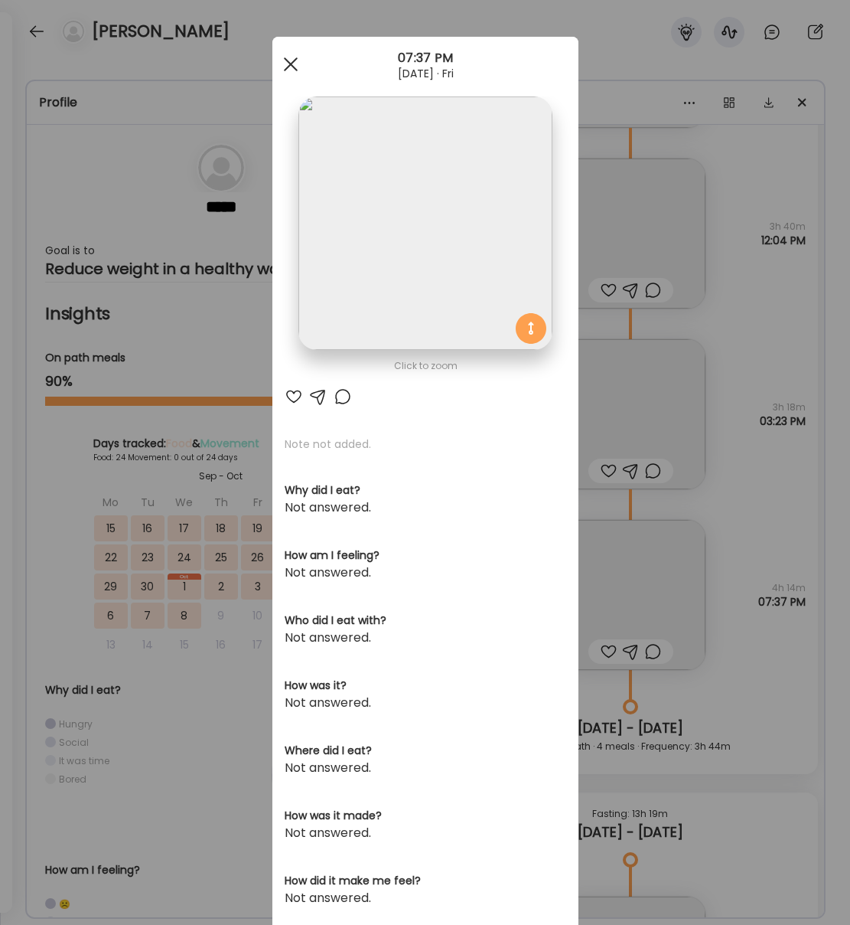
click at [292, 64] on div at bounding box center [291, 64] width 31 height 31
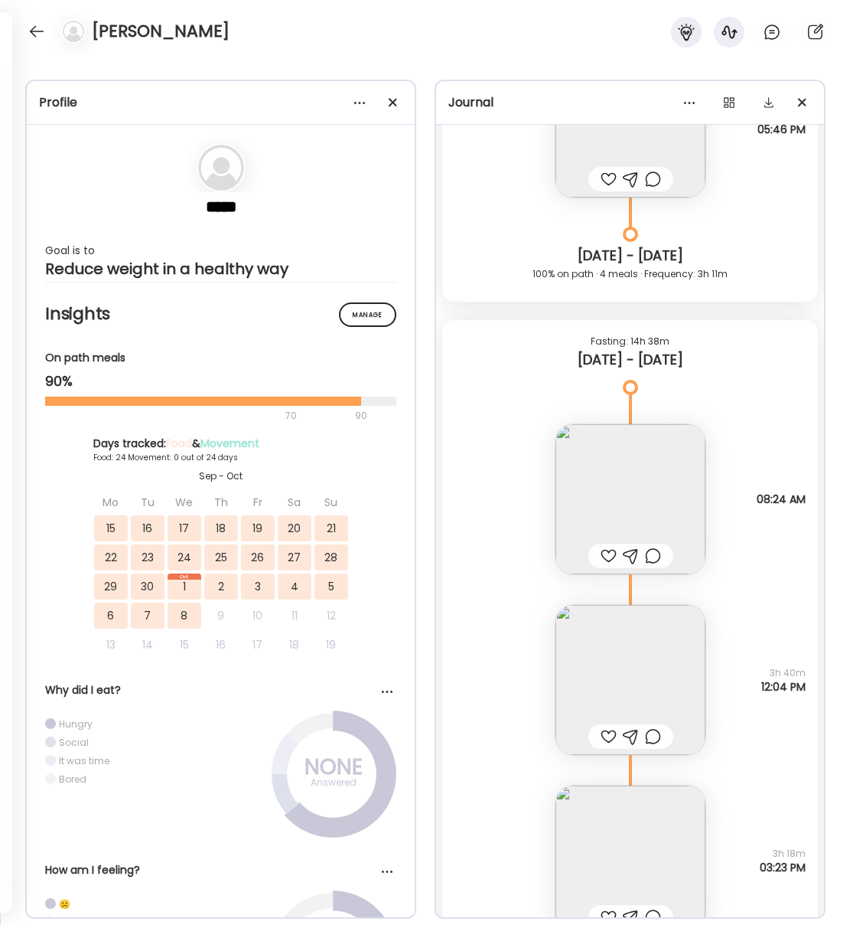
scroll to position [22369, 0]
click at [637, 648] on img at bounding box center [631, 679] width 150 height 150
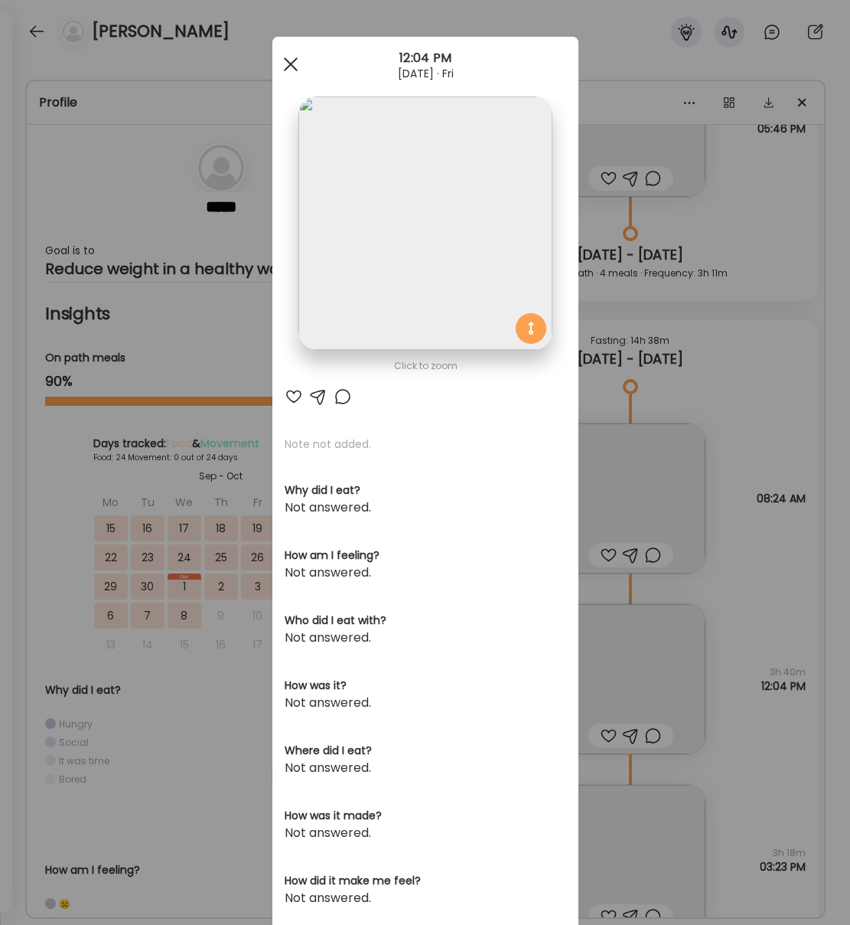
click at [293, 70] on div at bounding box center [291, 64] width 31 height 31
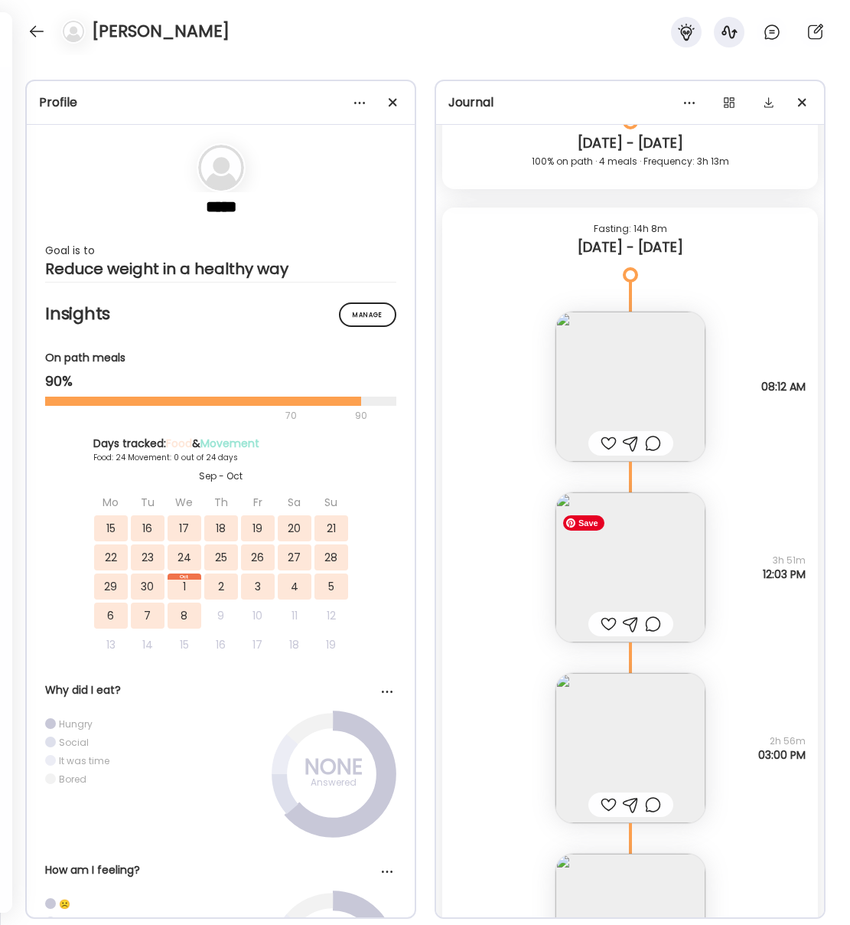
scroll to position [20642, 0]
click at [638, 582] on img at bounding box center [631, 569] width 150 height 150
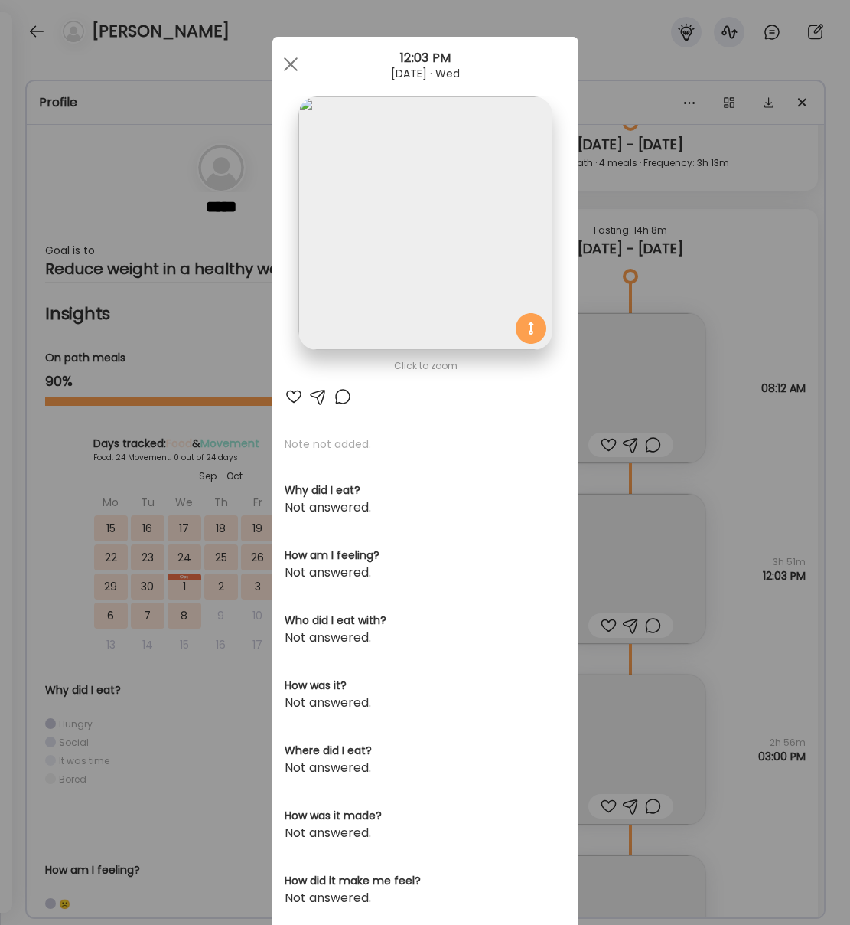
click at [289, 63] on span at bounding box center [290, 64] width 14 height 14
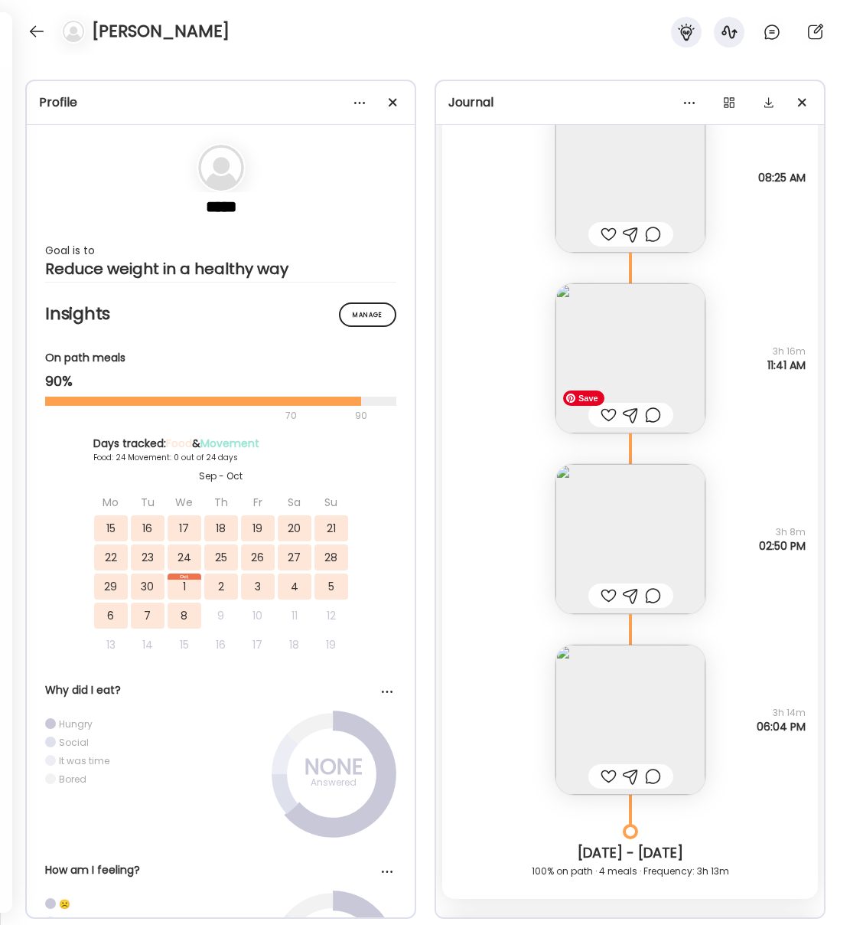
scroll to position [19931, 0]
click at [639, 725] on img at bounding box center [631, 722] width 150 height 150
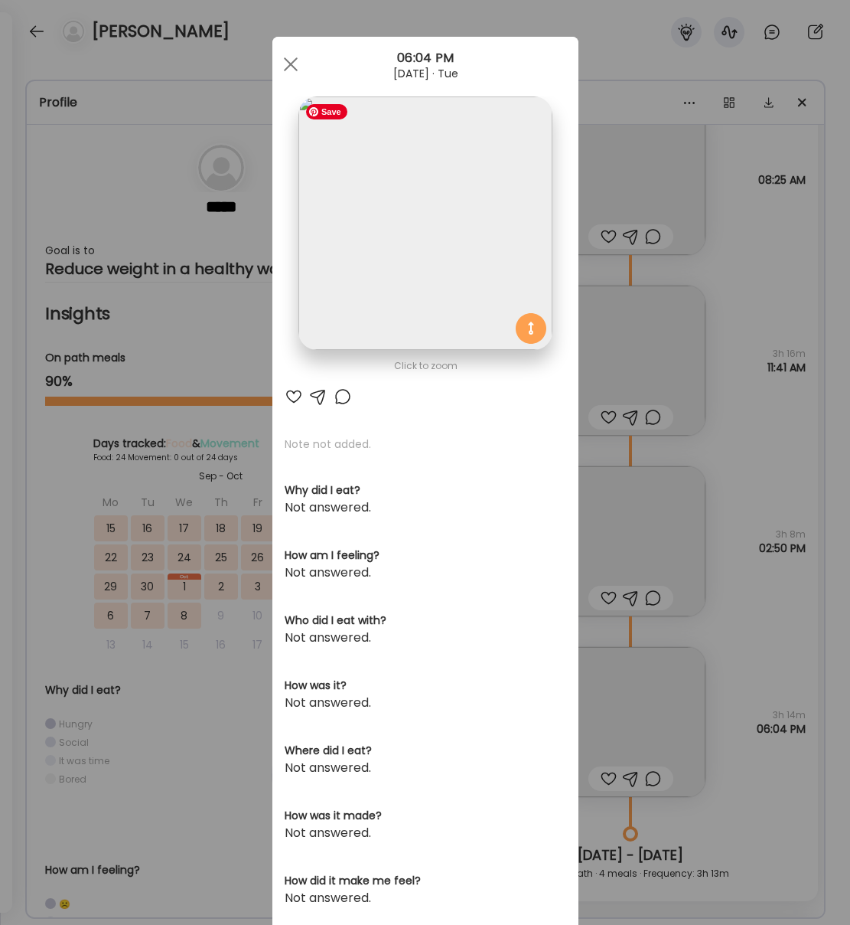
click at [419, 266] on img at bounding box center [425, 222] width 253 height 253
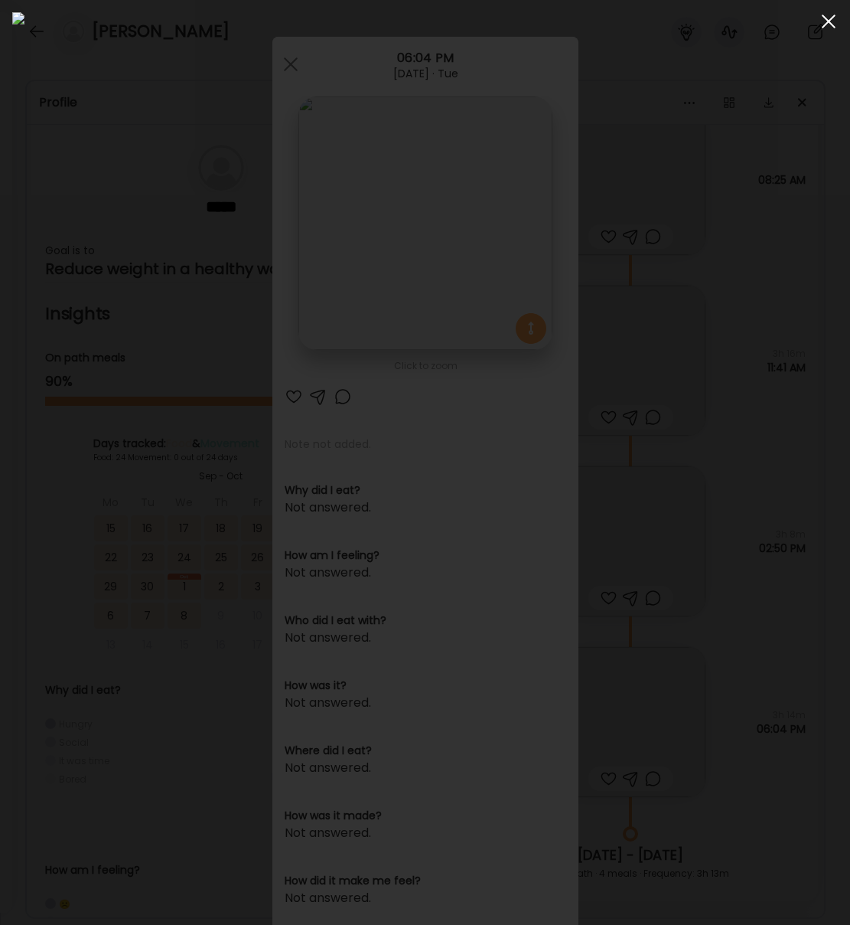
click at [830, 18] on div at bounding box center [829, 21] width 31 height 31
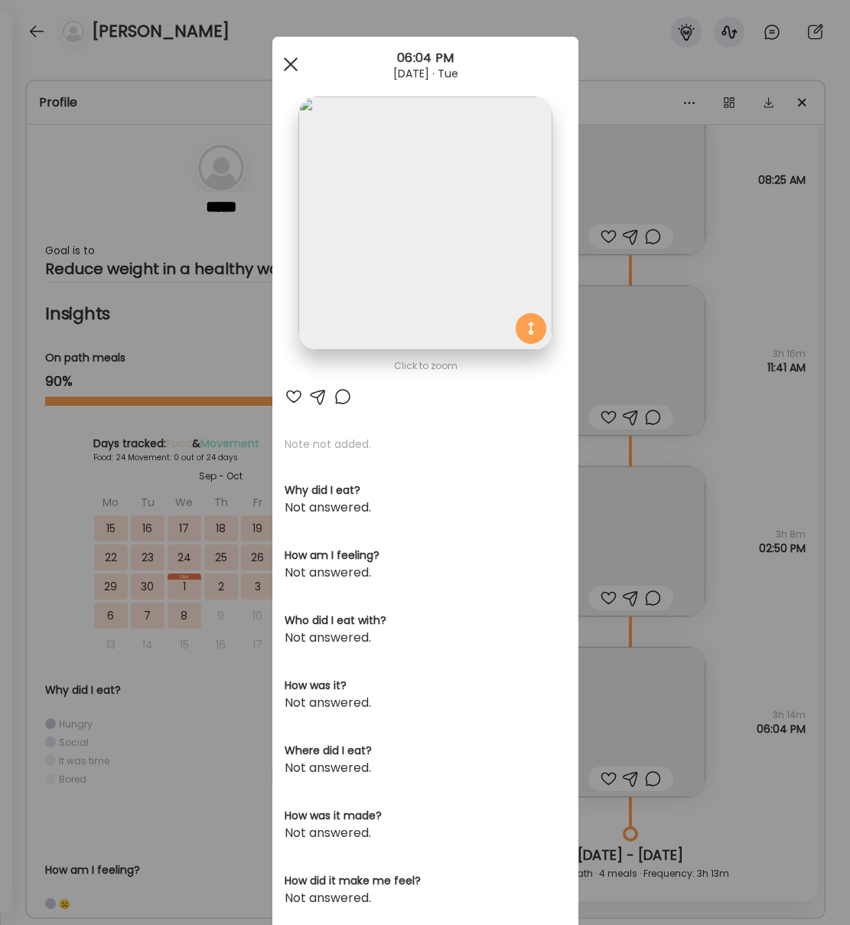
click at [288, 60] on div at bounding box center [291, 64] width 31 height 31
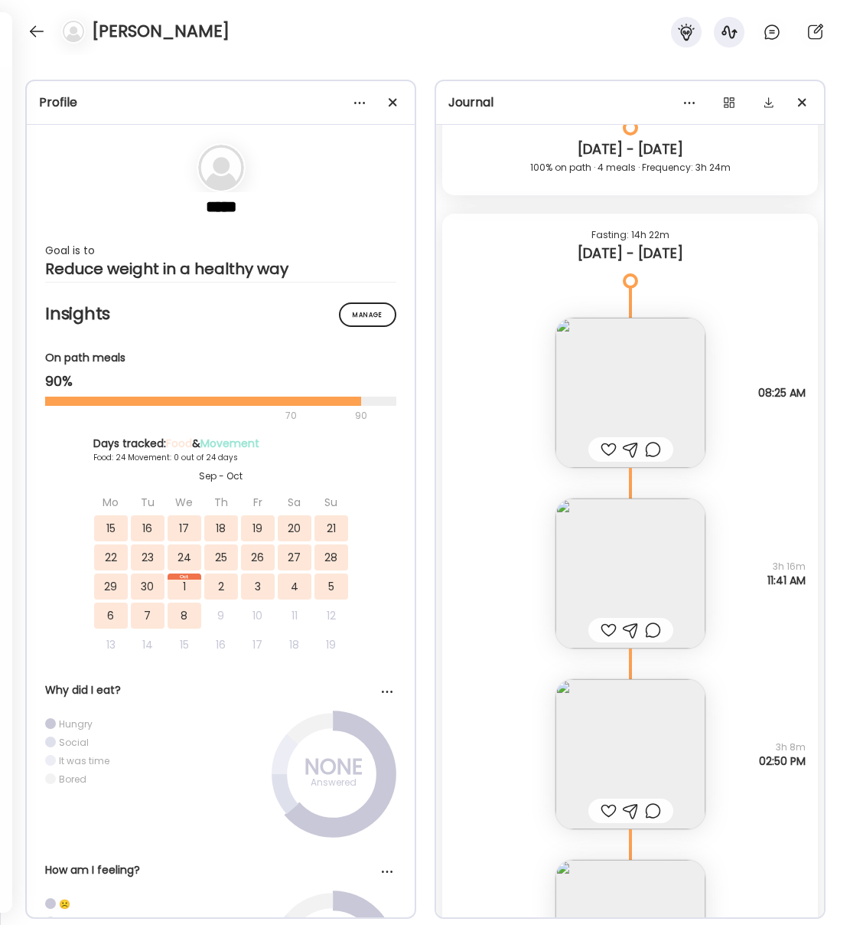
scroll to position [19711, 0]
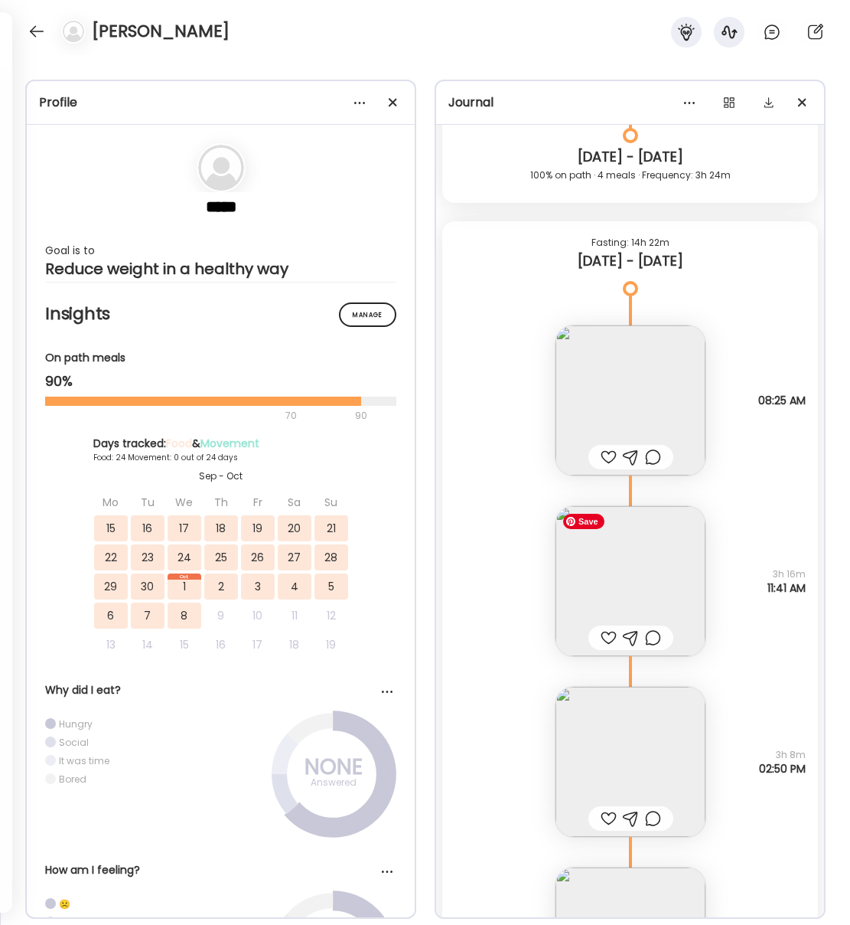
click at [679, 586] on img at bounding box center [631, 581] width 150 height 150
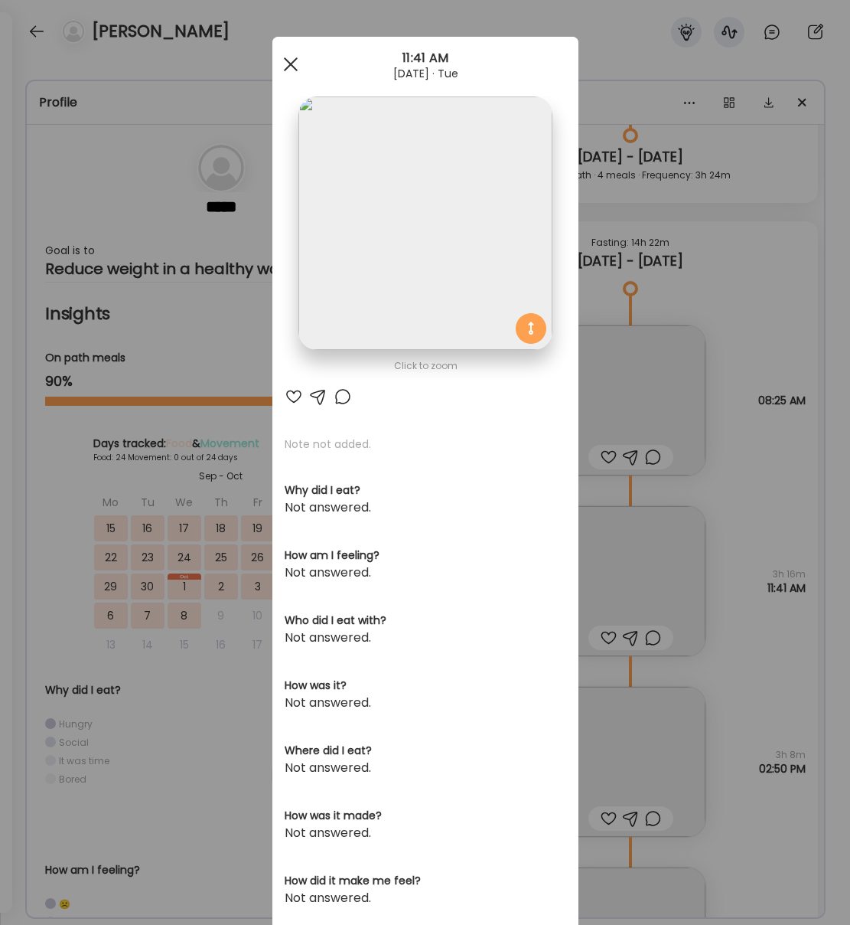
click at [297, 60] on div at bounding box center [291, 64] width 31 height 31
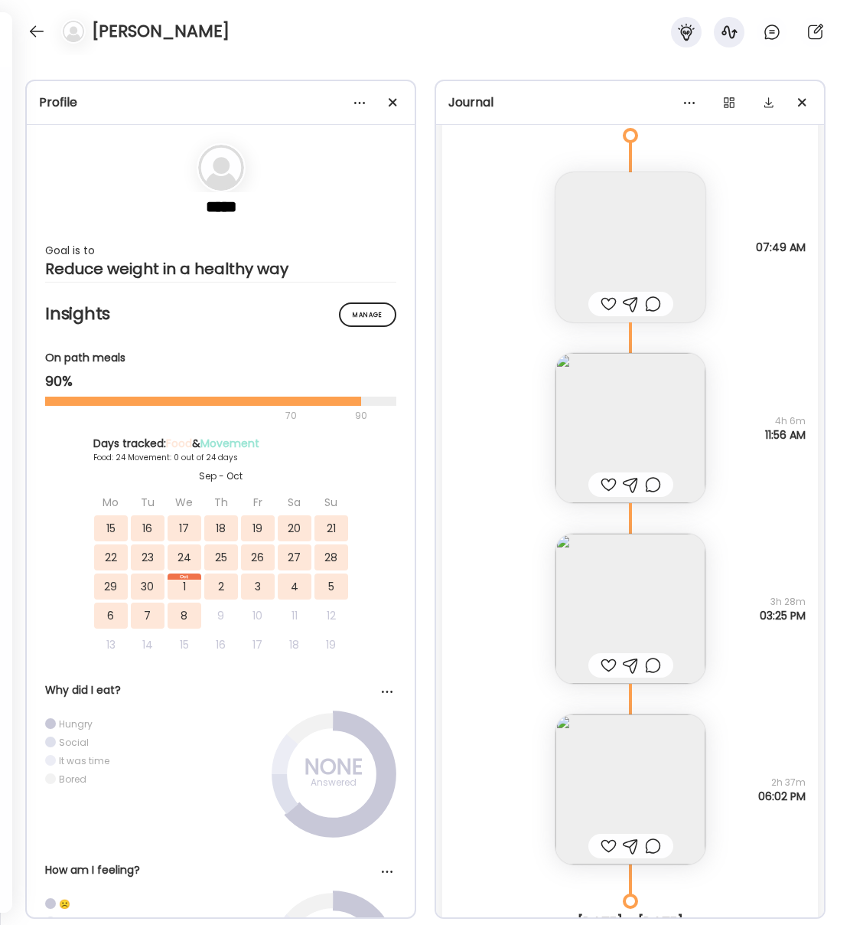
scroll to position [18917, 0]
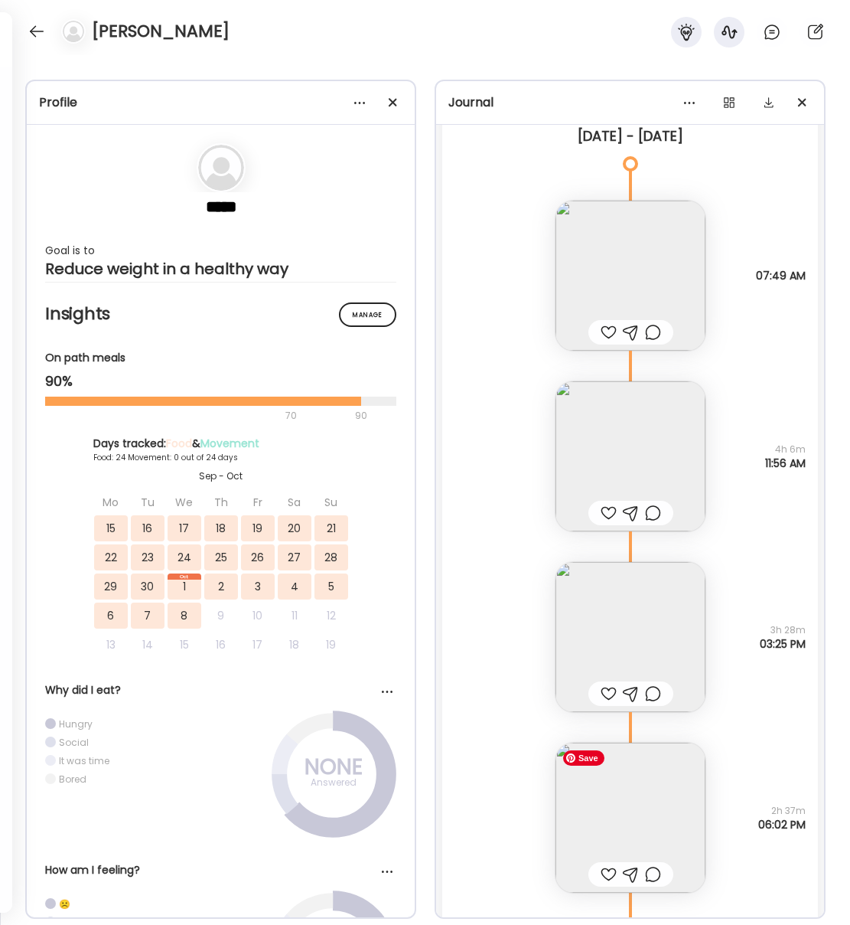
click at [650, 842] on img at bounding box center [631, 818] width 150 height 150
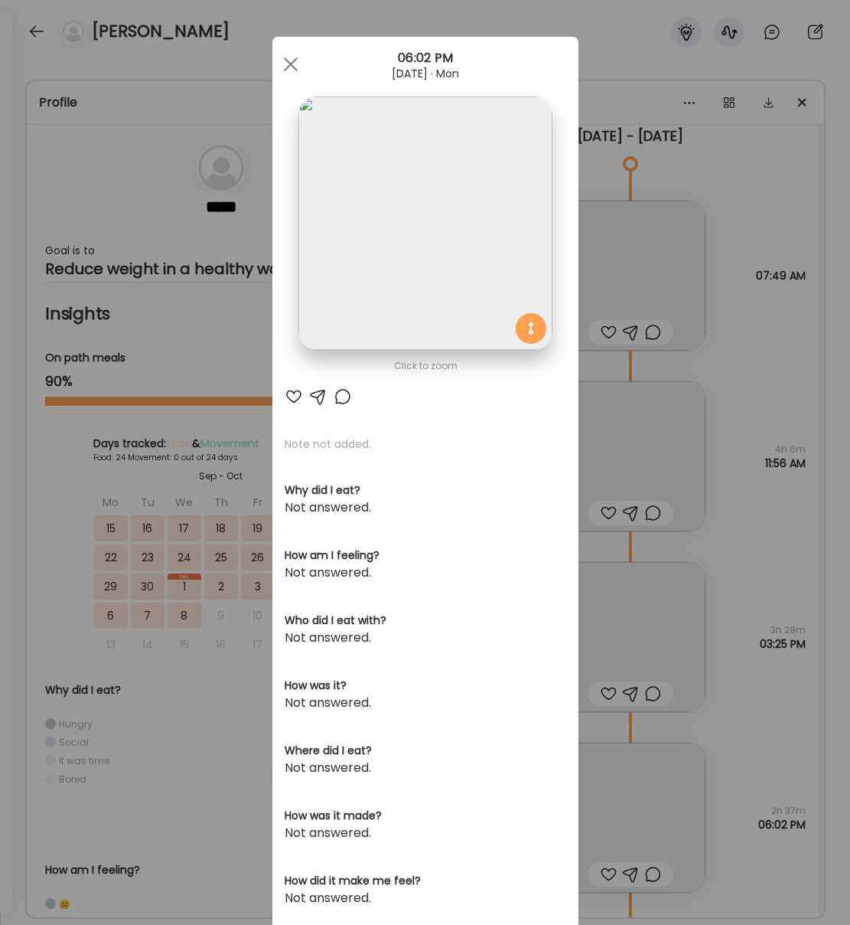
click at [454, 243] on img at bounding box center [425, 222] width 253 height 253
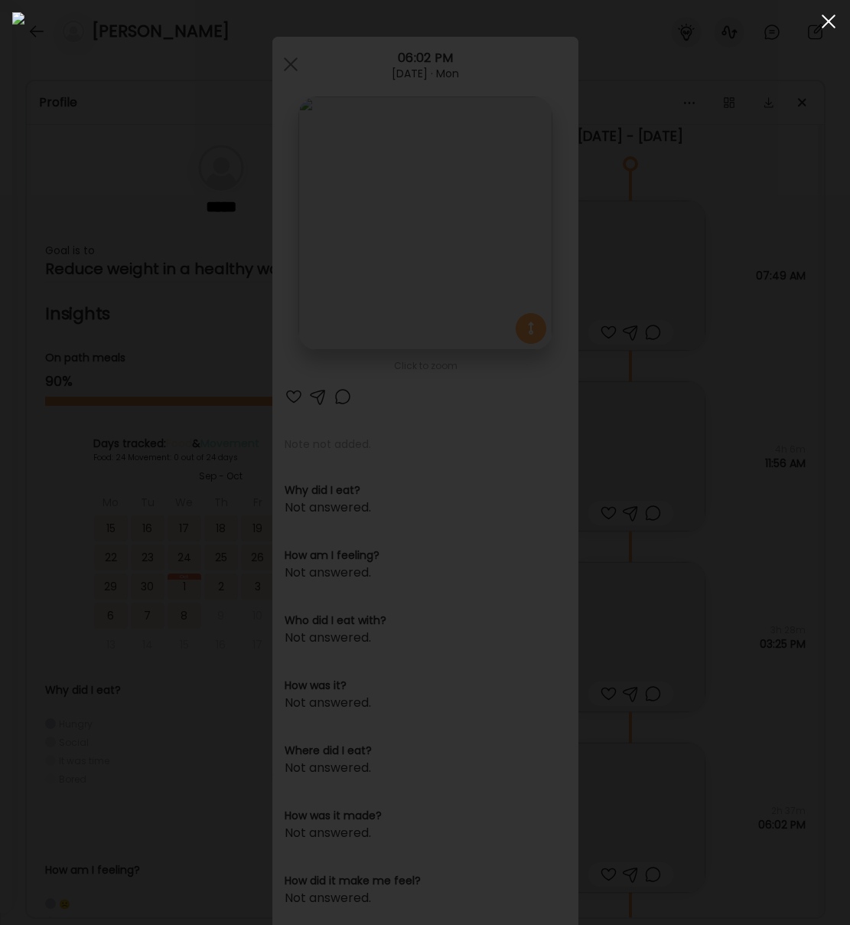
click at [827, 17] on div at bounding box center [829, 21] width 31 height 31
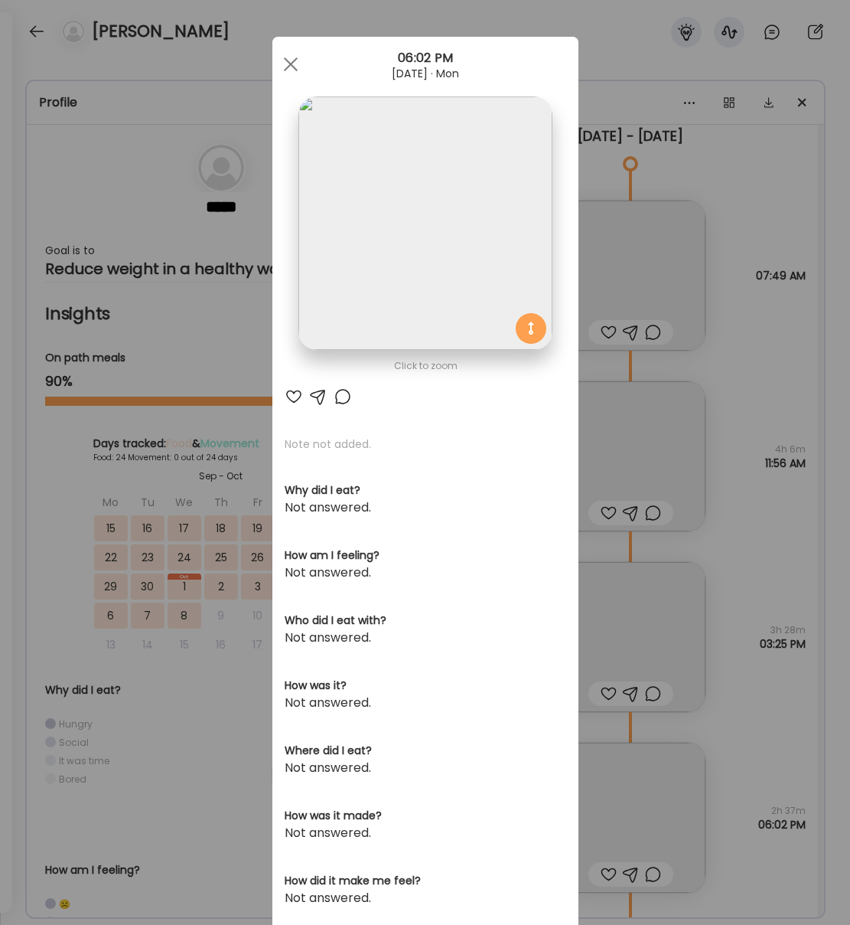
click at [293, 57] on div at bounding box center [291, 64] width 31 height 31
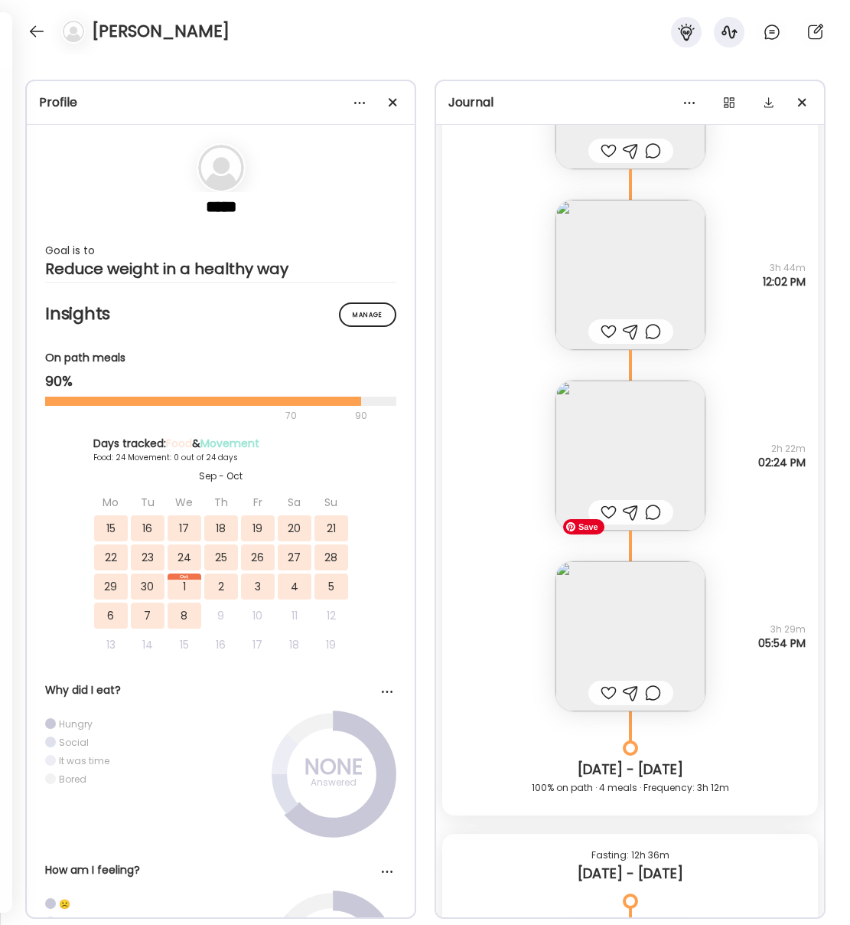
scroll to position [16050, 0]
click at [651, 609] on img at bounding box center [631, 638] width 150 height 150
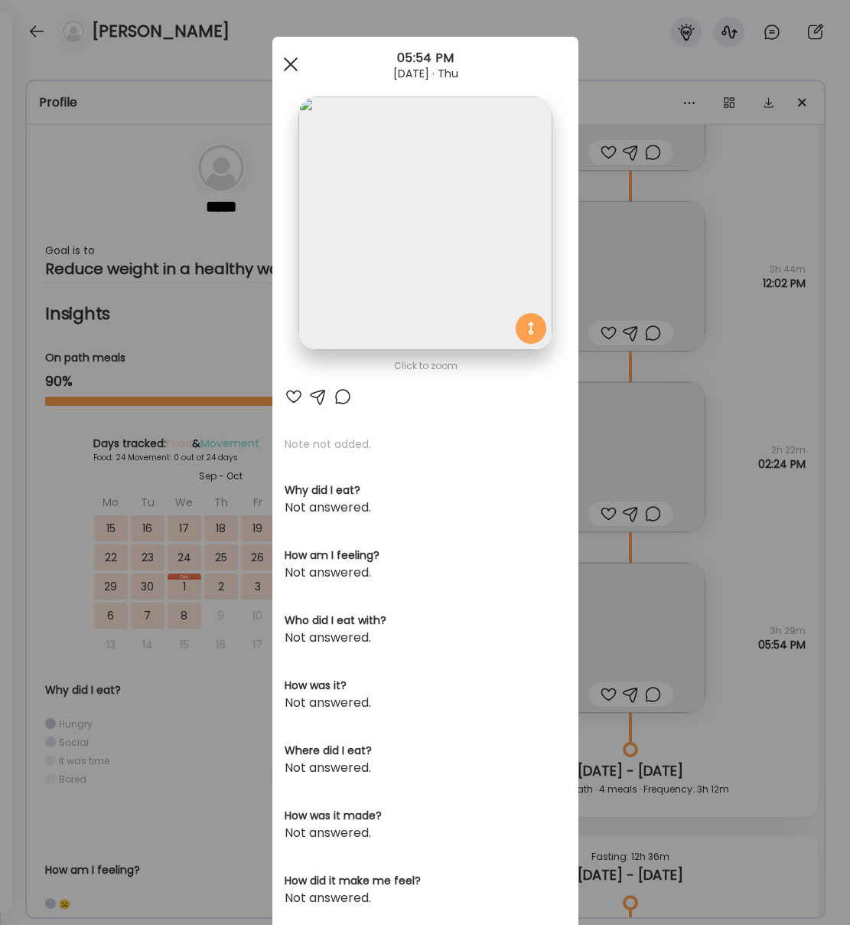
click at [297, 65] on div at bounding box center [291, 64] width 31 height 31
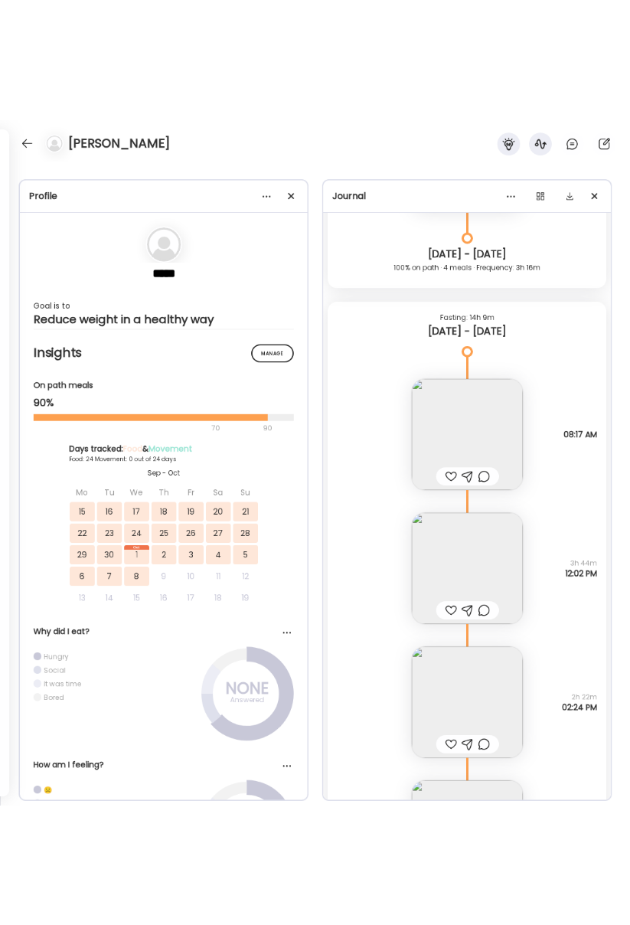
scroll to position [15720, 0]
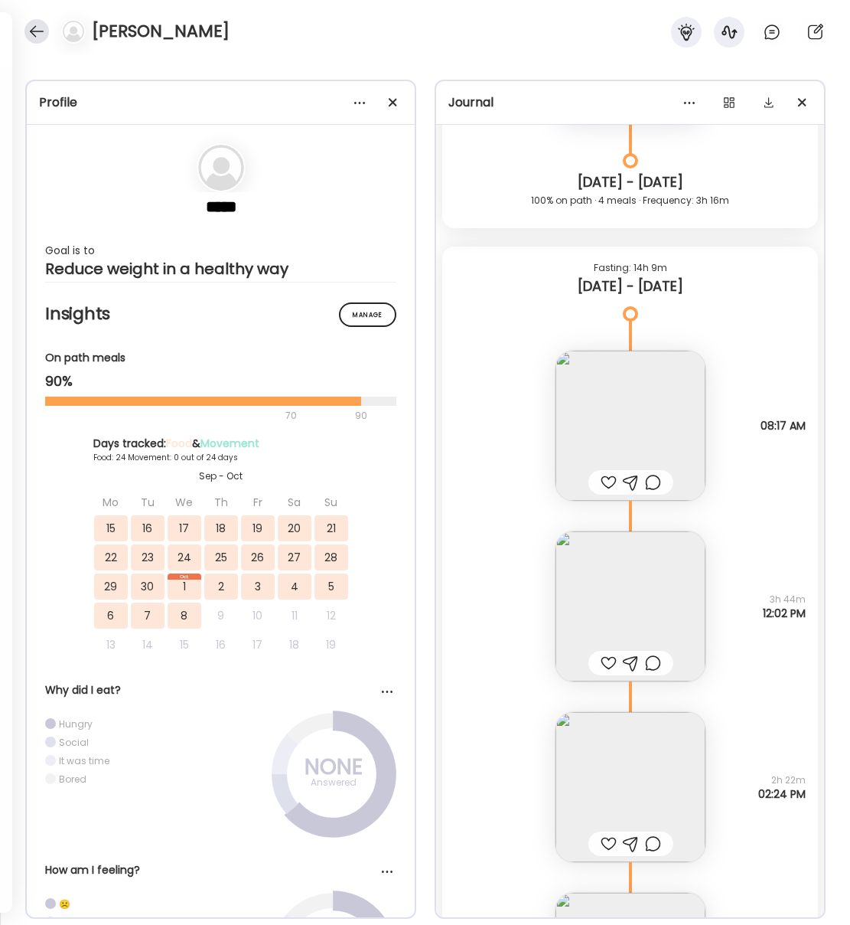
click at [28, 33] on div at bounding box center [36, 31] width 24 height 24
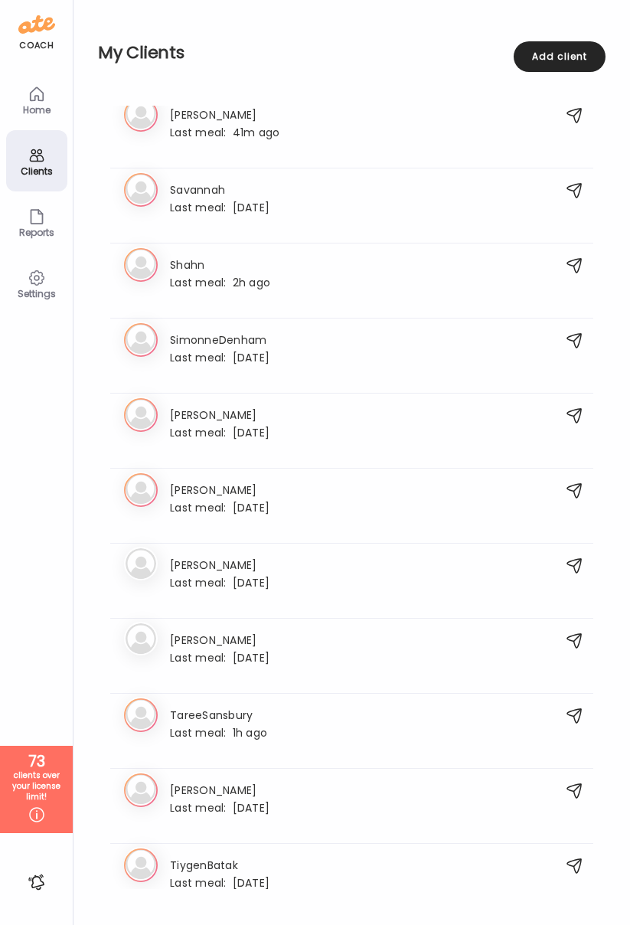
scroll to position [4918, 0]
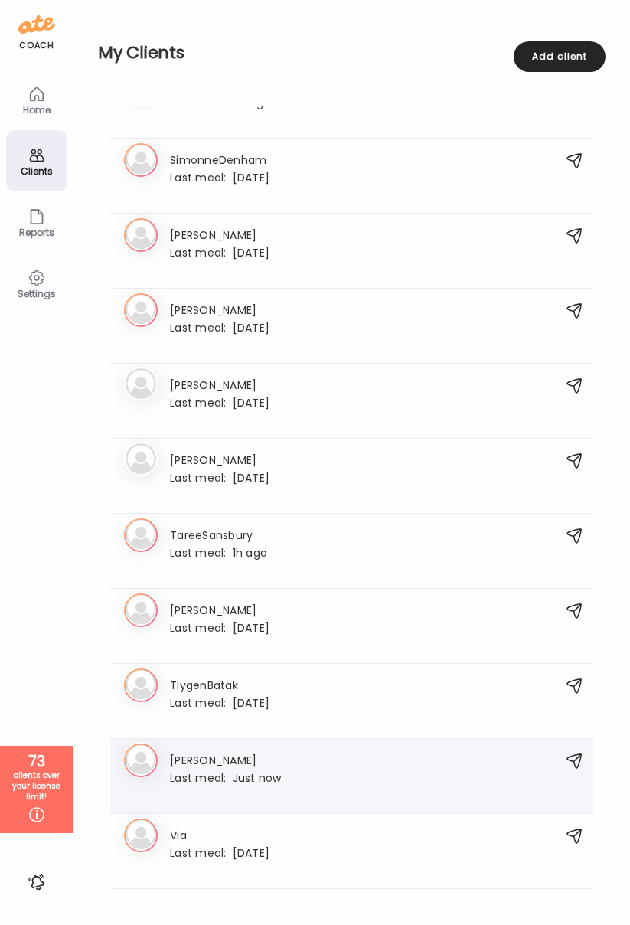
click at [202, 760] on h3 "[PERSON_NAME]" at bounding box center [226, 759] width 112 height 16
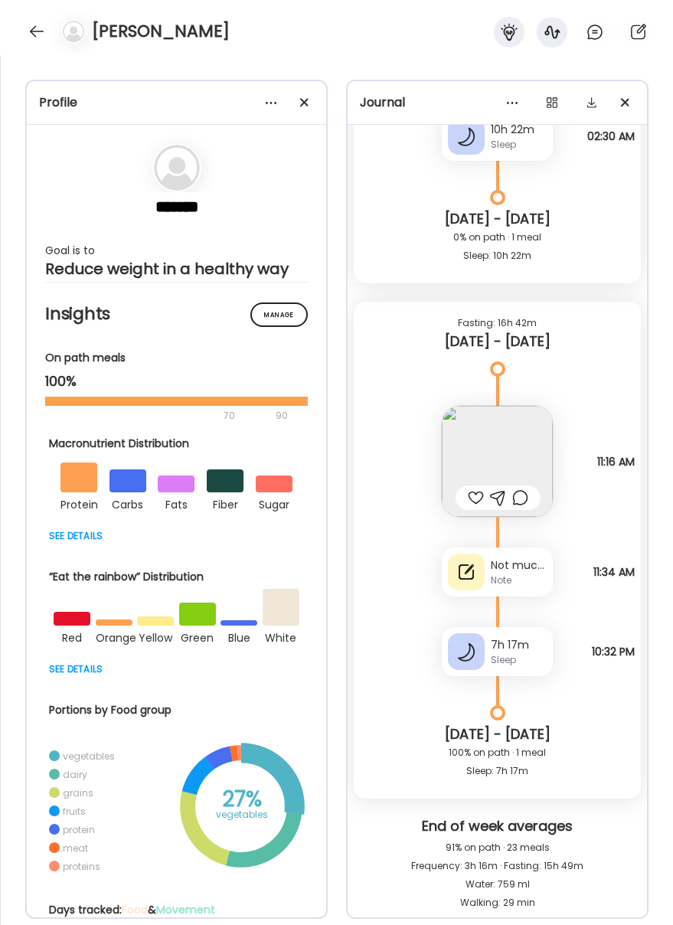
scroll to position [17388, 0]
click at [39, 28] on div at bounding box center [36, 31] width 24 height 24
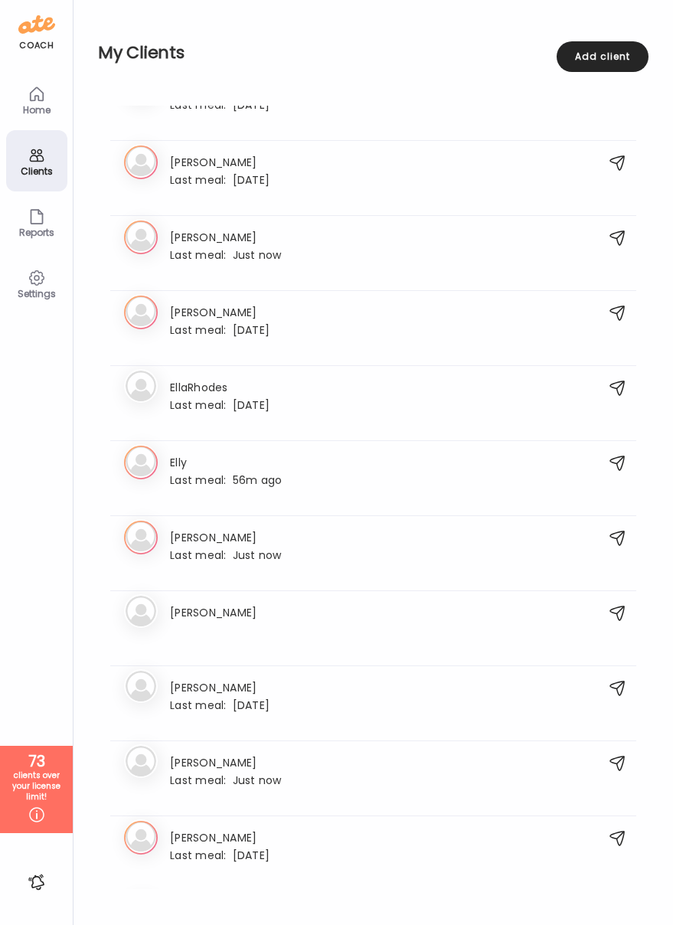
scroll to position [1349, 0]
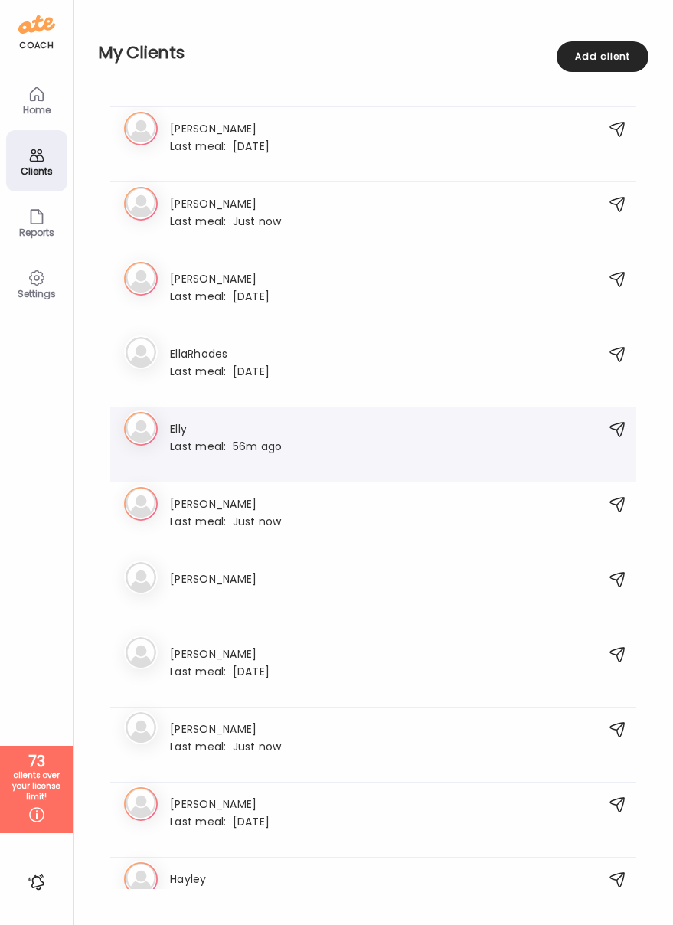
click at [177, 428] on h3 "Elly" at bounding box center [226, 427] width 112 height 16
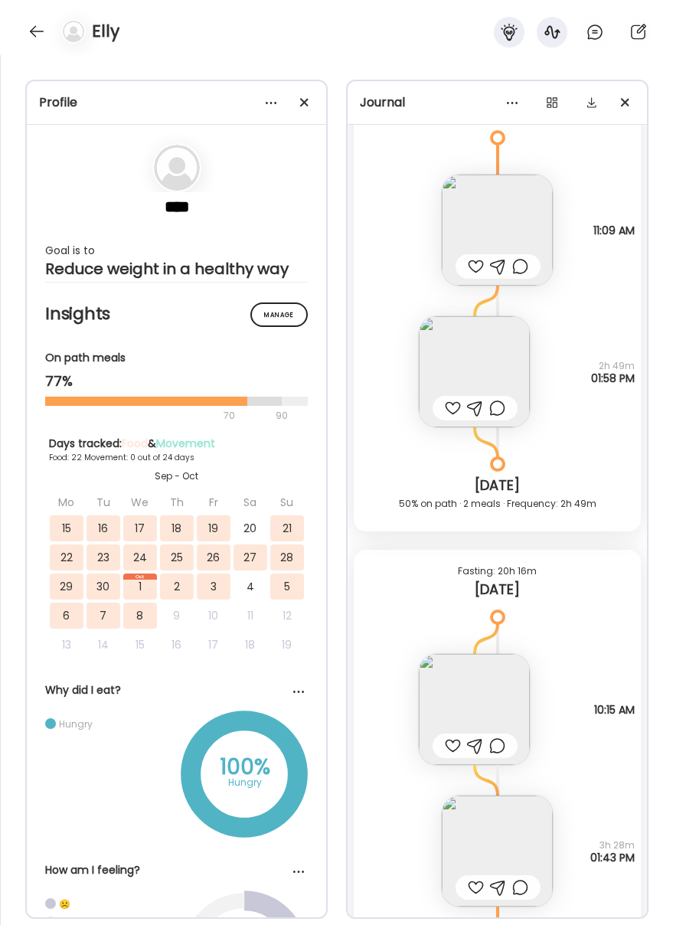
scroll to position [16755, 0]
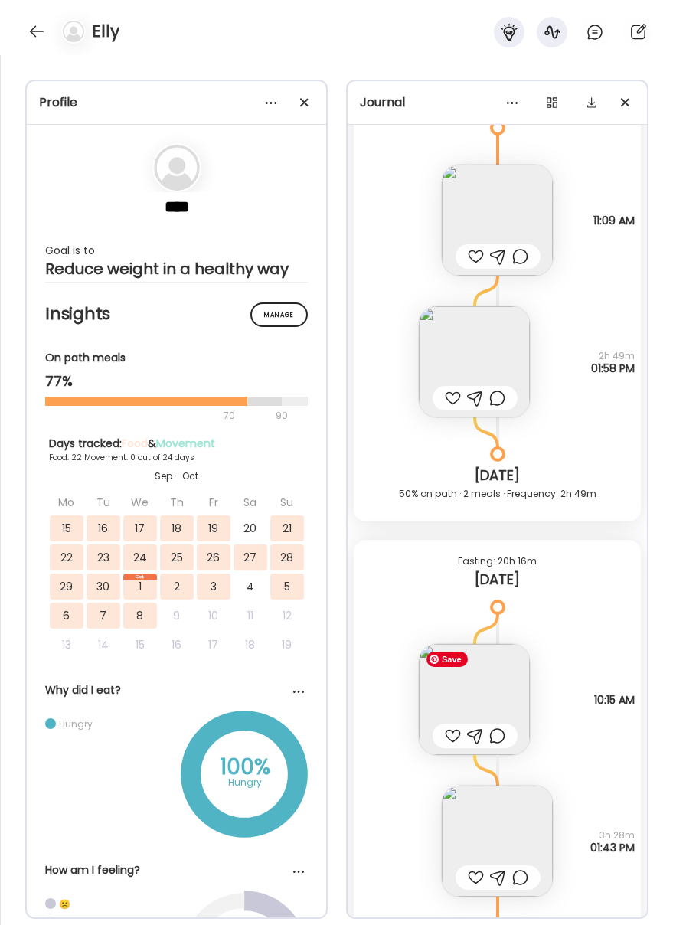
click at [497, 706] on img at bounding box center [474, 699] width 111 height 111
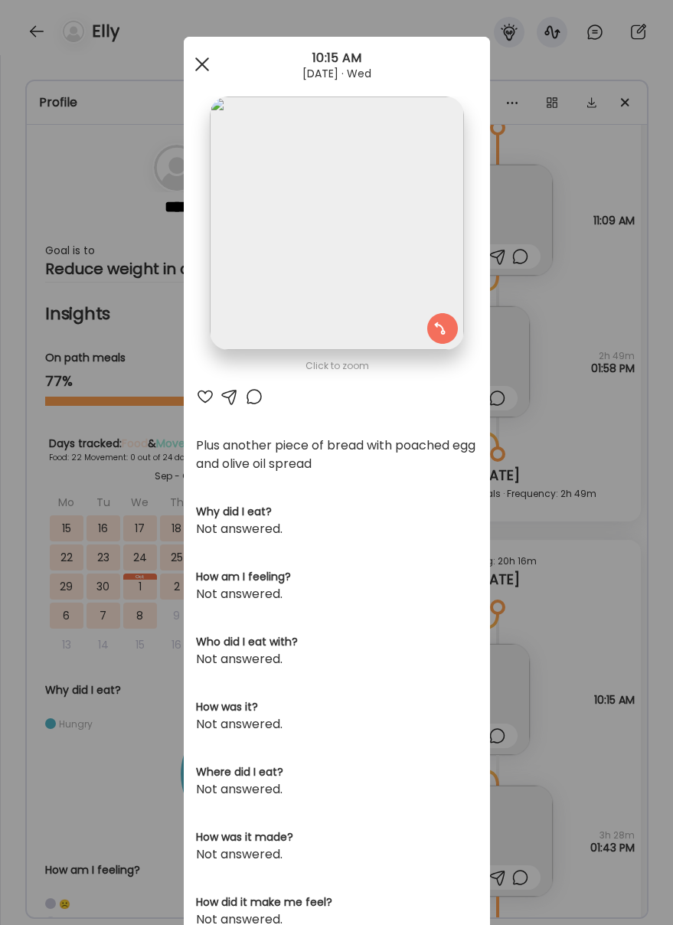
click at [204, 65] on div at bounding box center [202, 64] width 31 height 31
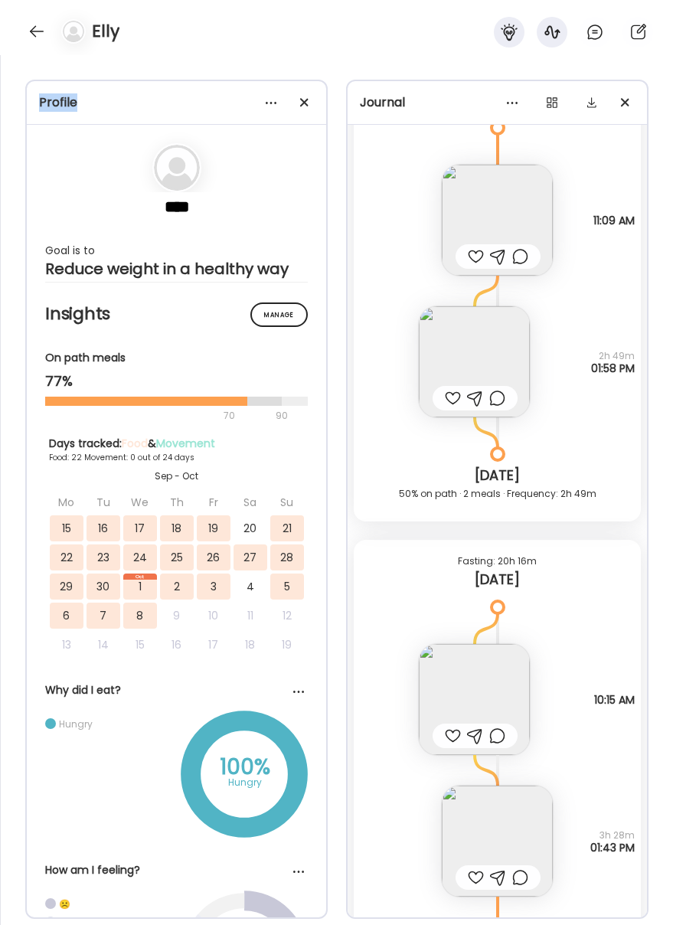
drag, startPoint x: 204, startPoint y: 65, endPoint x: 211, endPoint y: 38, distance: 27.5
click at [204, 68] on div "Profile **** Goal is to Reduce weight in a healthy way Manage Insights On path …" at bounding box center [336, 490] width 673 height 870
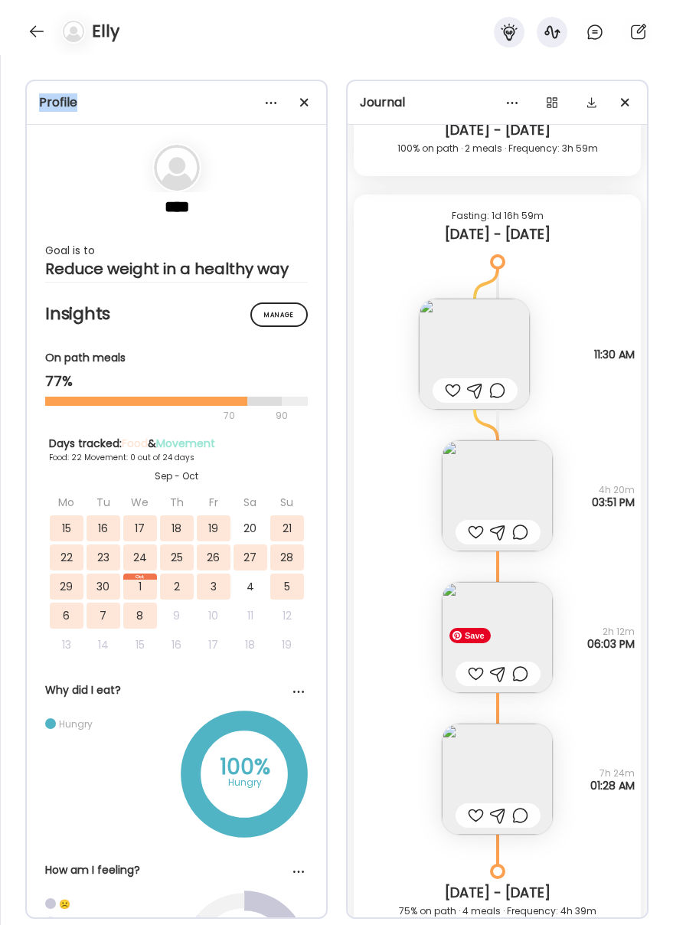
scroll to position [15759, 0]
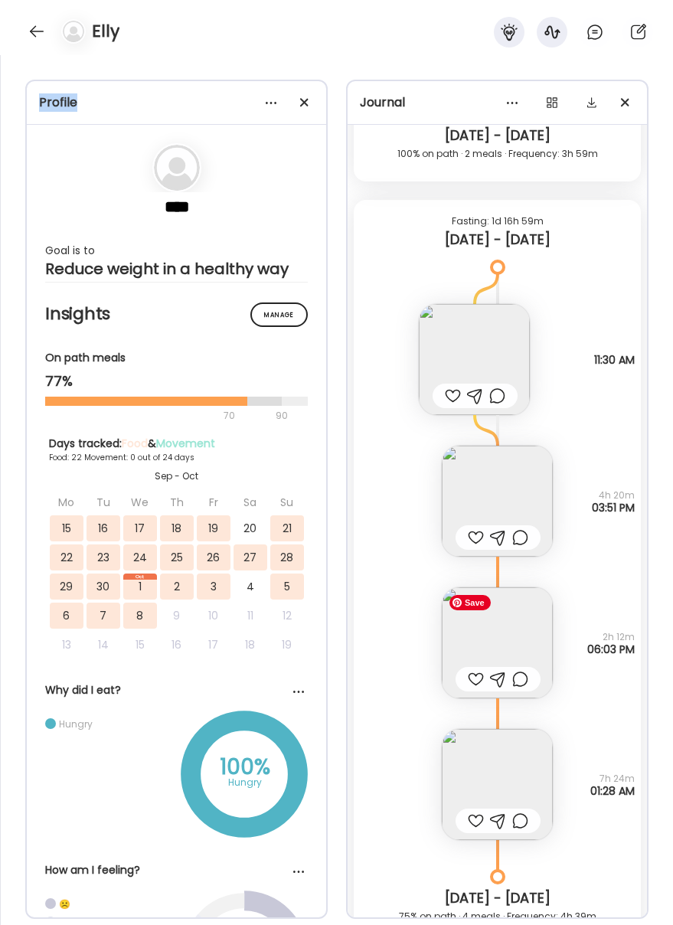
click at [521, 639] on img at bounding box center [497, 642] width 111 height 111
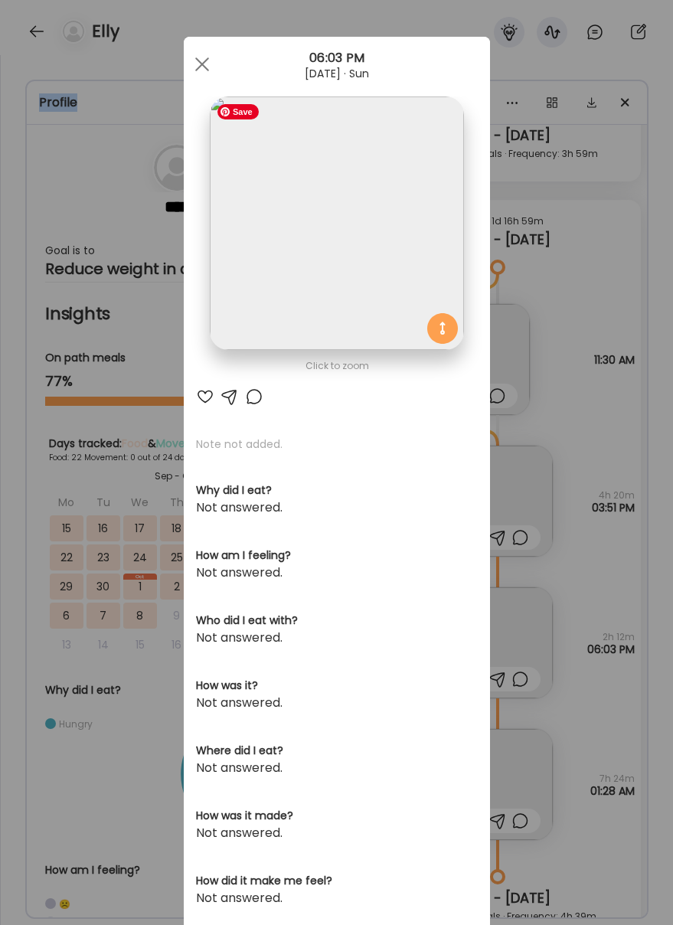
click at [354, 188] on img at bounding box center [336, 222] width 253 height 253
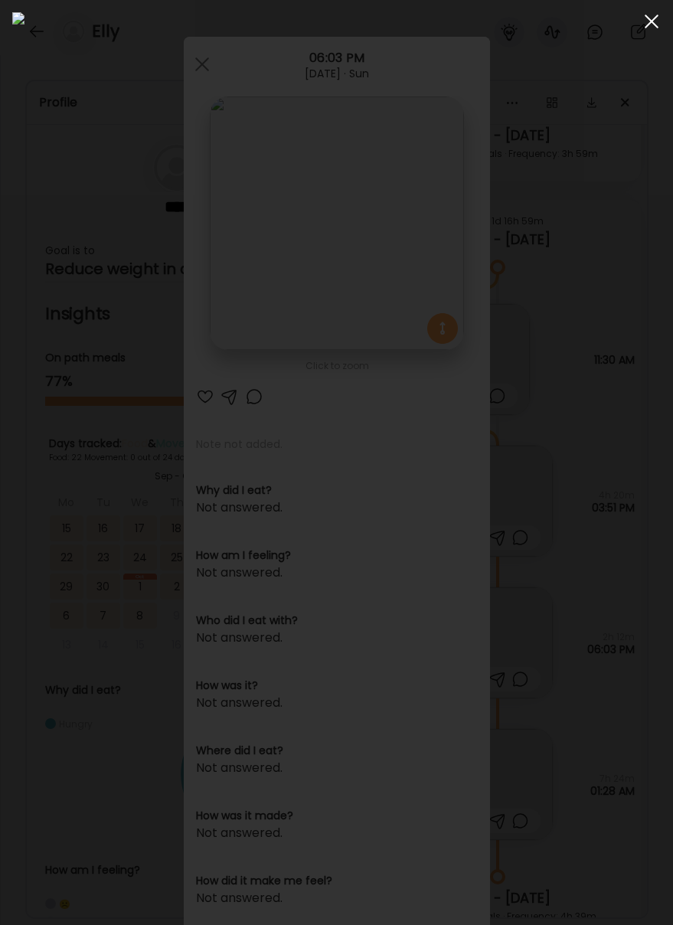
click at [645, 26] on span at bounding box center [652, 22] width 14 height 14
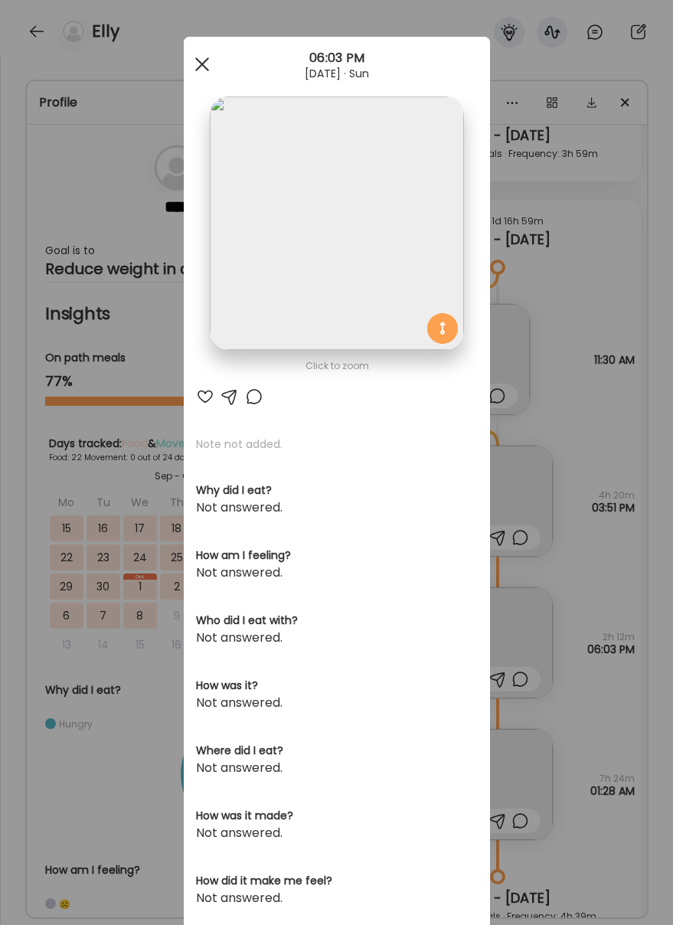
click at [194, 65] on div at bounding box center [202, 64] width 31 height 31
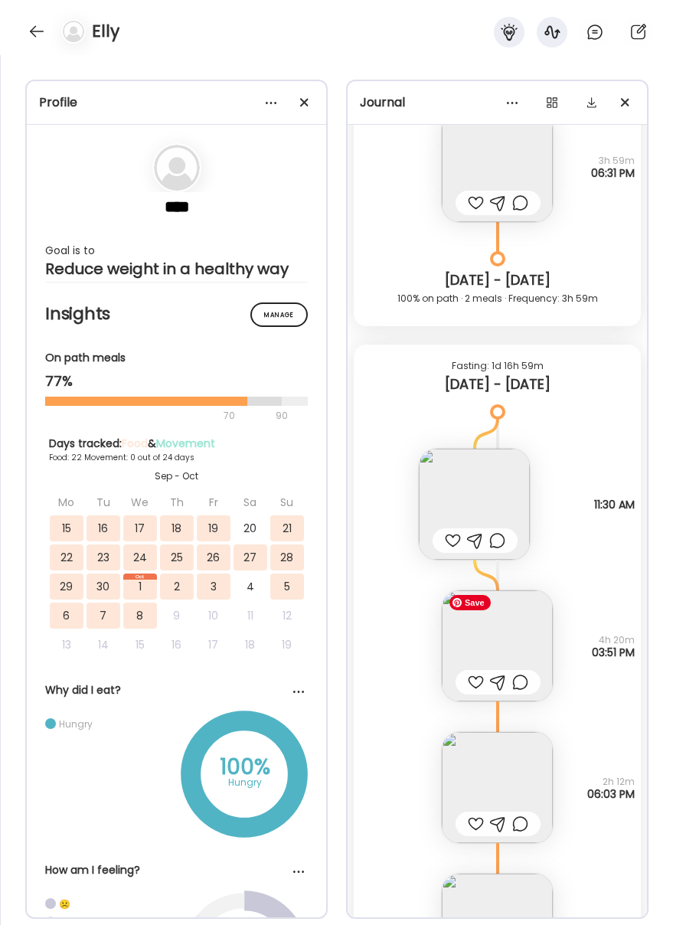
scroll to position [15599, 0]
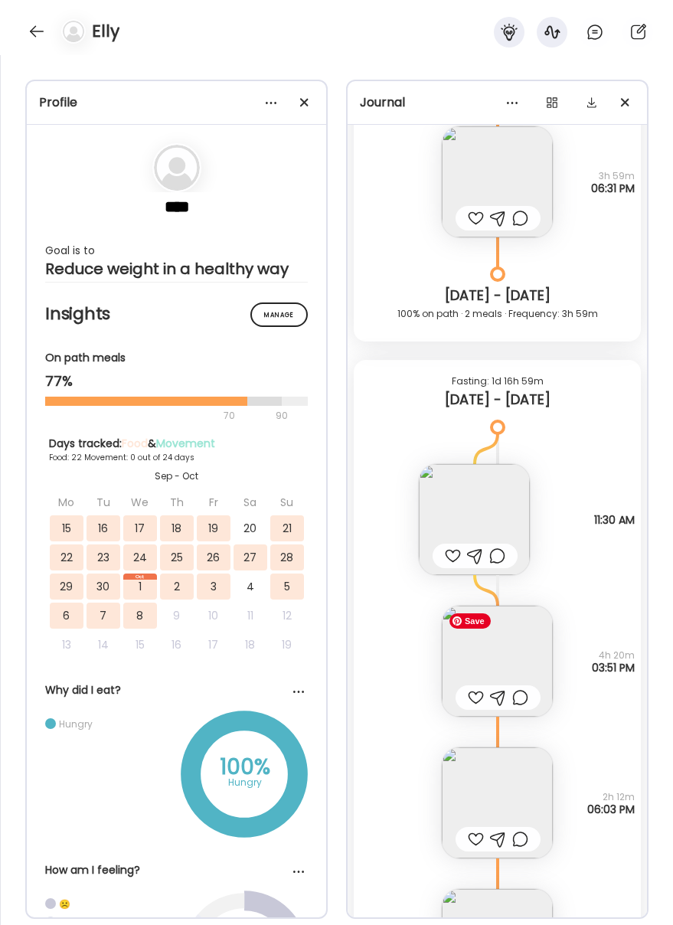
click at [511, 674] on img at bounding box center [497, 660] width 111 height 111
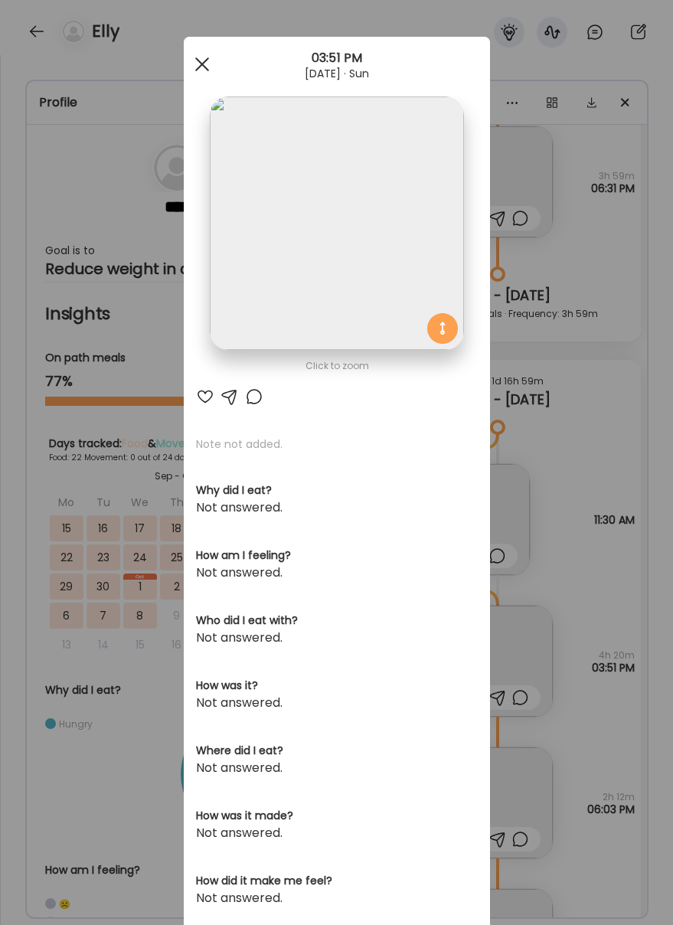
click at [198, 61] on span at bounding box center [201, 64] width 14 height 14
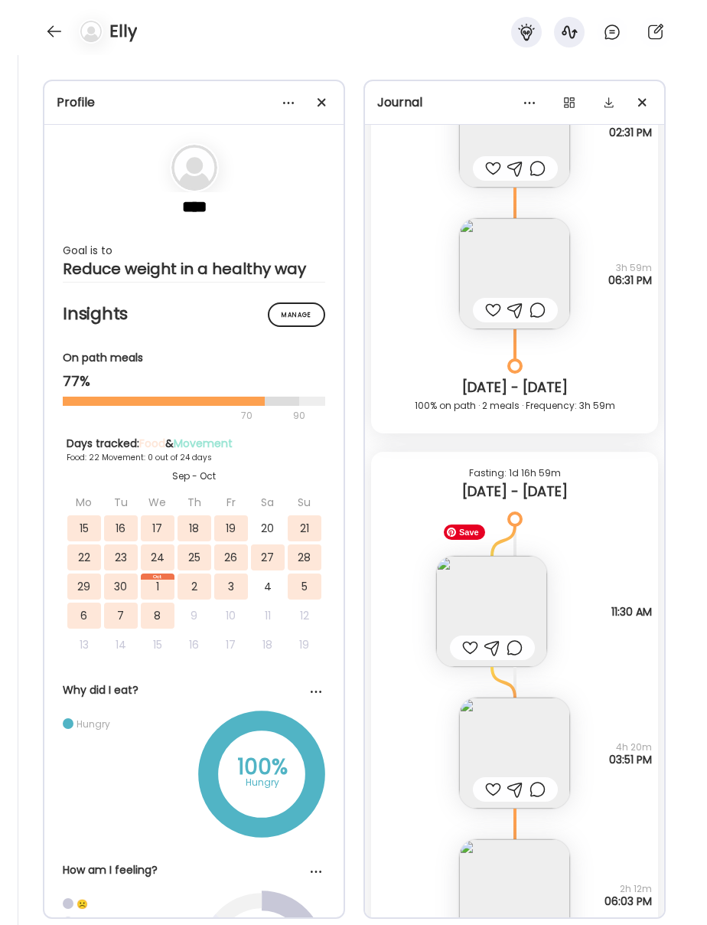
scroll to position [15503, 0]
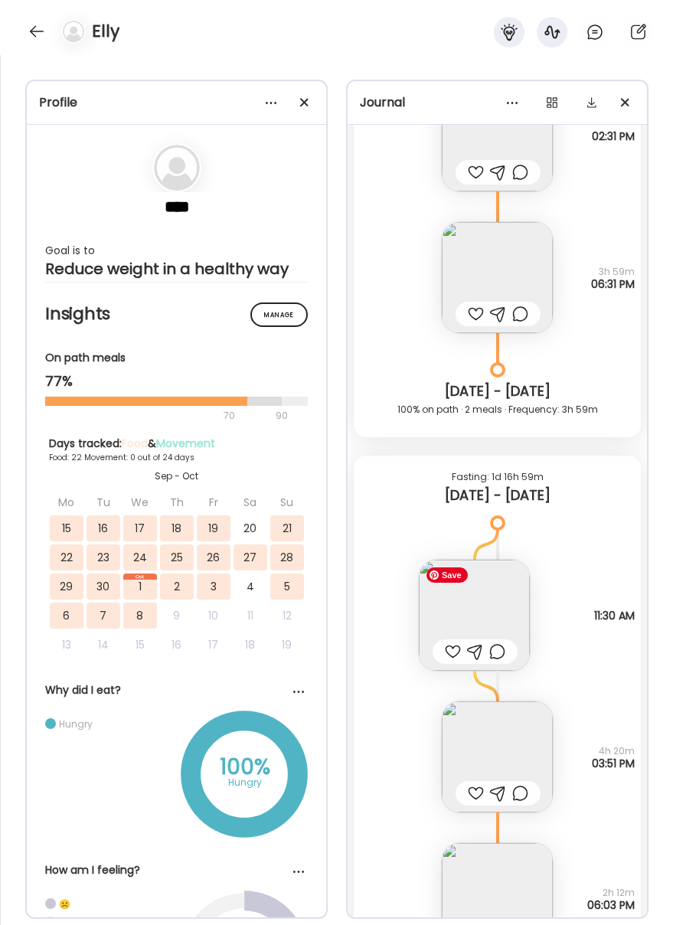
click at [507, 589] on img at bounding box center [474, 615] width 111 height 111
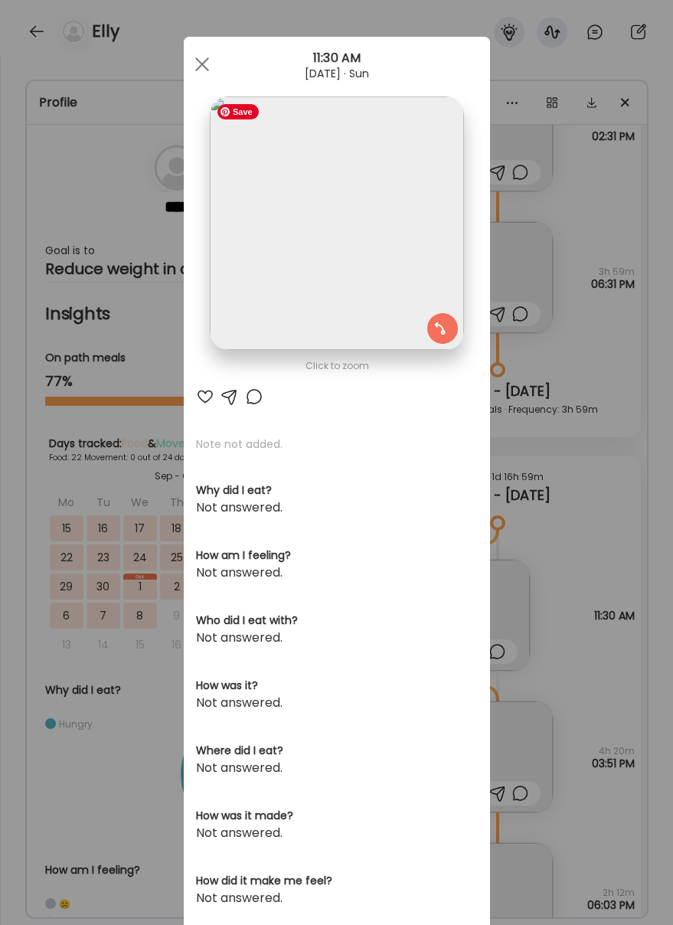
click at [399, 250] on img at bounding box center [336, 222] width 253 height 253
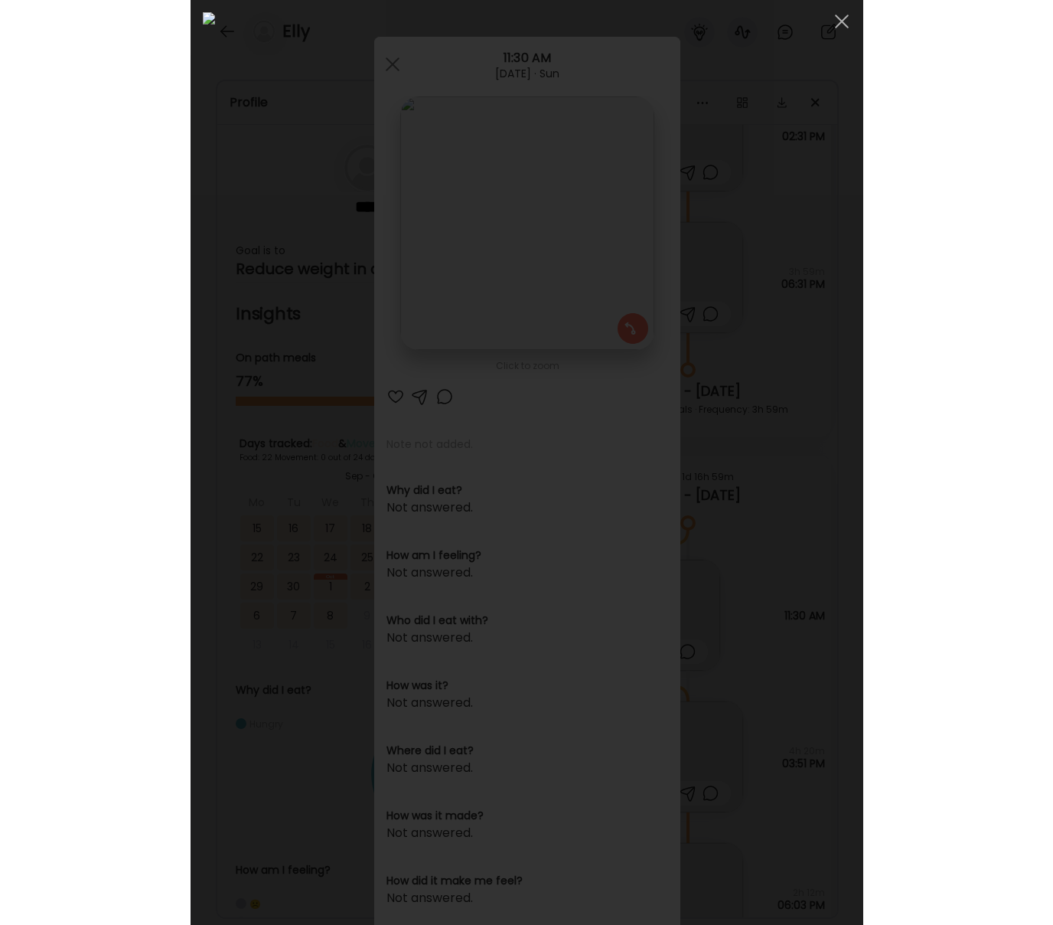
scroll to position [18273, 0]
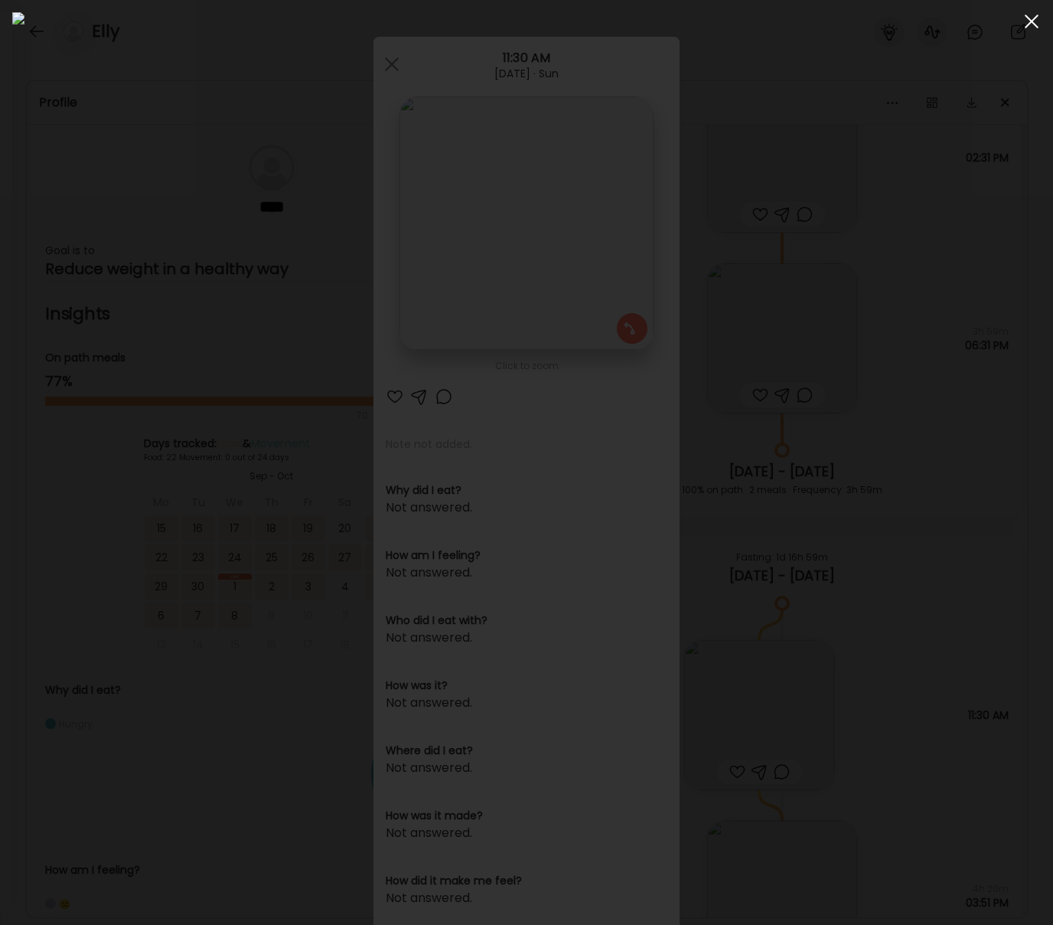
click at [850, 28] on div at bounding box center [1032, 21] width 31 height 31
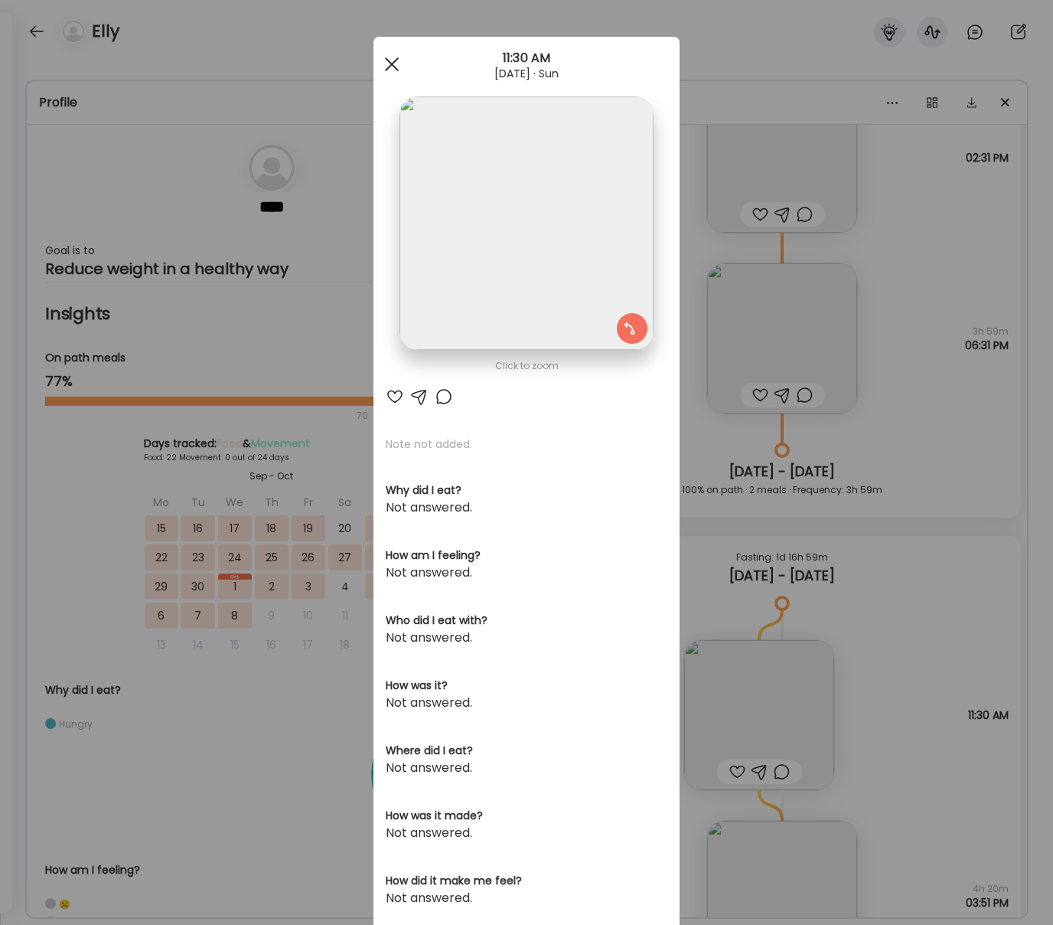
click at [385, 58] on span at bounding box center [392, 64] width 14 height 14
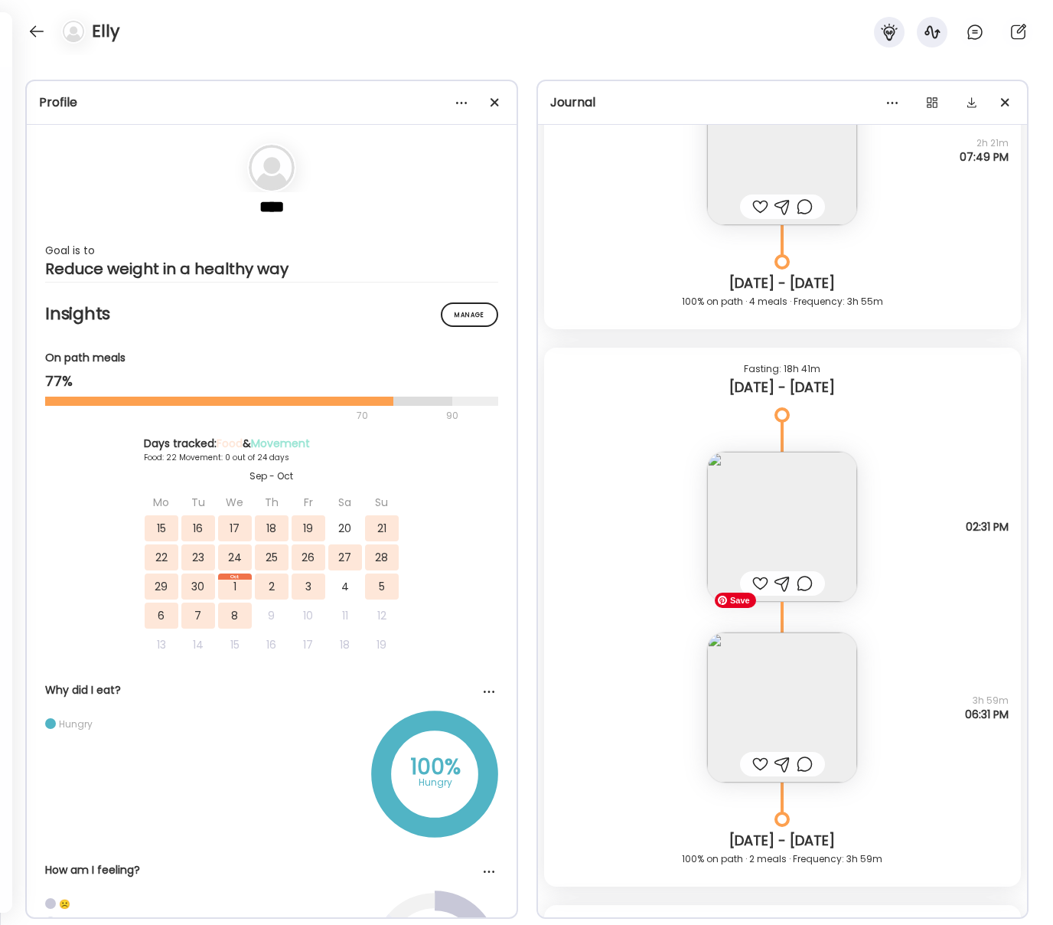
scroll to position [17892, 0]
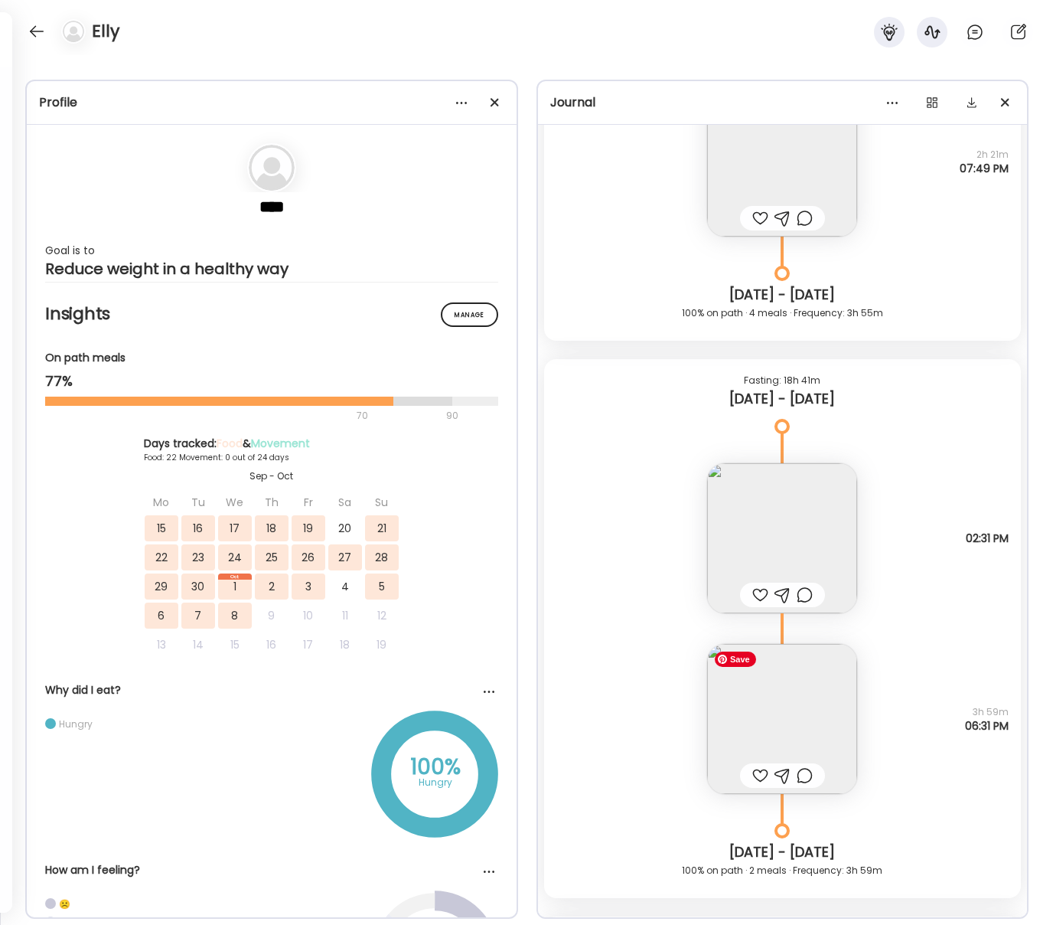
click at [787, 716] on img at bounding box center [782, 719] width 150 height 150
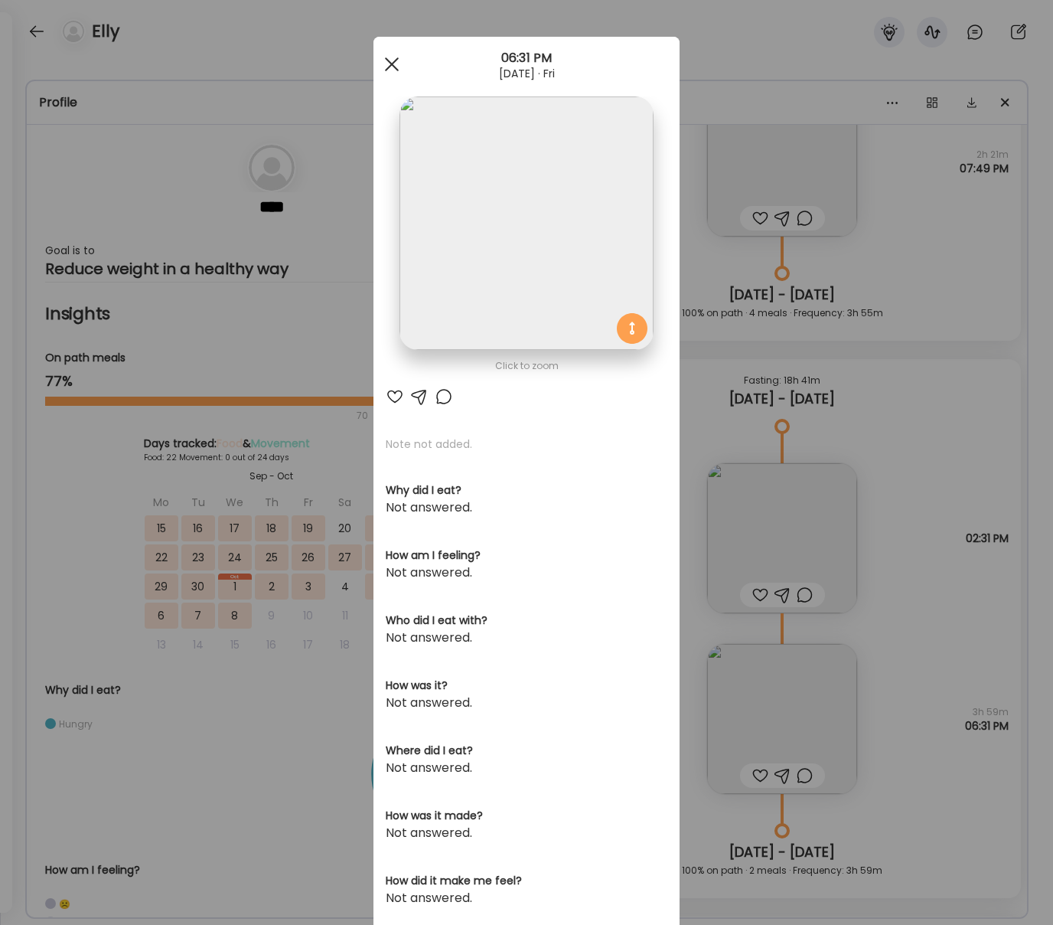
click at [393, 66] on span at bounding box center [392, 64] width 14 height 14
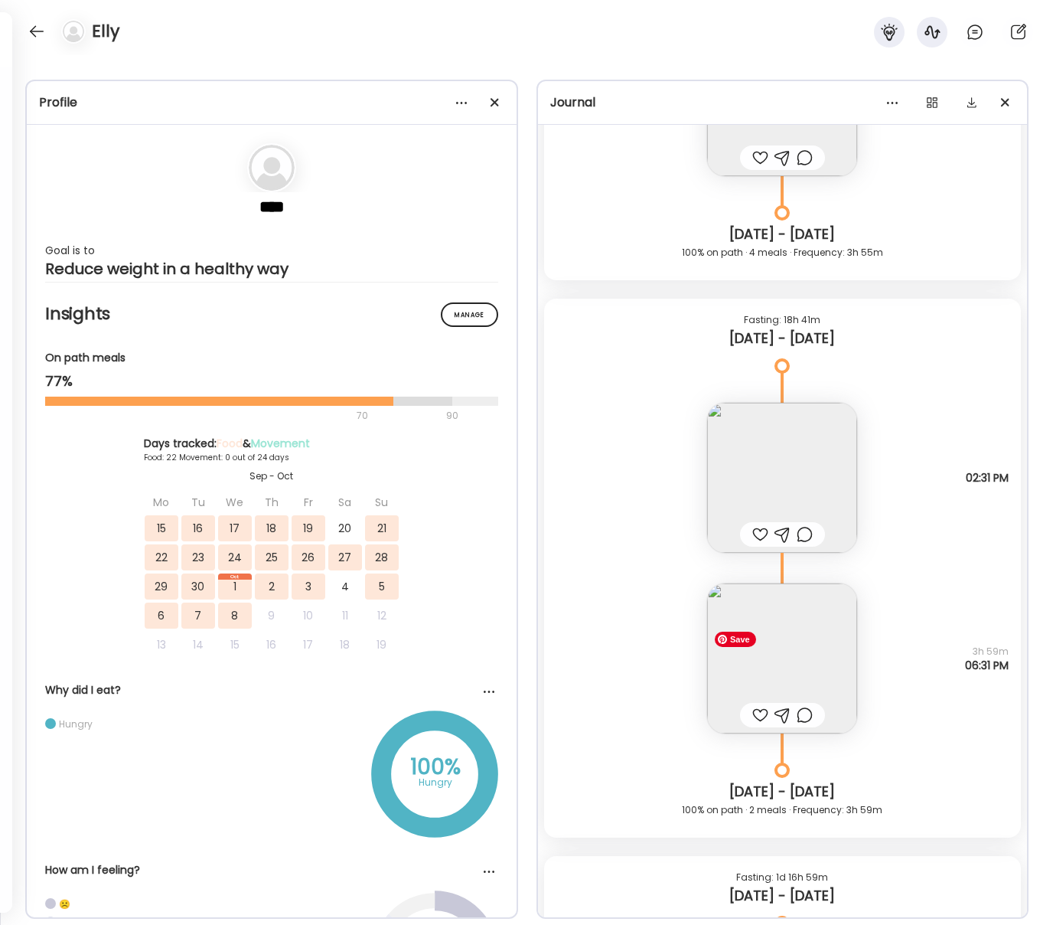
scroll to position [17951, 0]
click at [795, 475] on img at bounding box center [782, 479] width 150 height 150
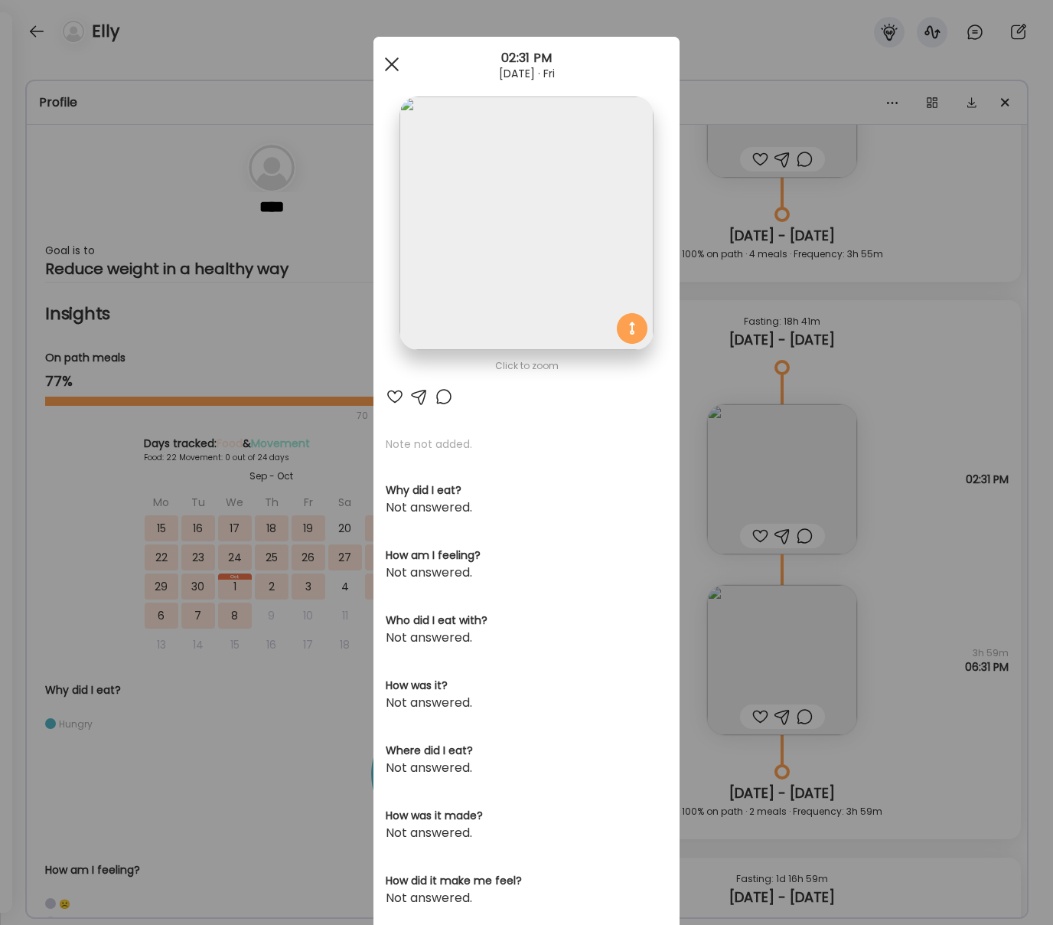
click at [394, 67] on span at bounding box center [392, 64] width 14 height 14
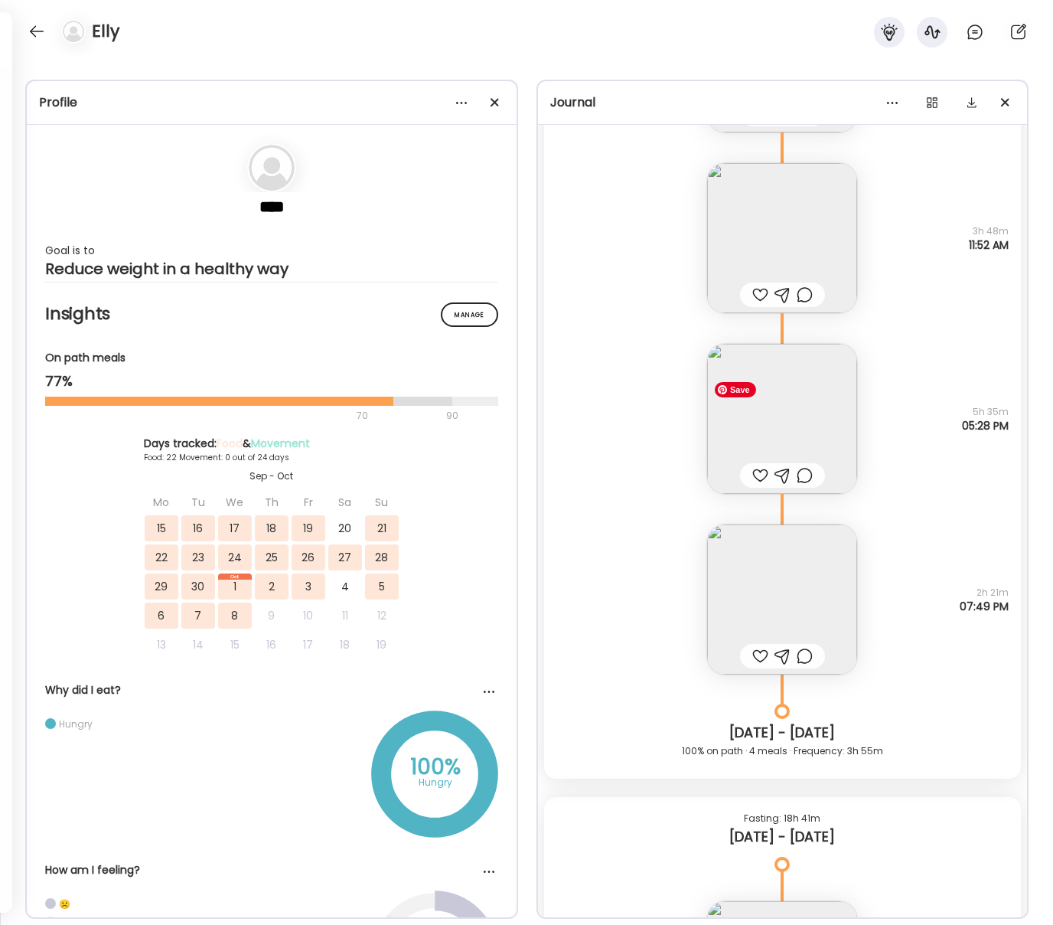
scroll to position [17417, 0]
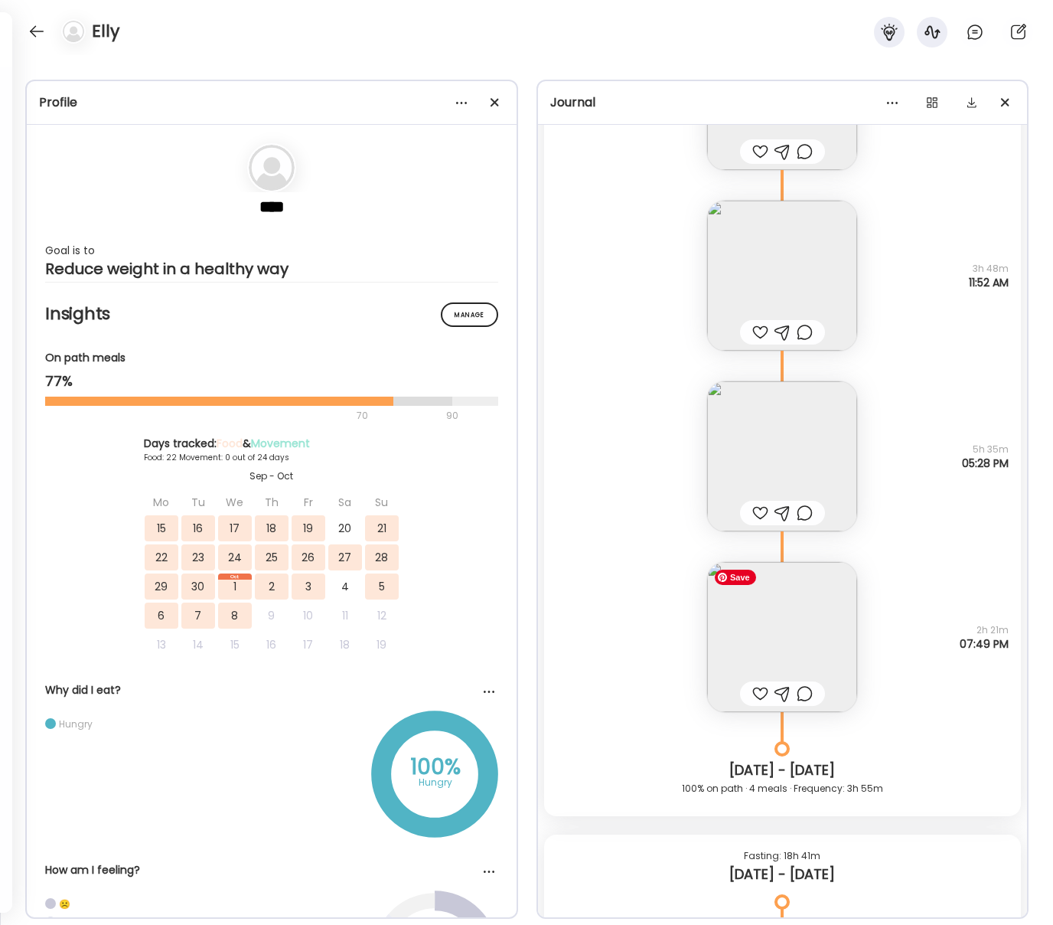
click at [805, 631] on img at bounding box center [782, 637] width 150 height 150
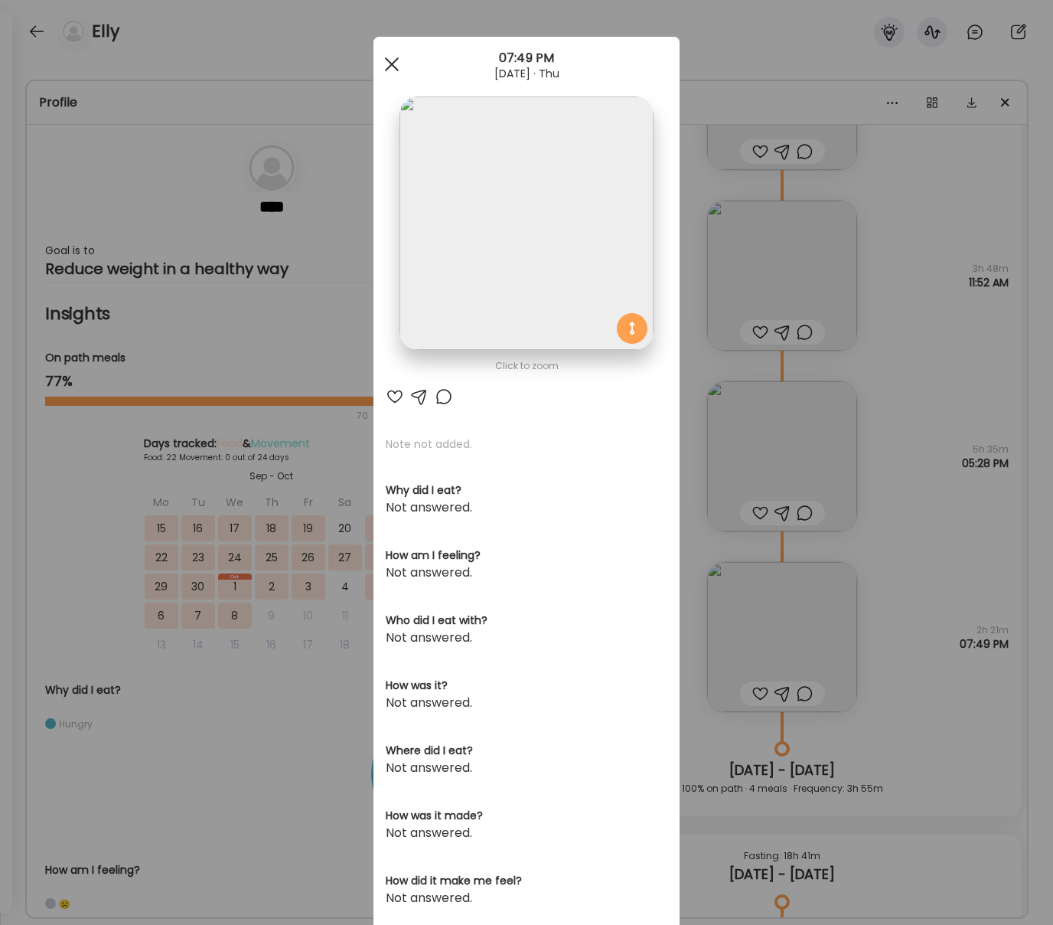
click at [393, 59] on div at bounding box center [392, 64] width 31 height 31
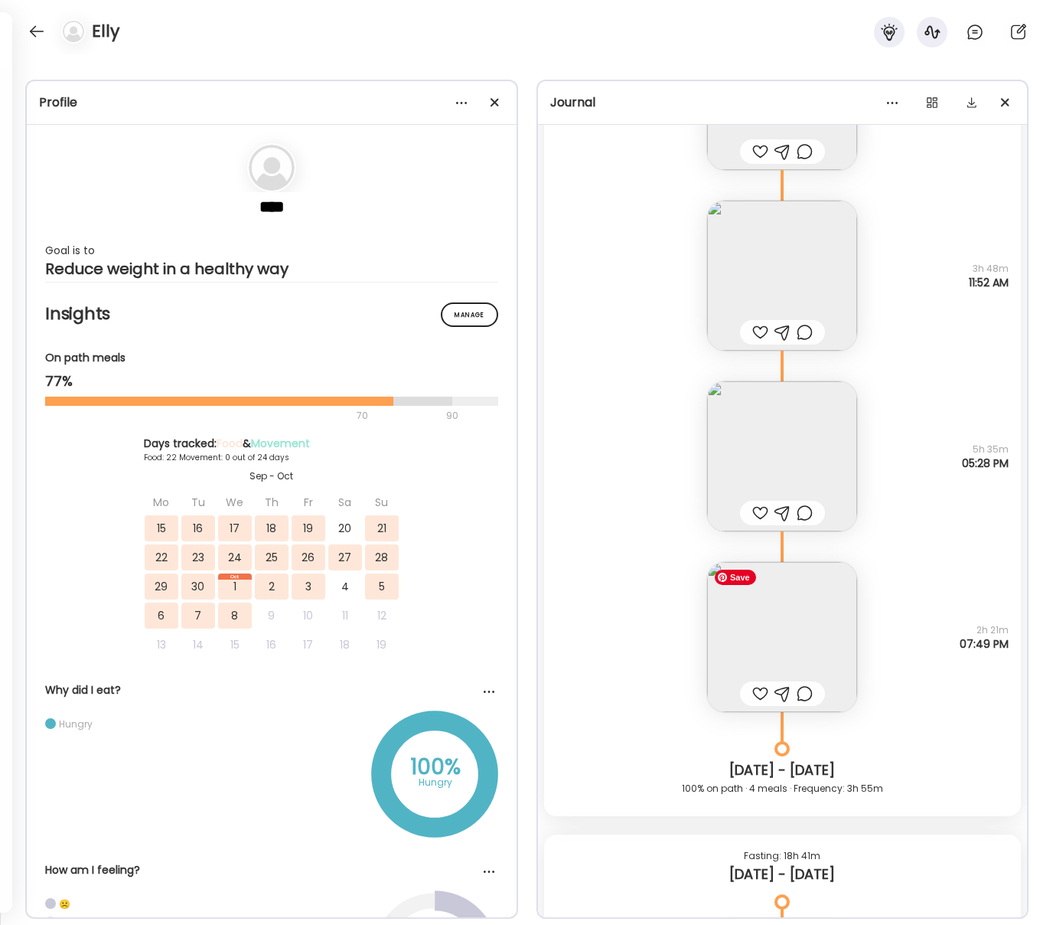
click at [763, 625] on img at bounding box center [782, 637] width 150 height 150
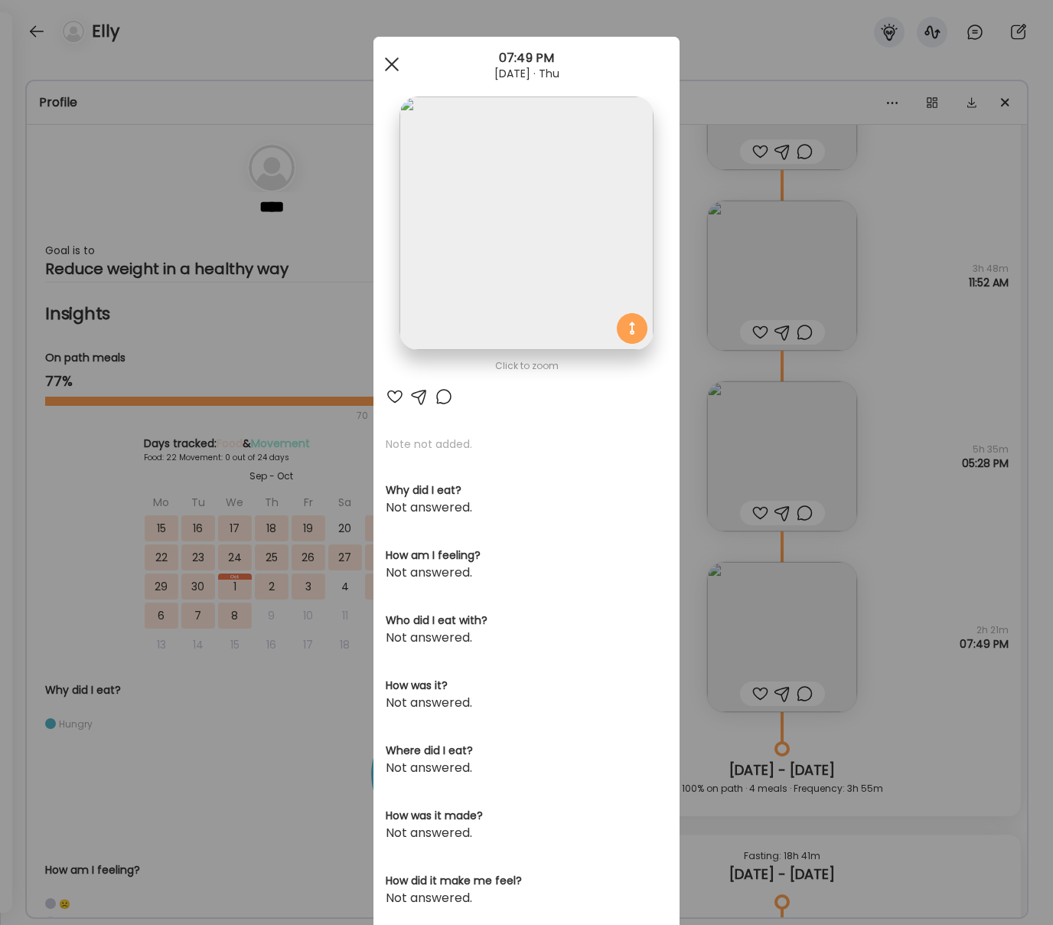
click at [390, 67] on div at bounding box center [392, 64] width 31 height 31
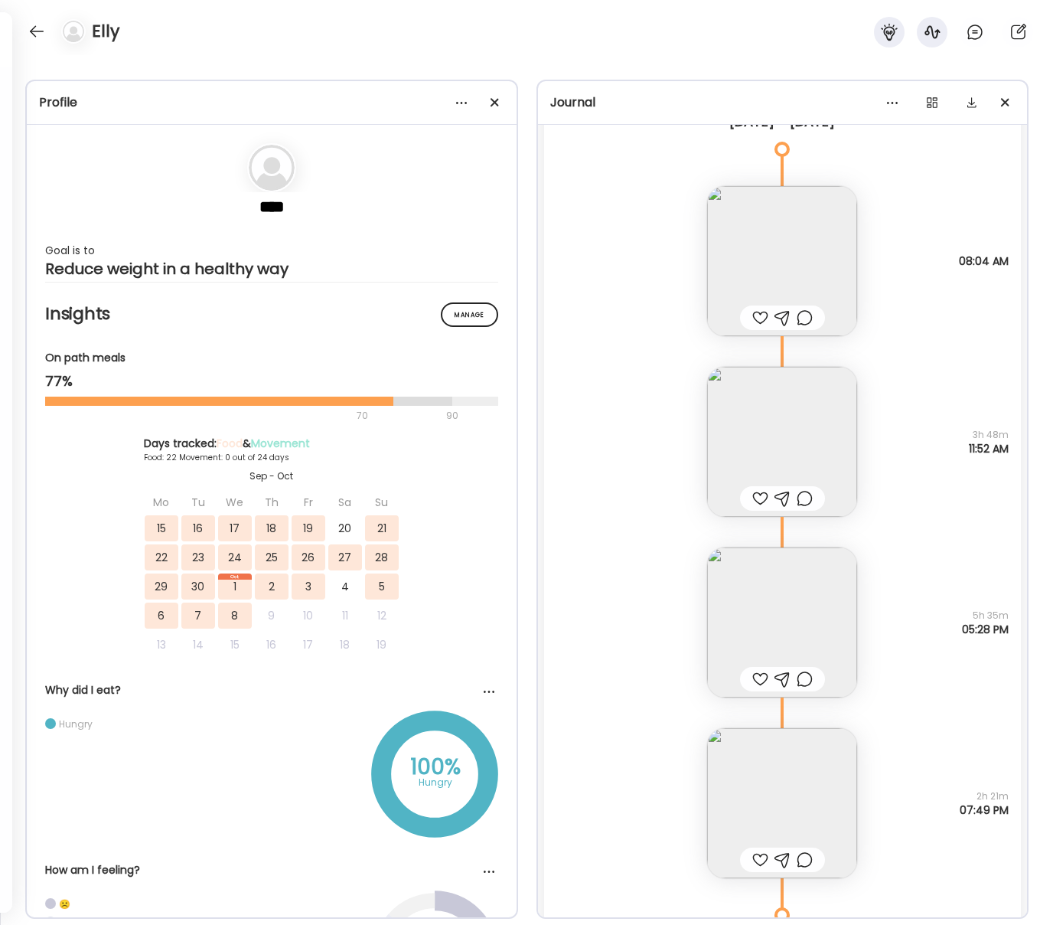
scroll to position [17224, 0]
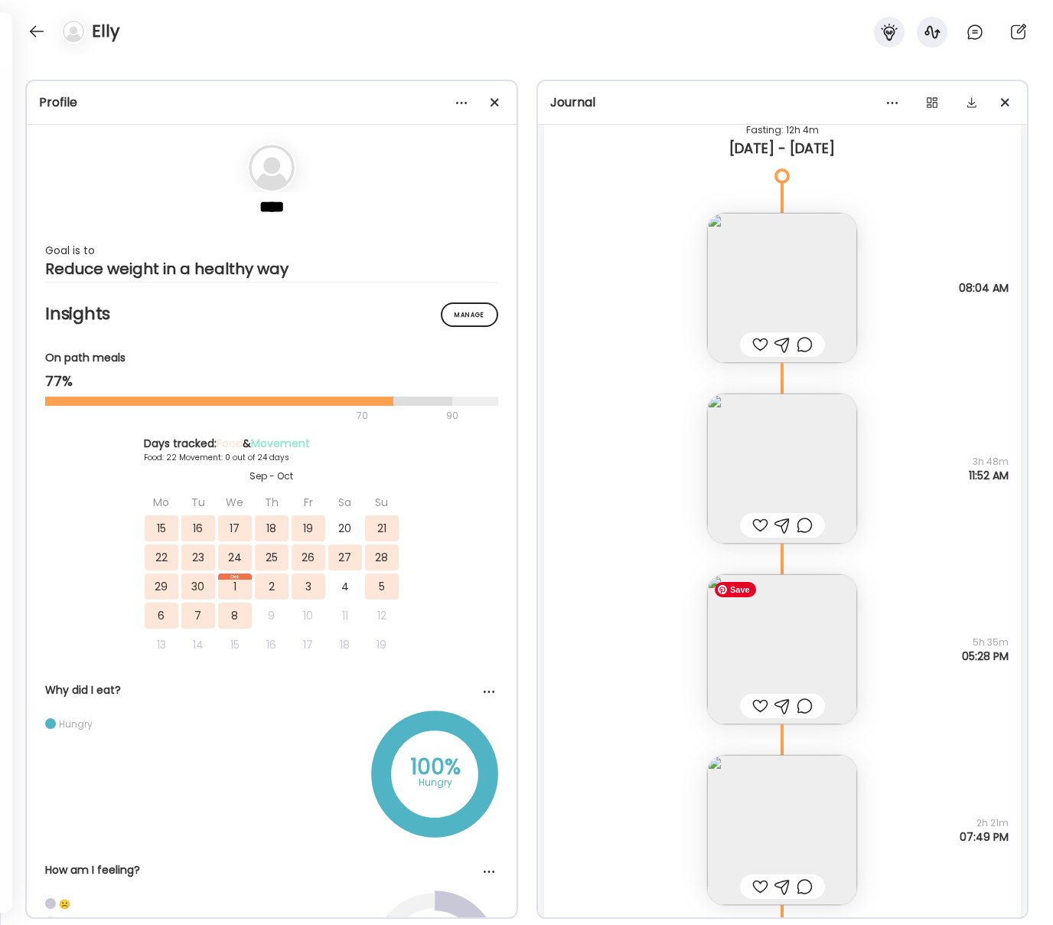
click at [814, 616] on img at bounding box center [782, 649] width 150 height 150
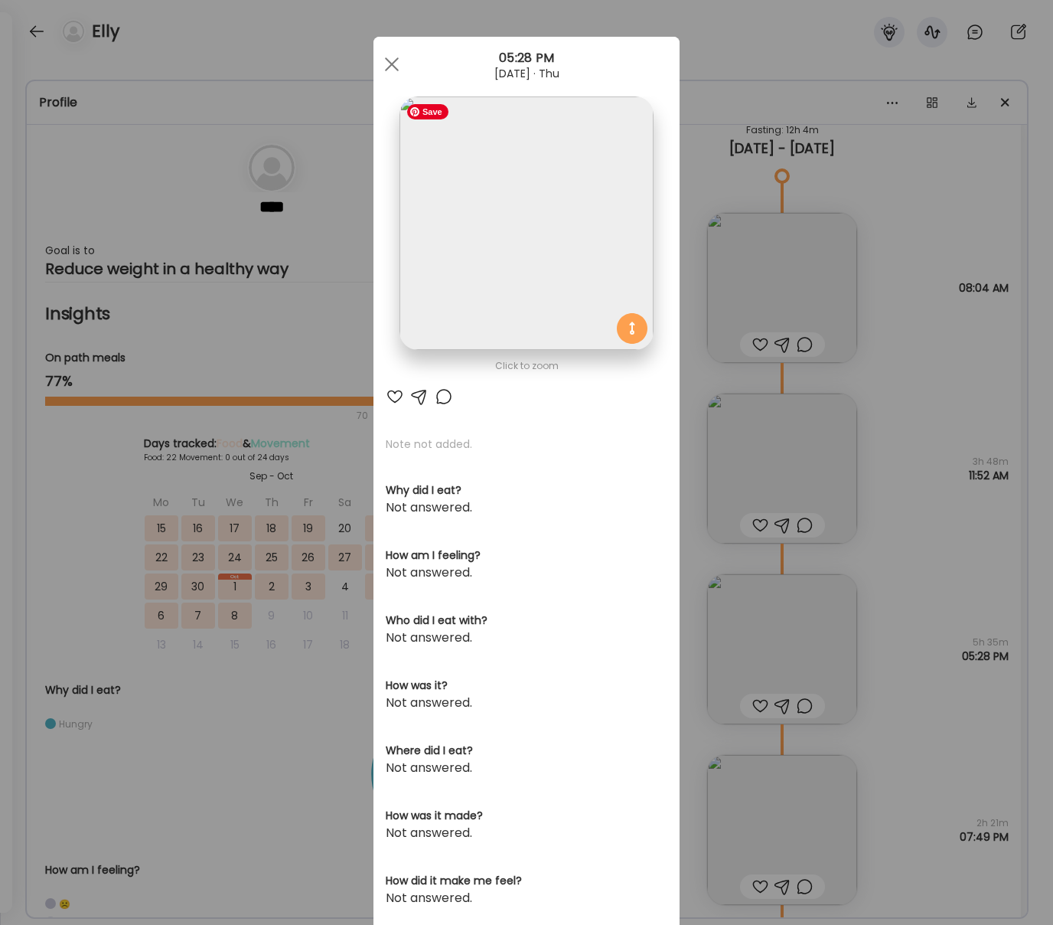
click at [540, 287] on img at bounding box center [526, 222] width 253 height 253
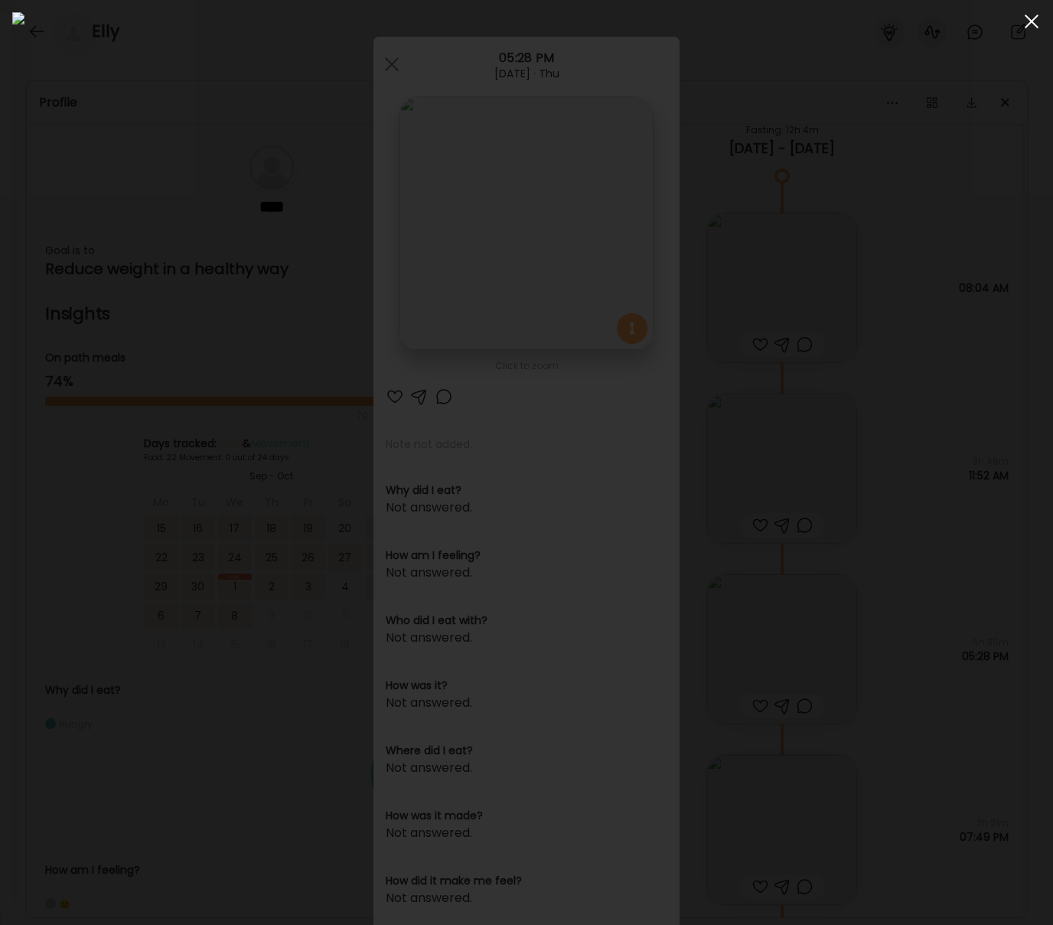
click at [850, 15] on span at bounding box center [1032, 22] width 14 height 14
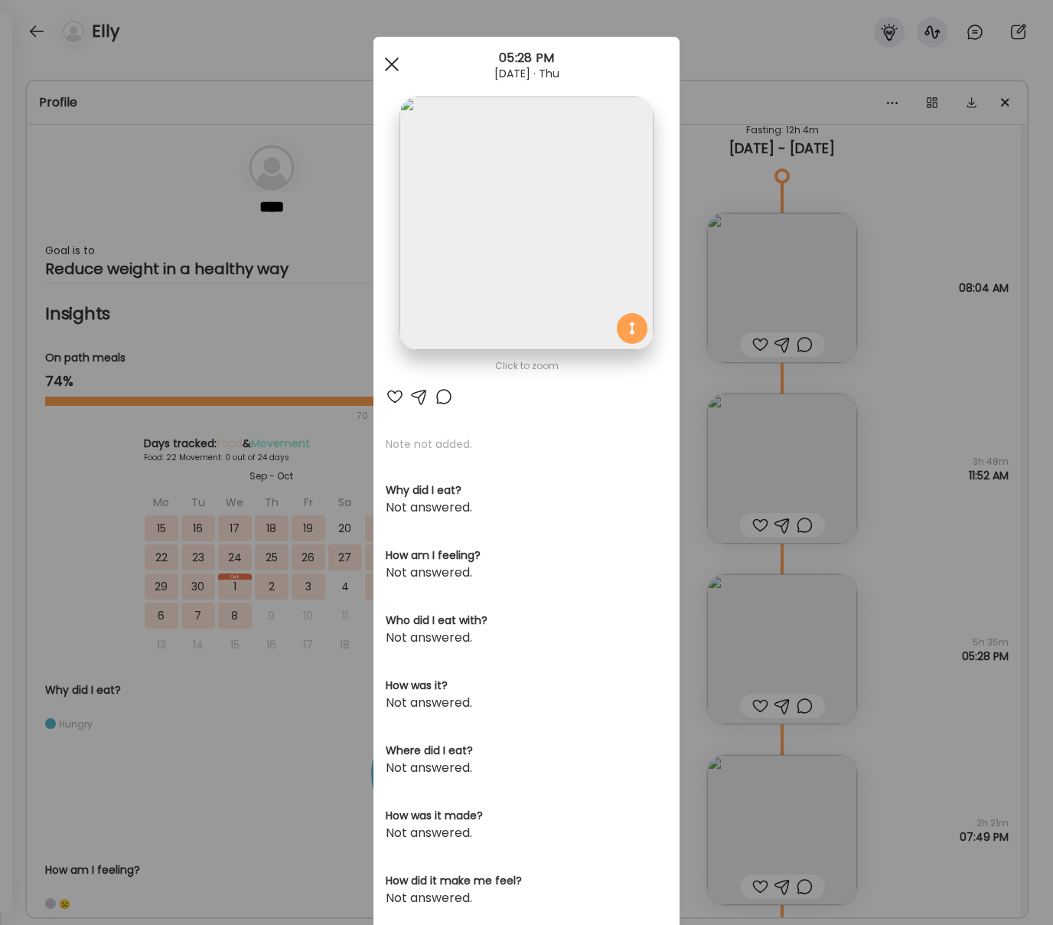
click at [390, 61] on span at bounding box center [392, 64] width 14 height 14
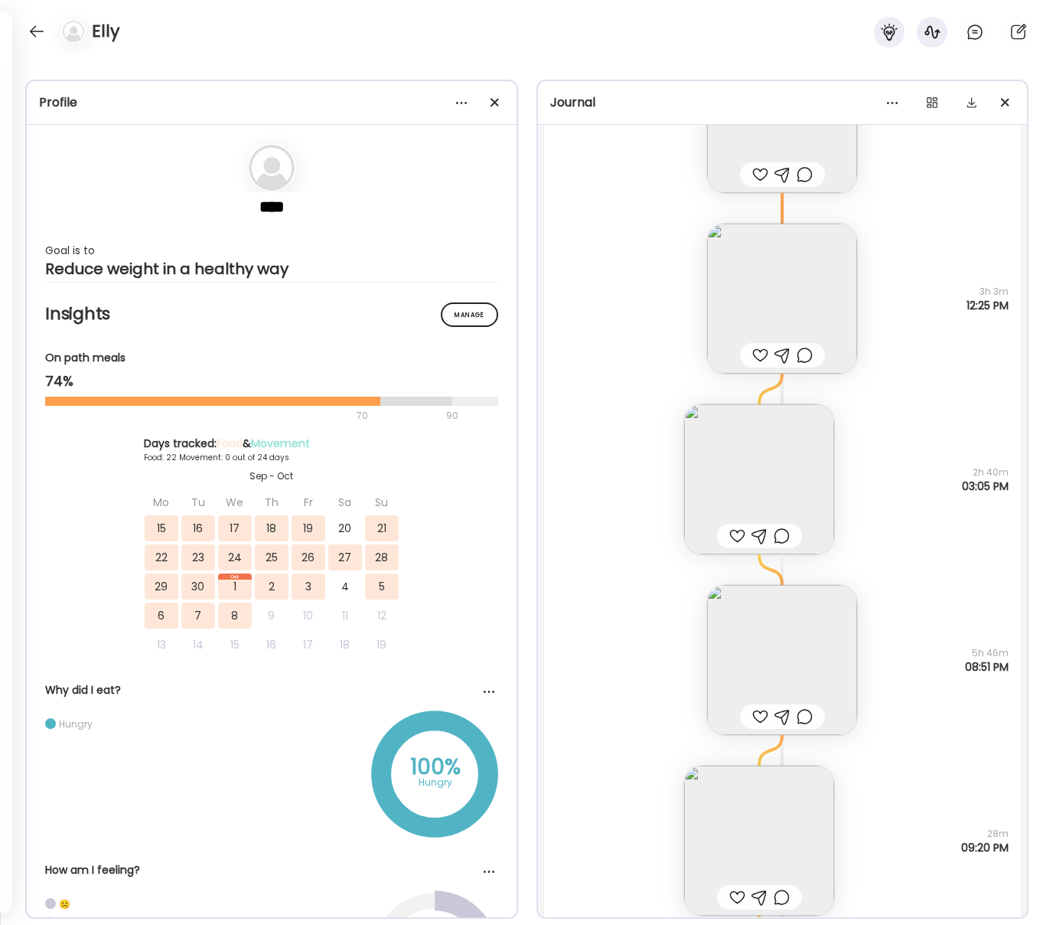
scroll to position [15375, 0]
click at [769, 867] on img at bounding box center [759, 841] width 150 height 150
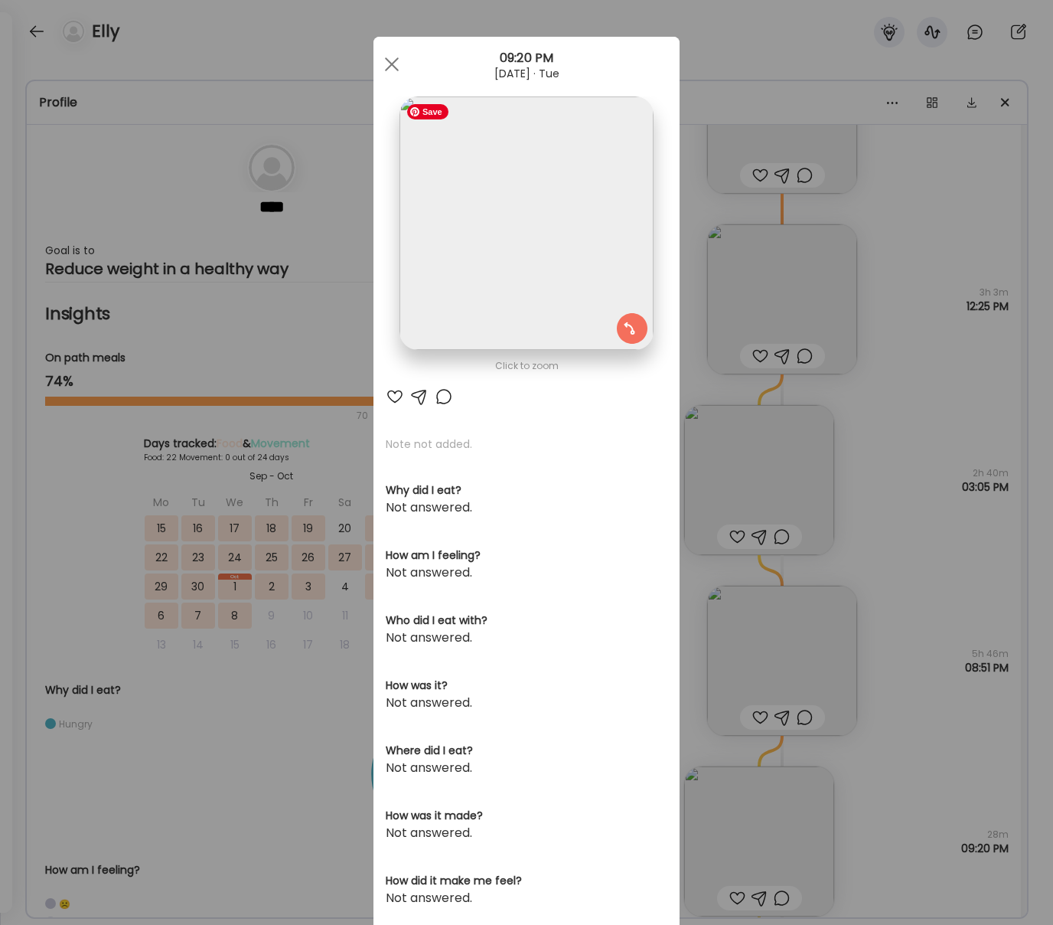
click at [540, 209] on img at bounding box center [526, 222] width 253 height 253
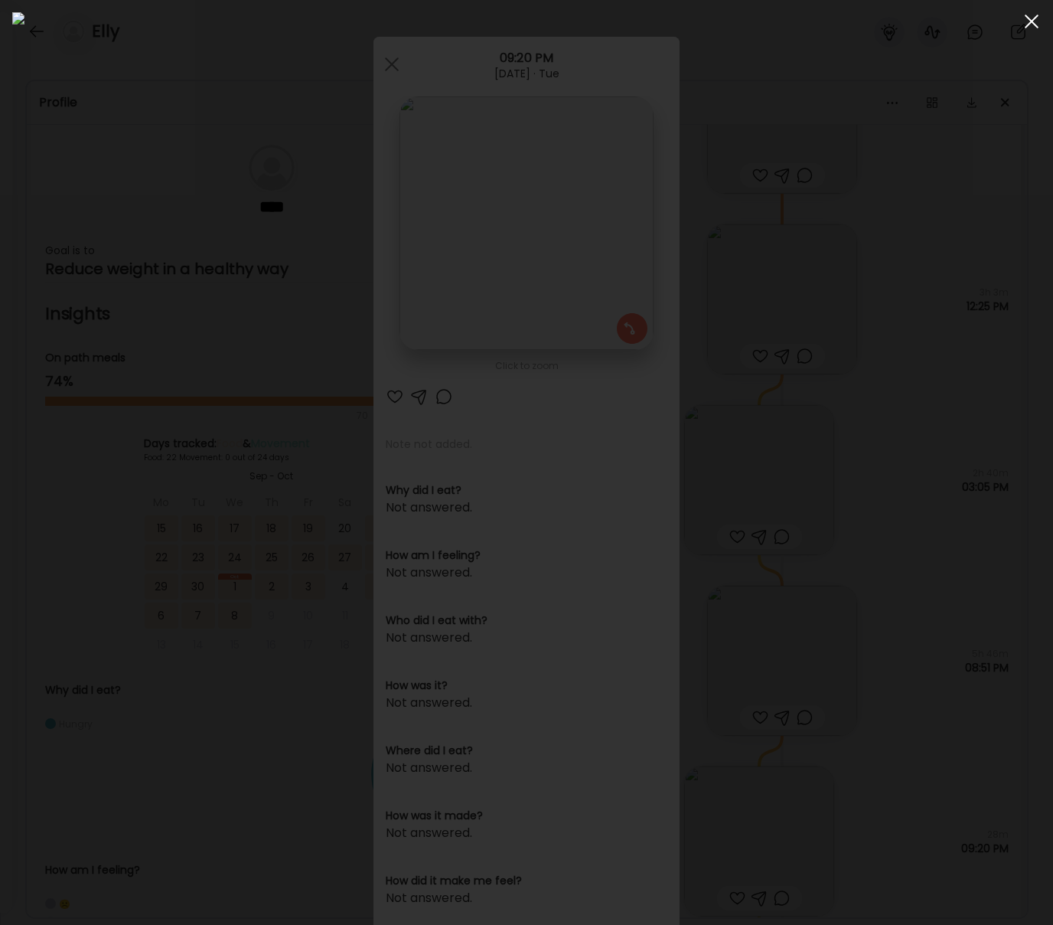
click at [850, 21] on span at bounding box center [1032, 22] width 14 height 14
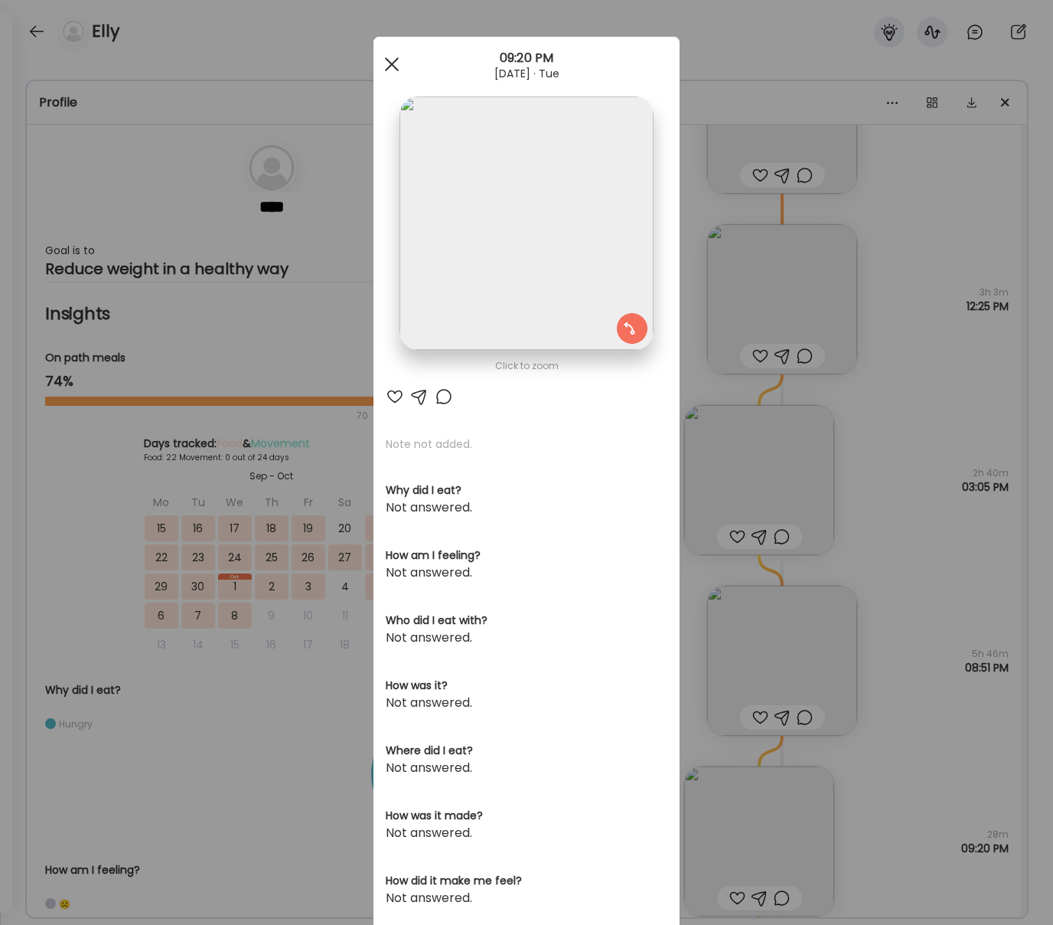
click at [393, 70] on div at bounding box center [392, 64] width 31 height 31
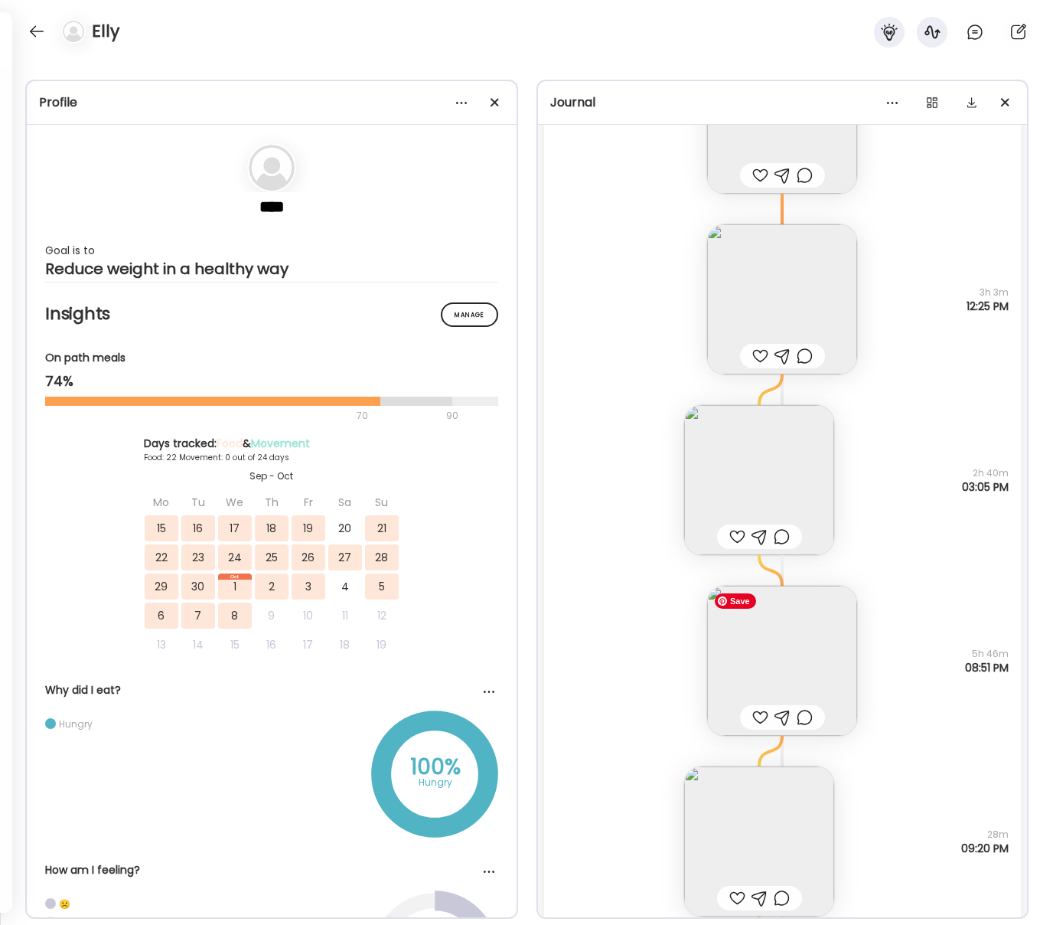
click at [791, 671] on img at bounding box center [782, 661] width 150 height 150
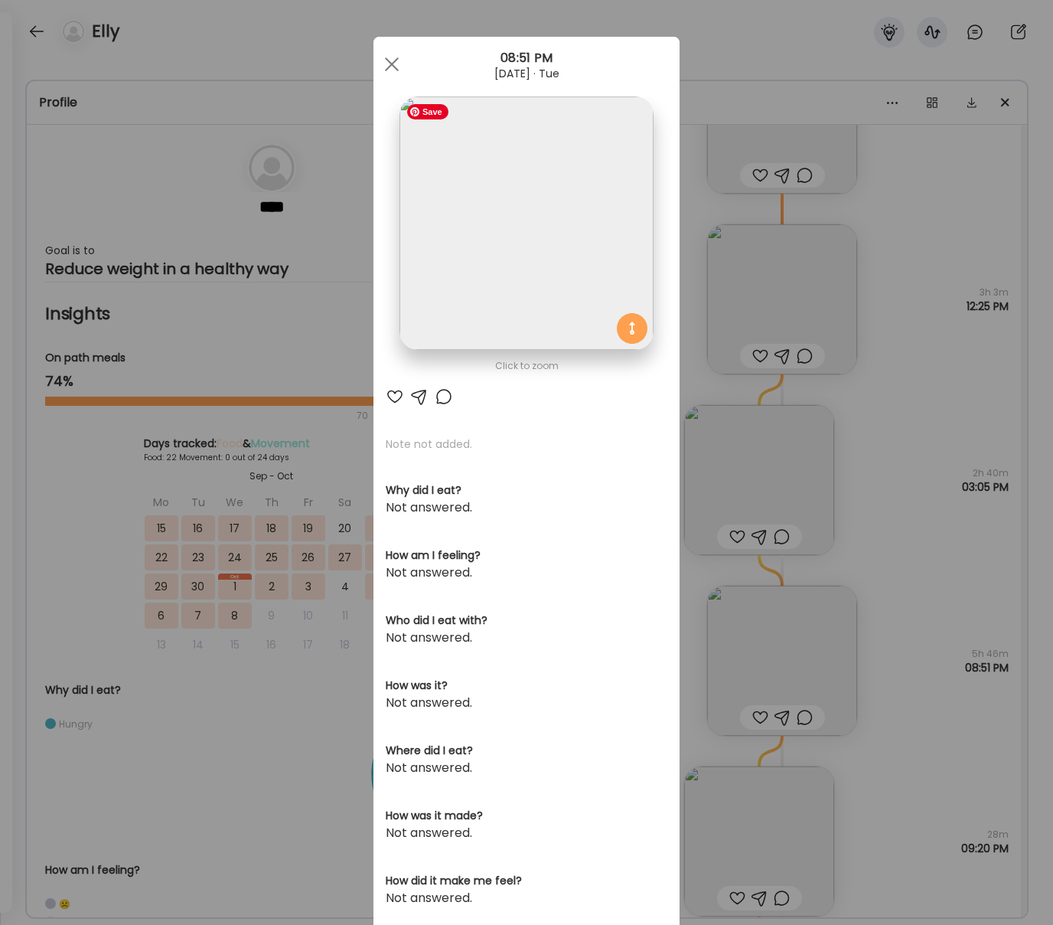
click at [525, 233] on img at bounding box center [526, 222] width 253 height 253
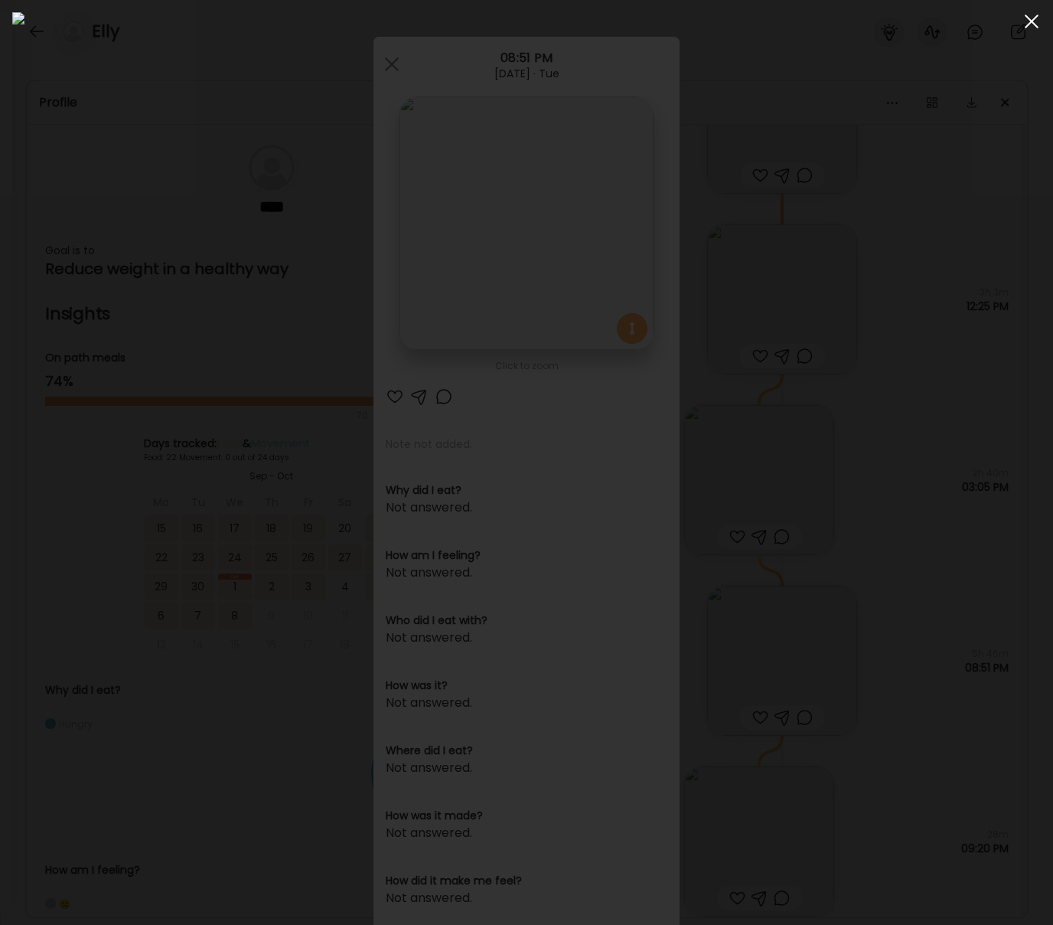
click at [850, 23] on div at bounding box center [1032, 21] width 31 height 31
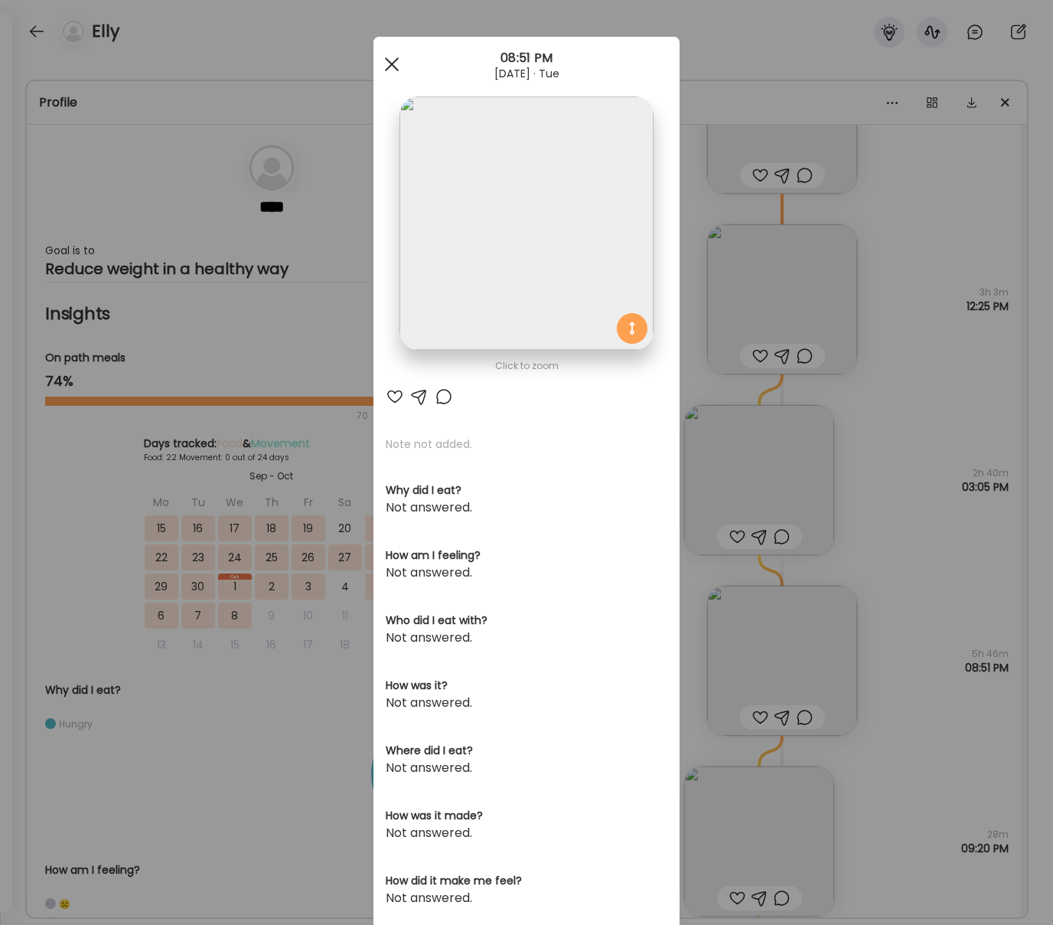
click at [391, 63] on span at bounding box center [392, 64] width 14 height 14
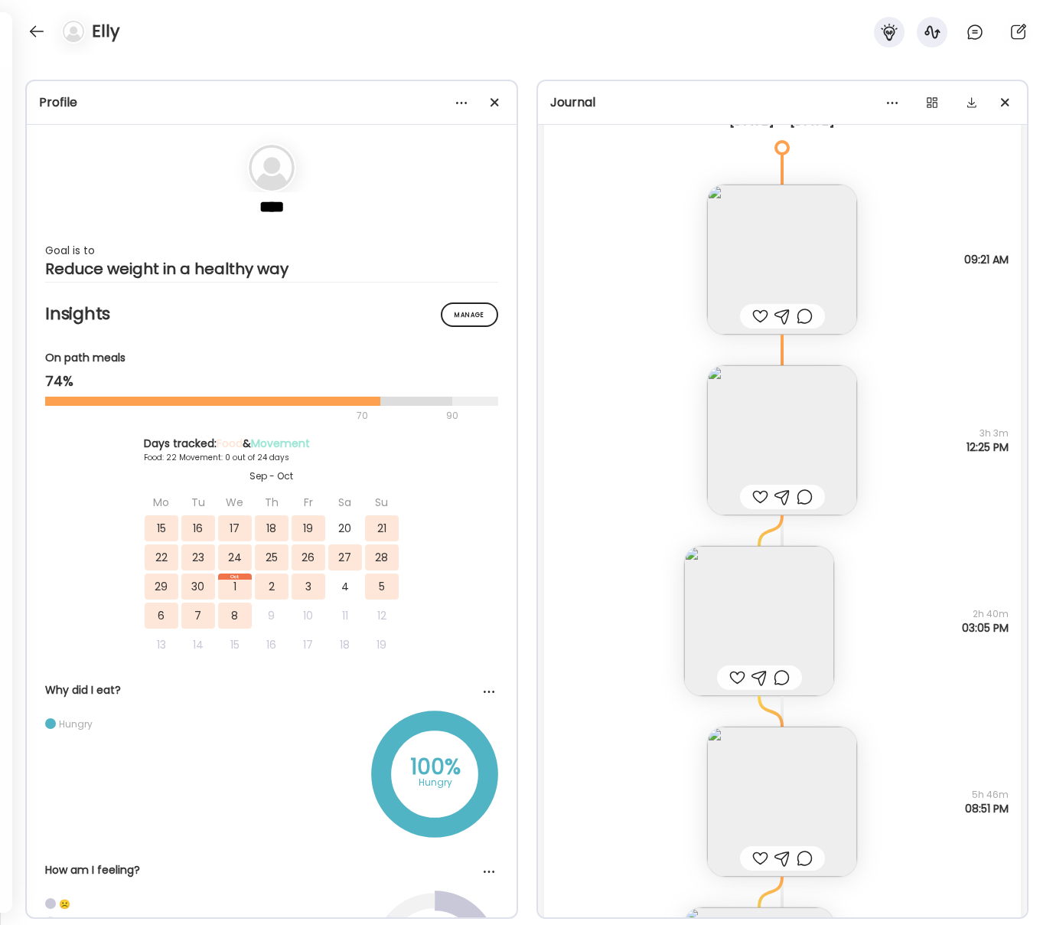
scroll to position [15225, 0]
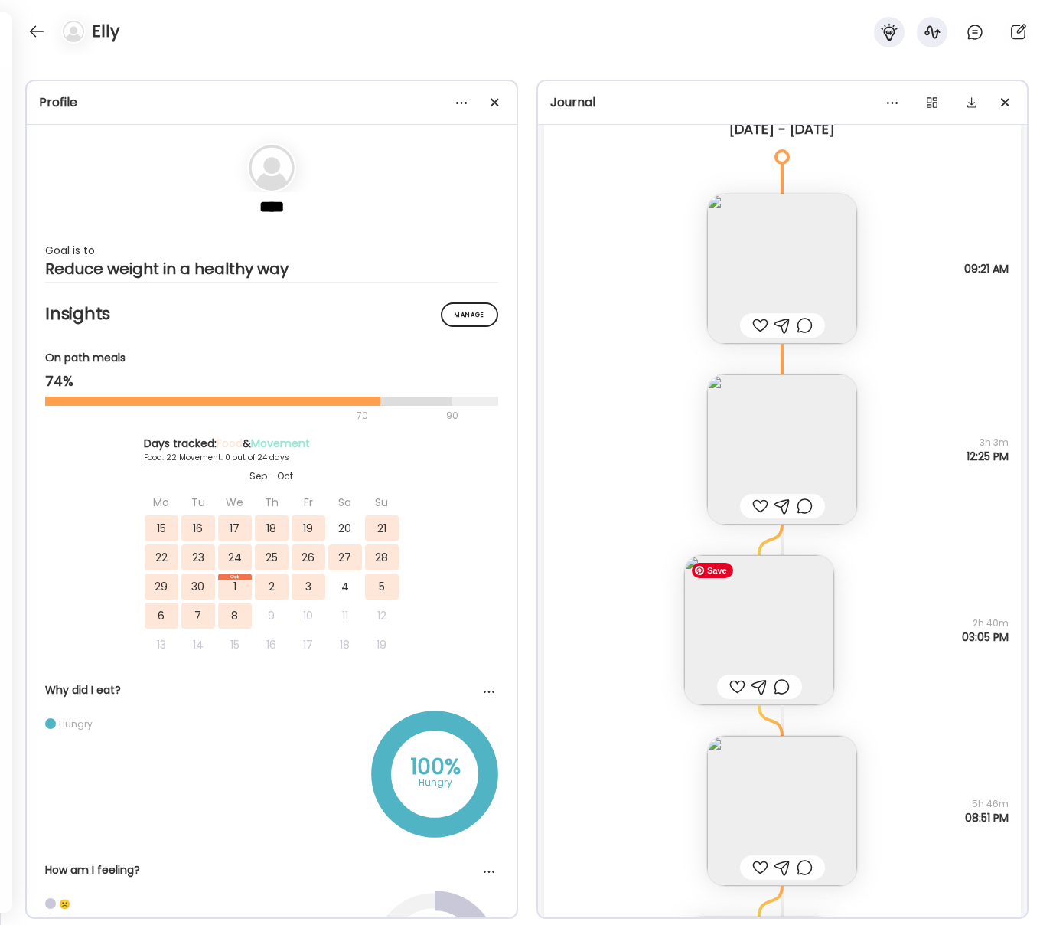
click at [738, 630] on img at bounding box center [759, 630] width 150 height 150
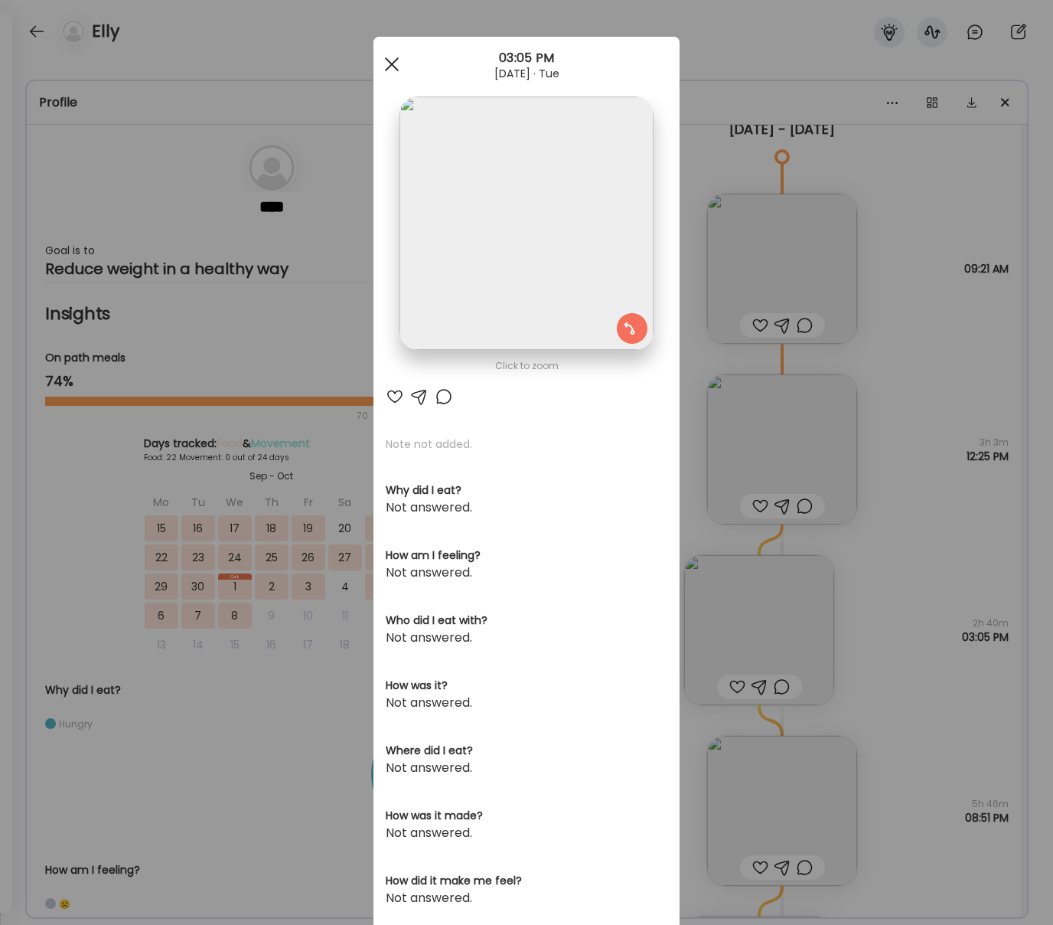
click at [393, 66] on span at bounding box center [392, 64] width 14 height 14
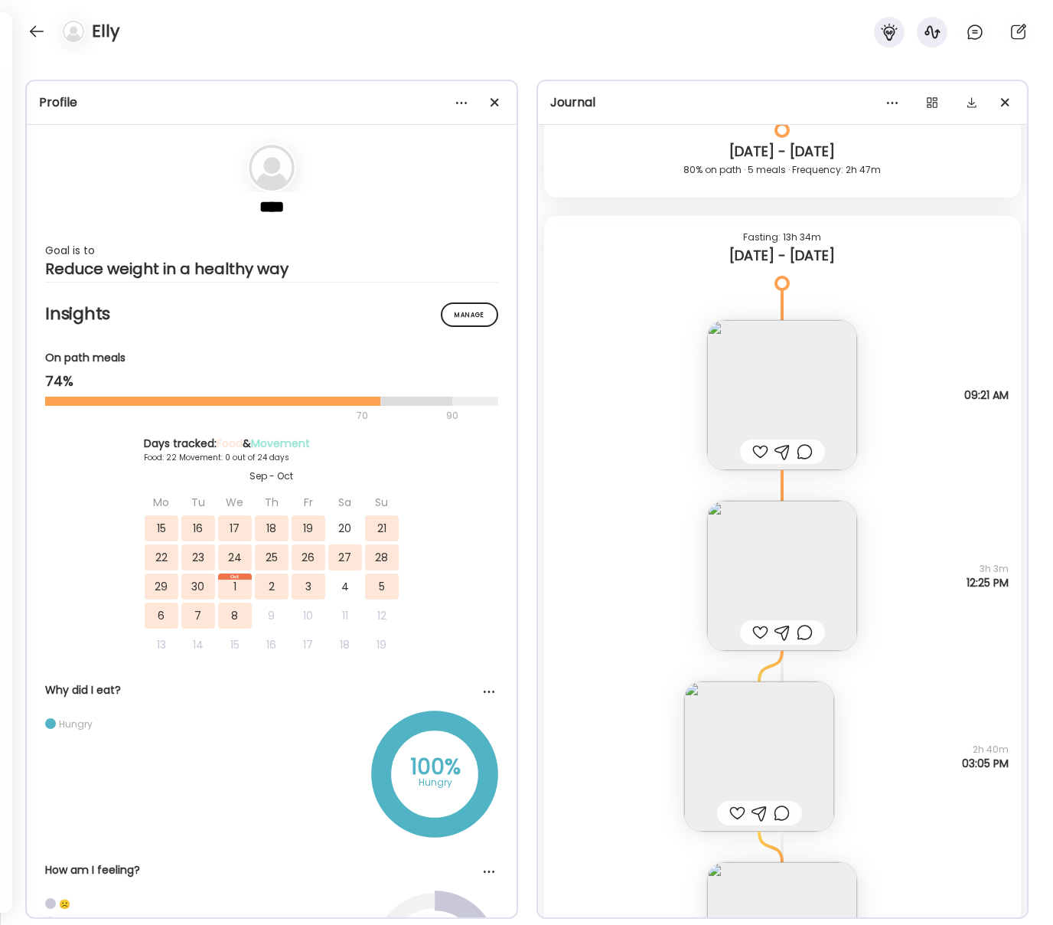
scroll to position [15097, 0]
click at [769, 577] on img at bounding box center [782, 577] width 150 height 150
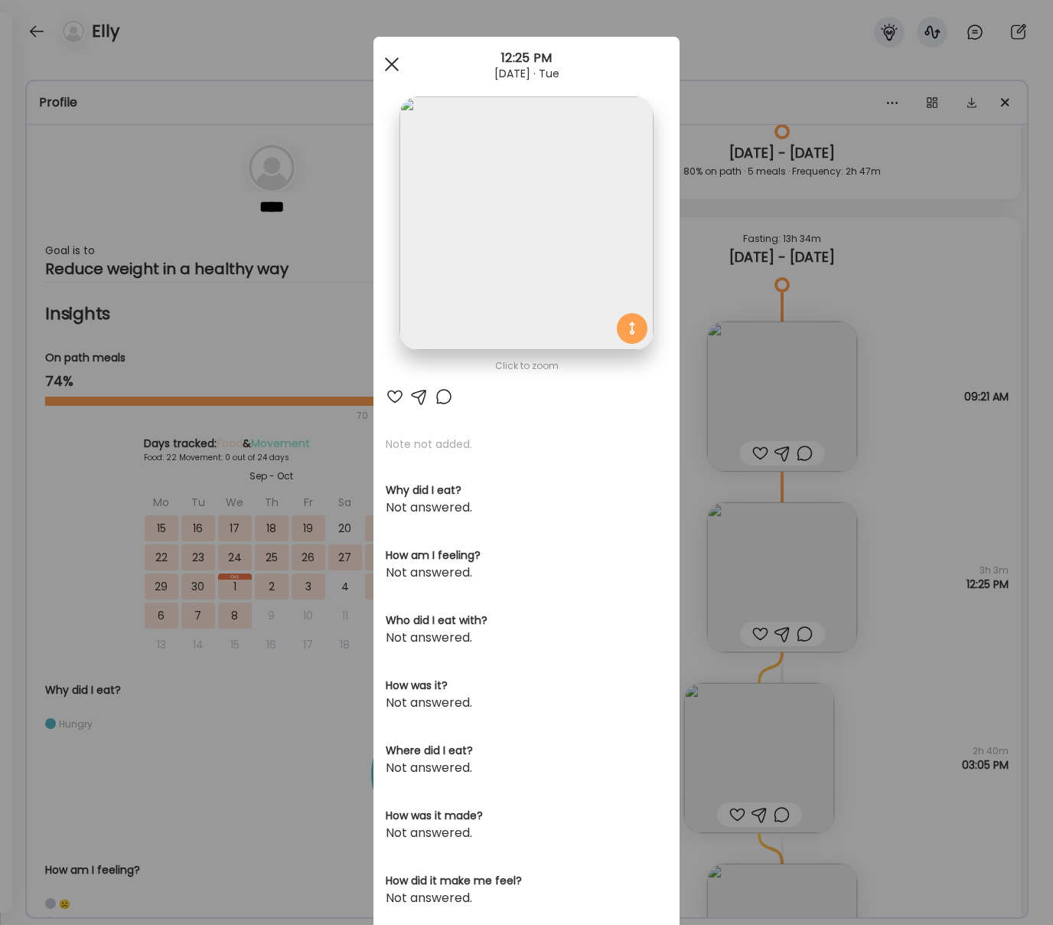
click at [387, 64] on div at bounding box center [392, 64] width 31 height 31
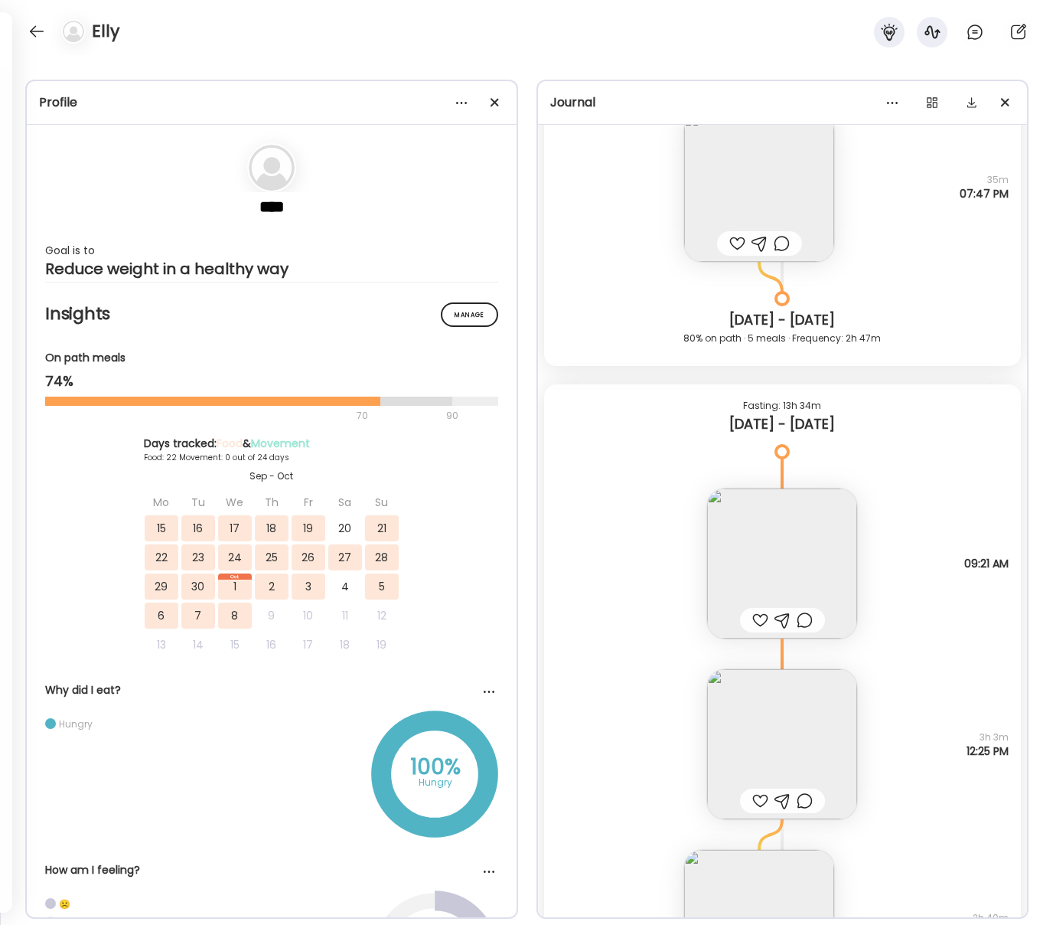
scroll to position [14928, 0]
click at [790, 550] on img at bounding box center [782, 566] width 150 height 150
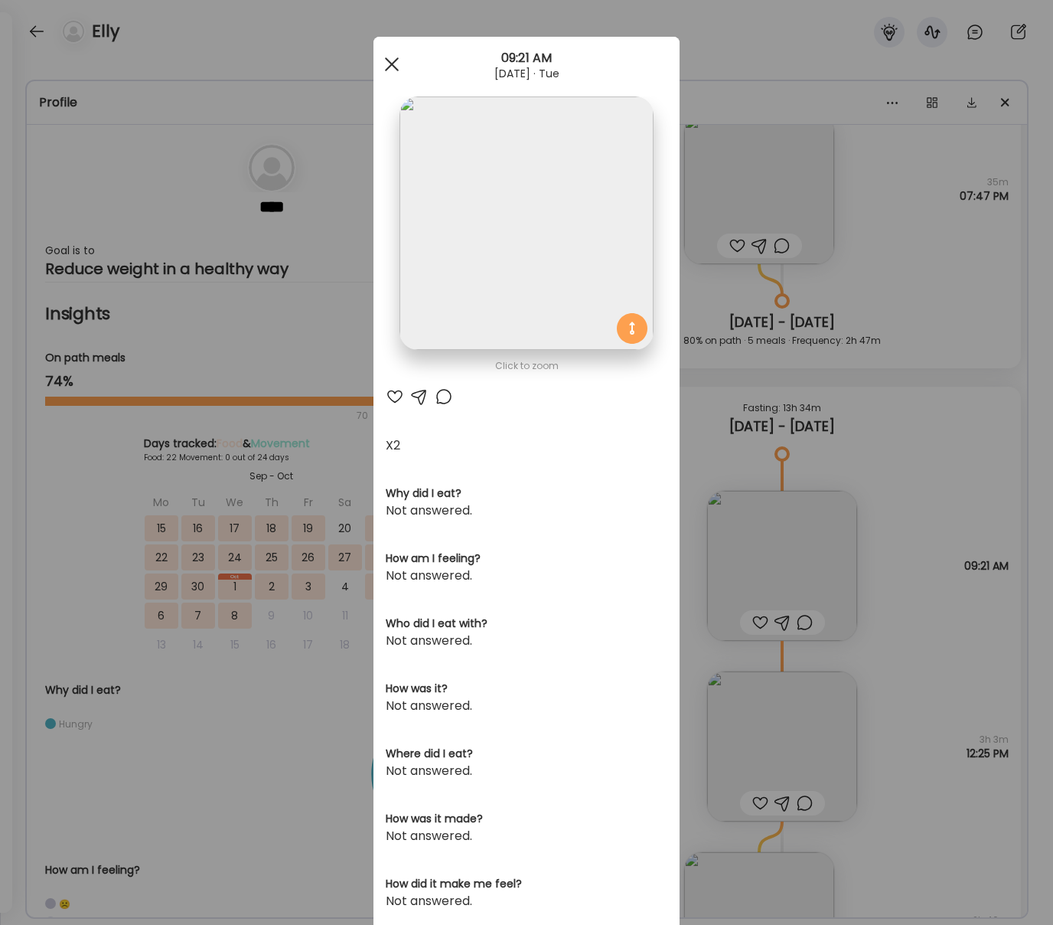
click at [394, 61] on span at bounding box center [392, 64] width 14 height 14
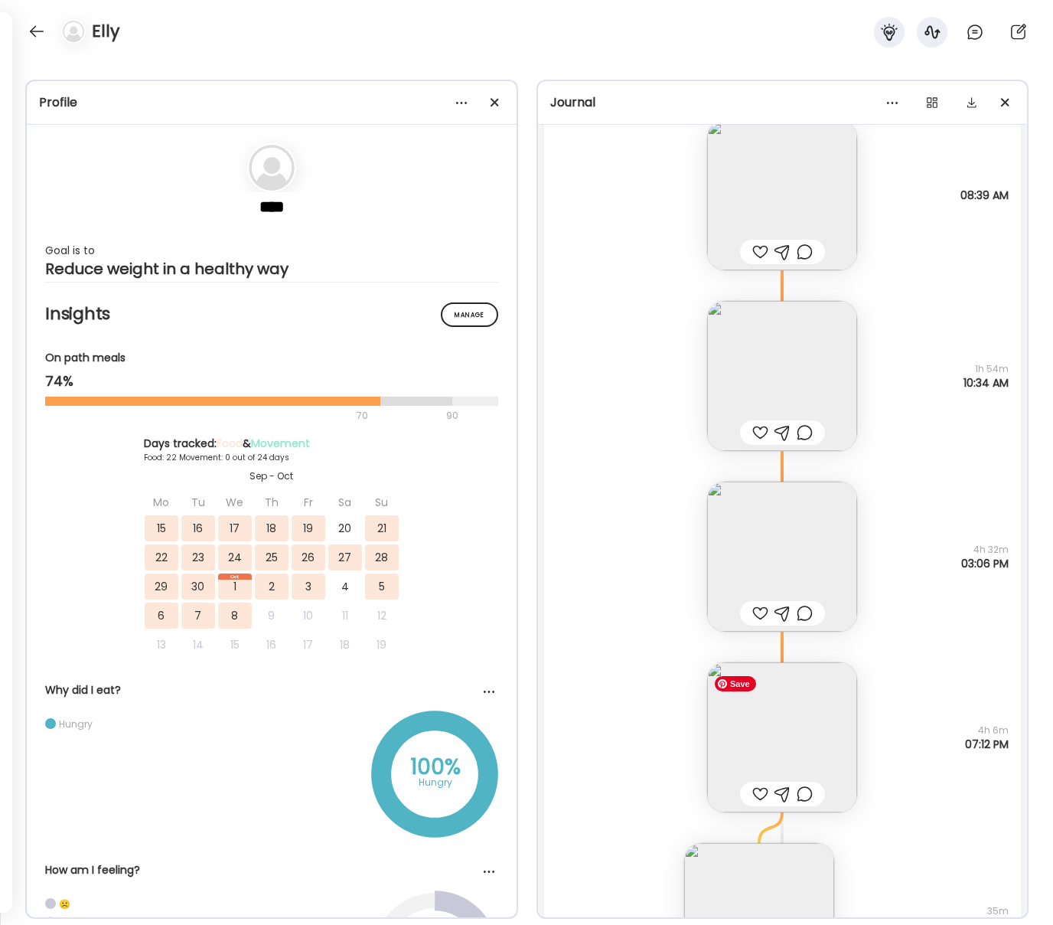
scroll to position [14193, 0]
click at [808, 729] on img at bounding box center [782, 743] width 150 height 150
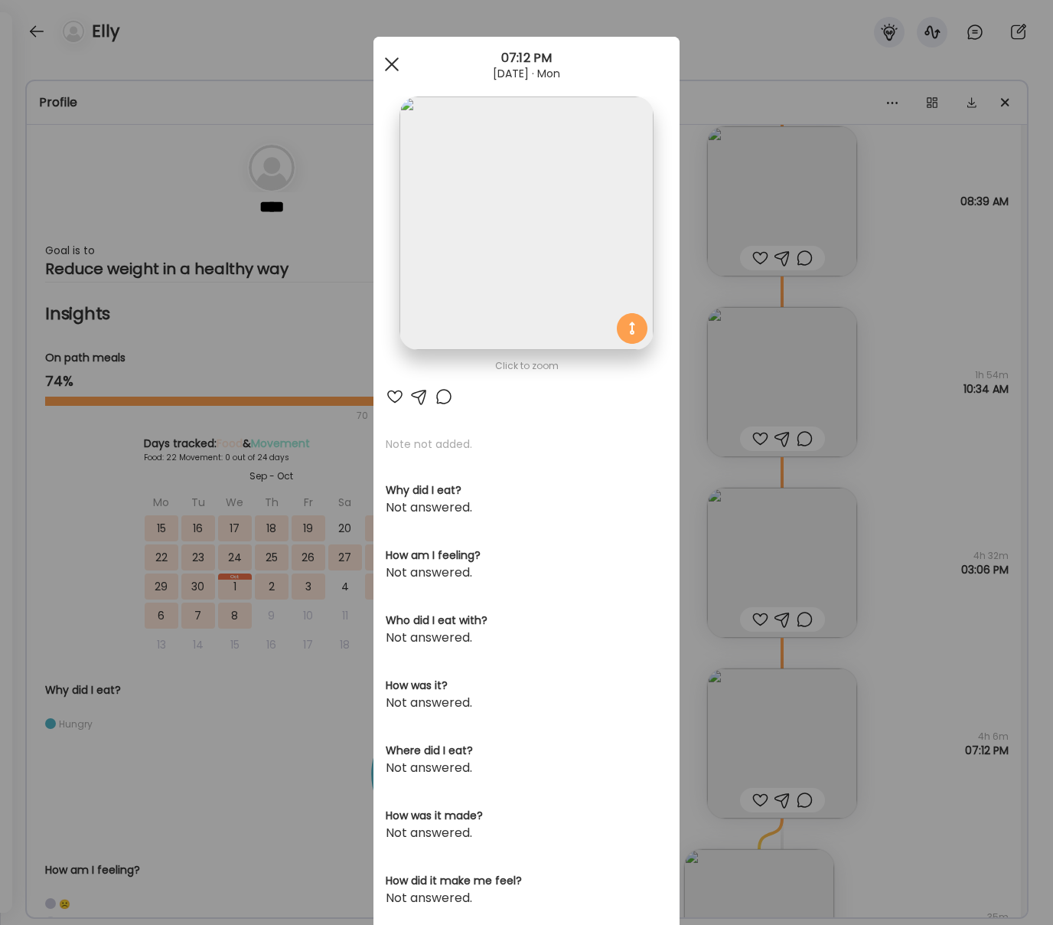
click at [397, 60] on div at bounding box center [392, 64] width 31 height 31
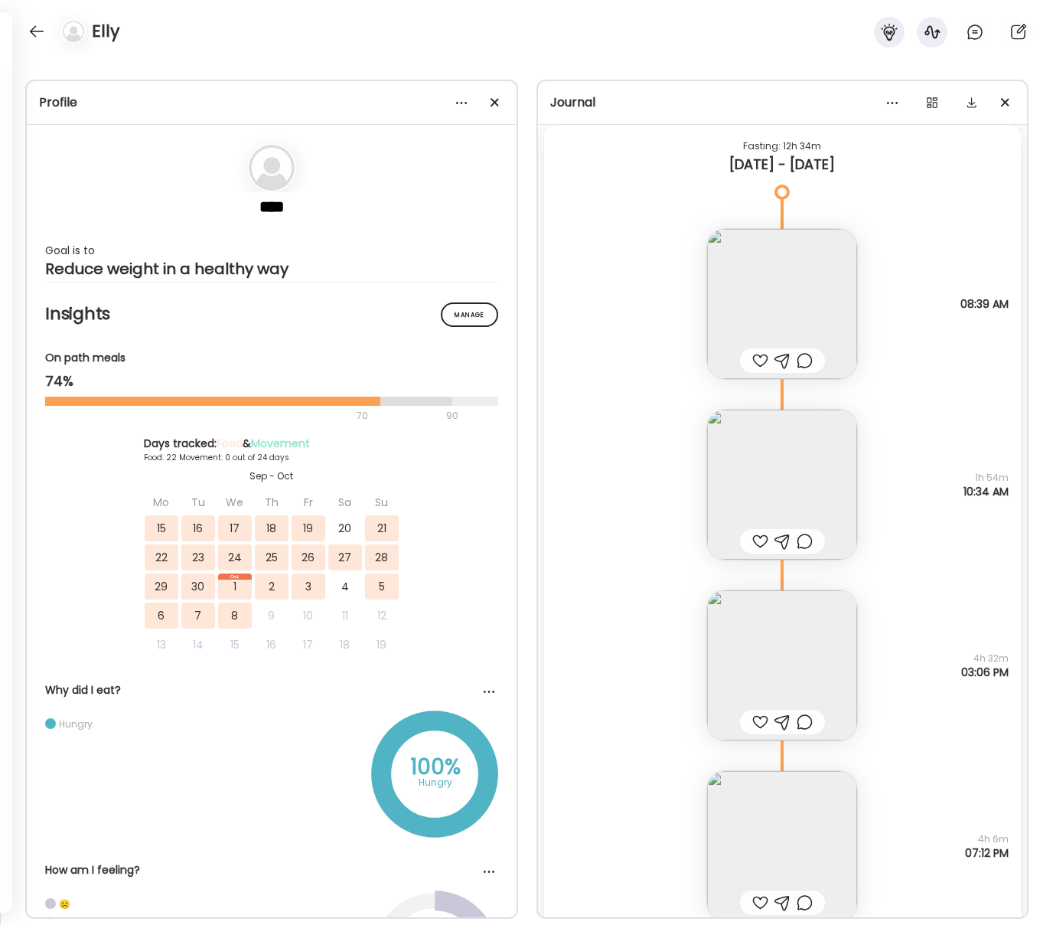
scroll to position [14072, 0]
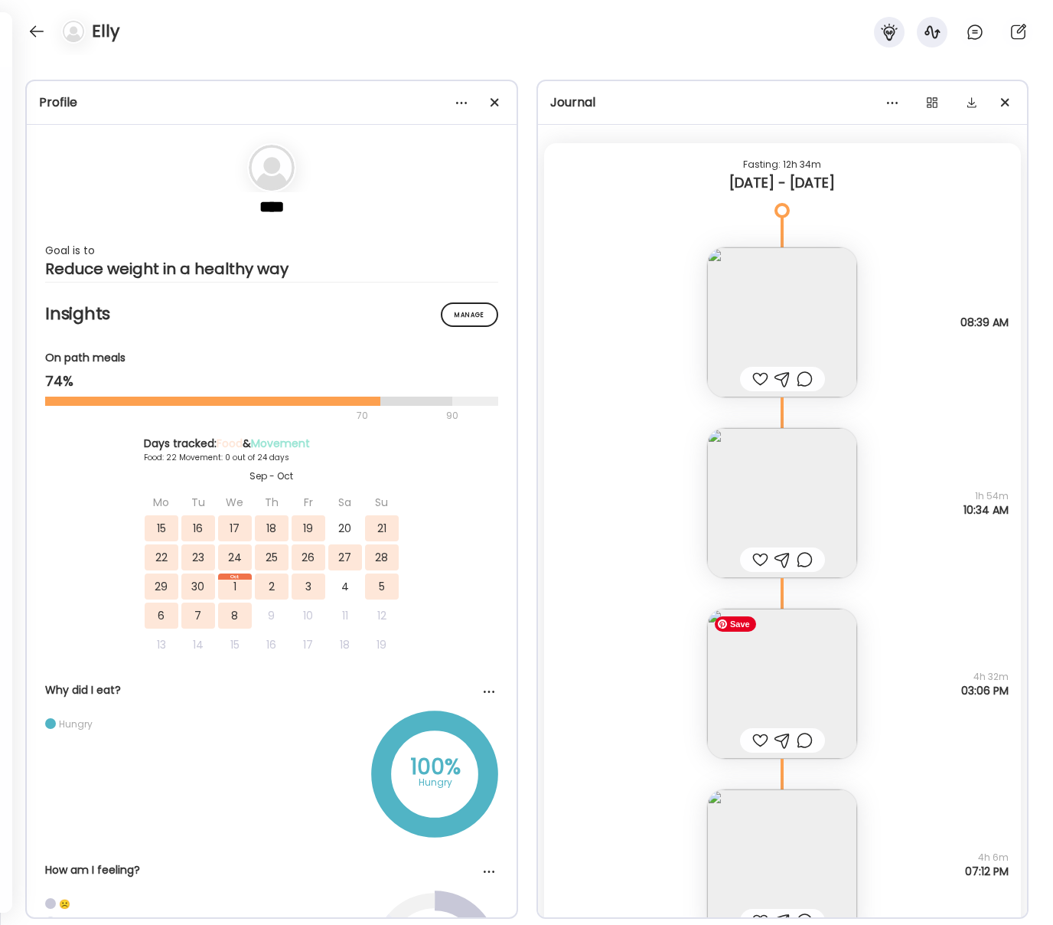
click at [800, 697] on img at bounding box center [782, 684] width 150 height 150
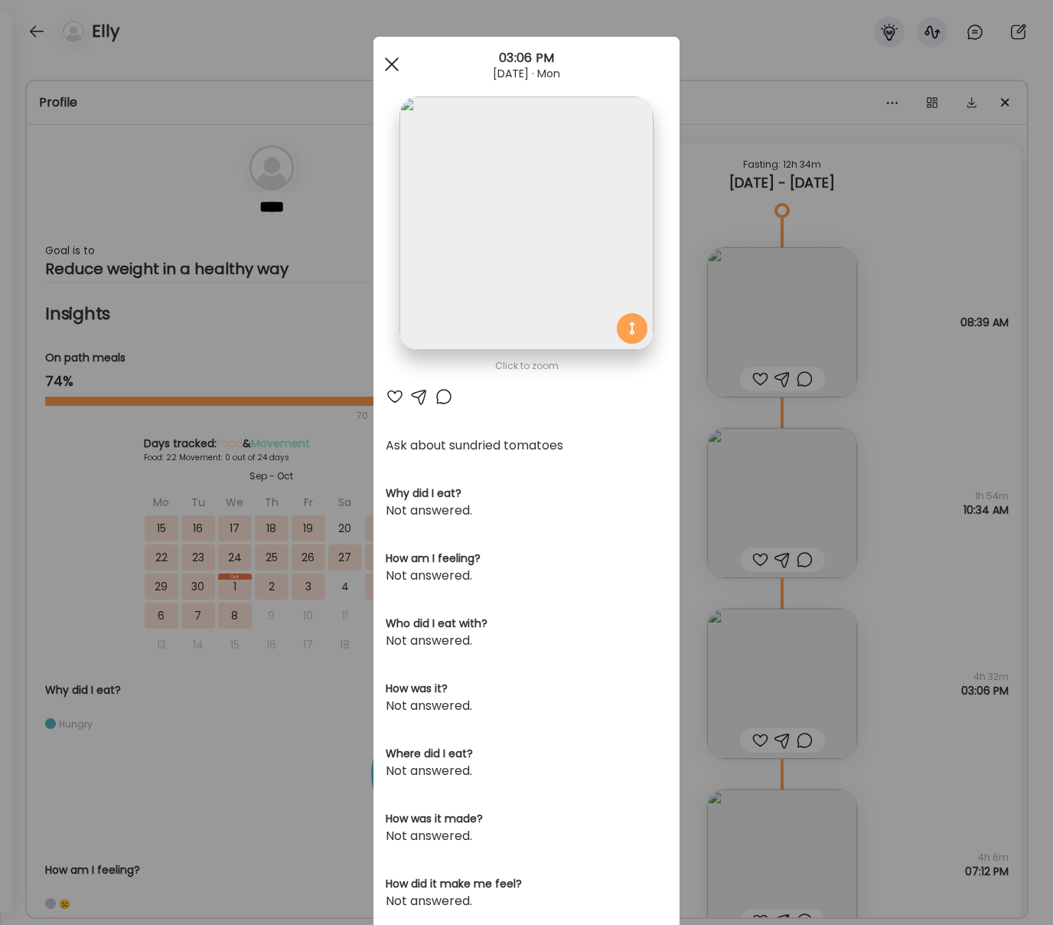
click at [391, 64] on span at bounding box center [392, 64] width 14 height 14
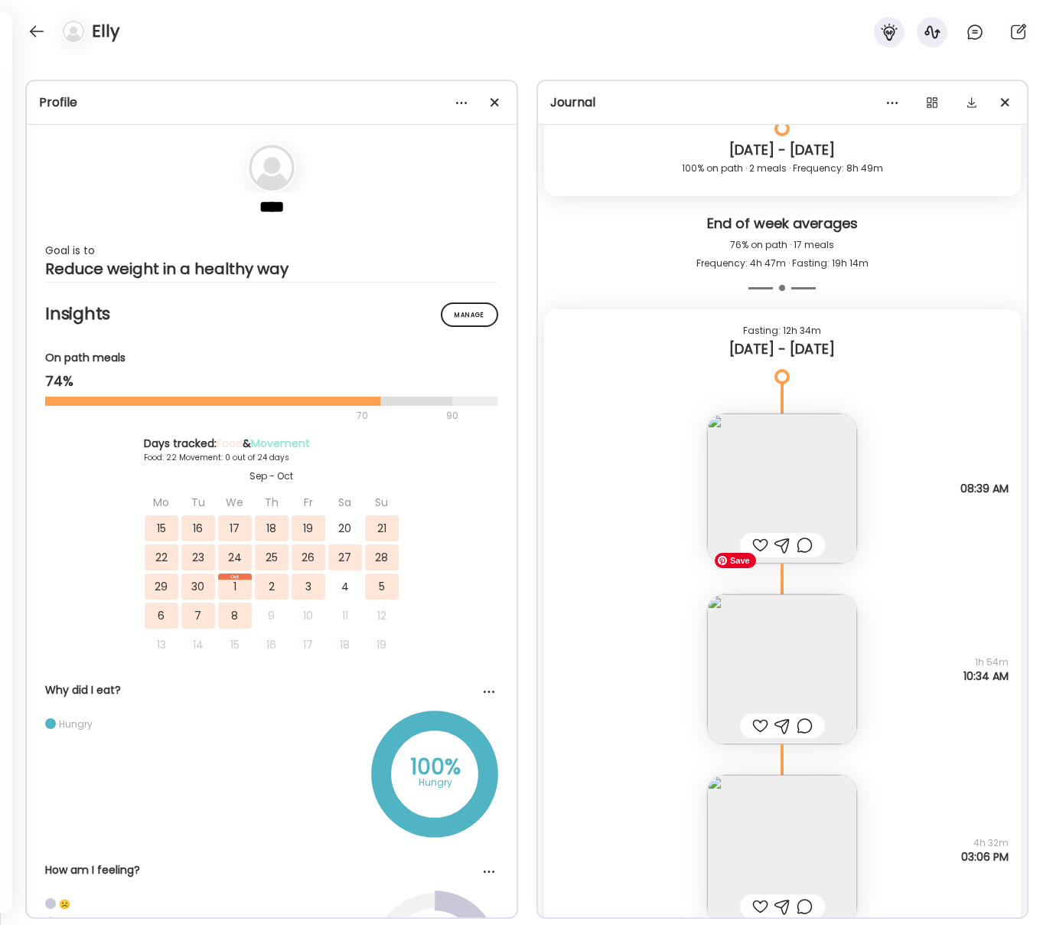
scroll to position [13904, 0]
click at [798, 488] on img at bounding box center [782, 491] width 150 height 150
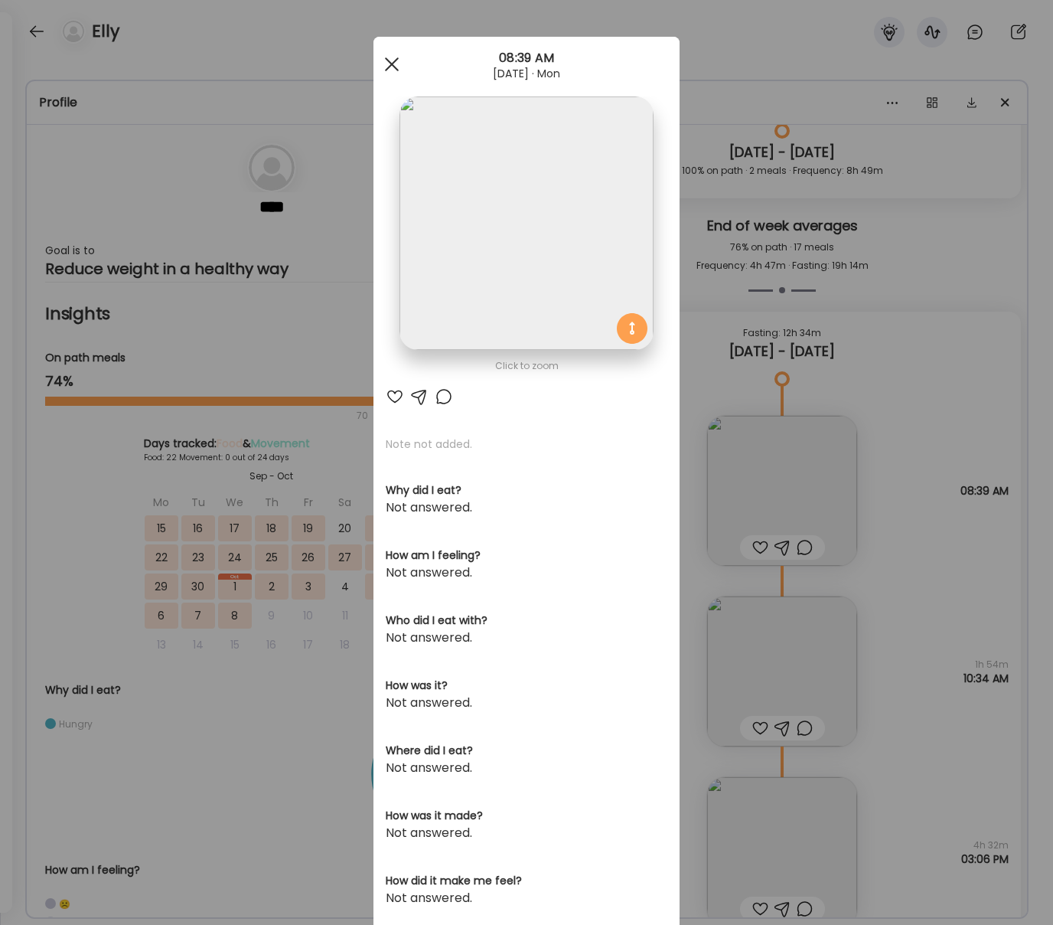
click at [405, 64] on div at bounding box center [392, 64] width 31 height 31
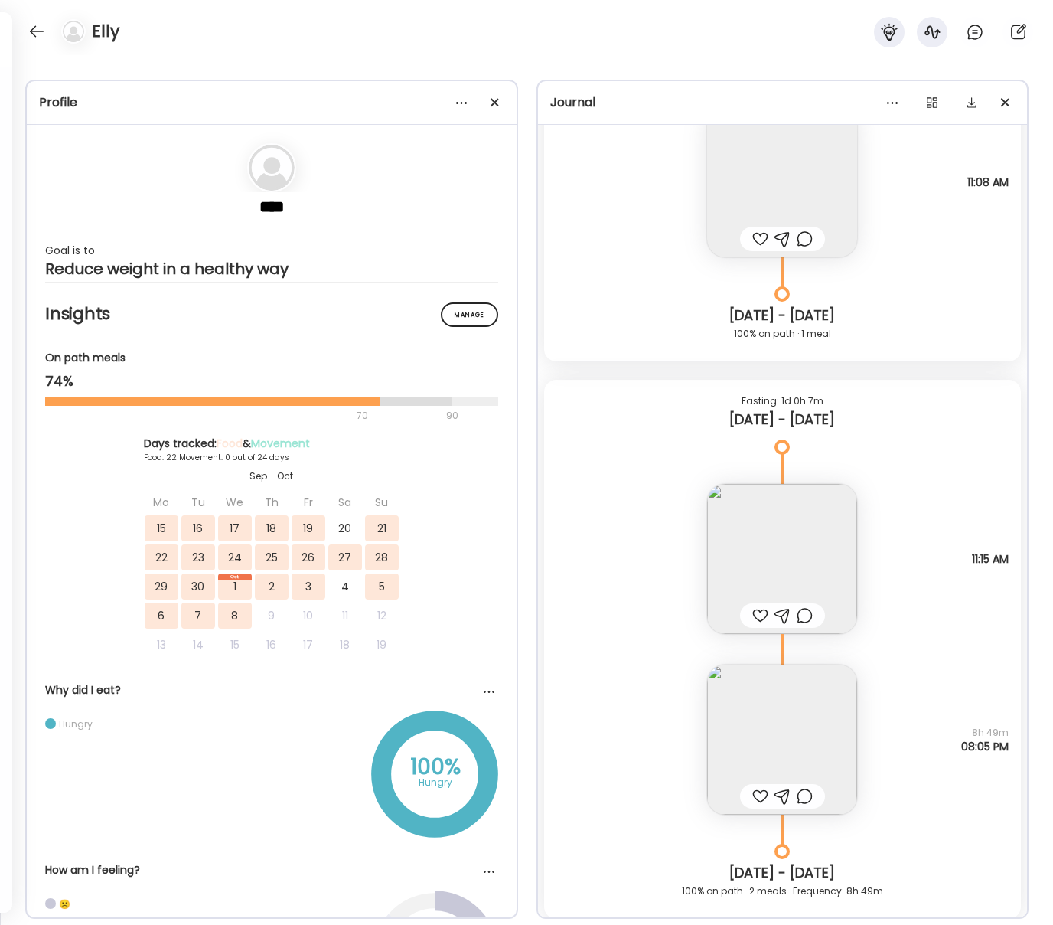
scroll to position [13181, 0]
click at [824, 710] on img at bounding box center [782, 742] width 150 height 150
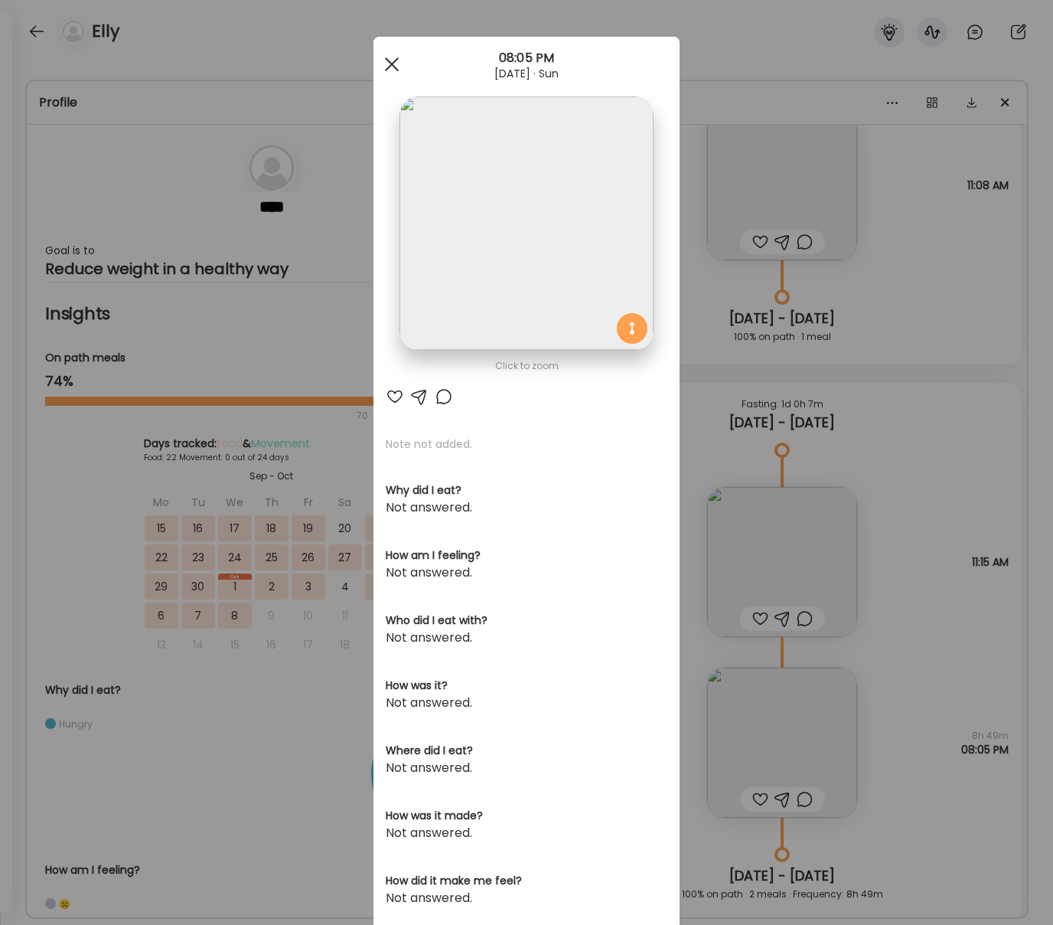
click at [396, 57] on div at bounding box center [392, 64] width 31 height 31
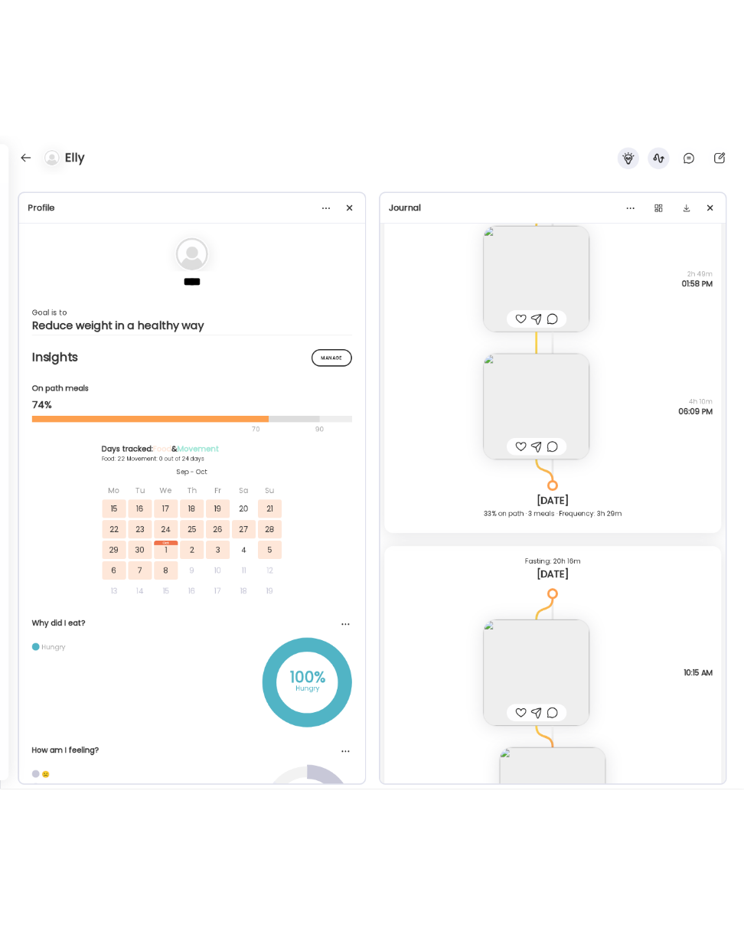
scroll to position [19748, 0]
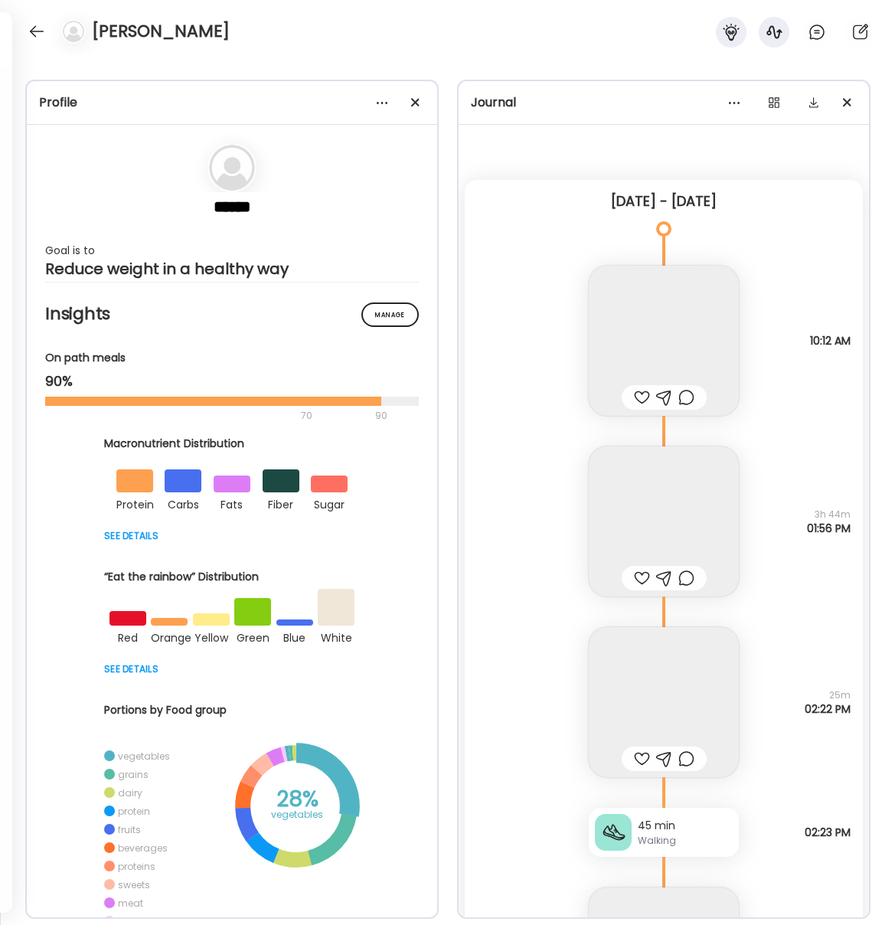
scroll to position [8, 0]
